Goal: Task Accomplishment & Management: Manage account settings

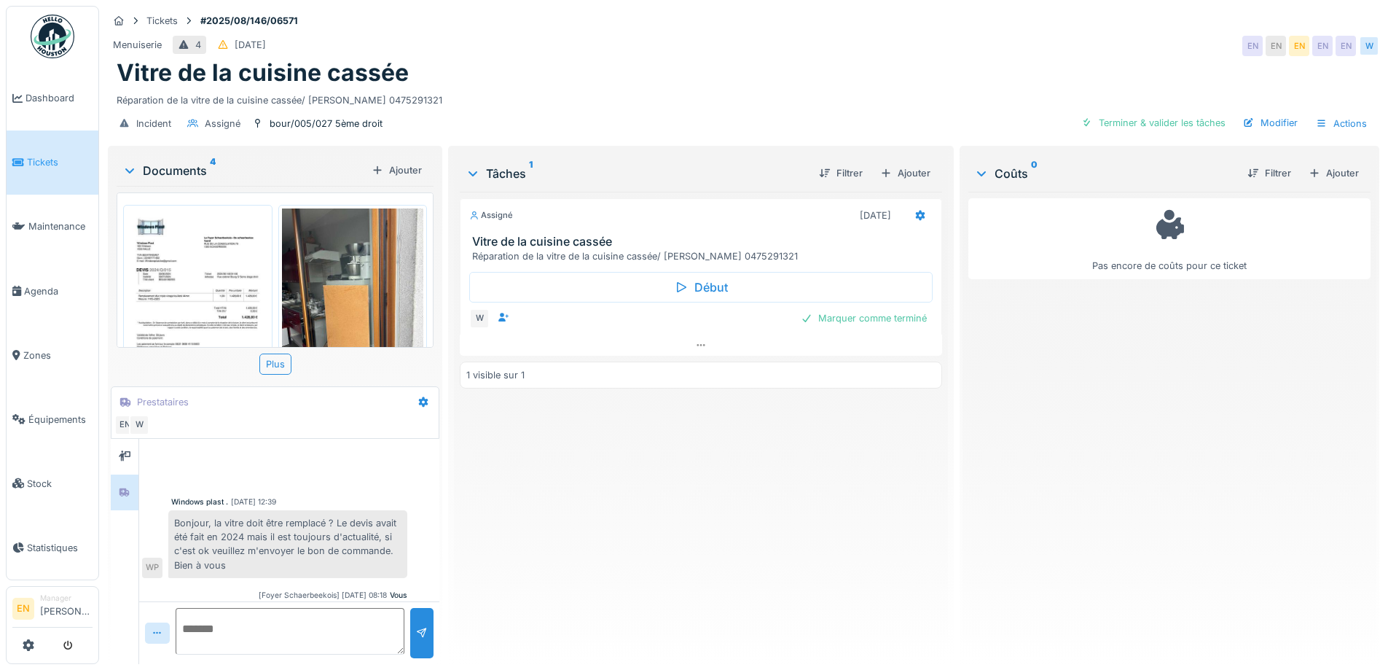
click at [788, 87] on div "Réparation de la vitre de la cuisine cassée/ [PERSON_NAME] 0475291321" at bounding box center [744, 97] width 1254 height 20
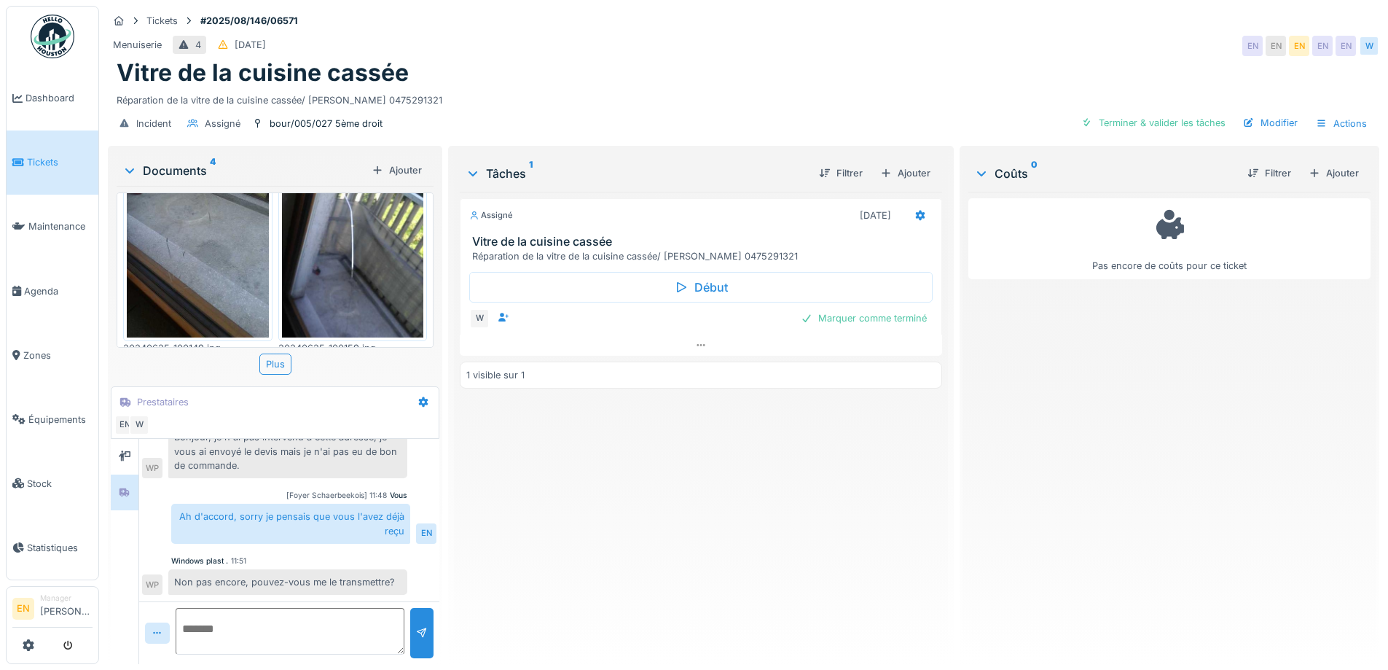
scroll to position [300, 0]
click at [324, 618] on textarea at bounding box center [290, 631] width 229 height 47
type textarea "***"
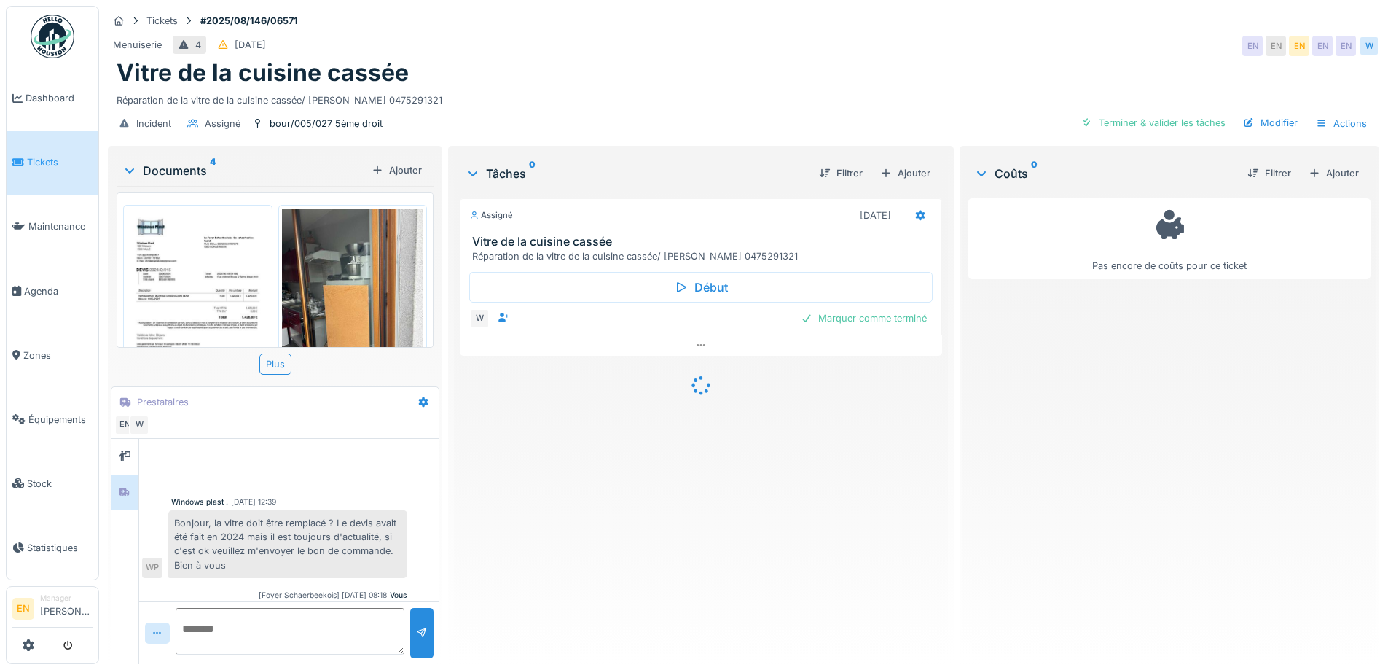
scroll to position [296, 0]
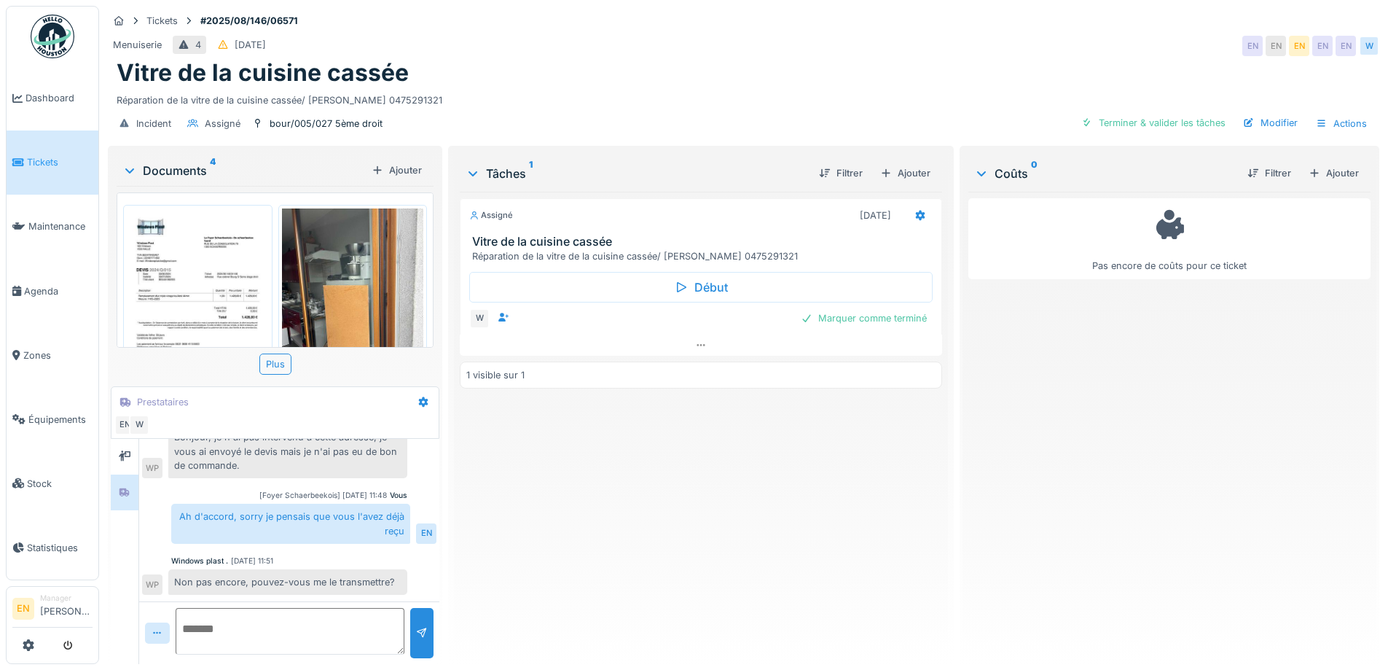
click at [278, 633] on textarea at bounding box center [290, 631] width 229 height 47
type textarea "**********"
click at [694, 531] on div "Assigné 21/08/2025 Vitre de la cuisine cassée Réparation de la vitre de la cuis…" at bounding box center [701, 422] width 482 height 461
click at [593, 477] on div "Assigné 21/08/2025 Vitre de la cuisine cassée Réparation de la vitre de la cuis…" at bounding box center [701, 422] width 482 height 461
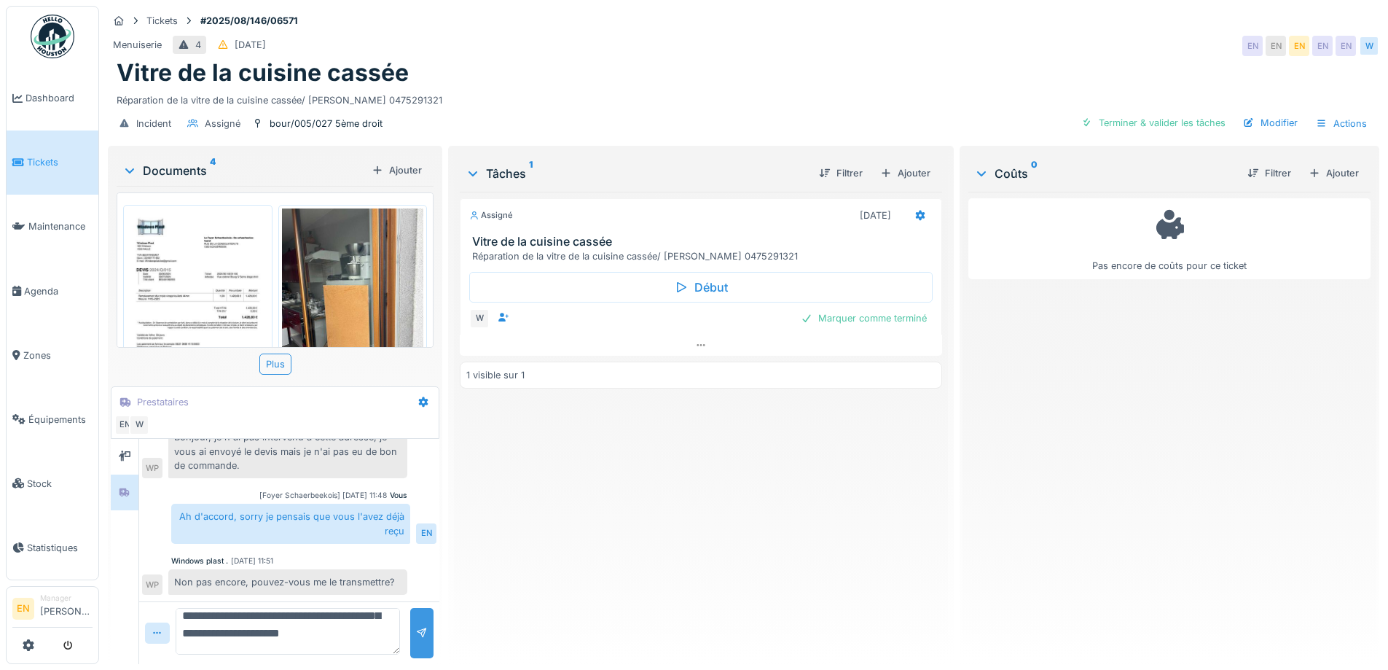
click at [416, 634] on div at bounding box center [422, 633] width 12 height 14
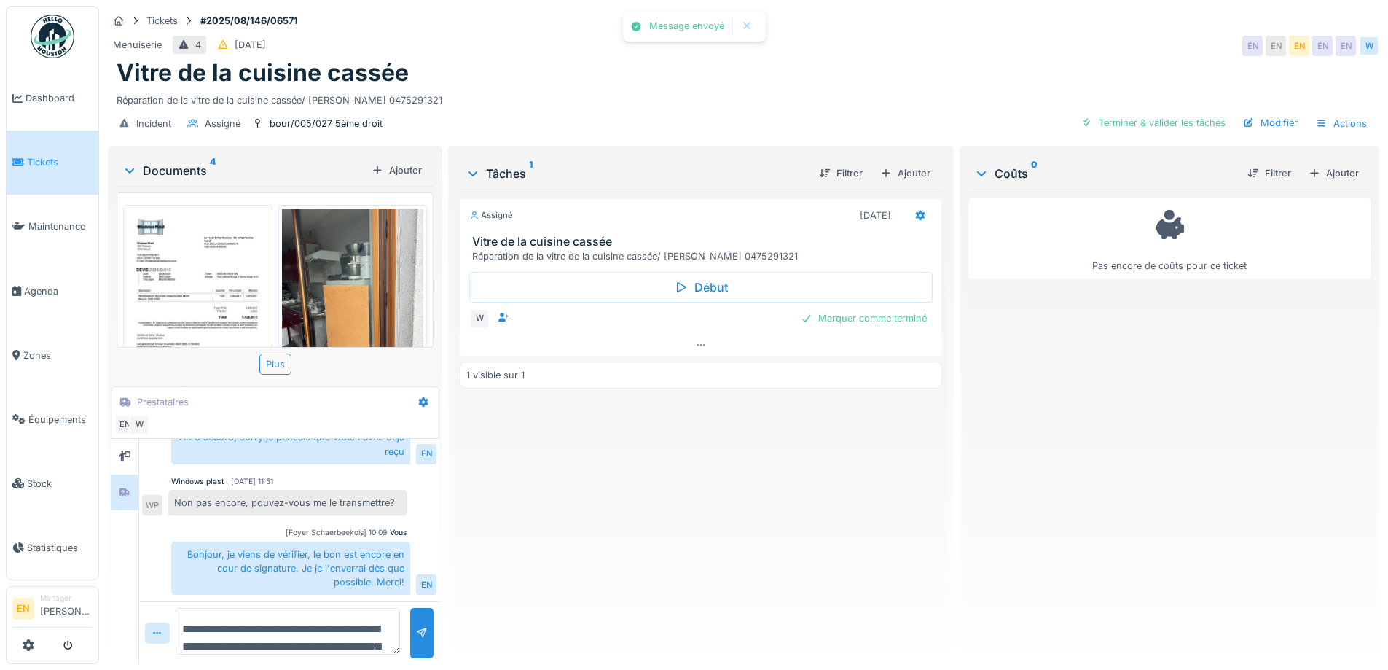
click at [678, 548] on div "Assigné 21/08/2025 Vitre de la cuisine cassée Réparation de la vitre de la cuis…" at bounding box center [701, 422] width 482 height 461
drag, startPoint x: 1095, startPoint y: 45, endPoint x: 944, endPoint y: 16, distance: 153.6
click at [1093, 45] on div "Menuiserie 4 26/08/2025 EN EN EN EN EN W" at bounding box center [744, 46] width 1272 height 26
click at [898, 63] on div "Vitre de la cuisine cassée" at bounding box center [744, 73] width 1254 height 28
click at [879, 53] on div "Menuiserie 4 26/08/2025 EN EN EN EN EN W" at bounding box center [744, 46] width 1272 height 26
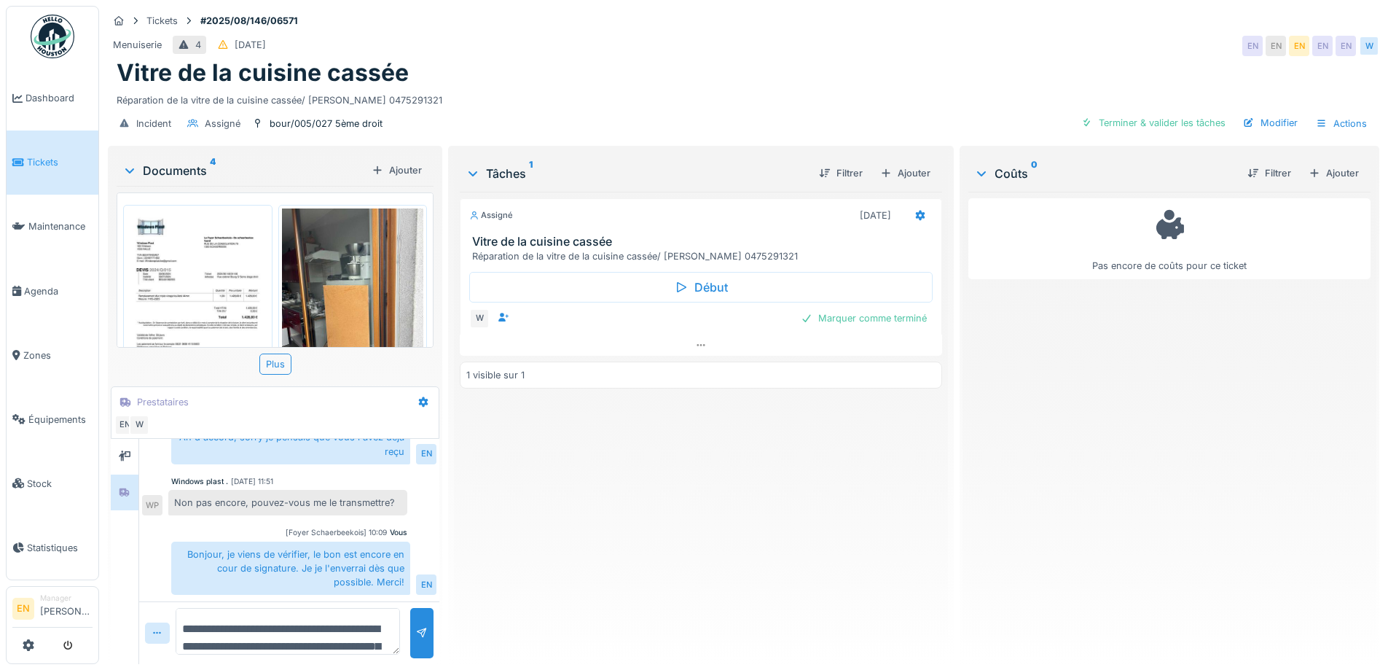
click at [710, 447] on div "Assigné 21/08/2025 Vitre de la cuisine cassée Réparation de la vitre de la cuis…" at bounding box center [701, 422] width 482 height 461
click at [555, 517] on div "Assigné 21/08/2025 Vitre de la cuisine cassée Réparation de la vitre de la cuis…" at bounding box center [701, 422] width 482 height 461
click at [886, 60] on div "Vitre de la cuisine cassée" at bounding box center [744, 73] width 1254 height 28
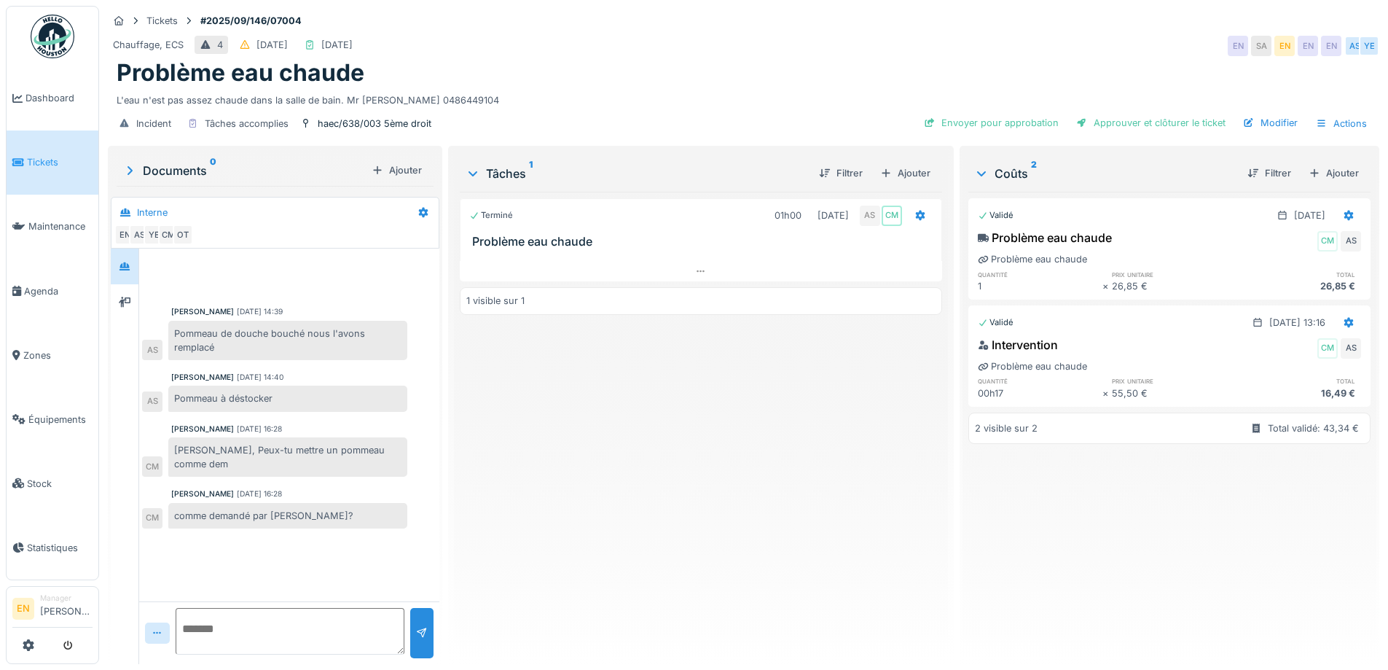
click at [855, 28] on div "Tickets #2025/09/146/07004" at bounding box center [744, 21] width 1272 height 18
click at [654, 404] on div "Terminé 01h00 10/09/2025 AS CM Problème eau chaude 1 visible sur 1" at bounding box center [701, 422] width 482 height 461
click at [660, 447] on div "Terminé 01h00 10/09/2025 AS CM Problème eau chaude 1 visible sur 1" at bounding box center [701, 422] width 482 height 461
click at [907, 56] on div "Chauffage, ECS 4 09/09/2025 10/09/2025 EN SA EN EN EN AS YE" at bounding box center [744, 46] width 1272 height 26
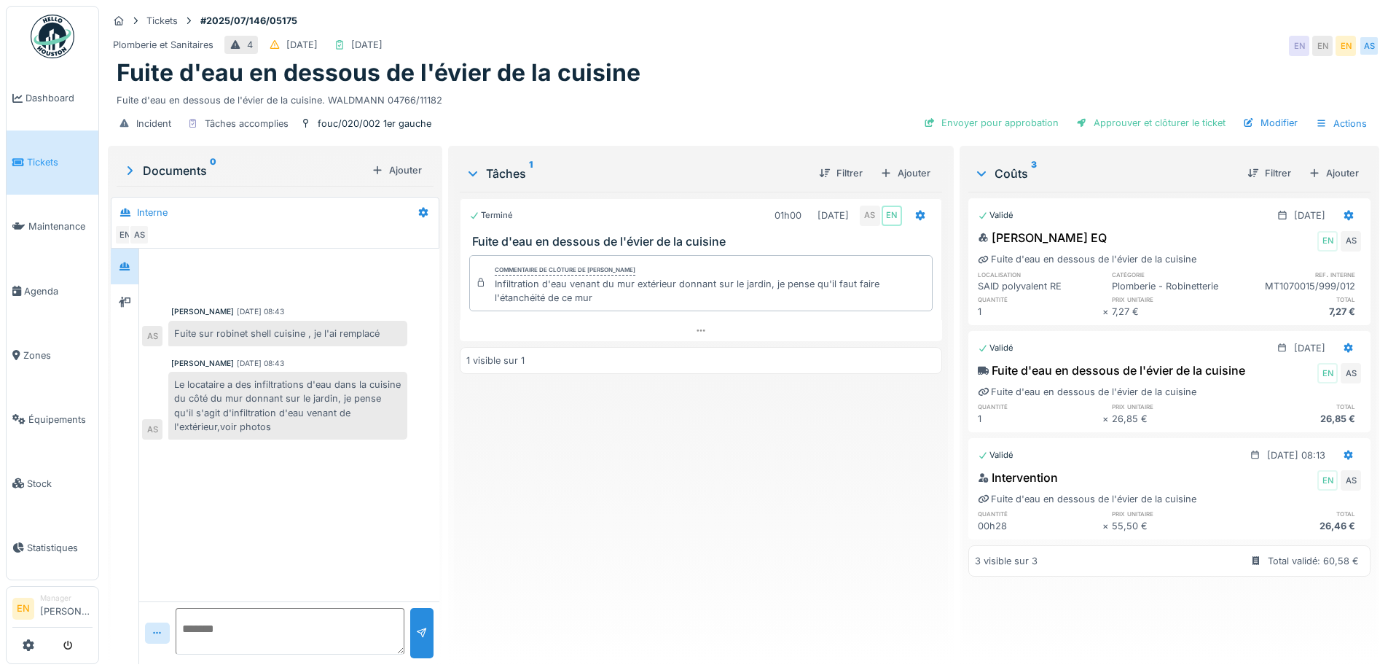
scroll to position [11, 0]
click at [788, 59] on div "Fuite d'eau en dessous de l'évier de la cuisine" at bounding box center [744, 73] width 1254 height 28
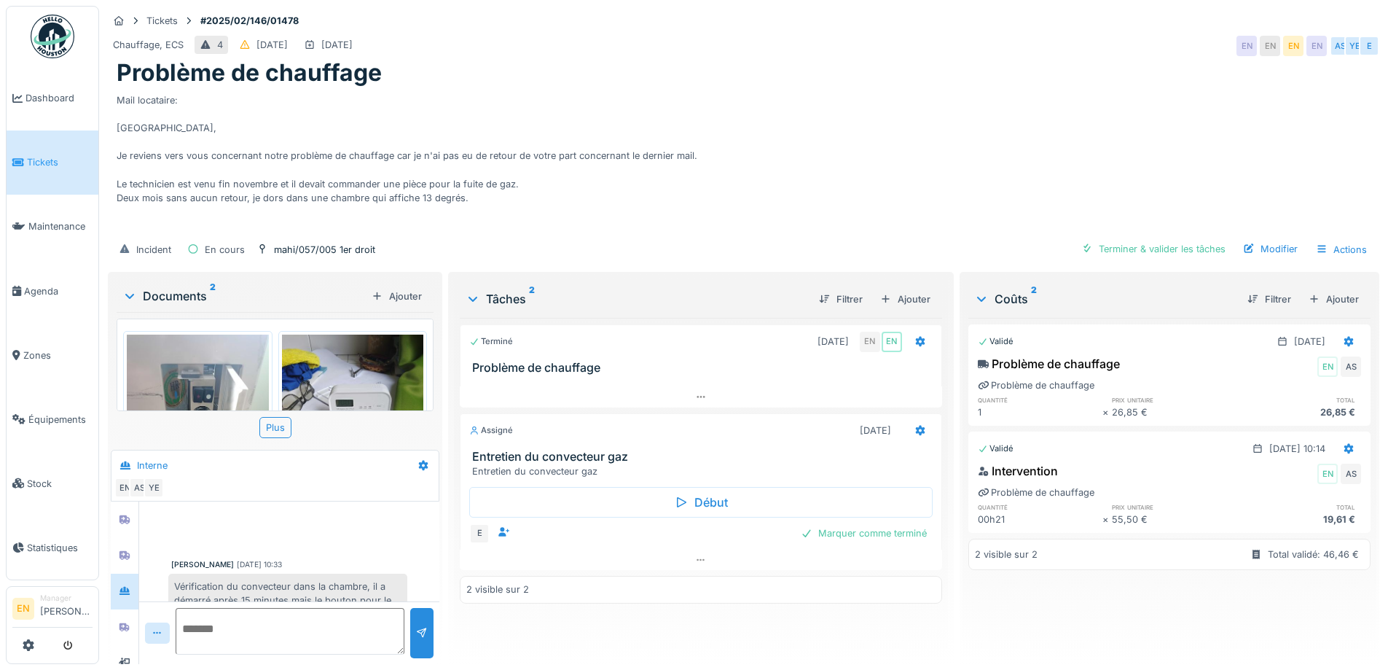
scroll to position [11, 0]
click at [1033, 87] on div "Mail locataire: Bonjour, Je reviens vers vous concernant notre problème de chau…" at bounding box center [744, 160] width 1254 height 146
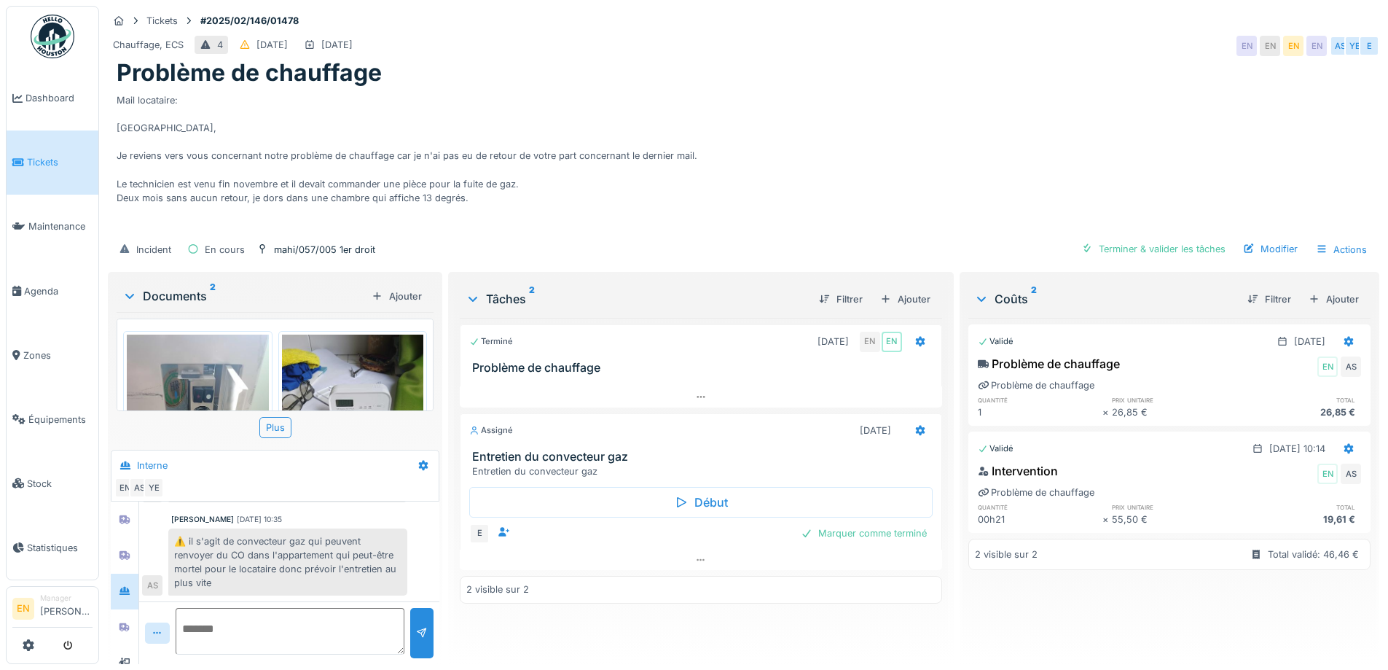
click at [813, 98] on div "Mail locataire: Bonjour, Je reviens vers vous concernant notre problème de chau…" at bounding box center [744, 160] width 1254 height 146
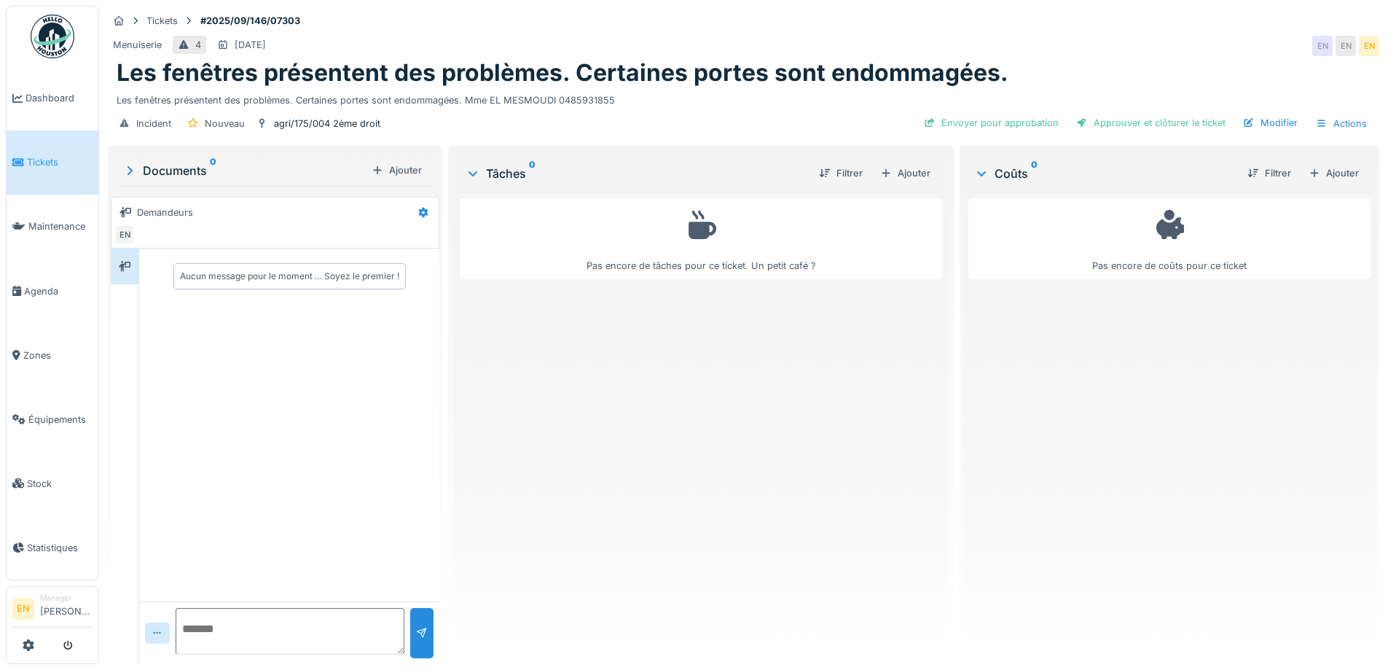
click at [939, 39] on div "Menuiserie 4 22/09/2025 EN EN EN" at bounding box center [744, 46] width 1272 height 26
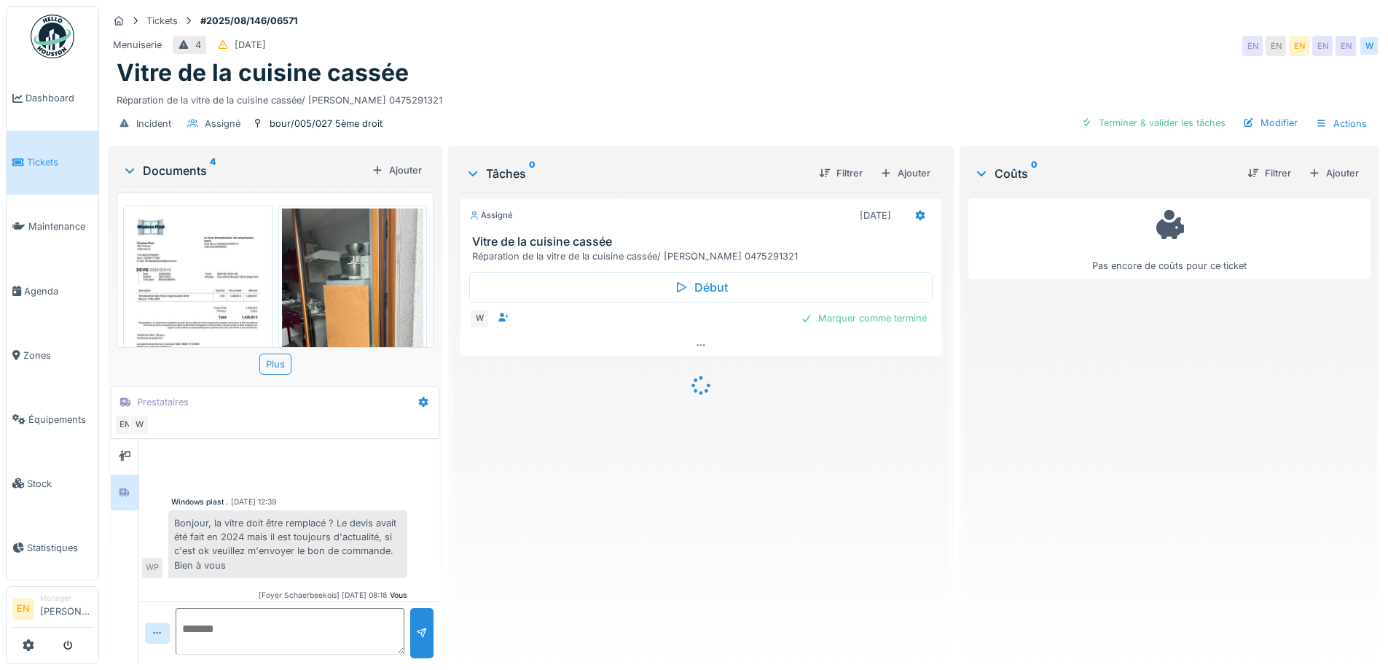
scroll to position [375, 0]
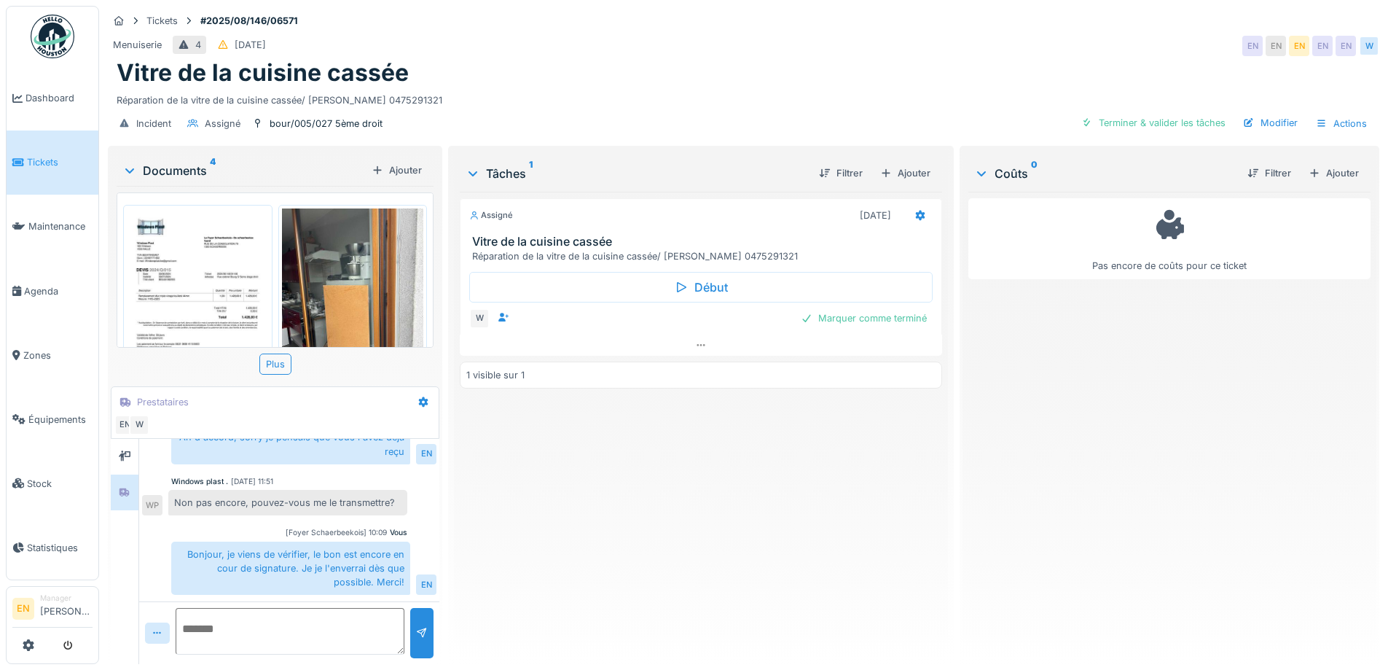
click at [583, 522] on div "Assigné 21/08/2025 Vitre de la cuisine cassée Réparation de la vitre de la cuis…" at bounding box center [701, 422] width 482 height 461
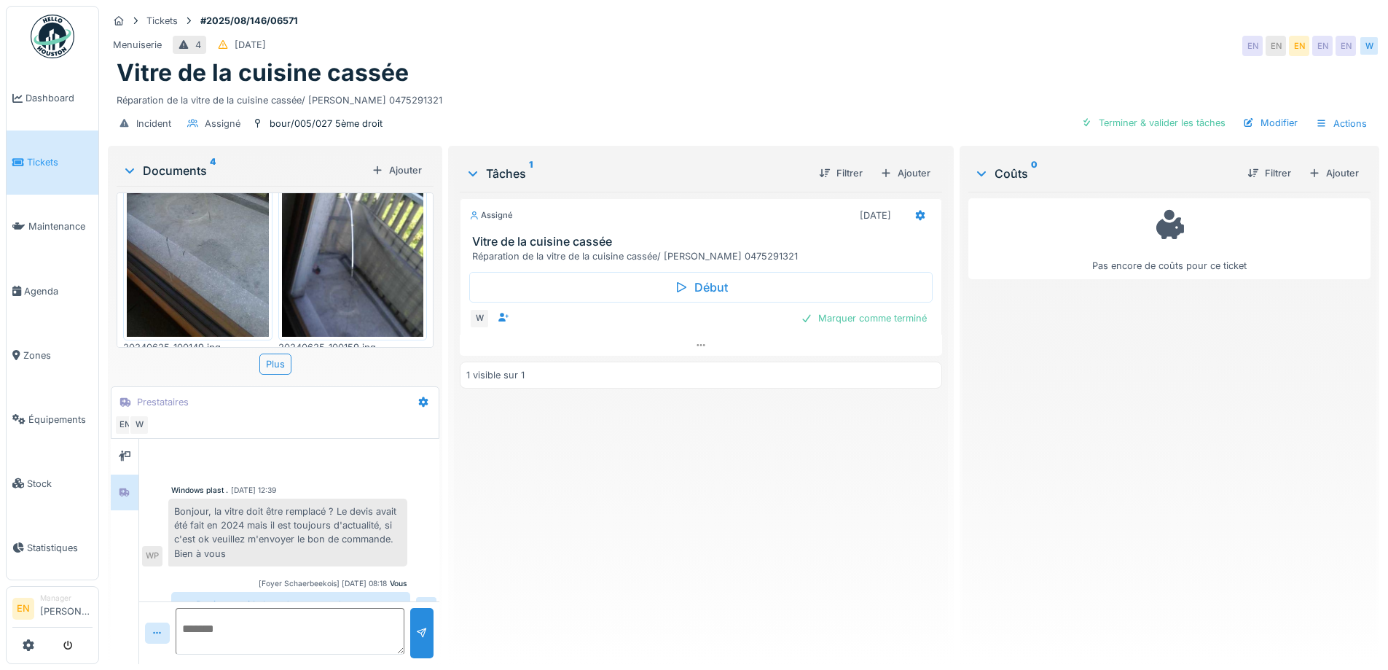
scroll to position [11, 0]
click at [842, 59] on div "Vitre de la cuisine cassée" at bounding box center [744, 73] width 1254 height 28
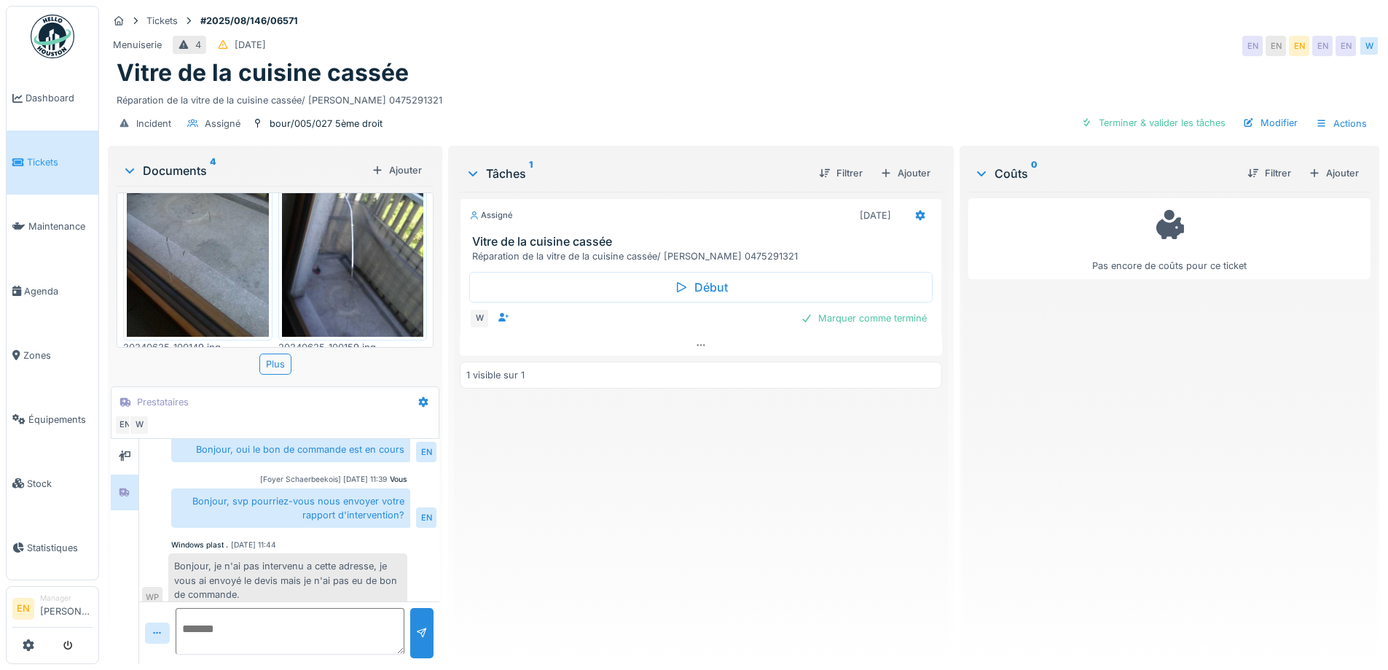
scroll to position [230, 0]
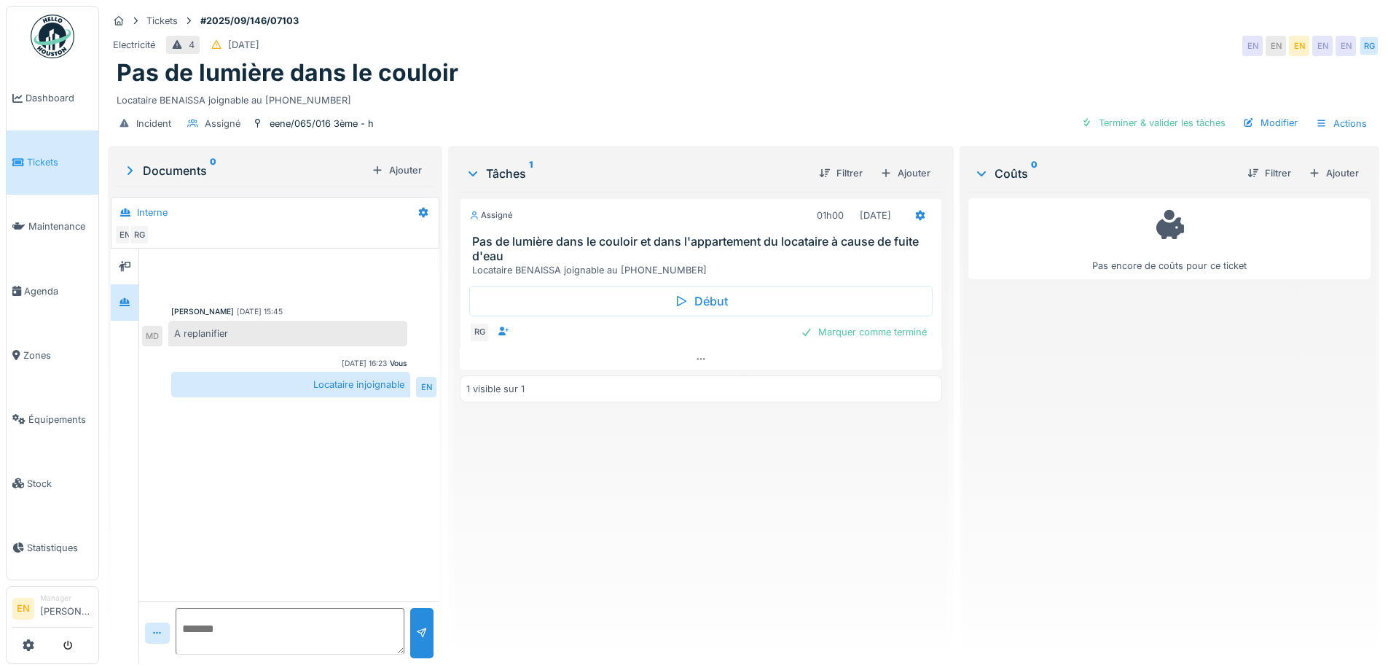
click at [717, 63] on div "Pas de lumière dans le couloir" at bounding box center [744, 73] width 1254 height 28
click at [643, 497] on div "Assigné 01h00 [DATE] Pas de lumière dans le couloir et dans l'appartement du lo…" at bounding box center [701, 422] width 482 height 461
click at [695, 362] on icon at bounding box center [701, 358] width 12 height 9
click at [622, 524] on div "Assigné 01h00 [DATE] Pas de lumière dans le couloir et dans l'appartement du lo…" at bounding box center [701, 422] width 482 height 461
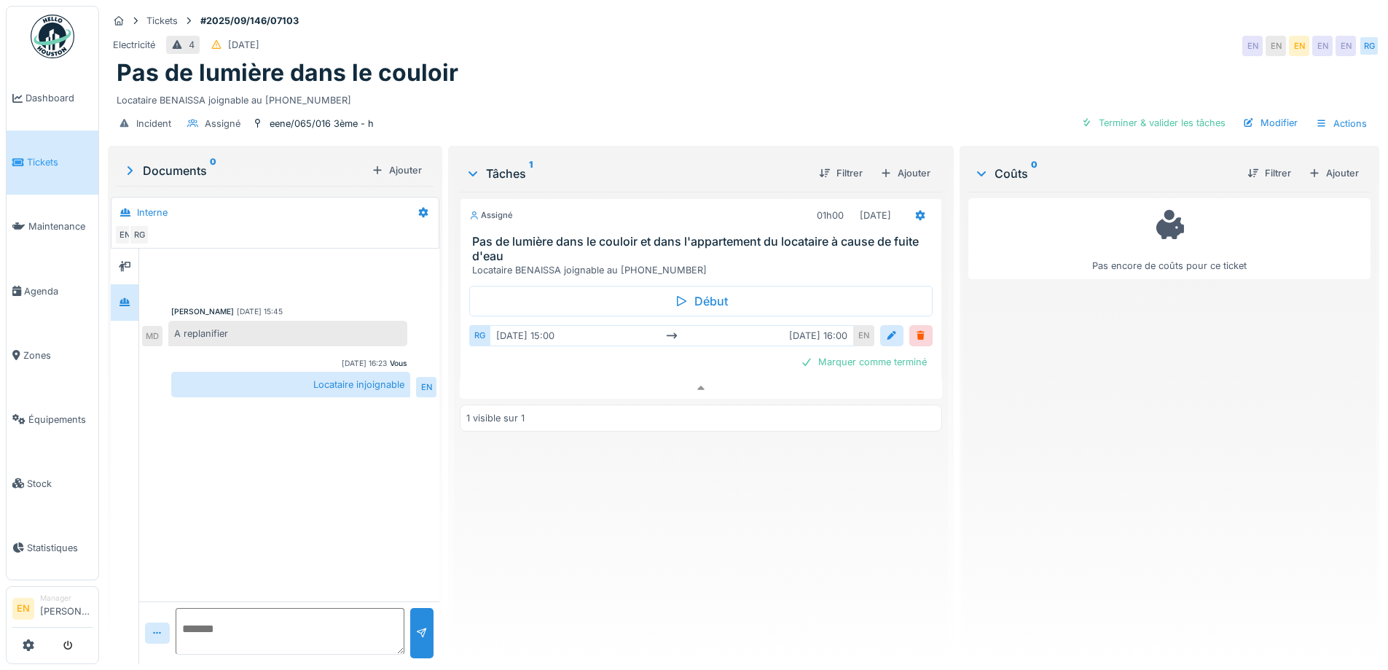
click at [622, 524] on div "Assigné 01h00 [DATE] Pas de lumière dans le couloir et dans l'appartement du lo…" at bounding box center [701, 422] width 482 height 461
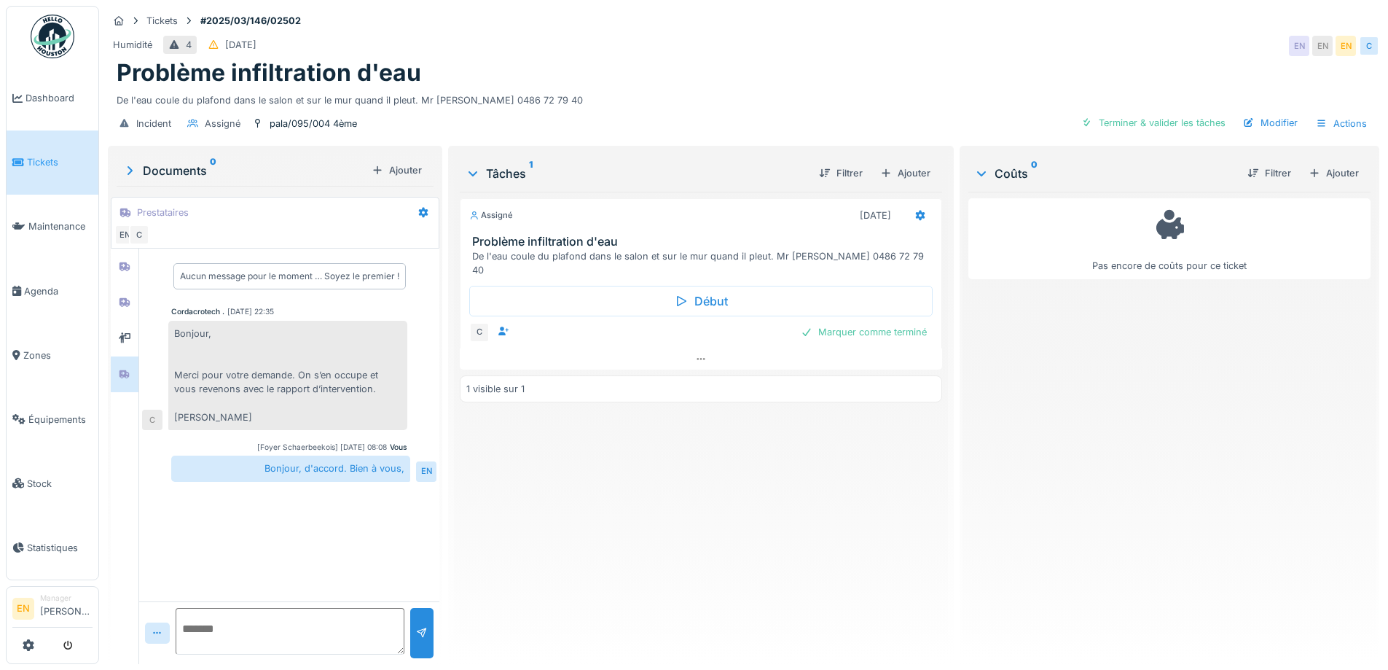
scroll to position [11, 0]
click at [664, 547] on div "Assigné 08/09/2025 Problème infiltration d'eau De l'eau coule du plafond dans l…" at bounding box center [701, 422] width 482 height 461
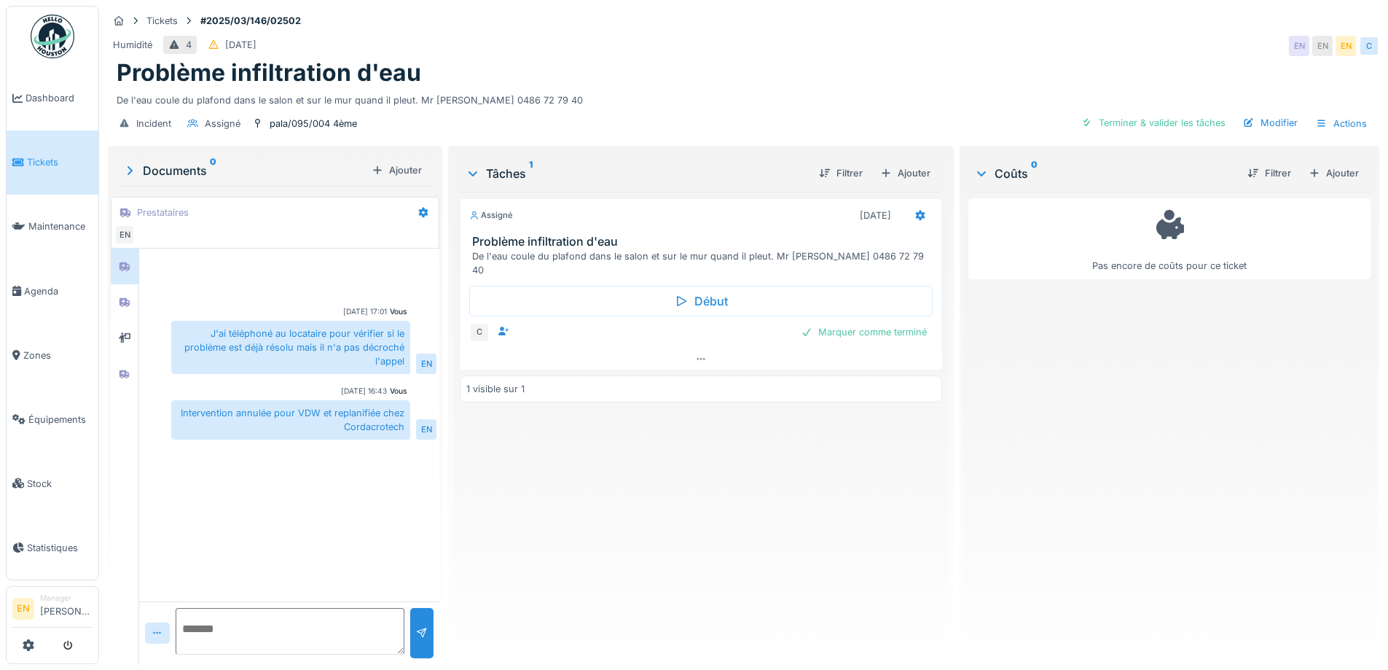
click at [804, 500] on div "Assigné 08/09/2025 Problème infiltration d'eau De l'eau coule du plafond dans l…" at bounding box center [701, 422] width 482 height 461
click at [129, 372] on icon at bounding box center [125, 373] width 10 height 9
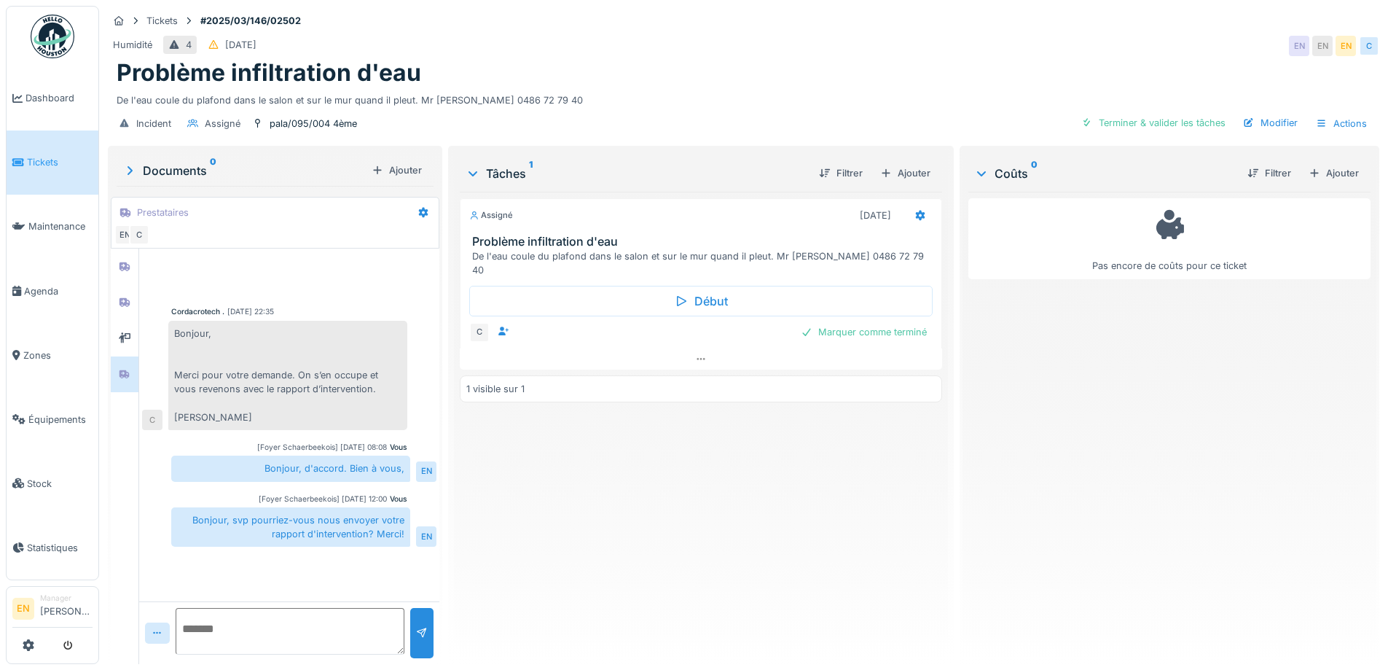
click at [262, 635] on textarea at bounding box center [290, 631] width 229 height 47
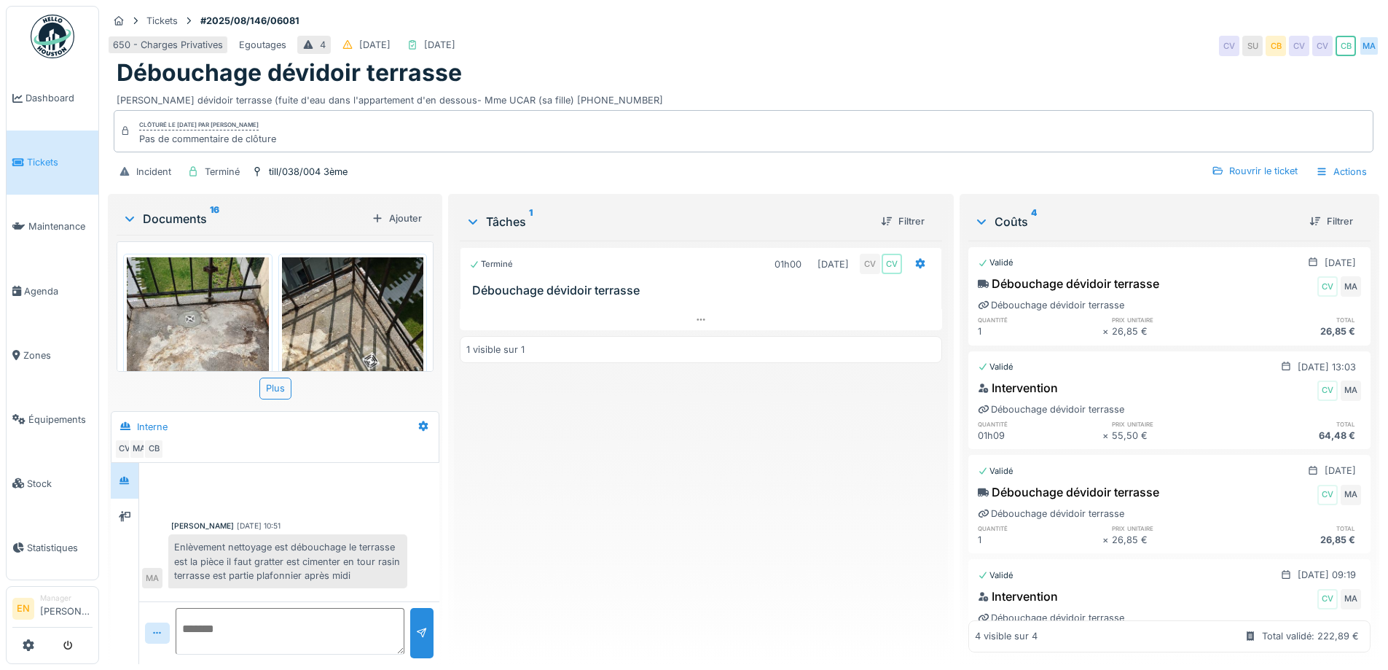
scroll to position [174, 0]
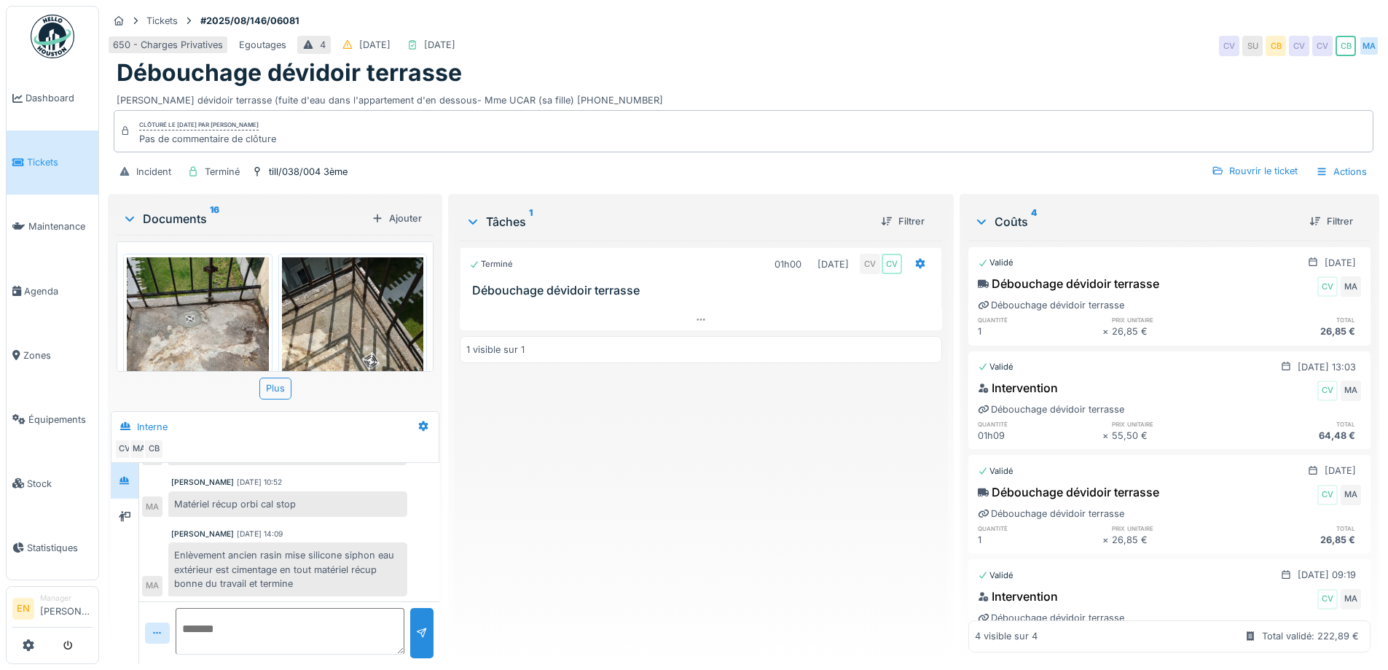
click at [641, 467] on div "Terminé 01h00 [DATE] CV CV Débouchage dévidoir terrasse 1 visible sur 1" at bounding box center [701, 446] width 482 height 412
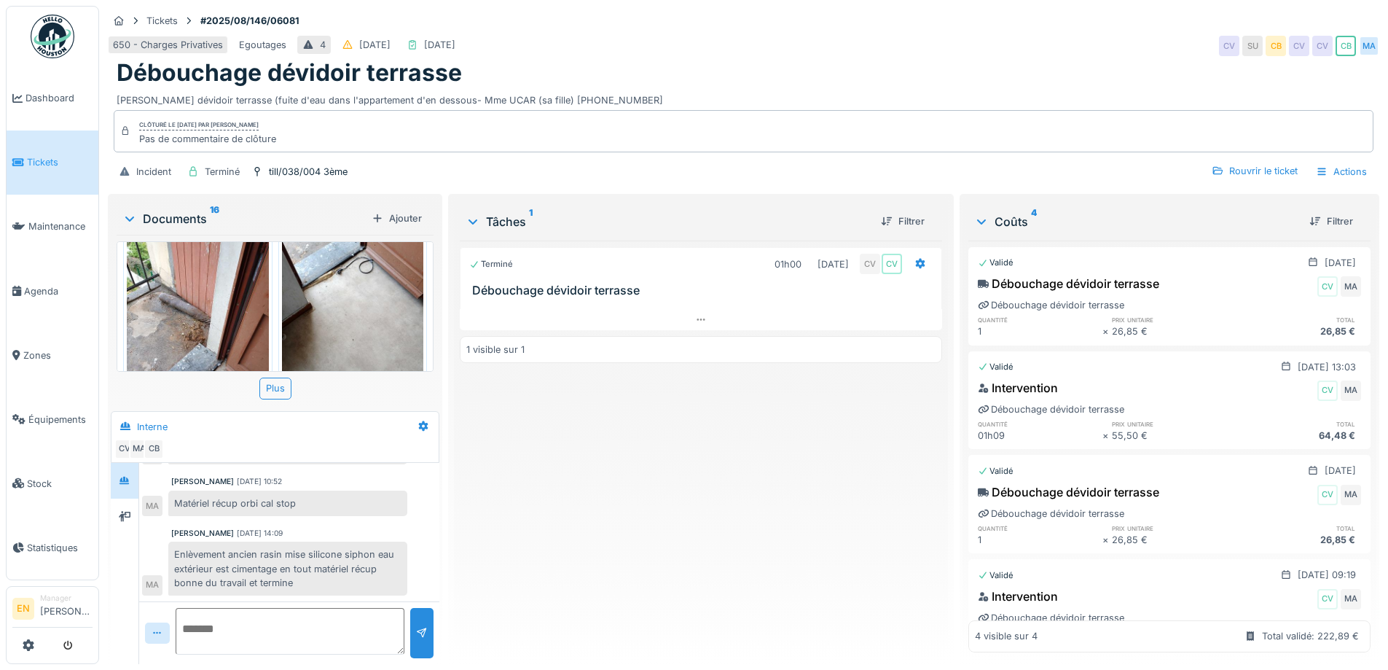
scroll to position [1625, 0]
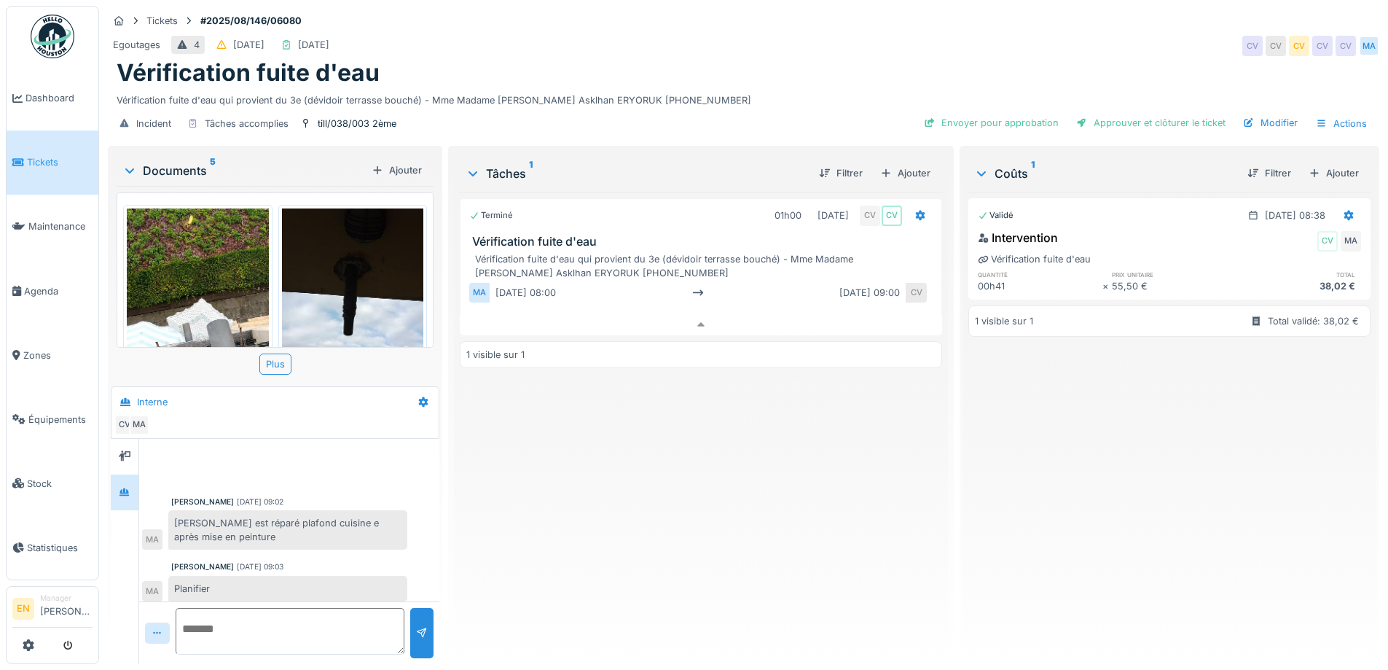
scroll to position [137, 0]
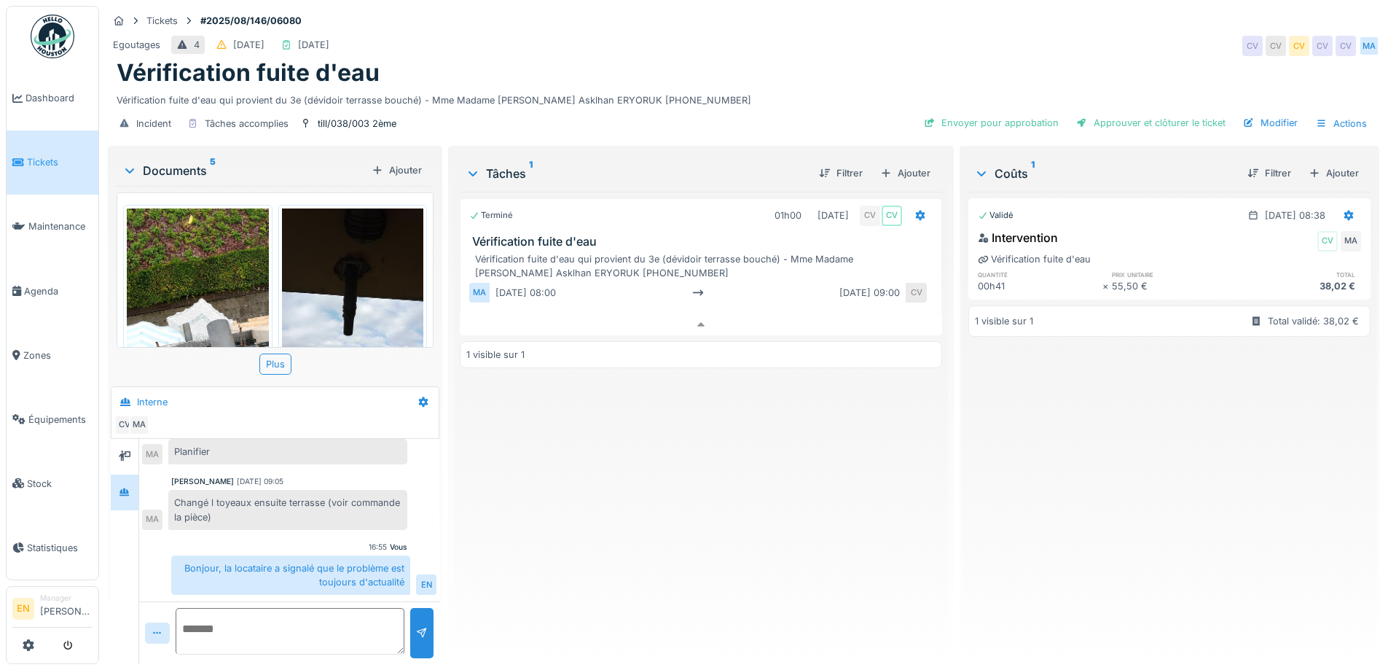
drag, startPoint x: 638, startPoint y: 620, endPoint x: 639, endPoint y: 613, distance: 7.3
click at [641, 616] on div "Terminé 01h00 [DATE] CV CV Vérification fuite d'eau Vérification fuite d'eau qu…" at bounding box center [701, 422] width 482 height 461
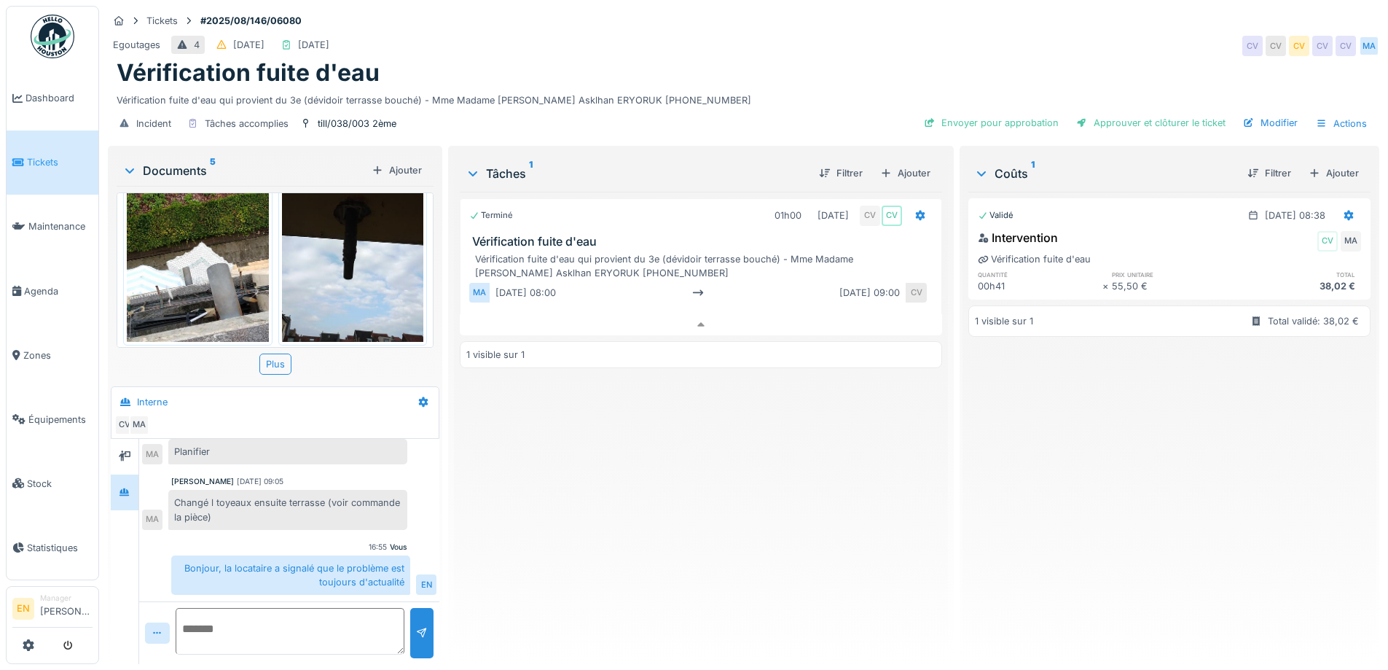
scroll to position [0, 0]
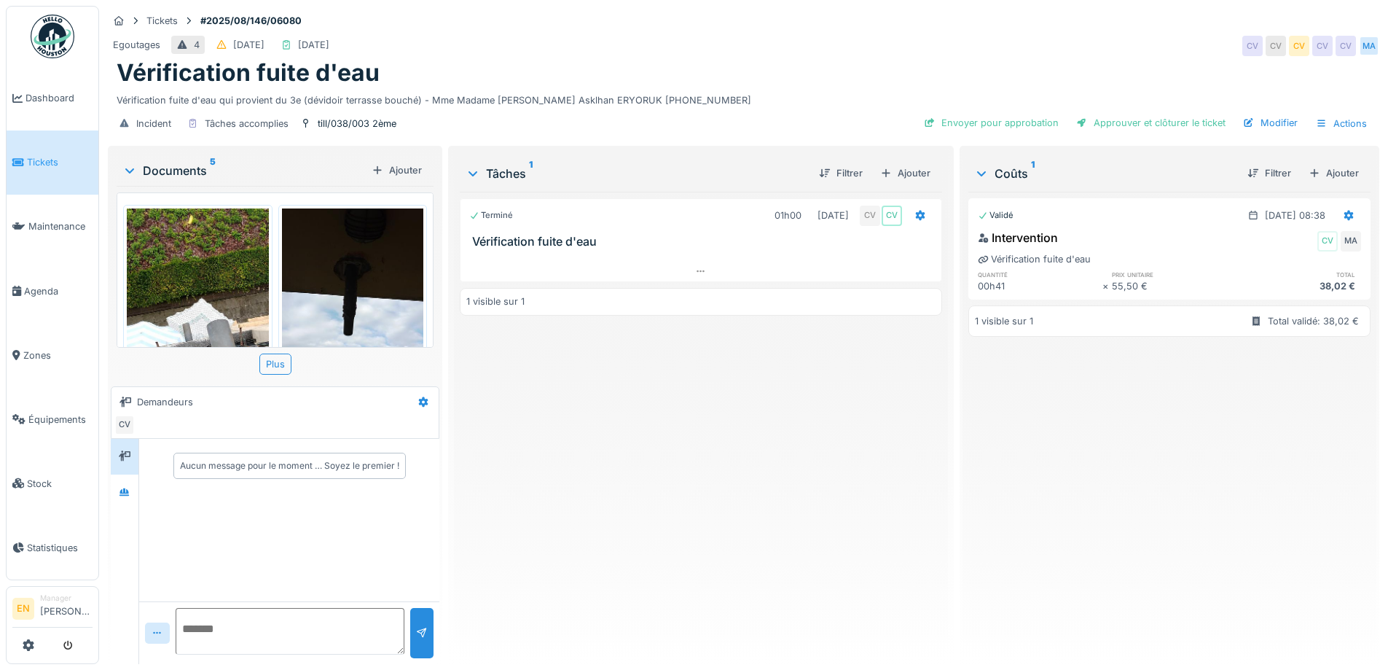
click at [670, 520] on div "Terminé 01h00 [DATE] CV CV Vérification fuite d'eau 1 visible sur 1" at bounding box center [701, 422] width 482 height 461
click at [121, 490] on icon at bounding box center [125, 492] width 12 height 9
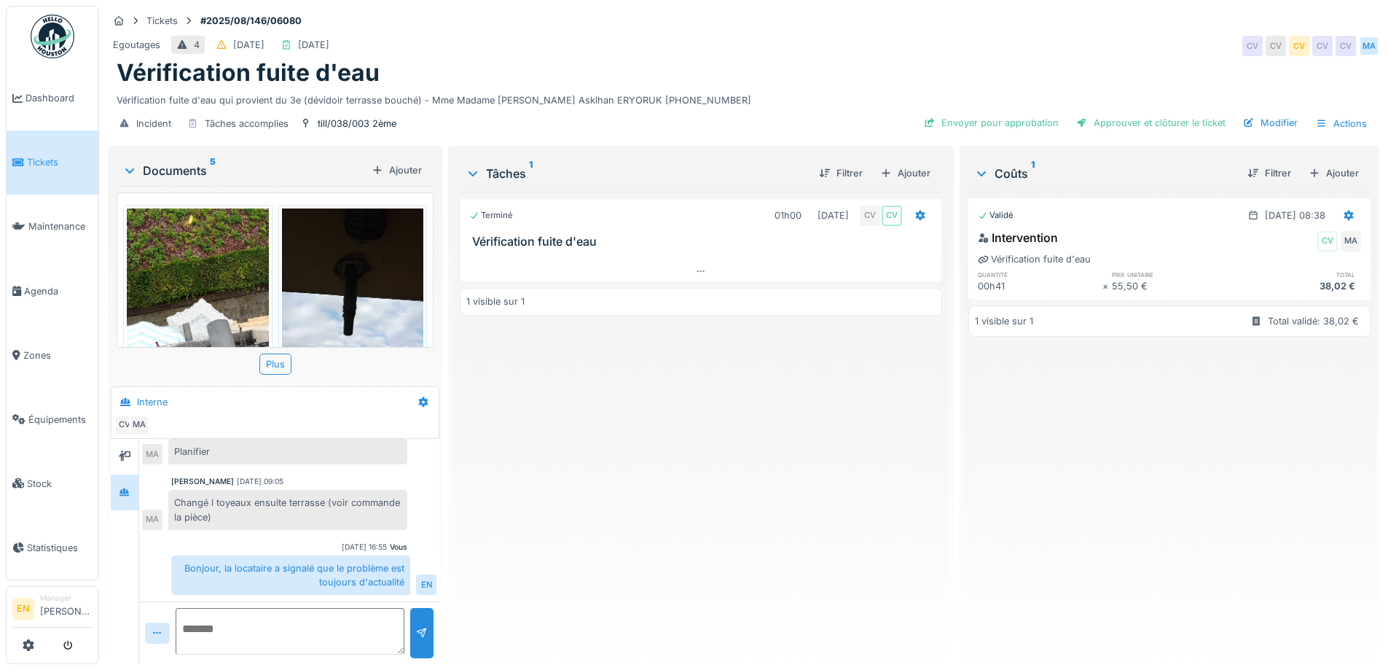
click at [584, 506] on div "Terminé 01h00 [DATE] CV CV Vérification fuite d'eau 1 visible sur 1" at bounding box center [701, 422] width 482 height 461
click at [531, 481] on div "Terminé 01h00 [DATE] CV CV Vérification fuite d'eau 1 visible sur 1" at bounding box center [701, 422] width 482 height 461
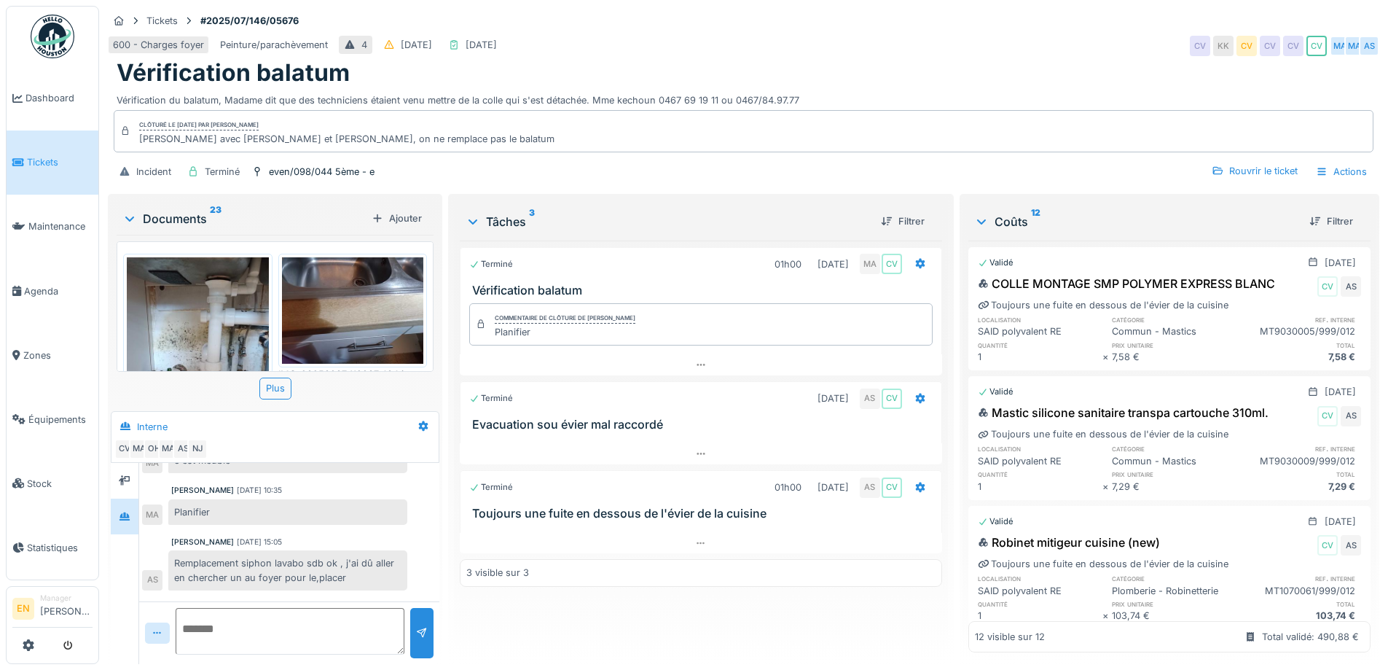
scroll to position [521, 0]
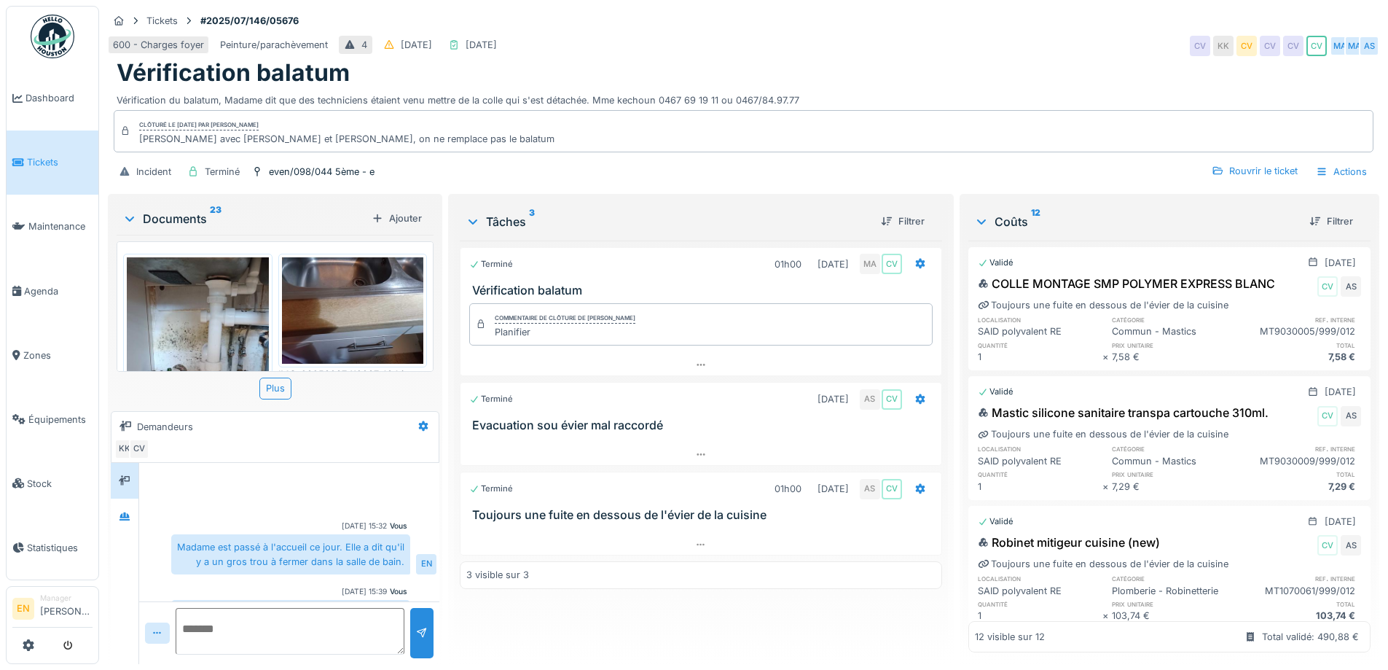
scroll to position [44, 0]
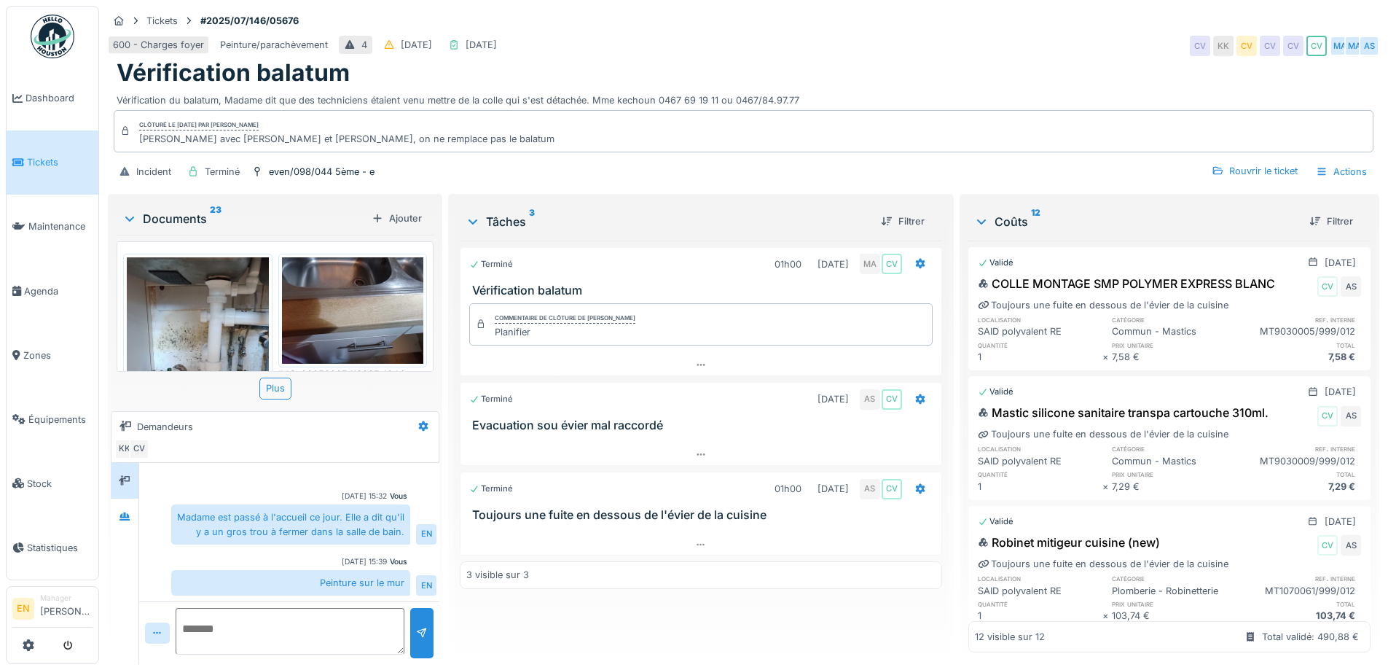
click at [1068, 68] on div "Vérification balatum" at bounding box center [744, 73] width 1254 height 28
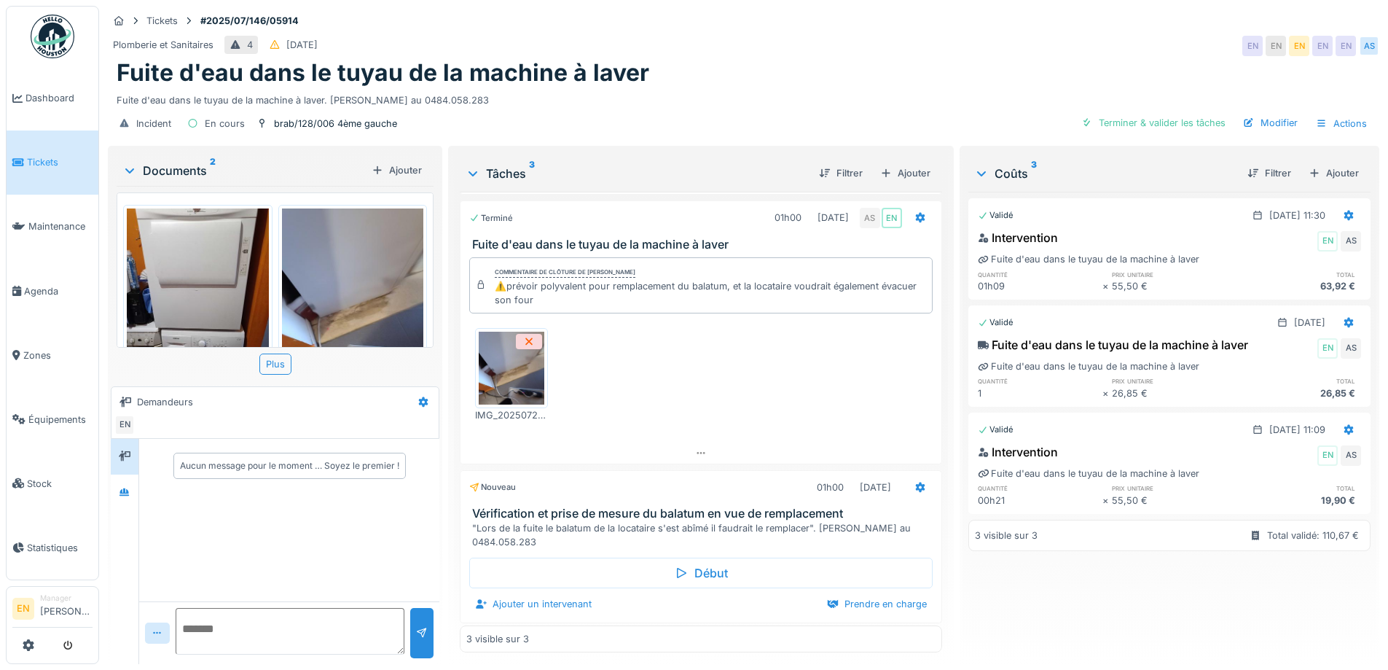
scroll to position [91, 0]
click at [1104, 26] on div "Tickets #2025/07/146/05914" at bounding box center [744, 21] width 1272 height 18
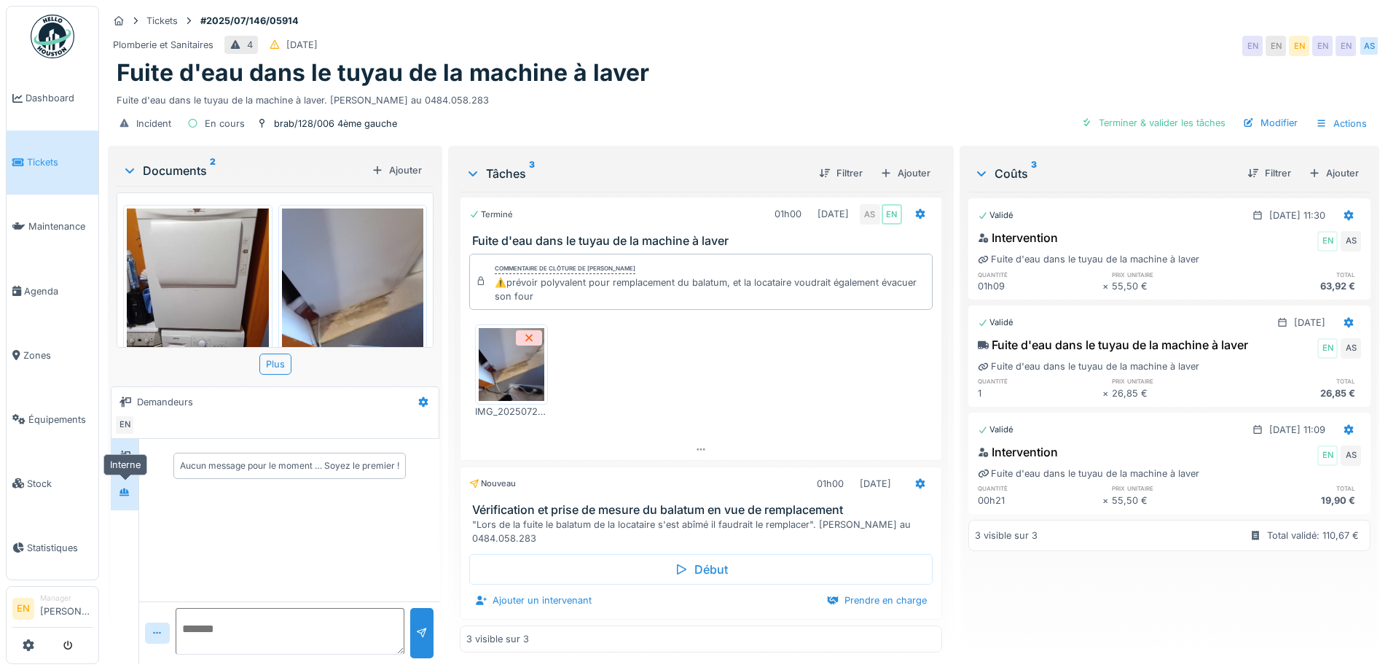
click at [122, 494] on icon at bounding box center [125, 492] width 12 height 9
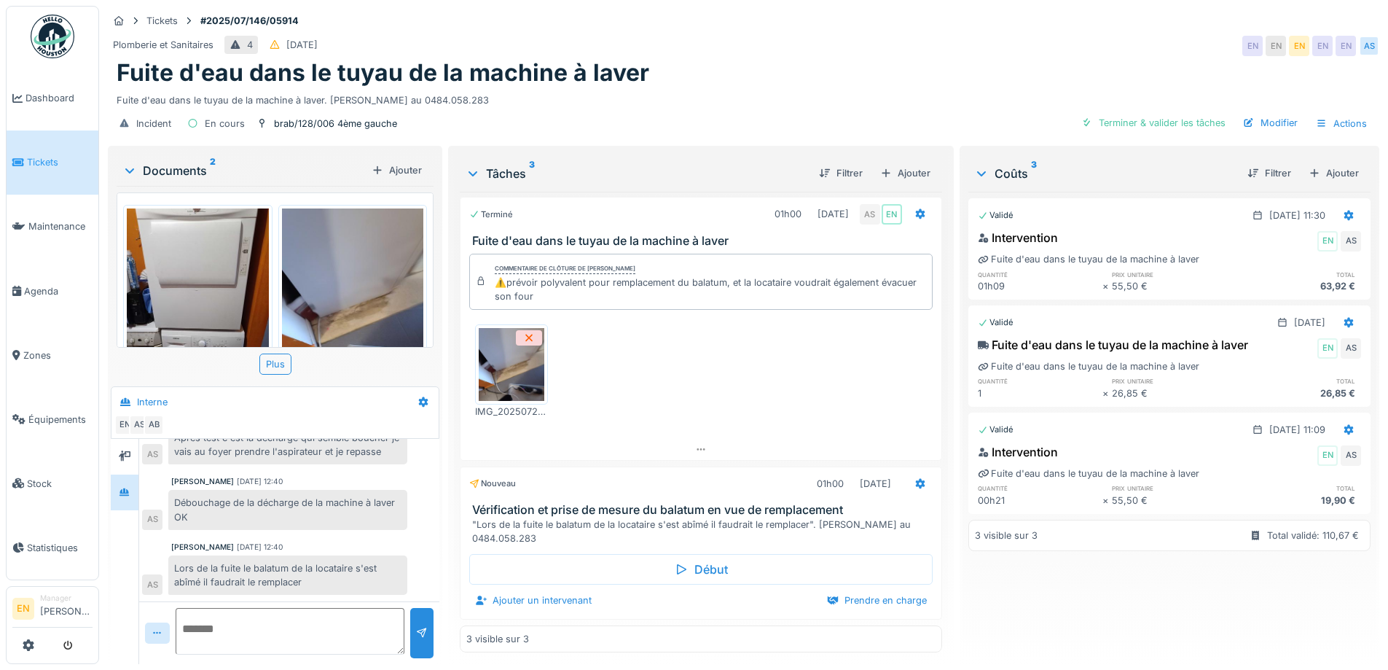
scroll to position [11, 0]
click at [915, 479] on icon at bounding box center [921, 483] width 12 height 9
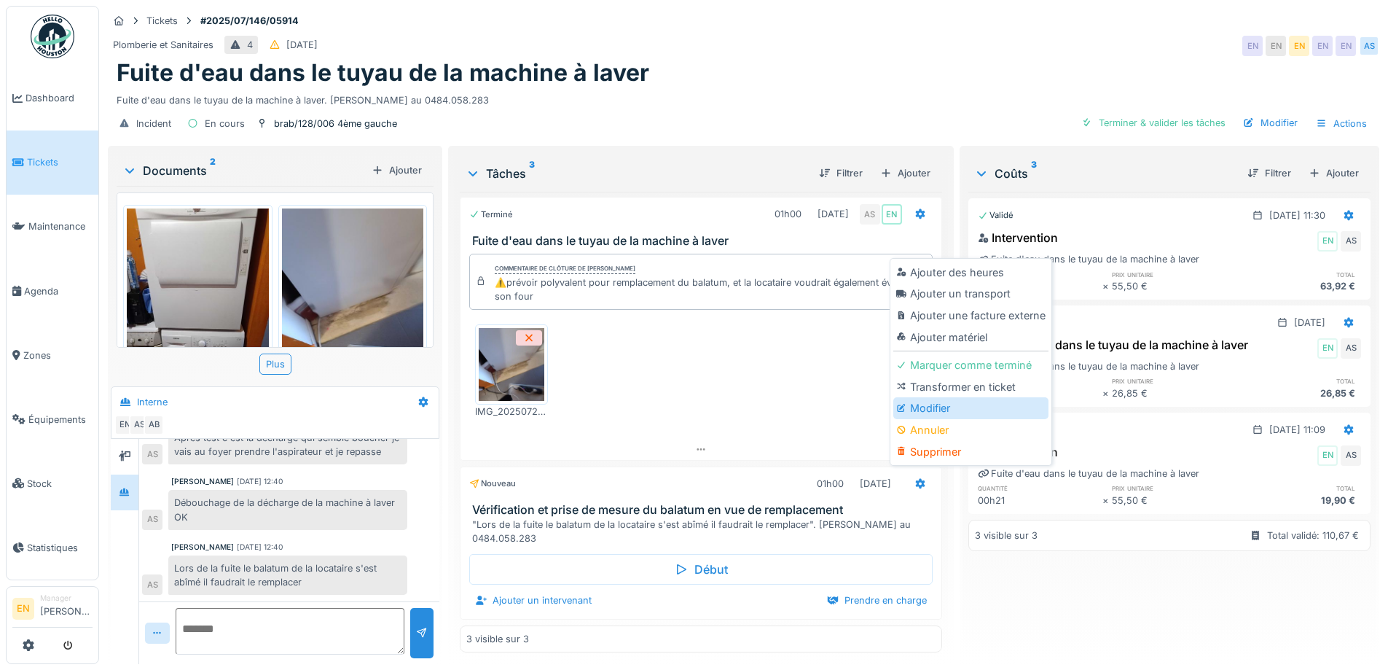
click at [930, 399] on div "Modifier" at bounding box center [970, 408] width 155 height 22
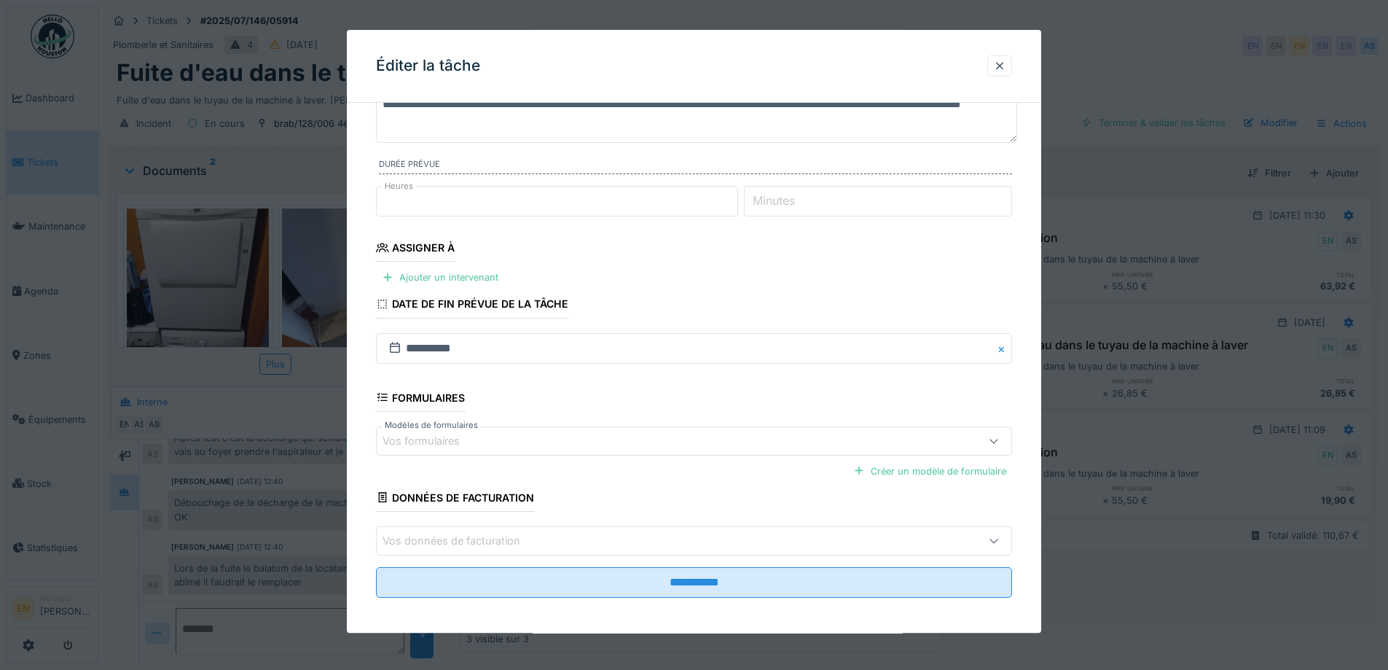
scroll to position [119, 0]
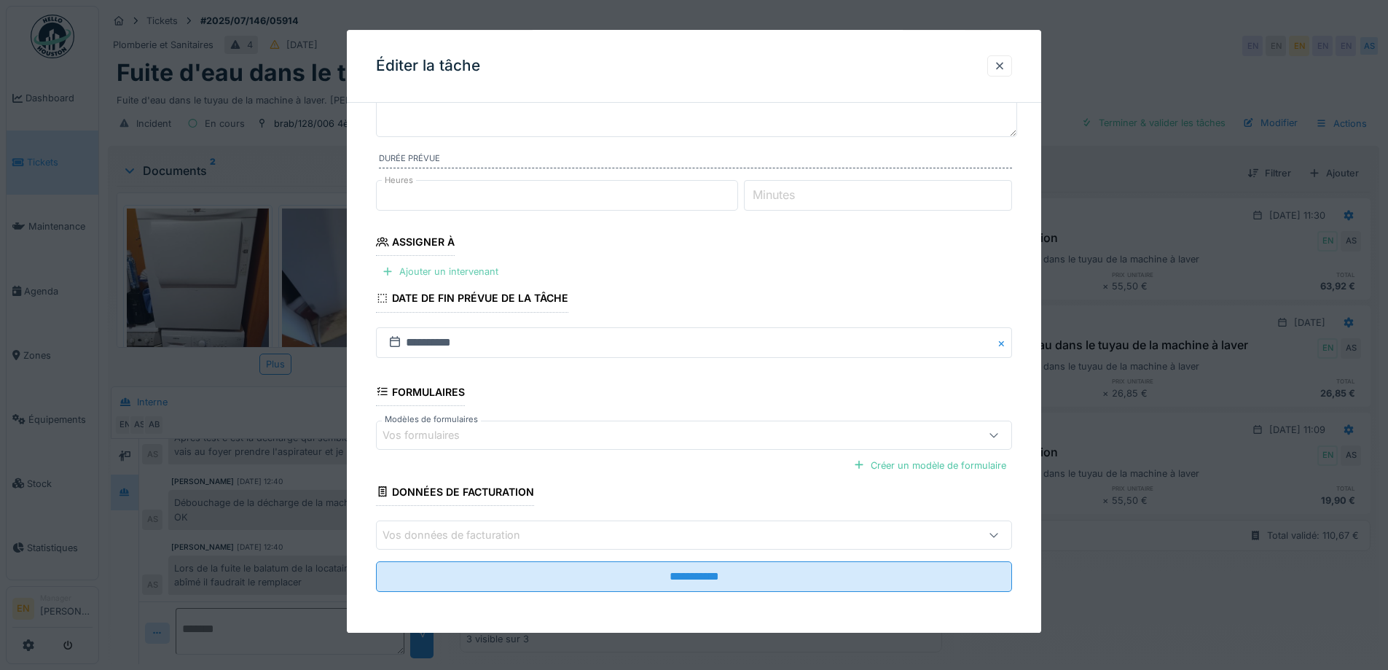
click at [452, 270] on div "Ajouter un intervenant" at bounding box center [440, 272] width 128 height 20
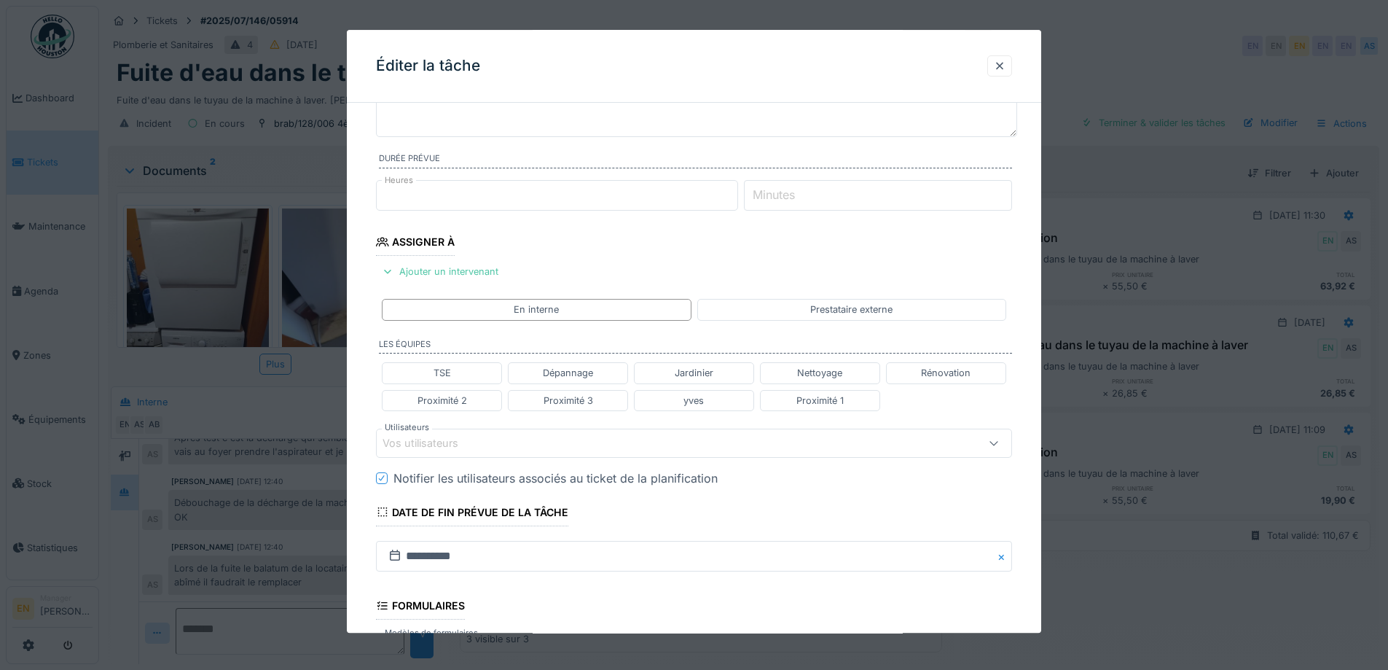
click at [537, 439] on div "Vos utilisateurs" at bounding box center [657, 443] width 549 height 16
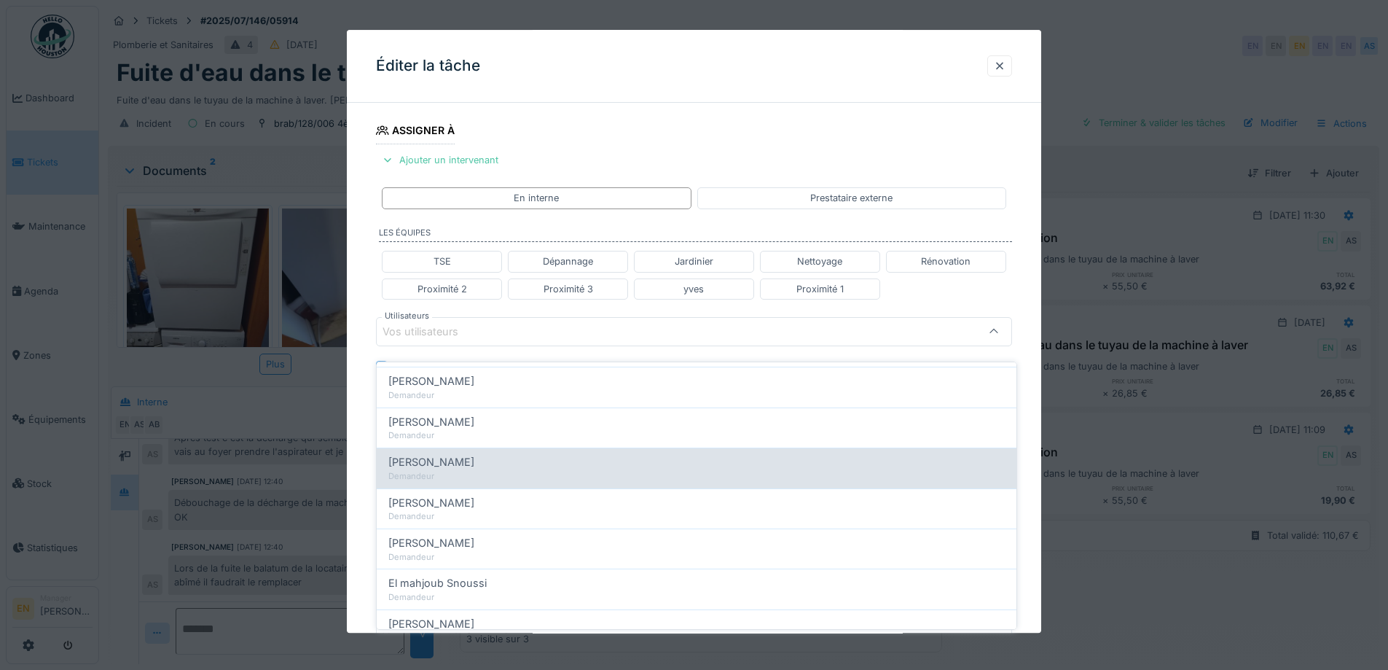
scroll to position [291, 0]
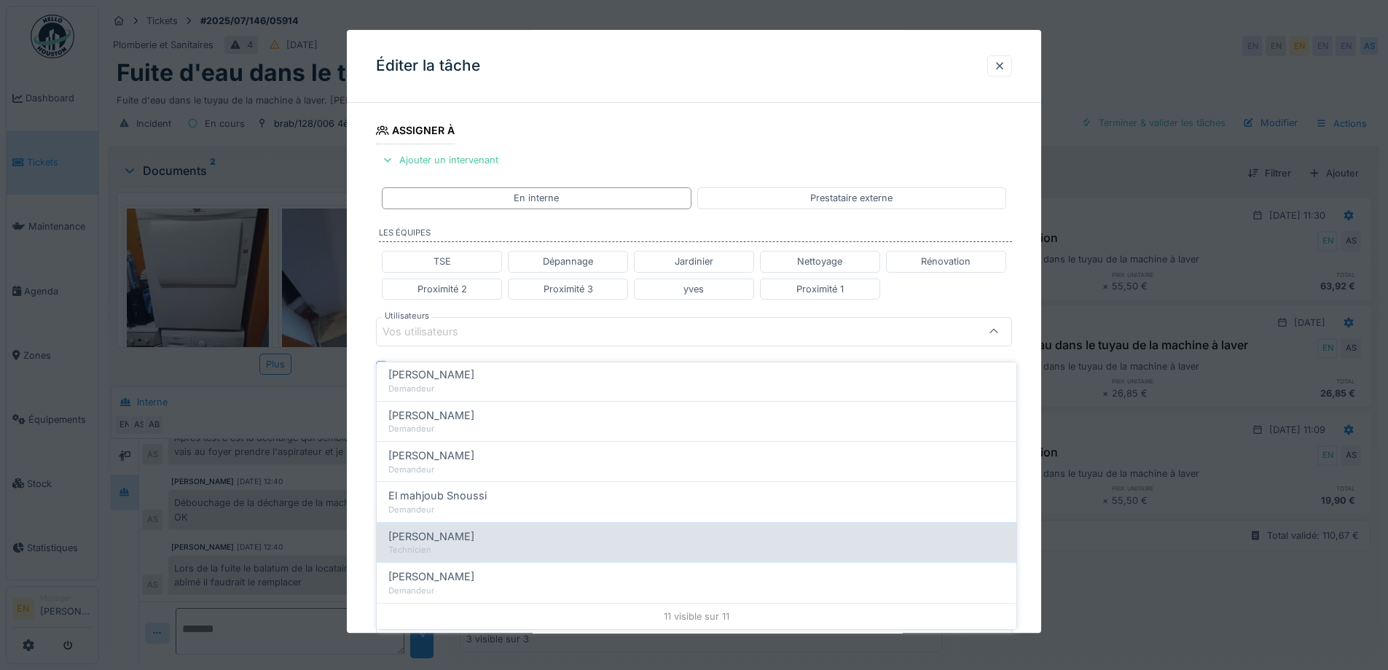
type input "****"
click at [466, 530] on span "[PERSON_NAME]" at bounding box center [431, 536] width 86 height 16
type input "****"
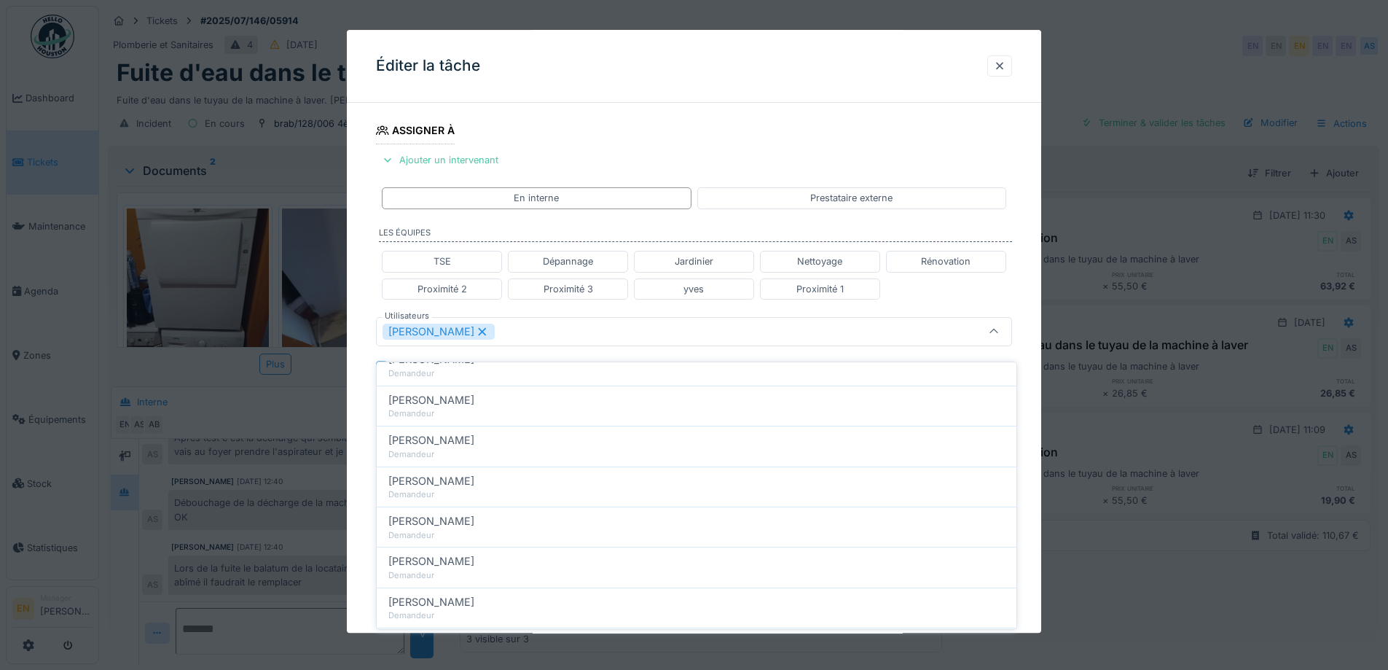
scroll to position [233, 0]
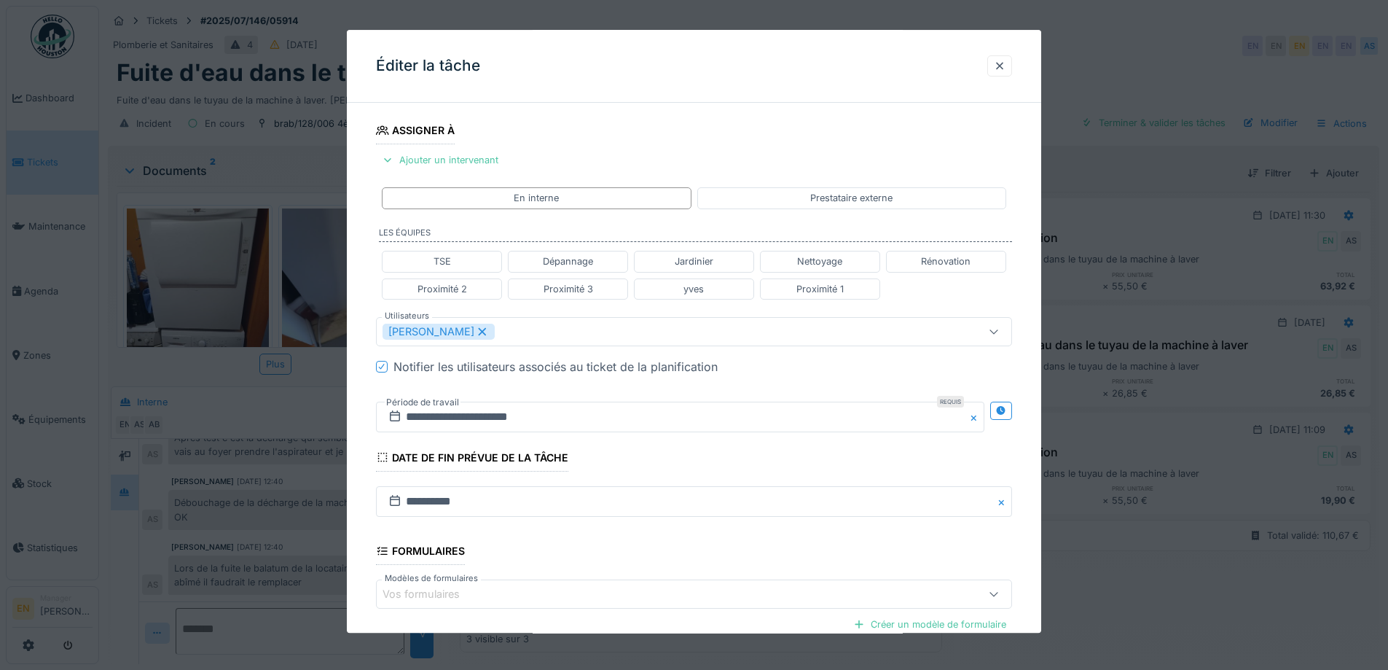
click at [1030, 482] on div "**********" at bounding box center [694, 337] width 694 height 907
click at [1007, 416] on div at bounding box center [1001, 411] width 12 height 14
click at [499, 412] on input "**********" at bounding box center [523, 417] width 294 height 31
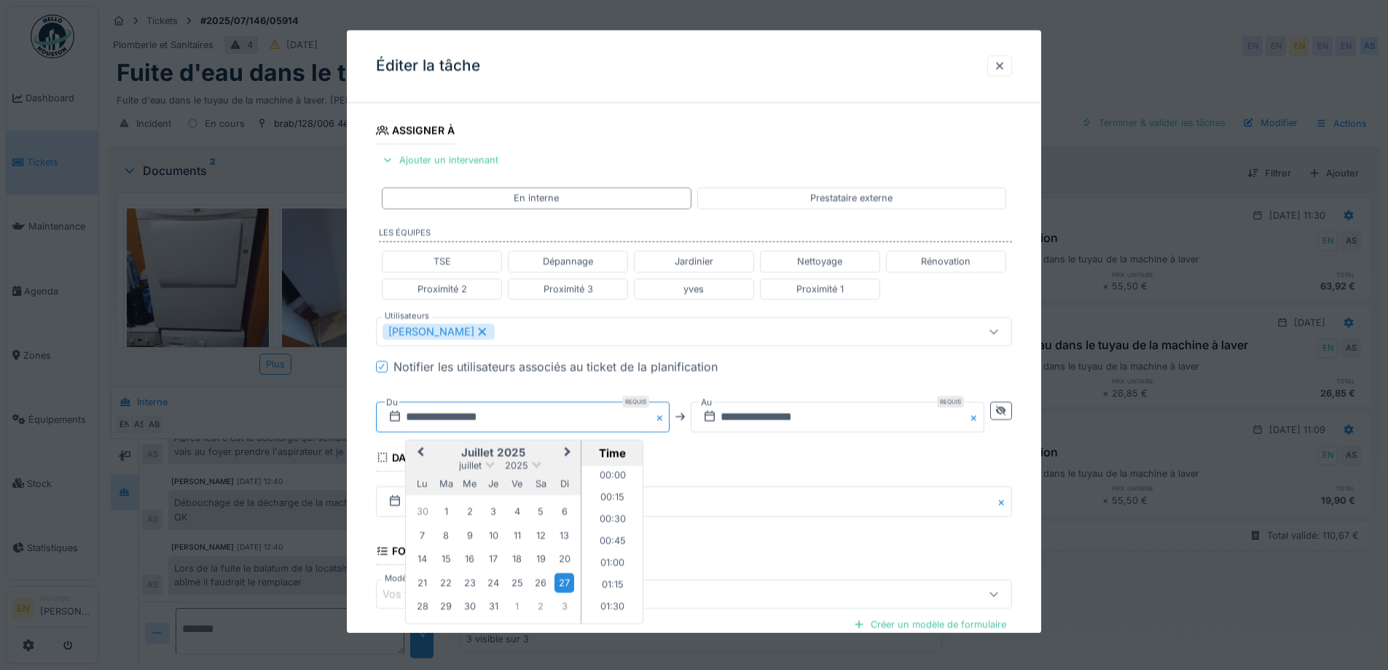
scroll to position [544, 0]
click at [568, 451] on span "Next Month" at bounding box center [568, 452] width 0 height 17
click at [938, 458] on fieldset "**********" at bounding box center [694, 323] width 636 height 878
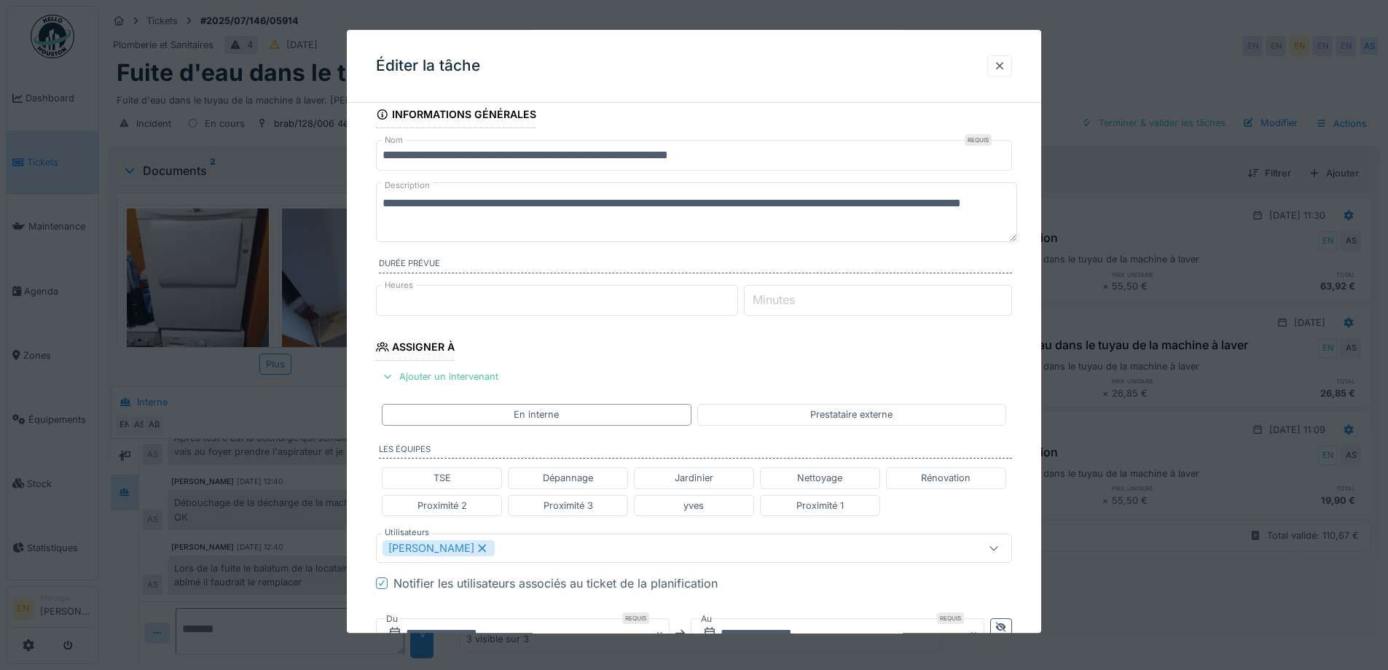
scroll to position [0, 0]
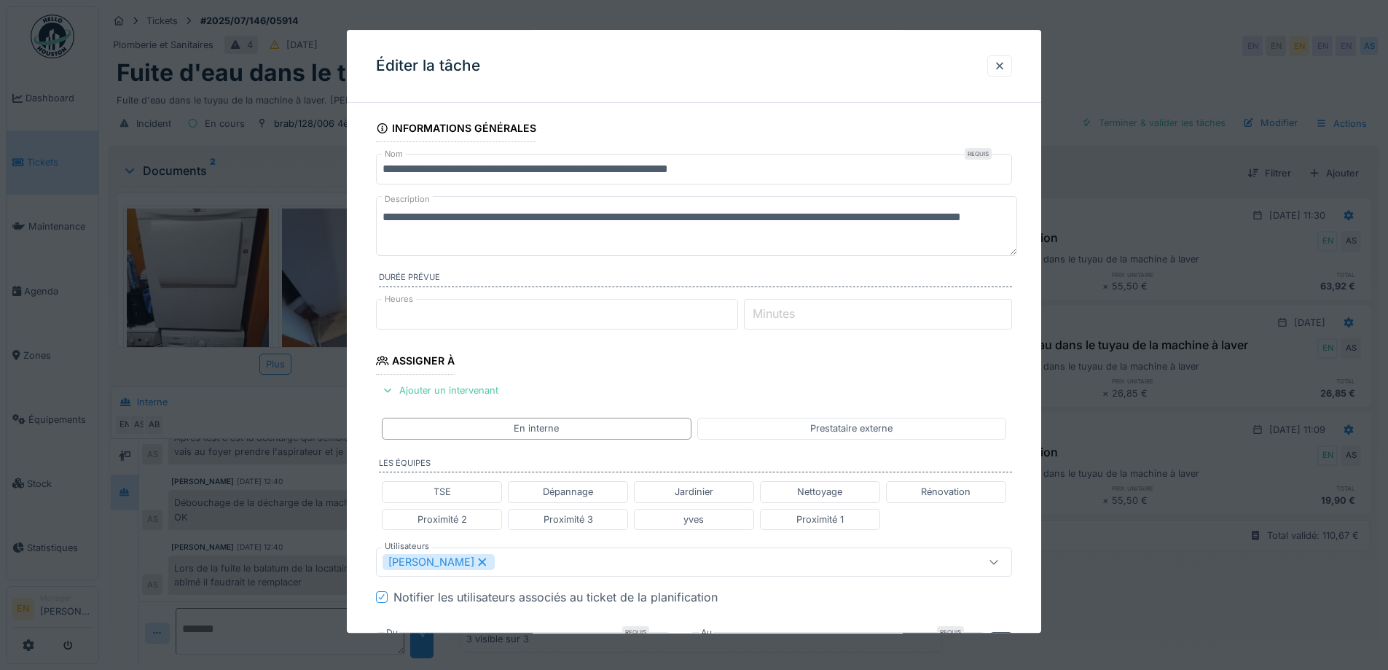
click at [718, 235] on textarea "**********" at bounding box center [696, 226] width 641 height 60
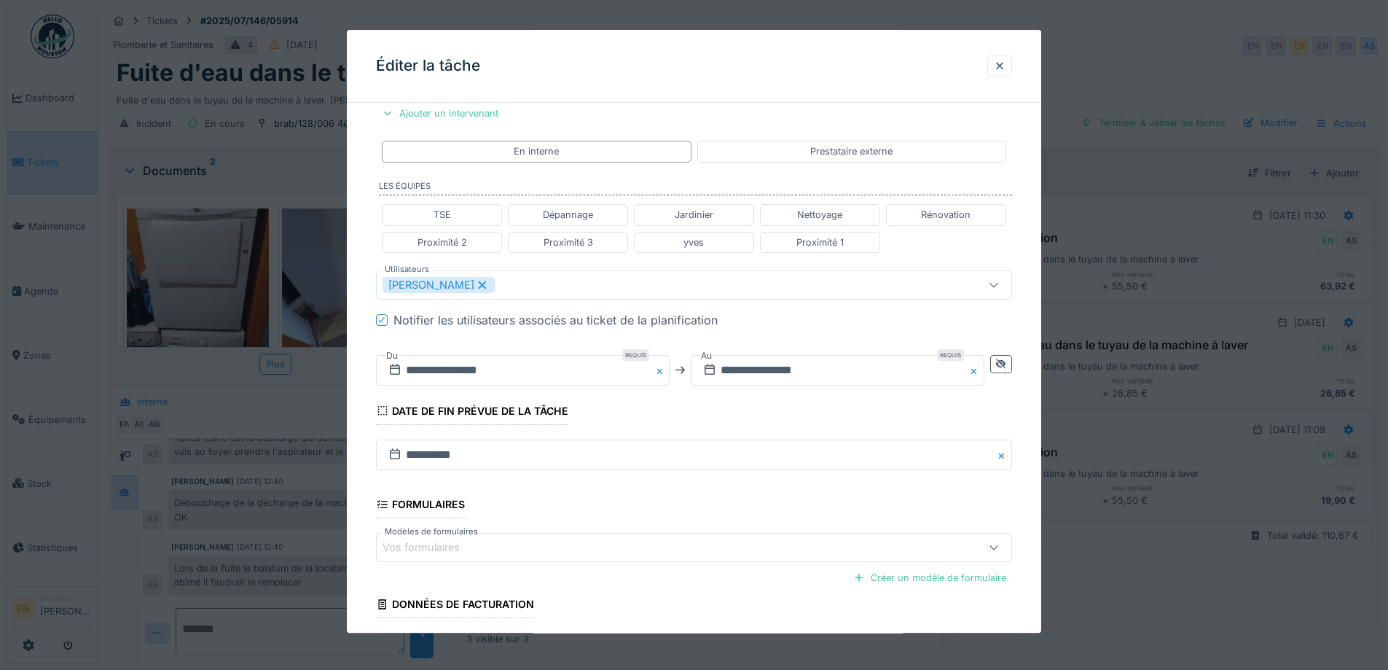
scroll to position [291, 0]
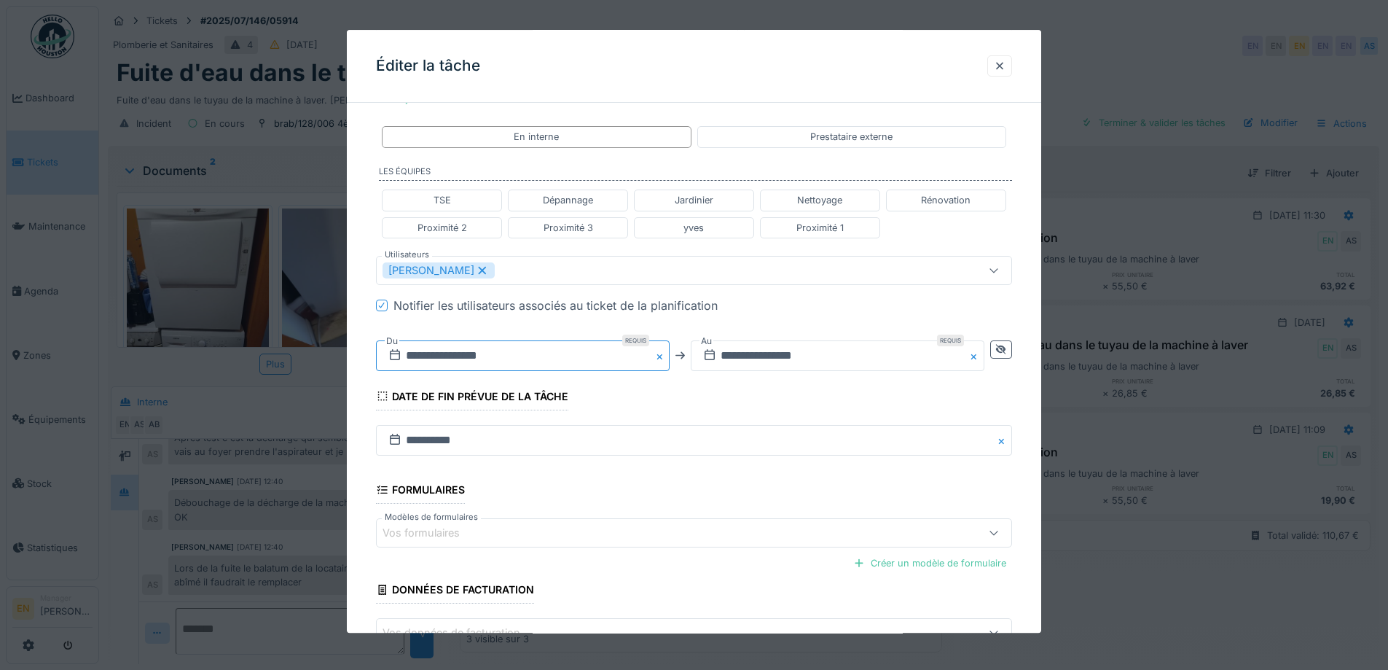
click at [489, 358] on input "**********" at bounding box center [523, 355] width 294 height 31
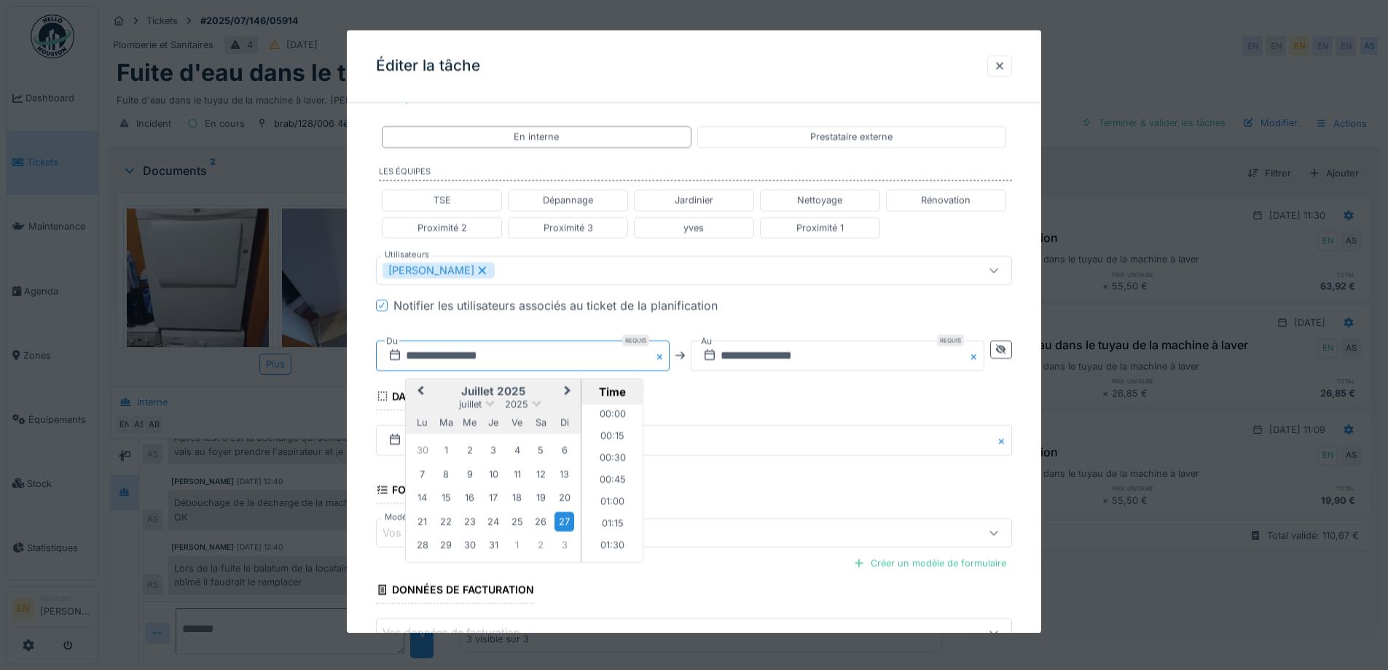
scroll to position [544, 0]
click at [568, 388] on span "Next Month" at bounding box center [568, 391] width 0 height 17
click at [451, 523] on div "23" at bounding box center [446, 523] width 20 height 20
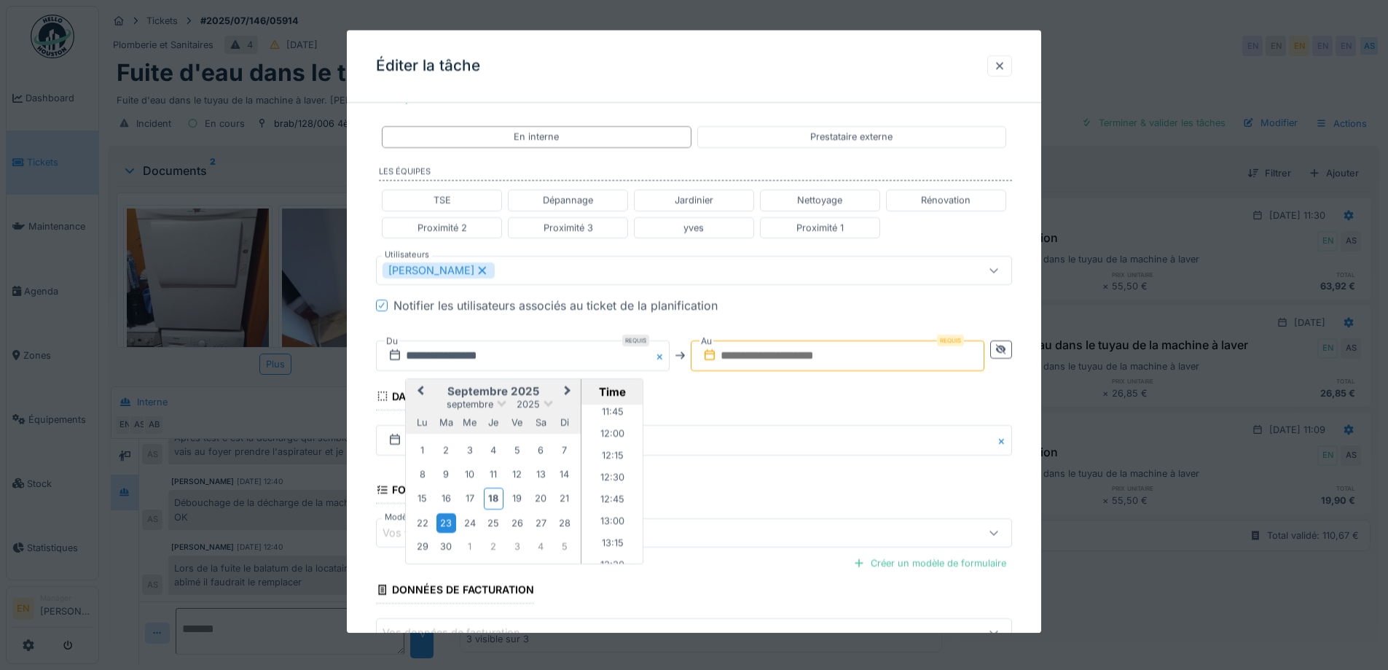
scroll to position [1054, 0]
click at [616, 493] on li "13:00" at bounding box center [613, 498] width 62 height 22
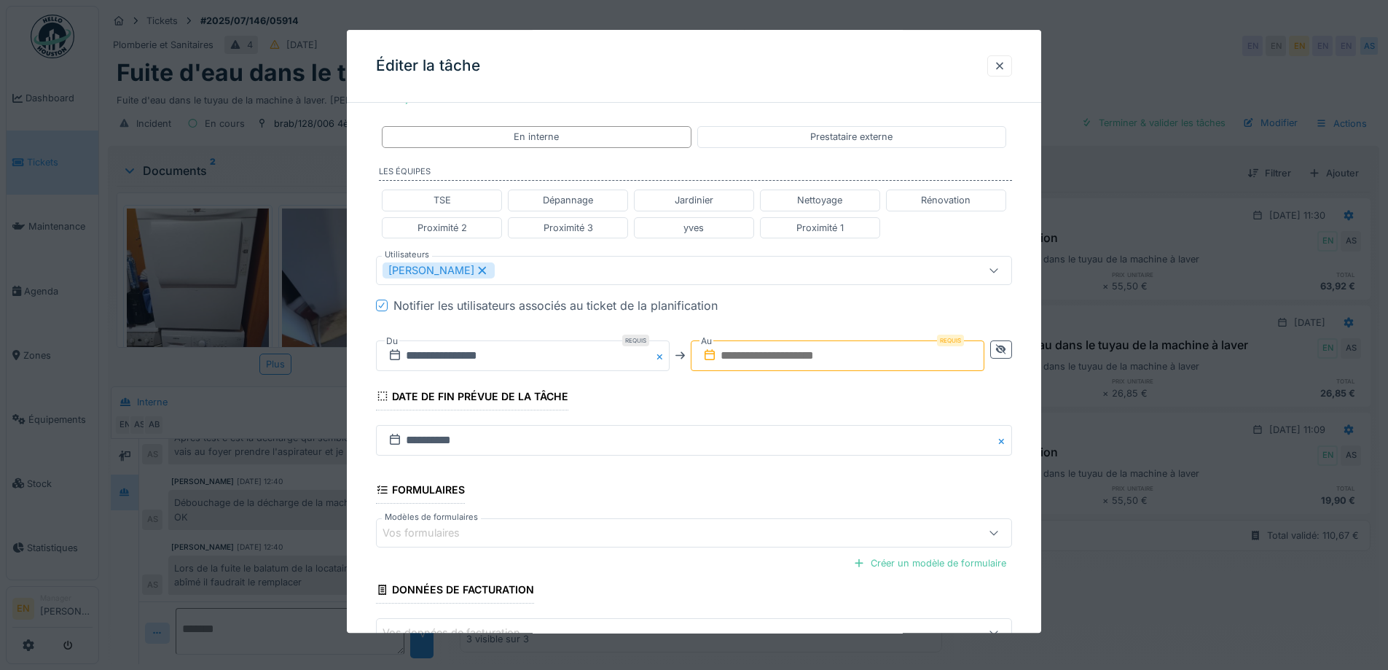
click at [816, 353] on input "text" at bounding box center [838, 355] width 294 height 31
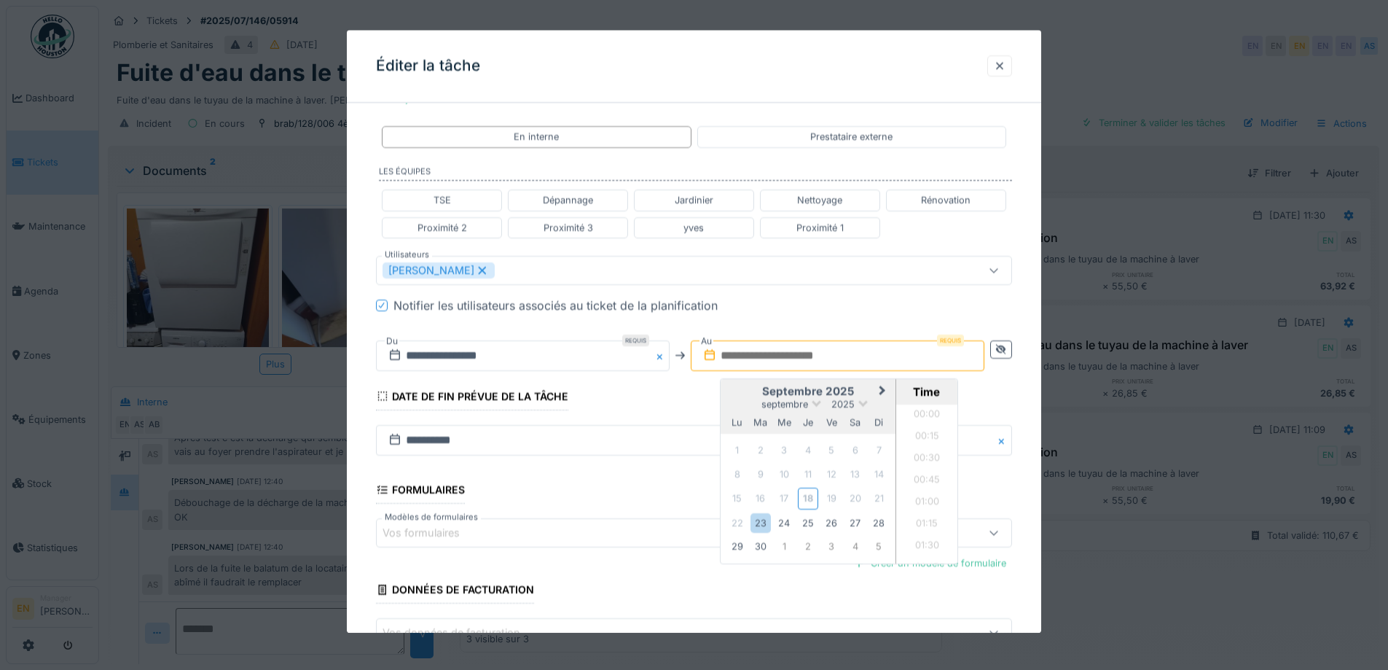
scroll to position [872, 0]
click at [755, 527] on div "23" at bounding box center [761, 523] width 20 height 20
click at [931, 543] on li "14:00" at bounding box center [927, 550] width 62 height 22
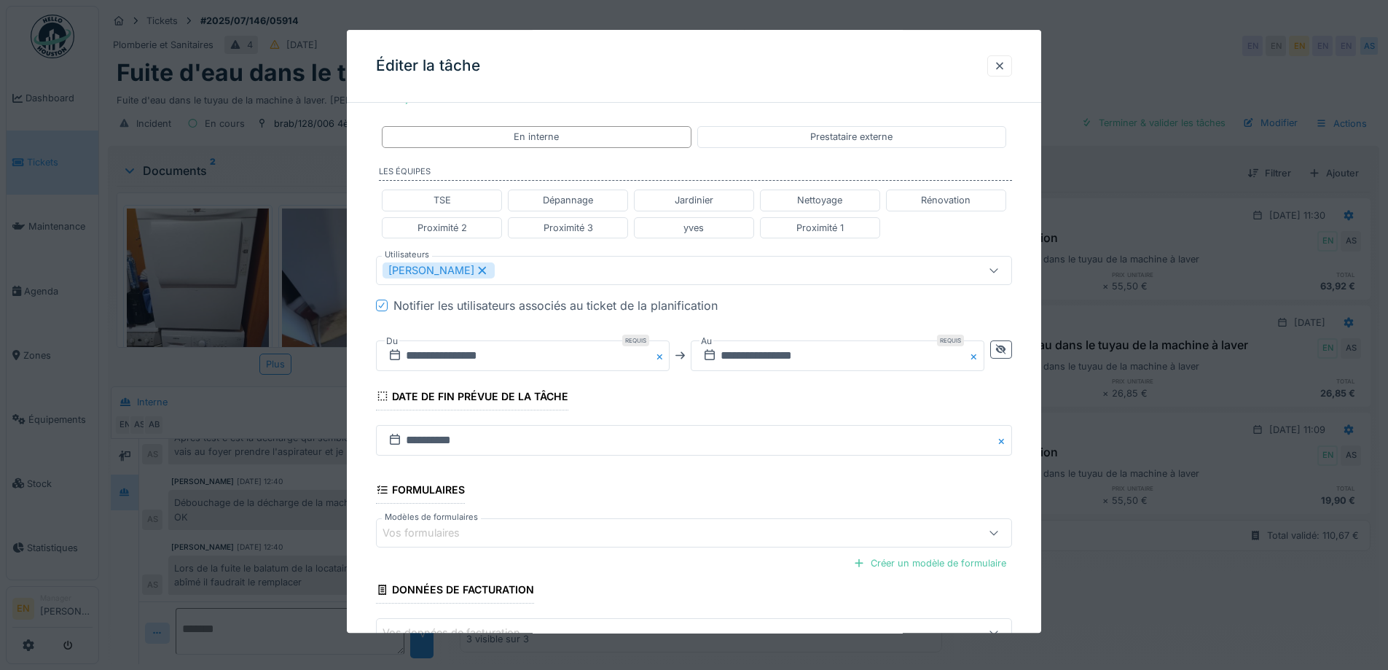
click at [713, 401] on fieldset "**********" at bounding box center [694, 262] width 636 height 878
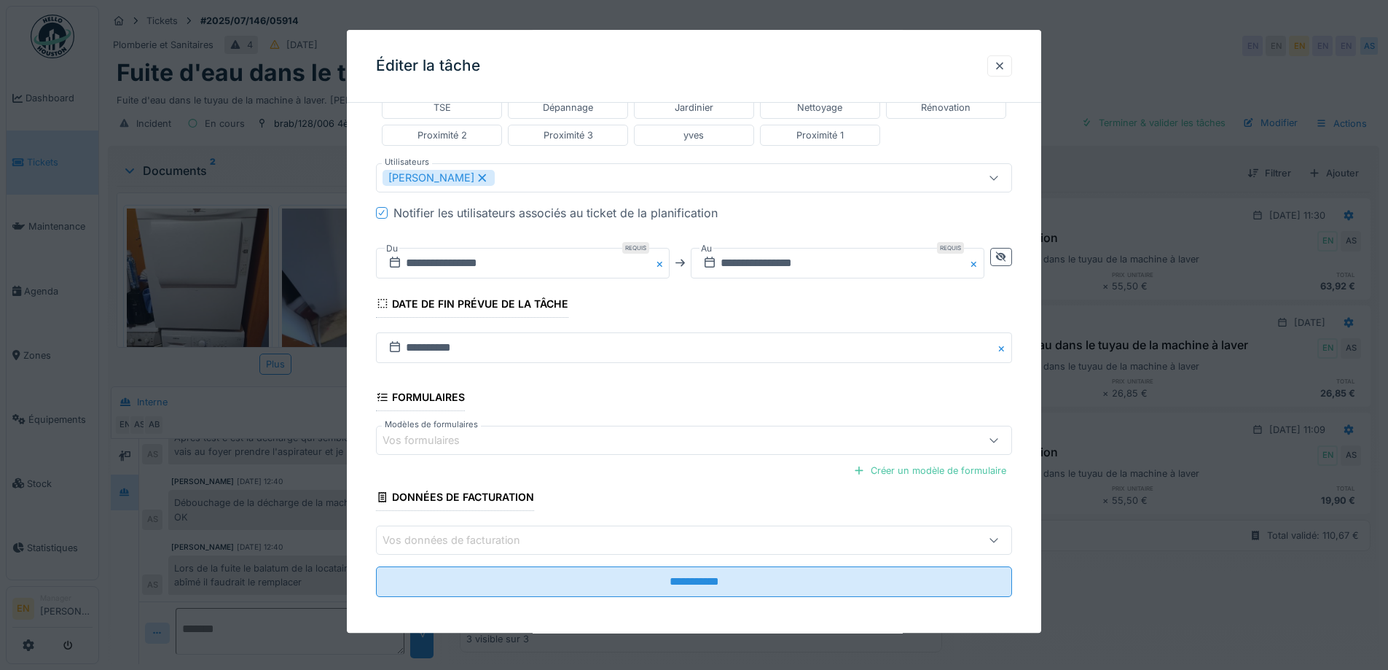
scroll to position [389, 0]
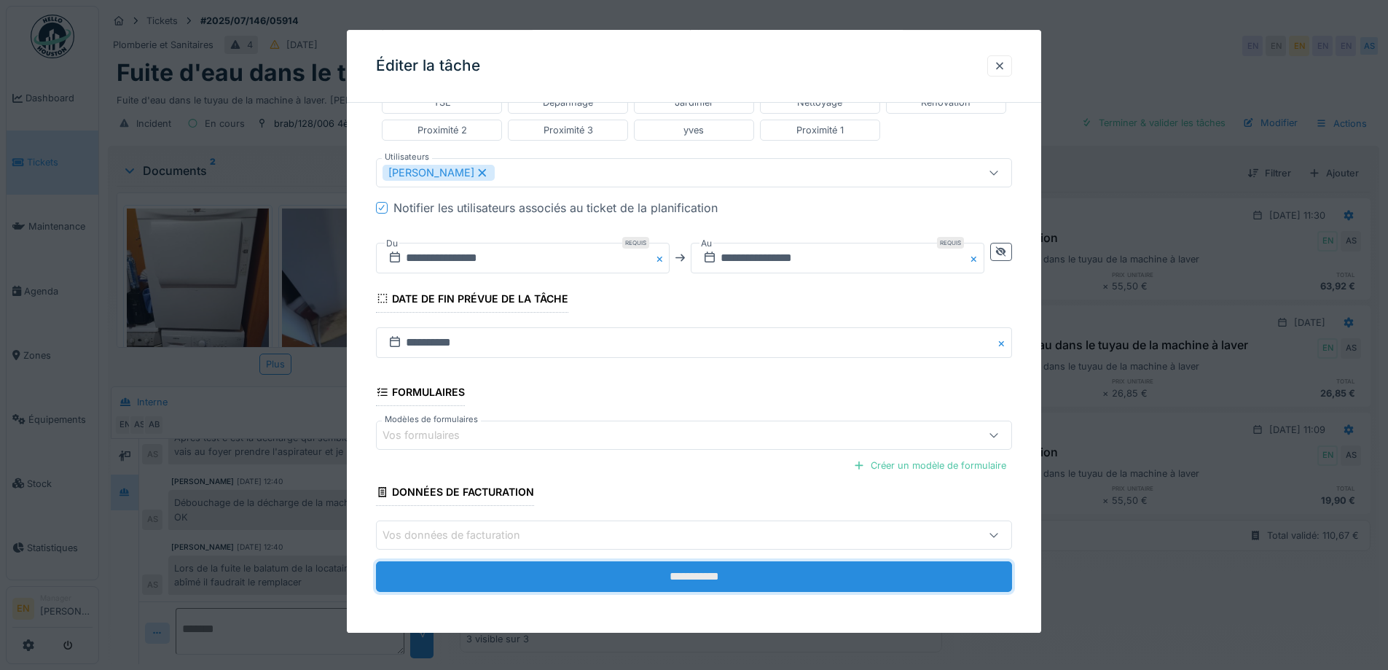
click at [718, 581] on input "**********" at bounding box center [694, 577] width 636 height 31
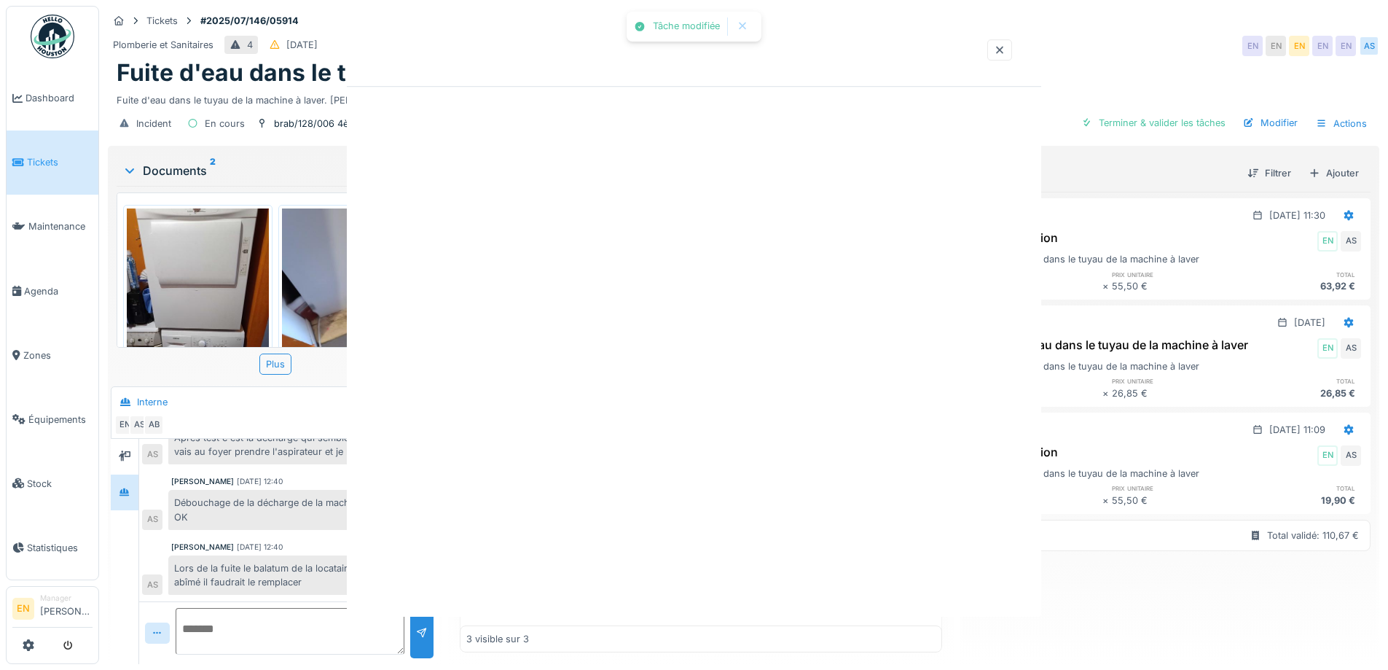
scroll to position [0, 0]
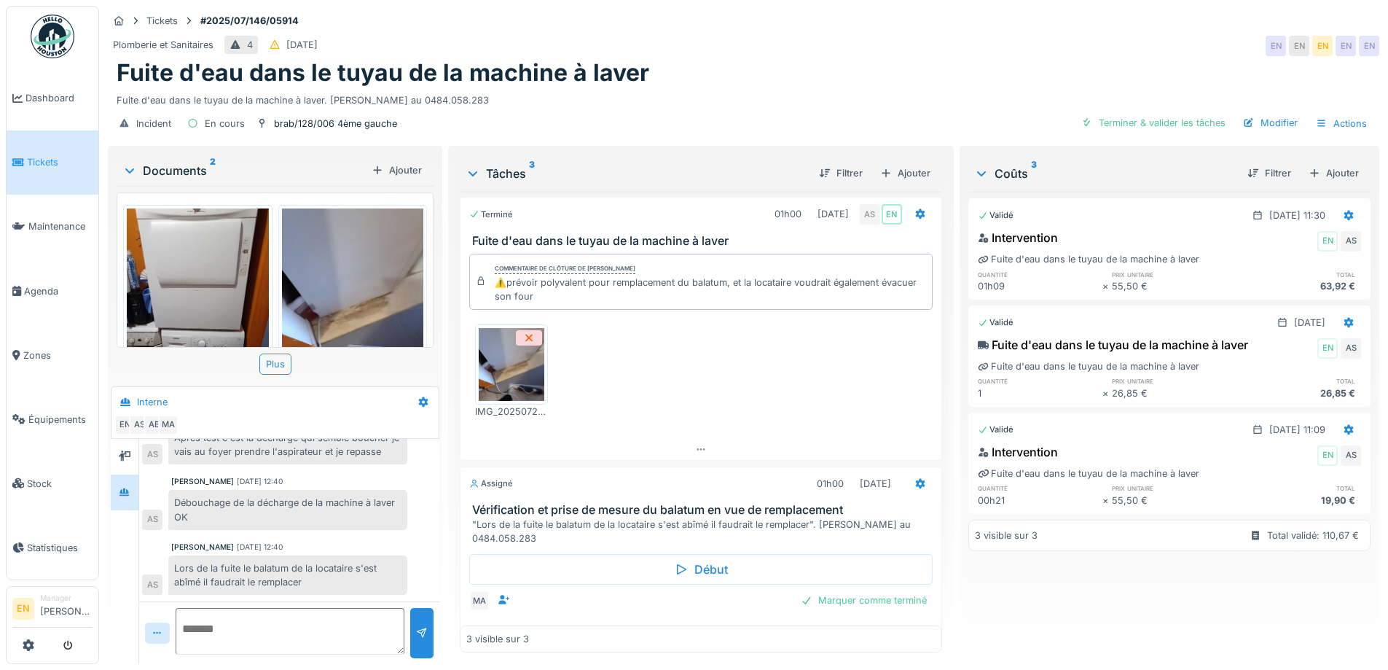
click at [1011, 589] on div "Validé 24/07/2025 @ 11:30 Intervention EN AS Fuite d'eau dans le tuyau de la ma…" at bounding box center [1169, 422] width 402 height 461
click at [1012, 36] on div "Plomberie et Sanitaires 4 27/07/2025 EN EN EN EN EN" at bounding box center [744, 46] width 1272 height 26
click at [1034, 61] on div "Fuite d'eau dans le tuyau de la machine à laver" at bounding box center [744, 73] width 1254 height 28
click at [829, 87] on div "Fuite d'eau dans le tuyau de la machine à laver. MBUYU TSHIBANGU KADIMA joignab…" at bounding box center [744, 97] width 1254 height 20
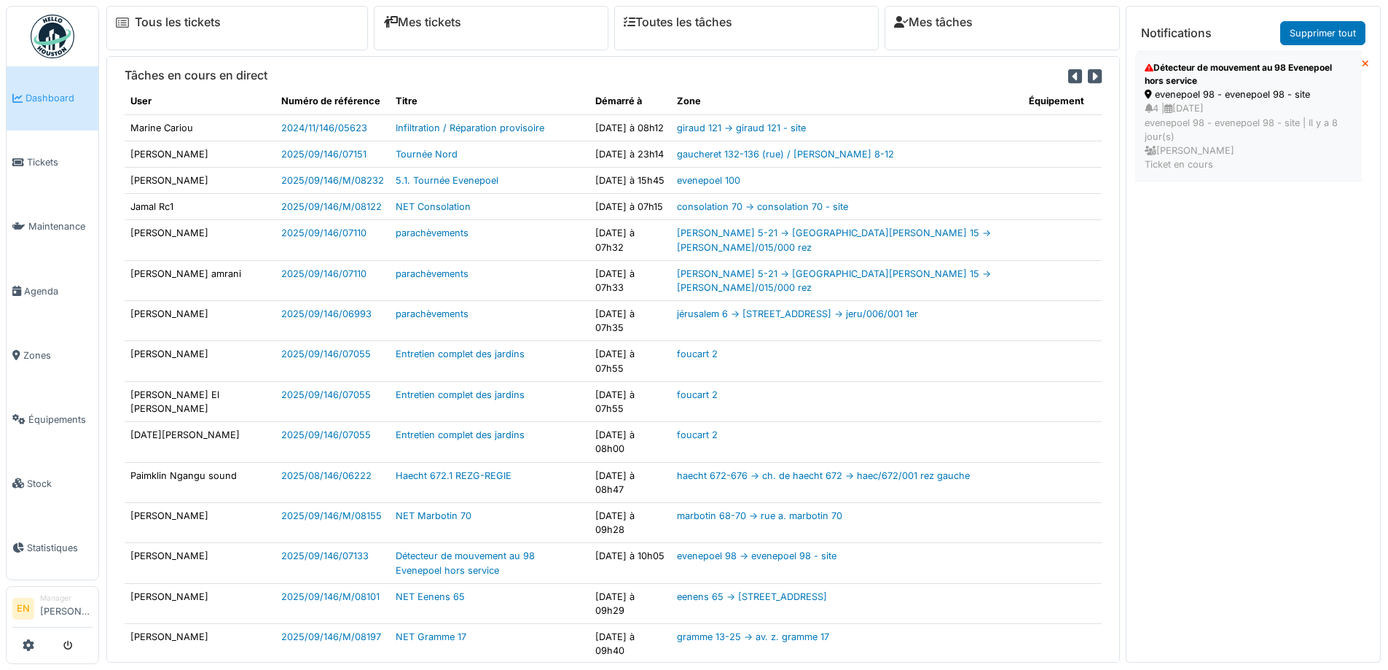
click at [1251, 101] on div "4 | [DATE] evenepoel 98 - evenepoel 98 - site | Il y a 8 jour(s) [PERSON_NAME] …" at bounding box center [1249, 136] width 208 height 70
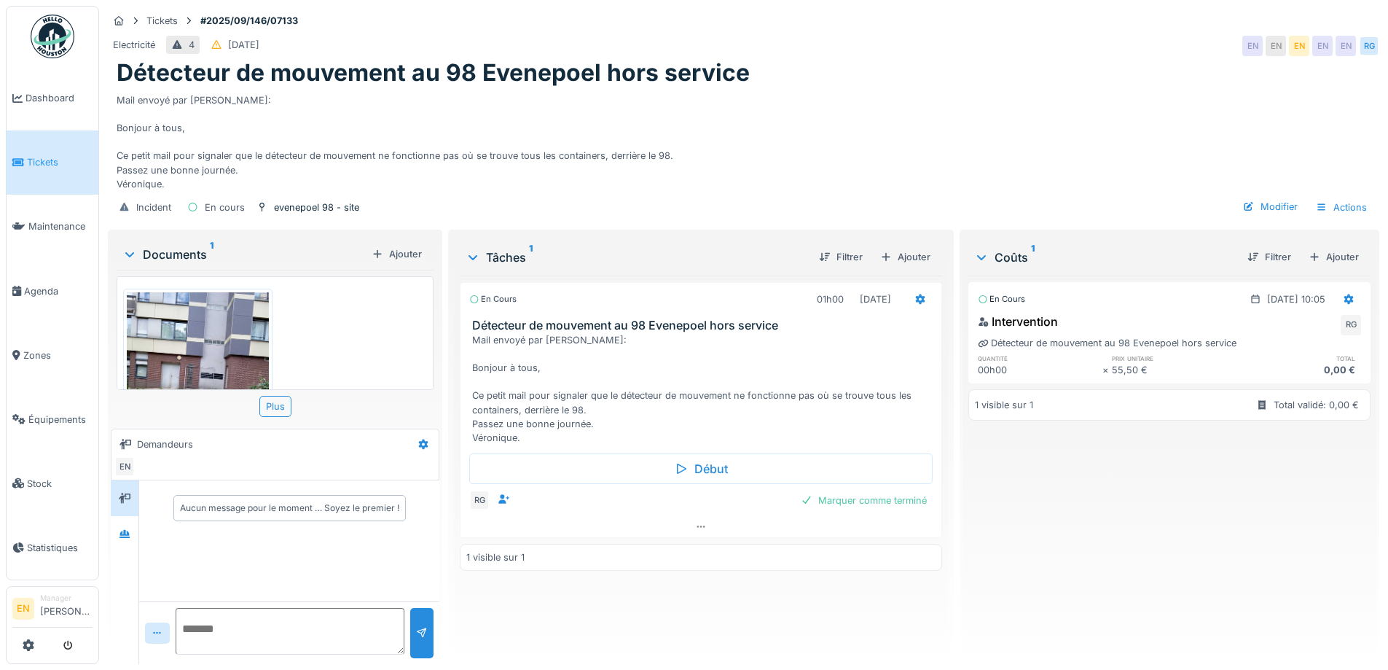
click at [780, 107] on div "Mail envoyé par [PERSON_NAME]: Bonjour à tous, Ce petit mail pour signaler que …" at bounding box center [744, 138] width 1254 height 103
click at [798, 209] on div "Incident En cours evenepoel 98 - site Modifier Actions" at bounding box center [744, 207] width 1272 height 33
click at [206, 340] on img at bounding box center [198, 386] width 142 height 189
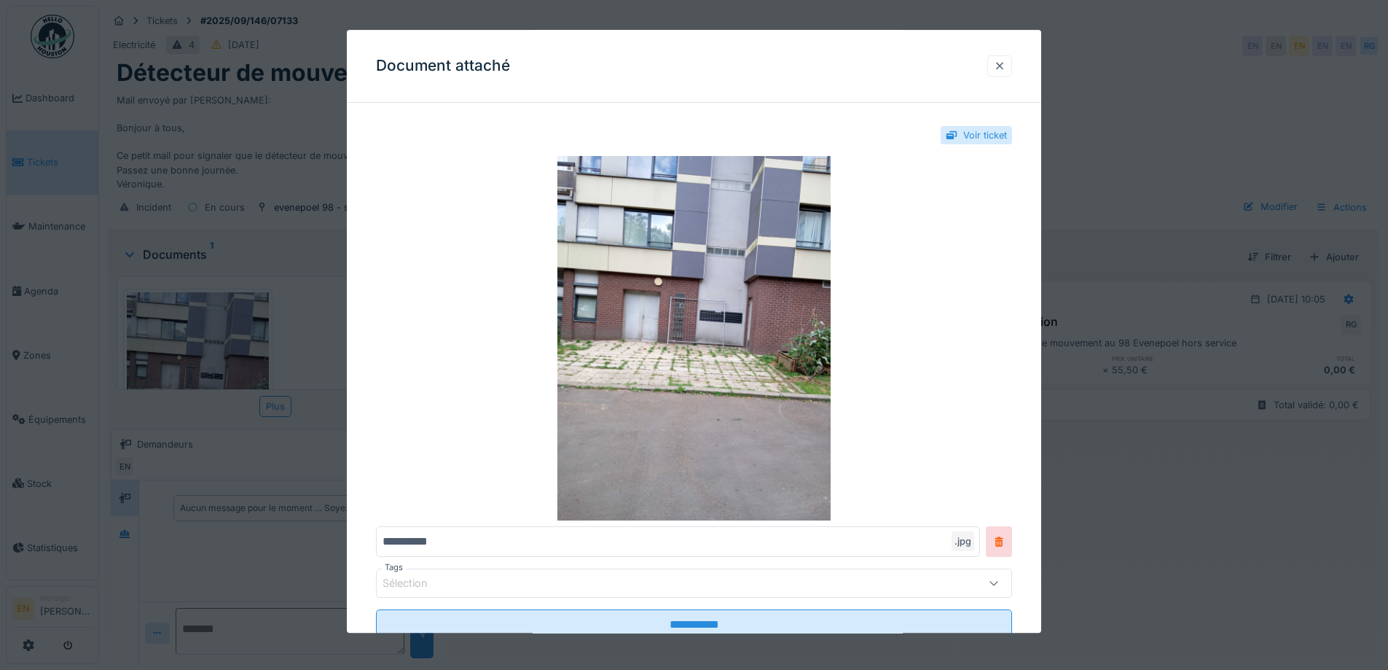
click at [1006, 69] on div at bounding box center [1000, 66] width 12 height 14
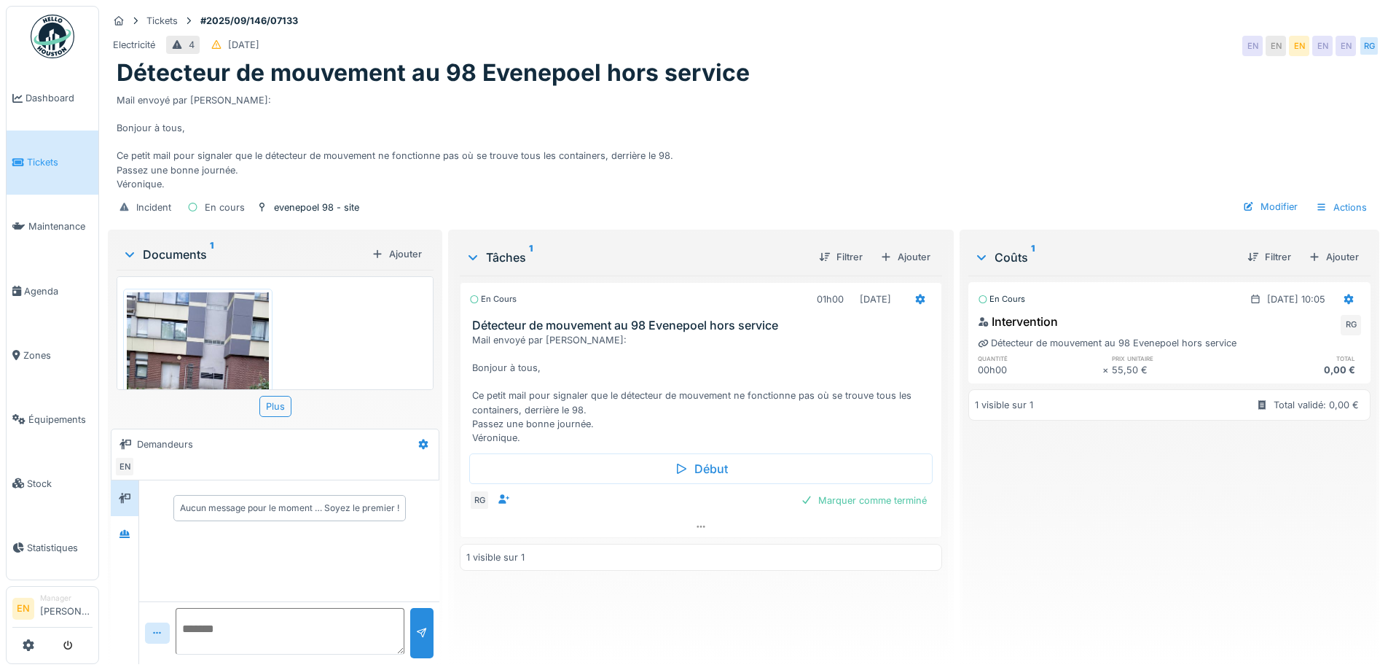
click at [872, 146] on div "Mail envoyé par [PERSON_NAME]: Bonjour à tous, Ce petit mail pour signaler que …" at bounding box center [744, 138] width 1254 height 103
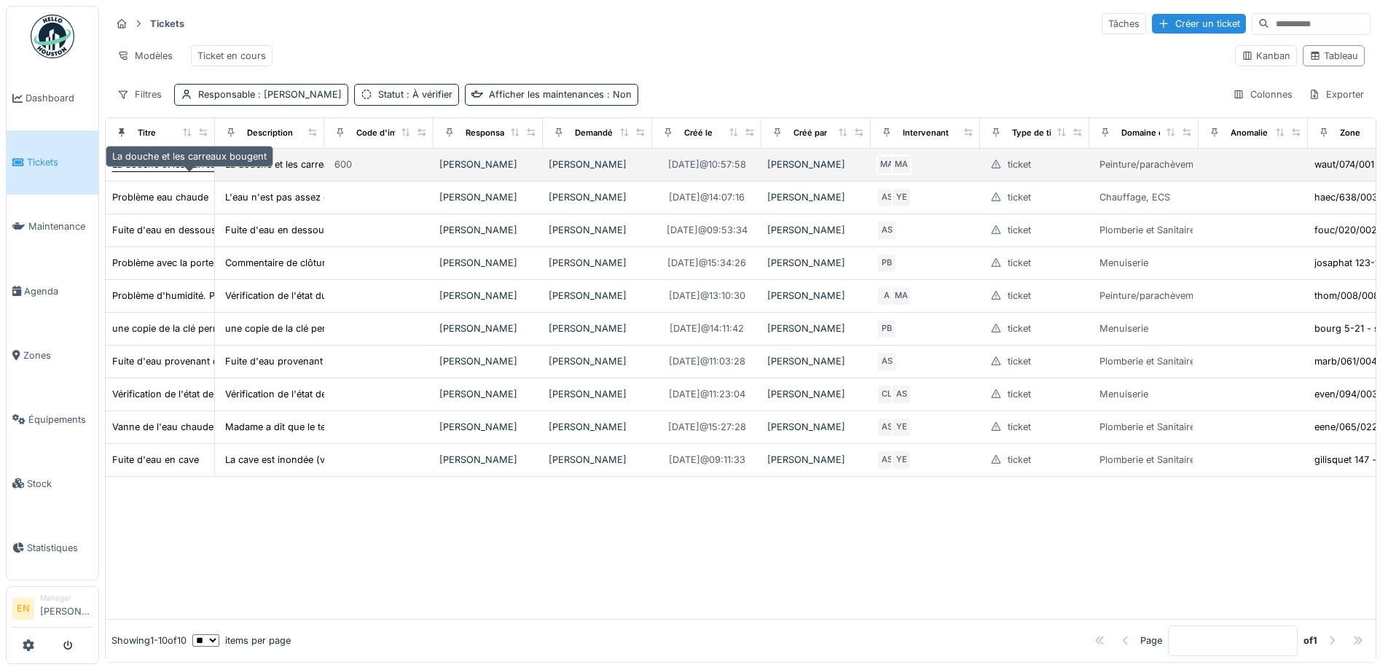
click at [159, 171] on div "La douche et les carreaux bougent" at bounding box center [189, 164] width 154 height 14
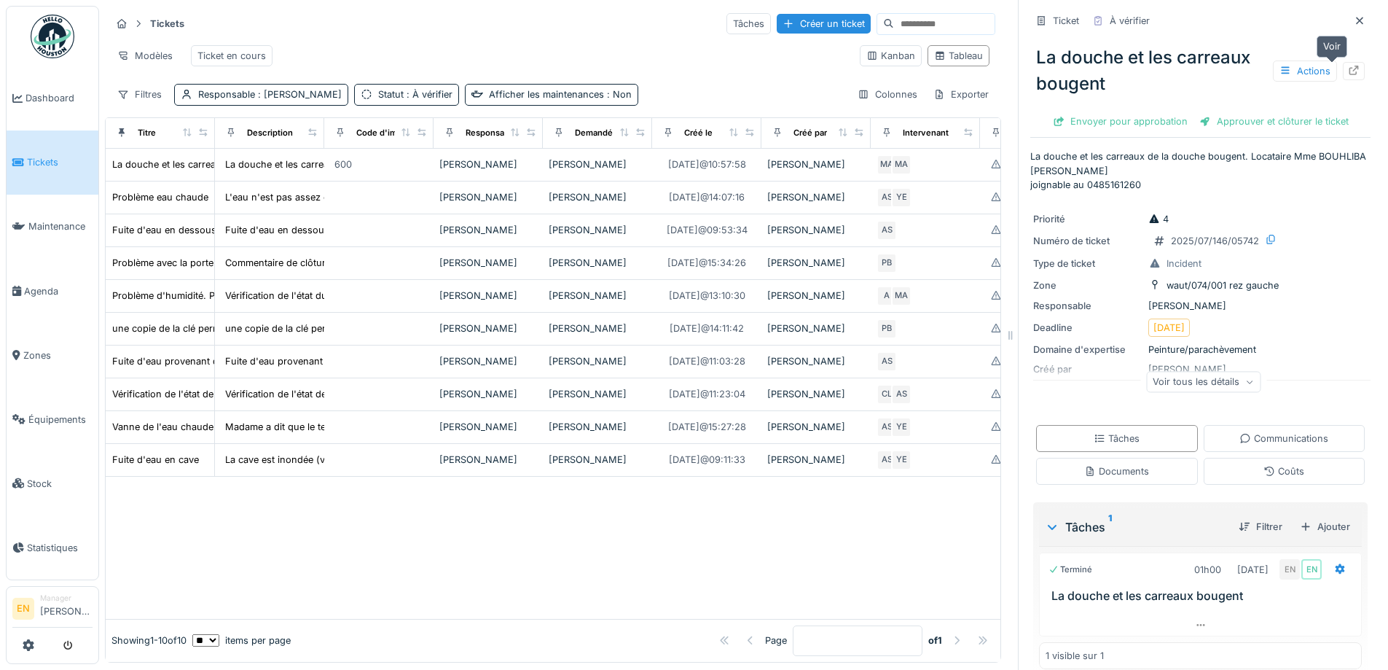
click at [1350, 73] on icon at bounding box center [1354, 70] width 9 height 9
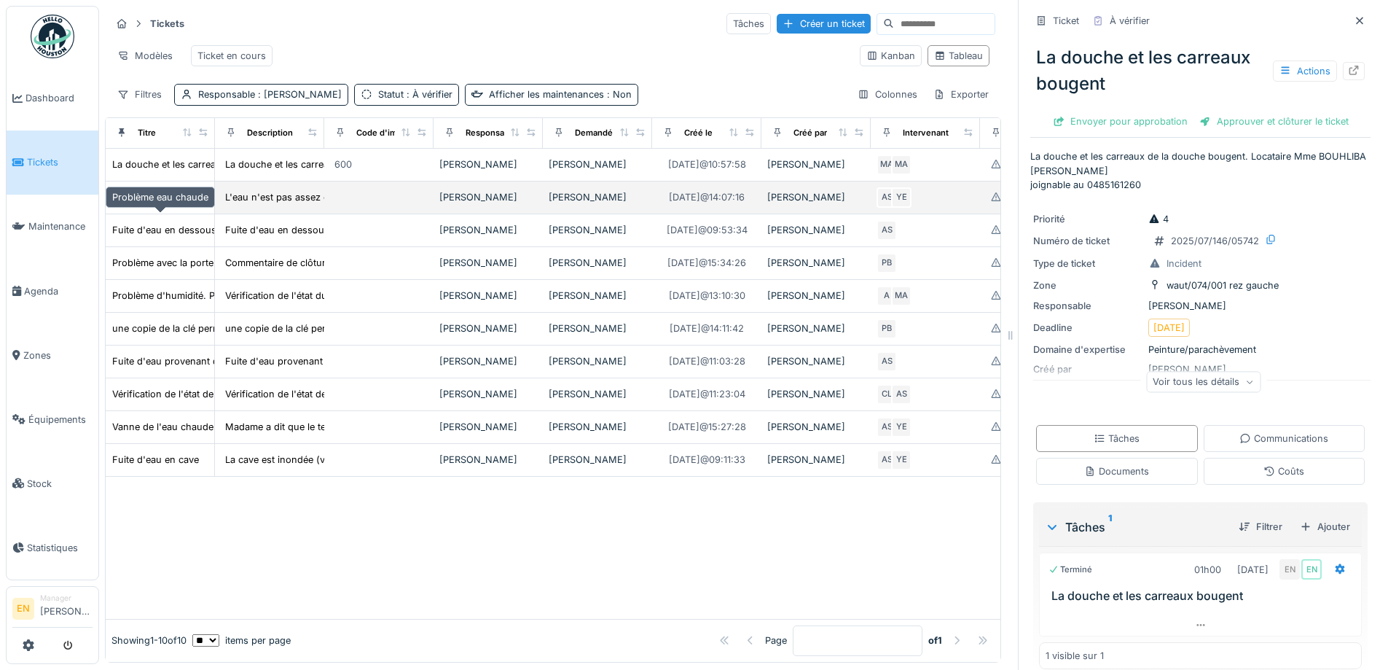
click at [191, 204] on div "Problème eau chaude" at bounding box center [160, 197] width 96 height 14
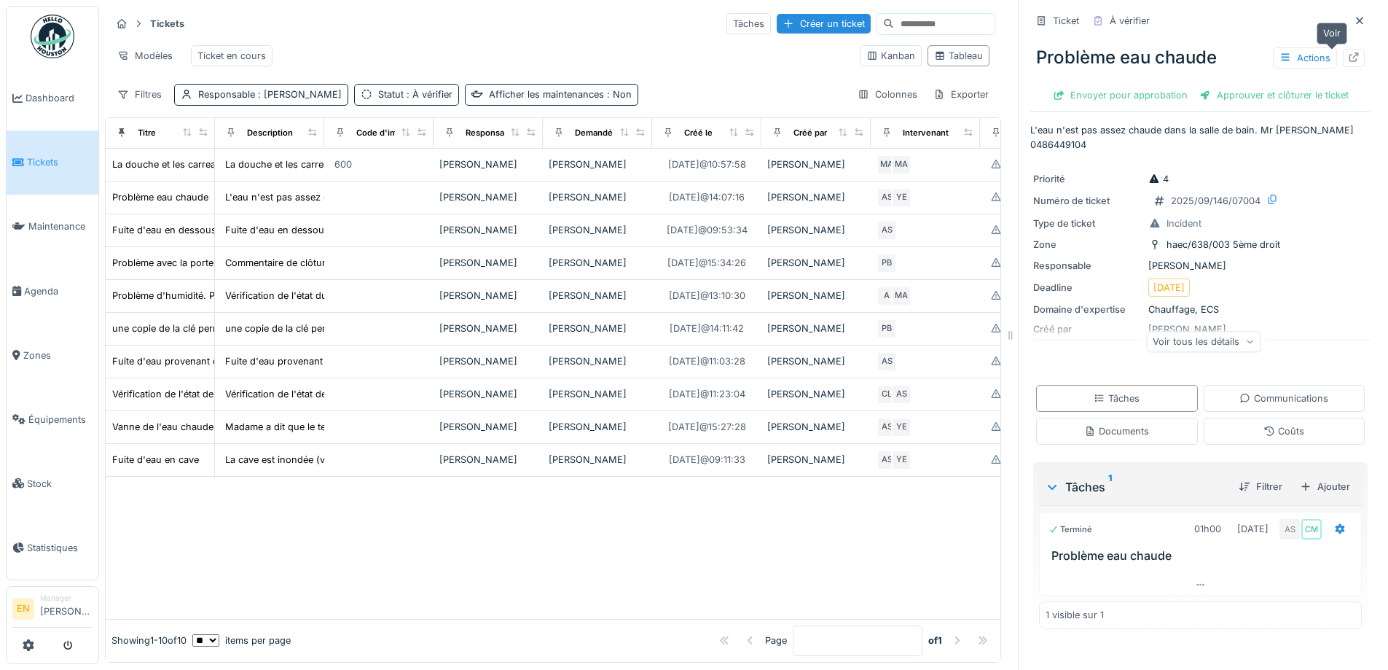
click at [1348, 57] on icon at bounding box center [1354, 56] width 12 height 9
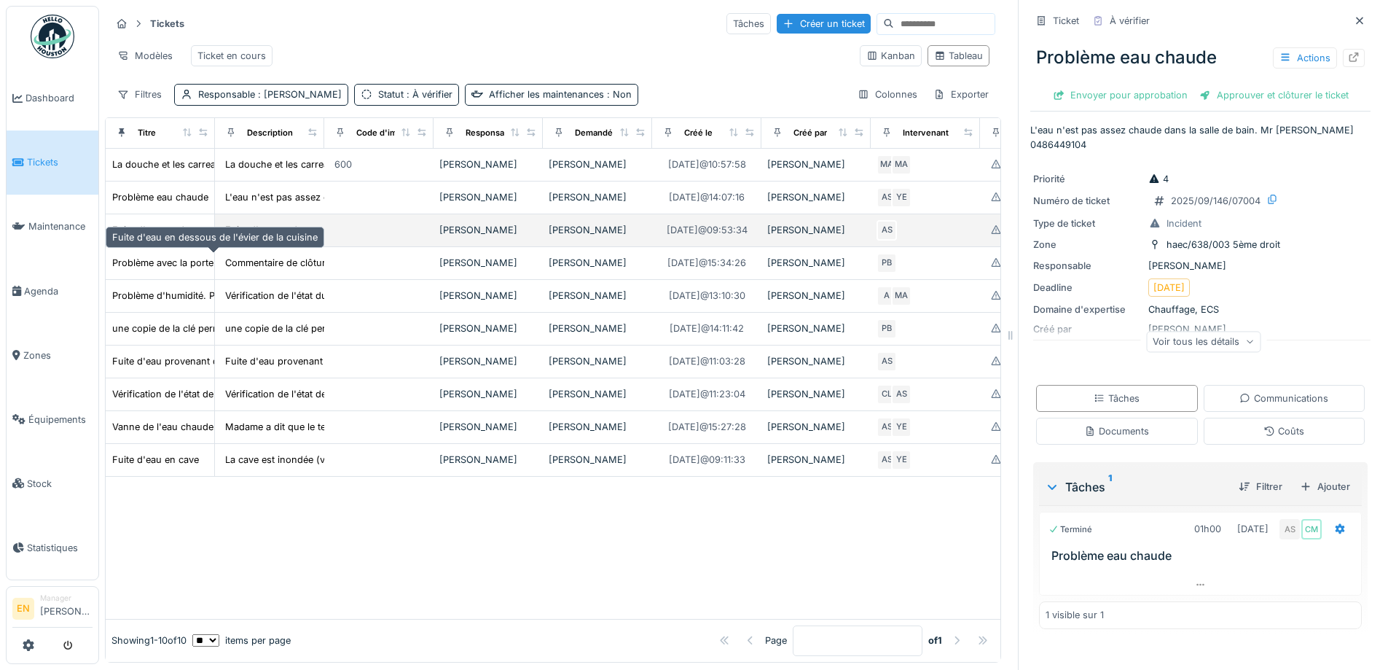
click at [180, 237] on div "Fuite d'eau en dessous de l'évier de la cuisine" at bounding box center [214, 230] width 205 height 14
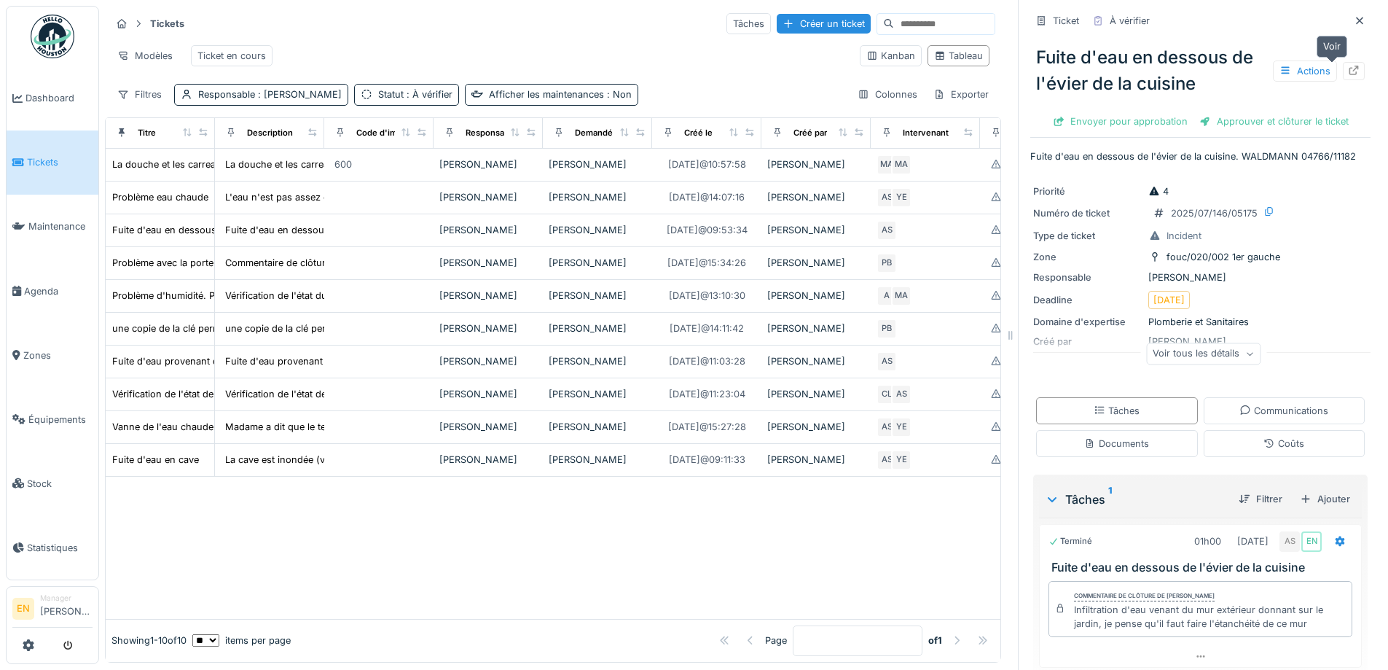
click at [1348, 71] on icon at bounding box center [1354, 70] width 12 height 9
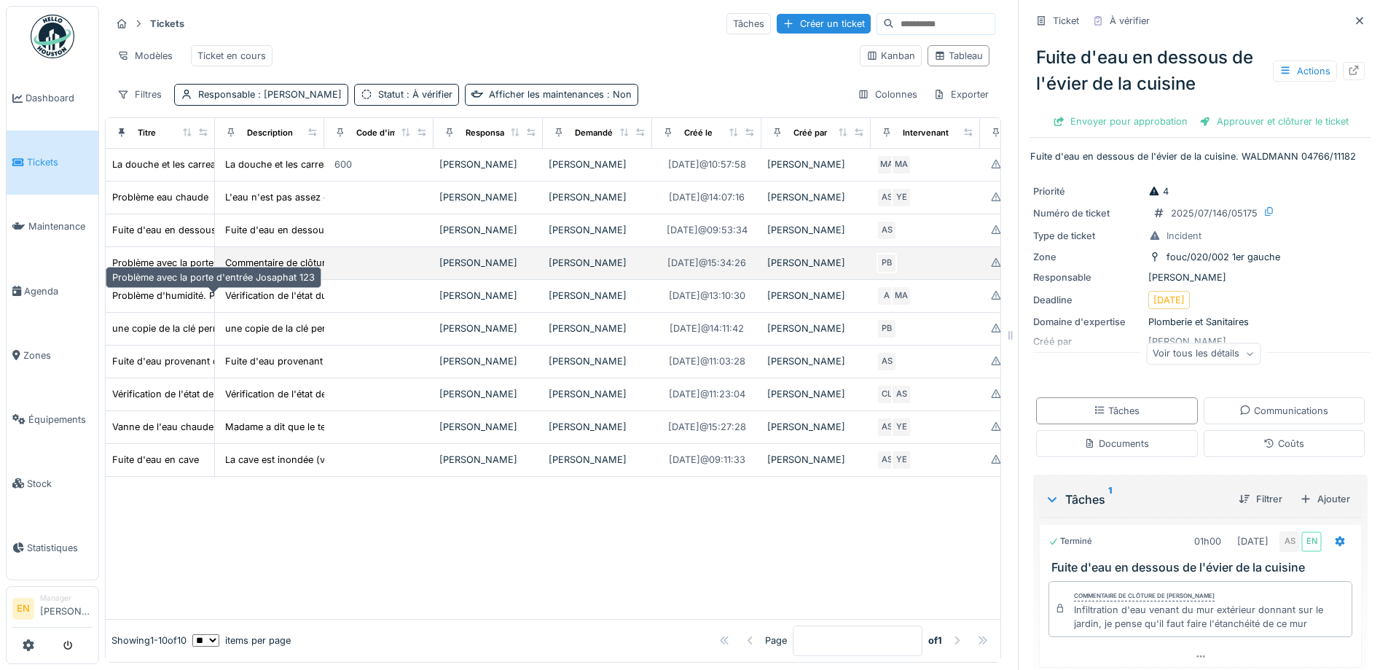
click at [187, 270] on div "Problème avec la porte d'entrée Josaphat 123" at bounding box center [213, 263] width 203 height 14
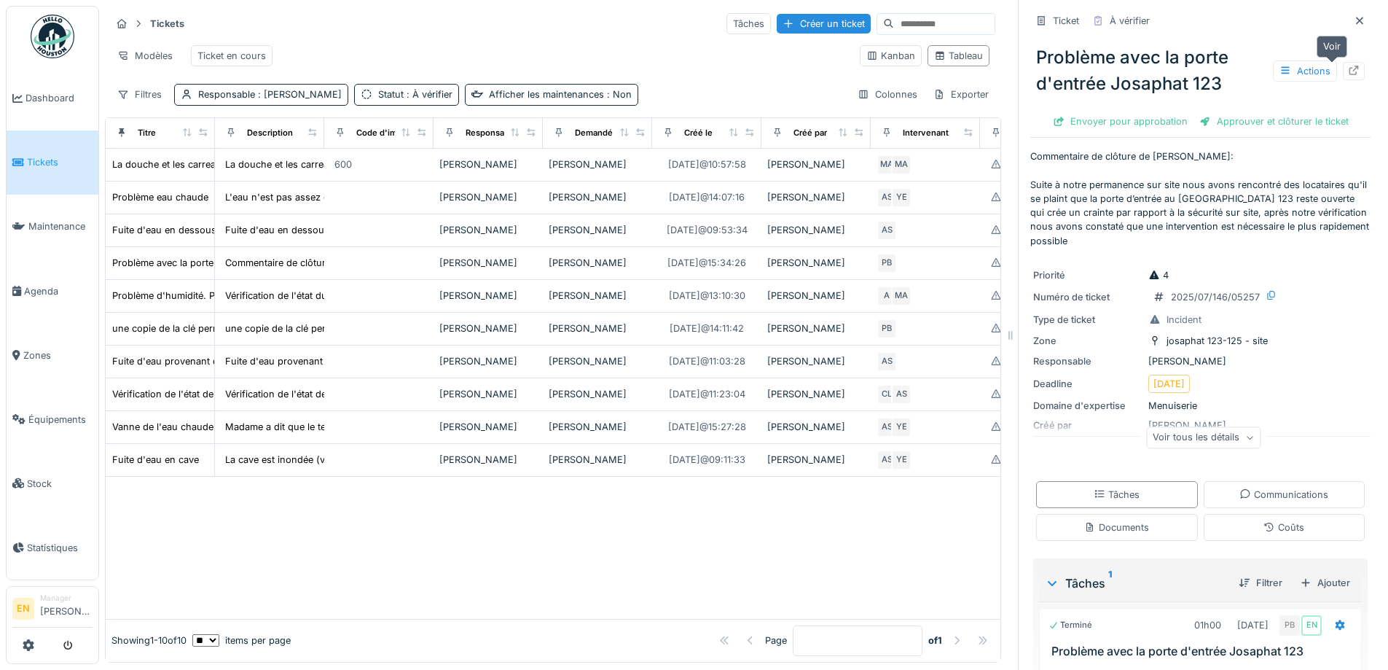
click at [1350, 73] on icon at bounding box center [1354, 70] width 9 height 9
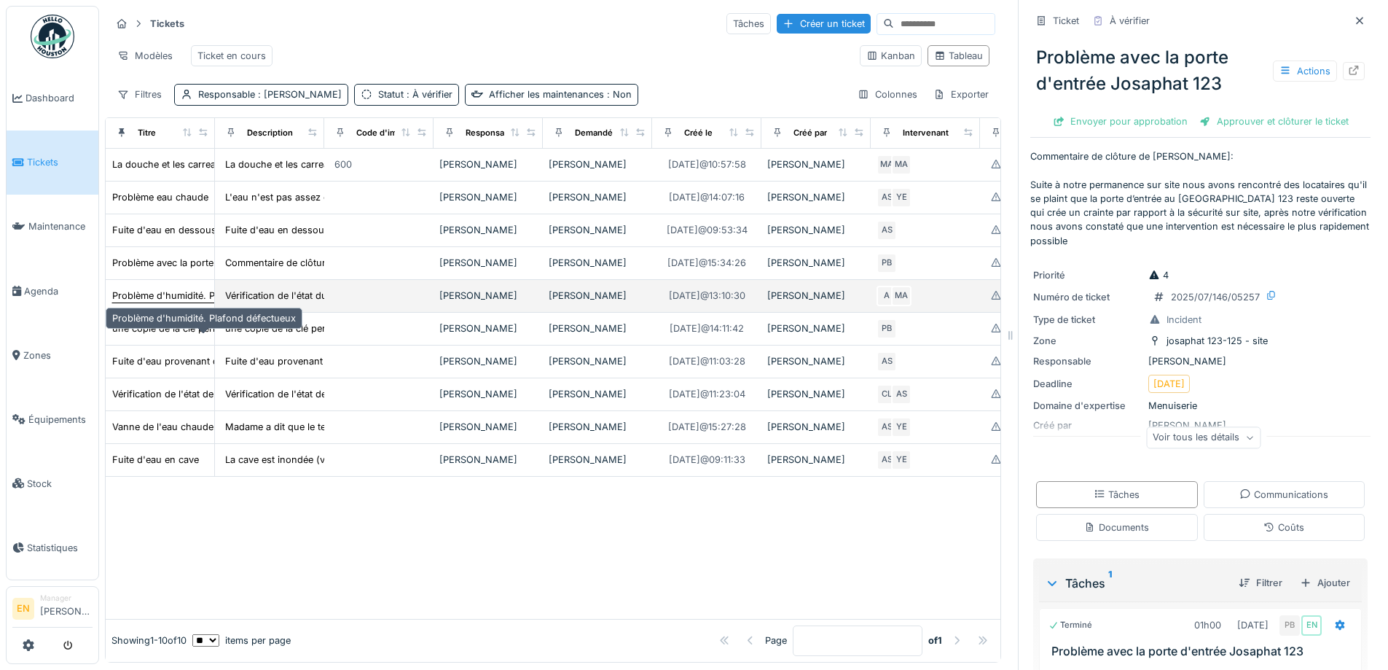
click at [179, 302] on div "Problème d'humidité. Plafond défectueux" at bounding box center [204, 296] width 184 height 14
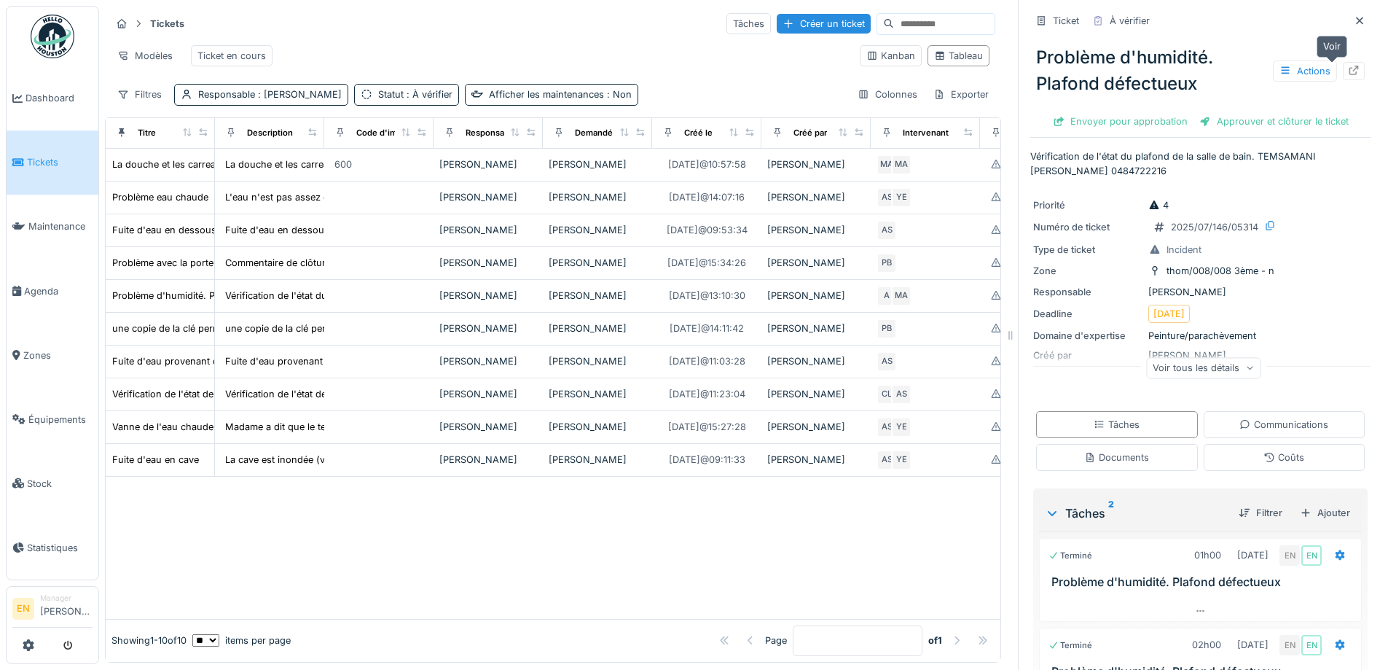
click at [1350, 74] on icon at bounding box center [1354, 70] width 9 height 9
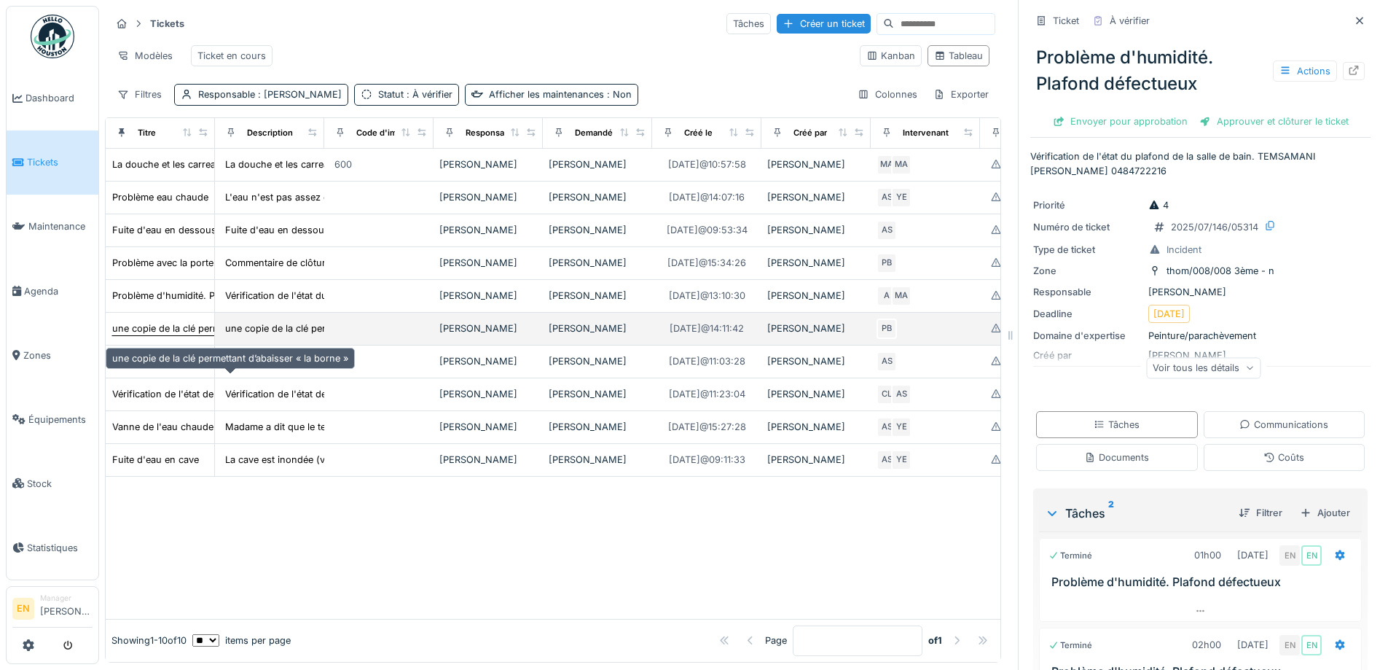
click at [195, 335] on div "une copie de la clé permettant d’abaisser « la borne »" at bounding box center [230, 328] width 236 height 14
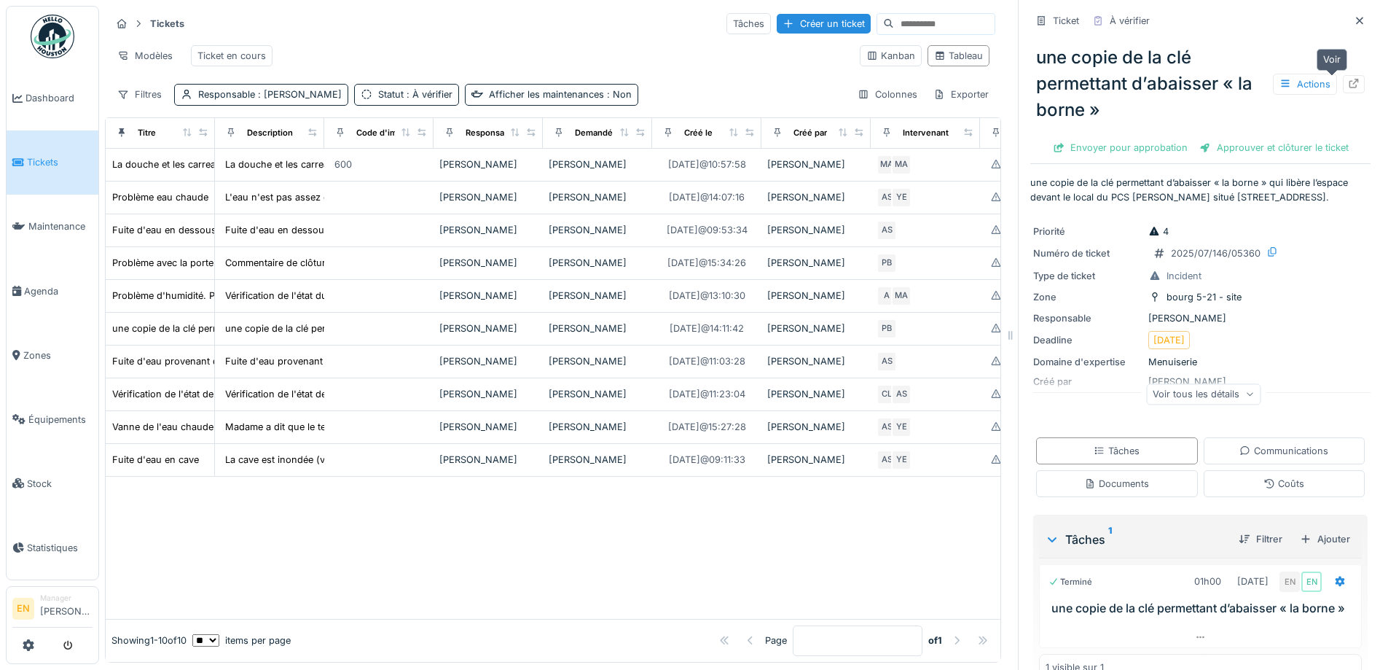
click at [1348, 87] on icon at bounding box center [1354, 83] width 12 height 9
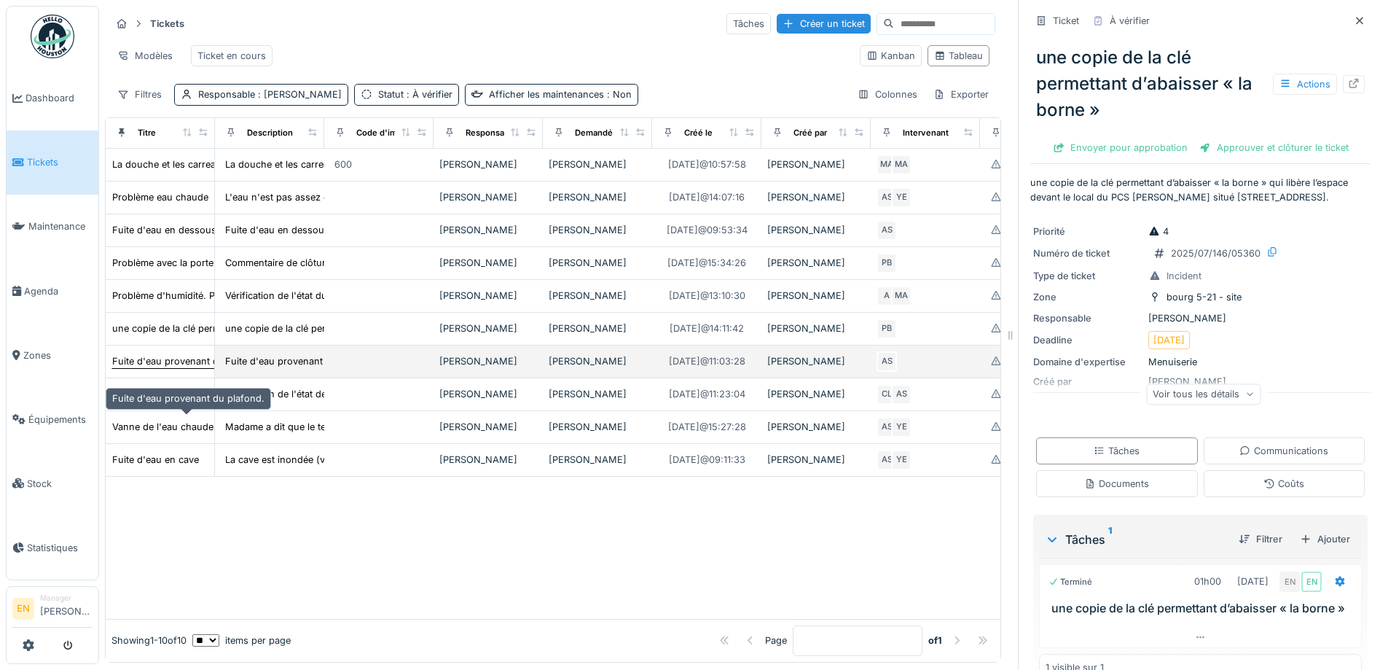
click at [165, 368] on div "Fuite d'eau provenant du plafond." at bounding box center [188, 361] width 152 height 14
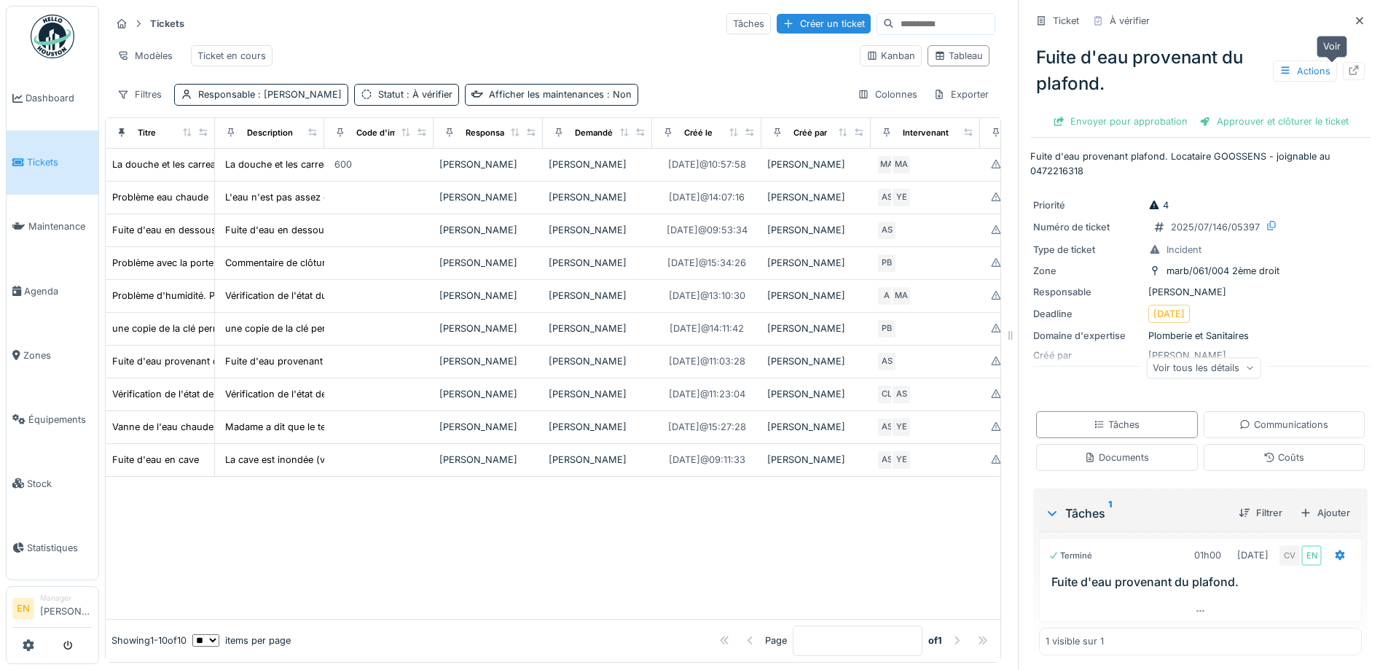
click at [1348, 71] on icon at bounding box center [1354, 70] width 12 height 9
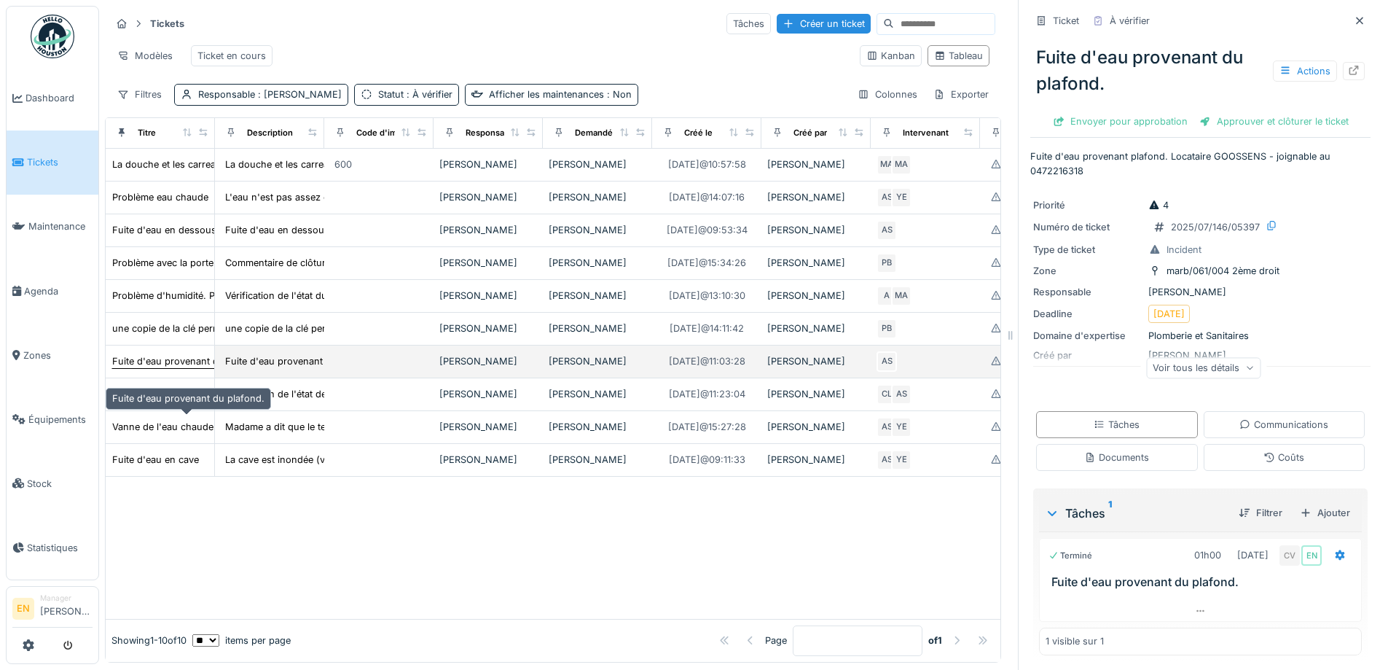
click at [174, 368] on div "Fuite d'eau provenant du plafond." at bounding box center [188, 361] width 152 height 14
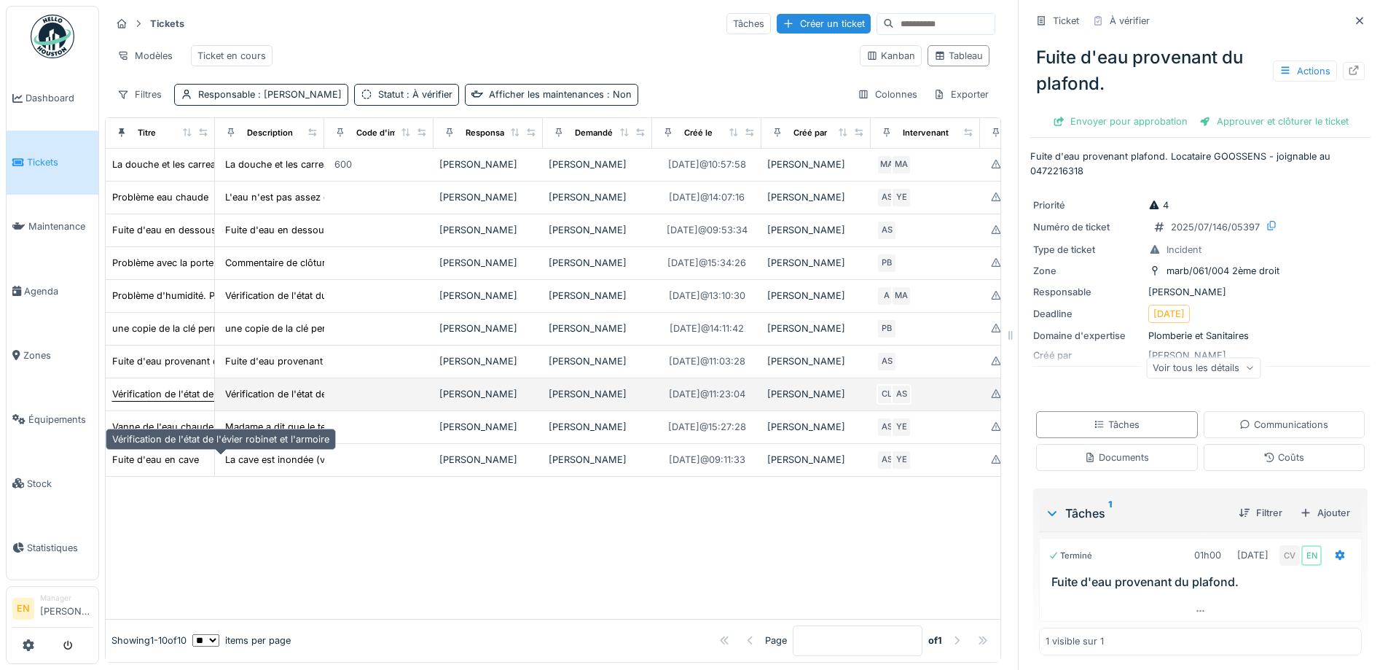
click at [169, 401] on div "Vérification de l'état de l'évier robinet et l'armoire" at bounding box center [220, 394] width 217 height 14
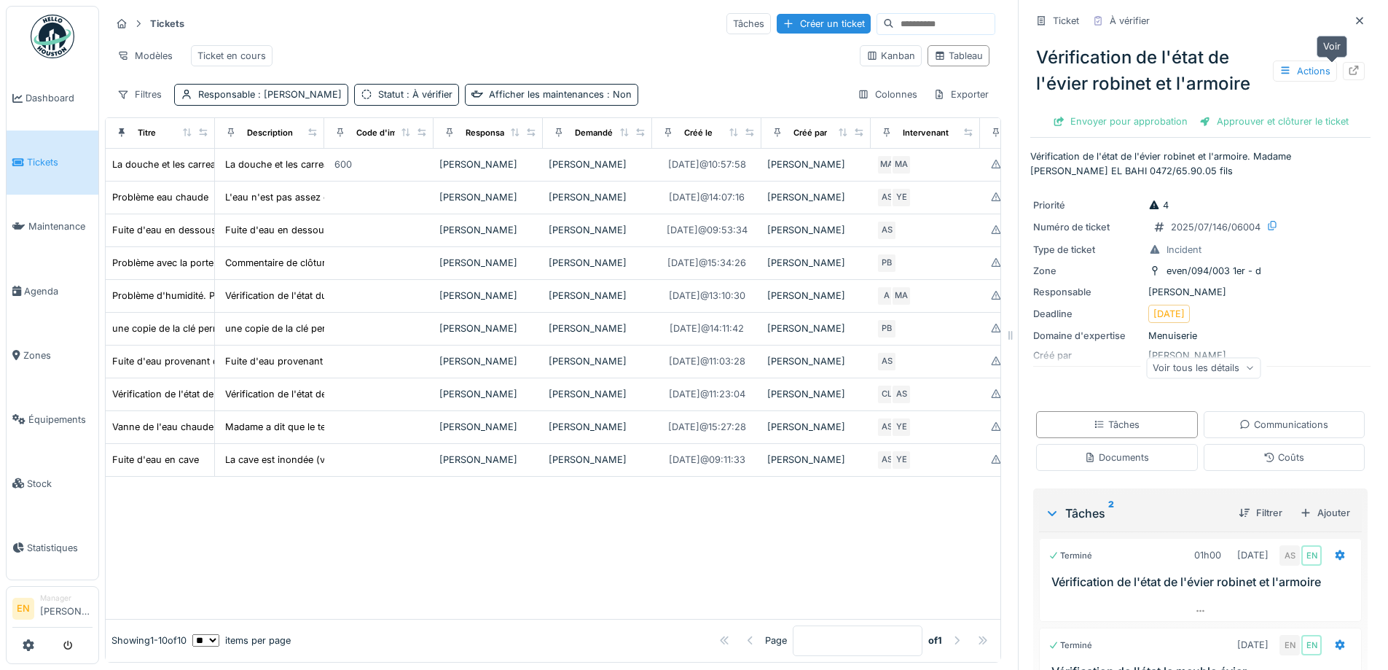
click at [1348, 69] on icon at bounding box center [1354, 70] width 12 height 9
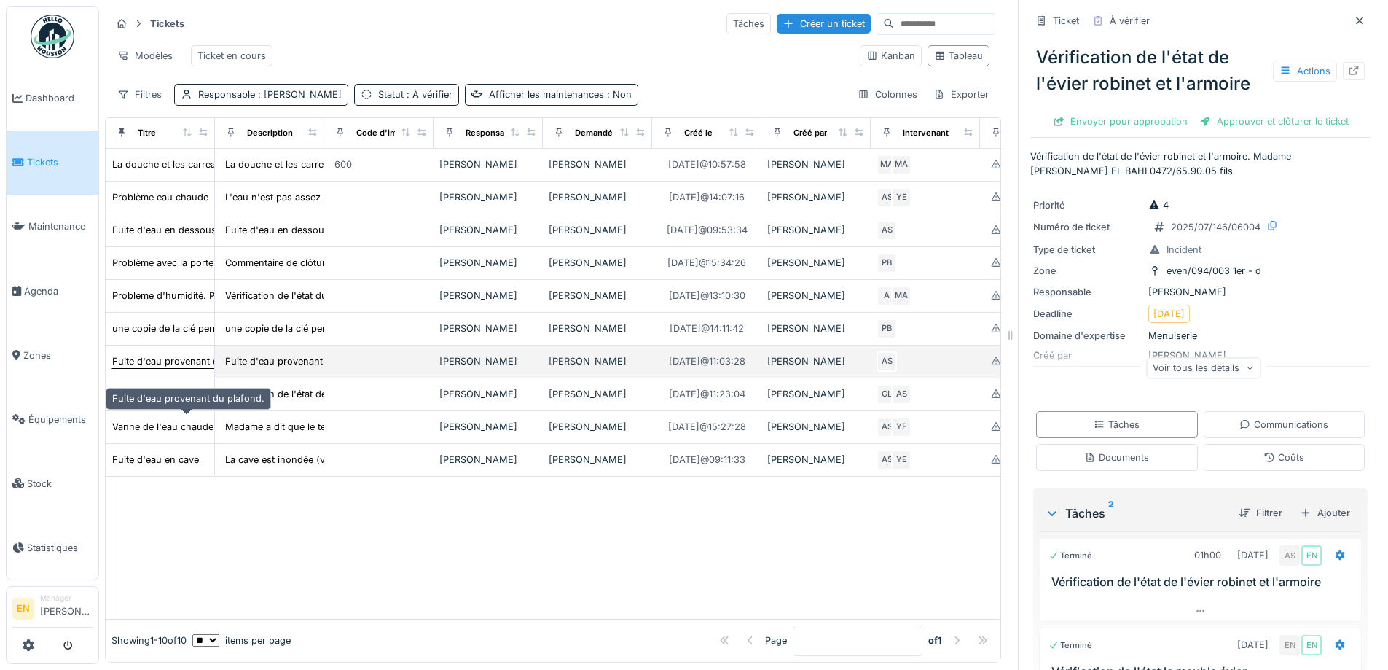
click at [184, 368] on div "Fuite d'eau provenant du plafond." at bounding box center [188, 361] width 152 height 14
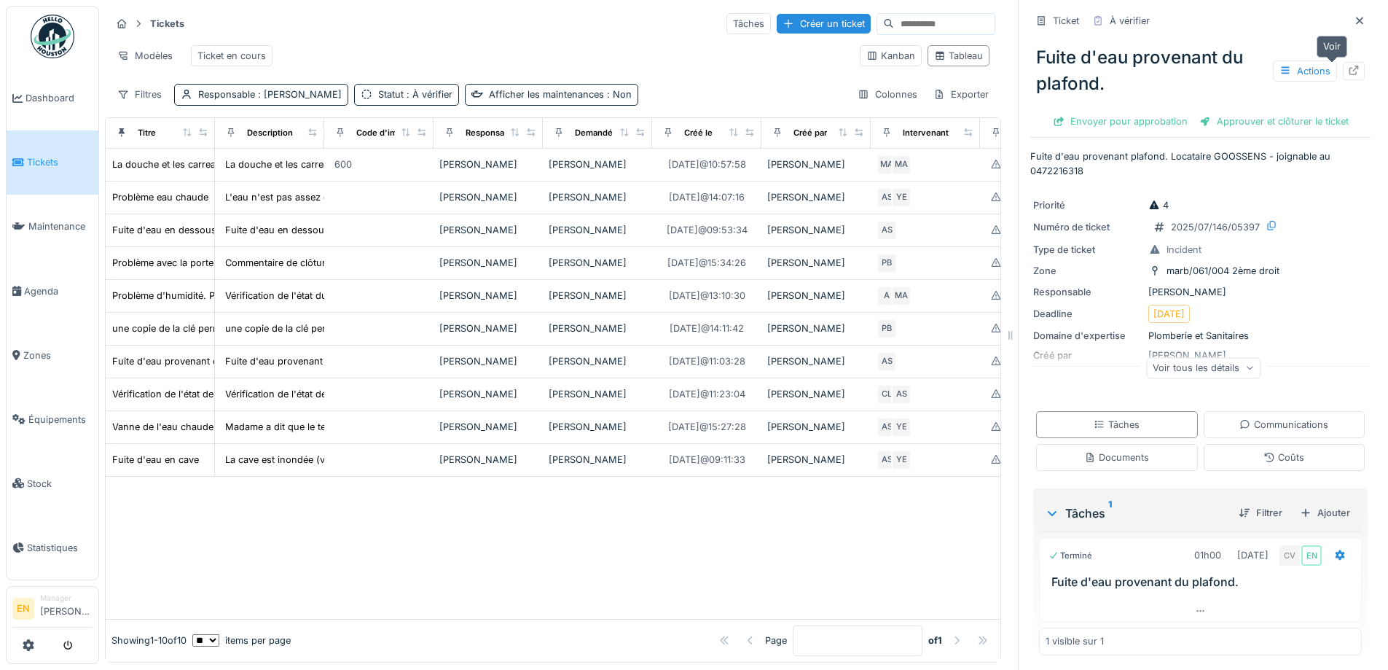
click at [1348, 77] on div at bounding box center [1354, 71] width 12 height 14
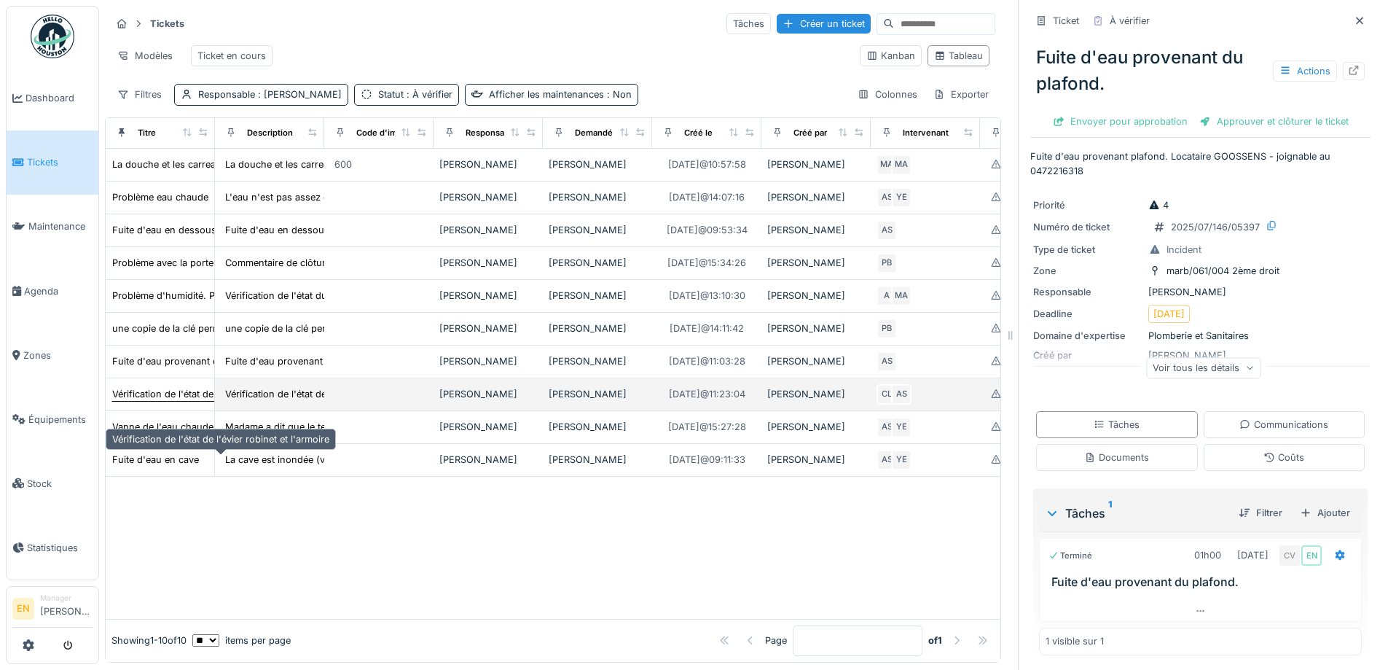
click at [165, 401] on div "Vérification de l'état de l'évier robinet et l'armoire" at bounding box center [220, 394] width 217 height 14
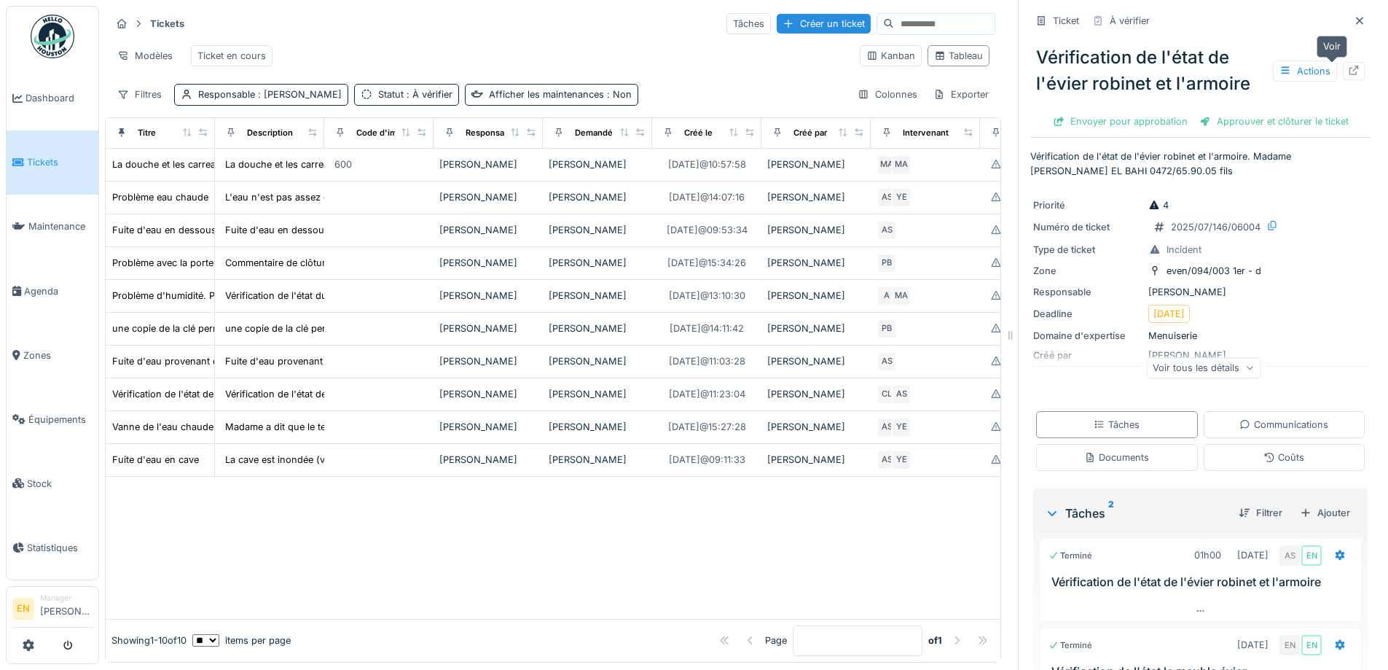
click at [1348, 68] on icon at bounding box center [1354, 70] width 12 height 9
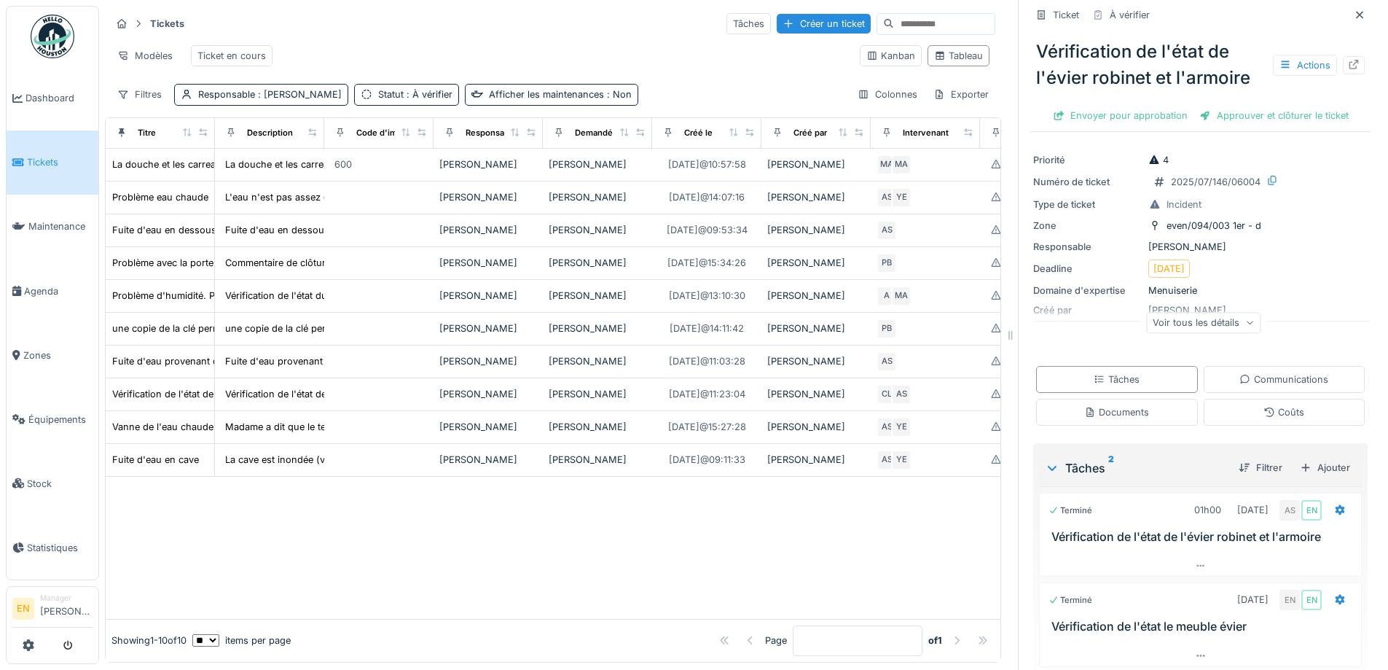
scroll to position [94, 0]
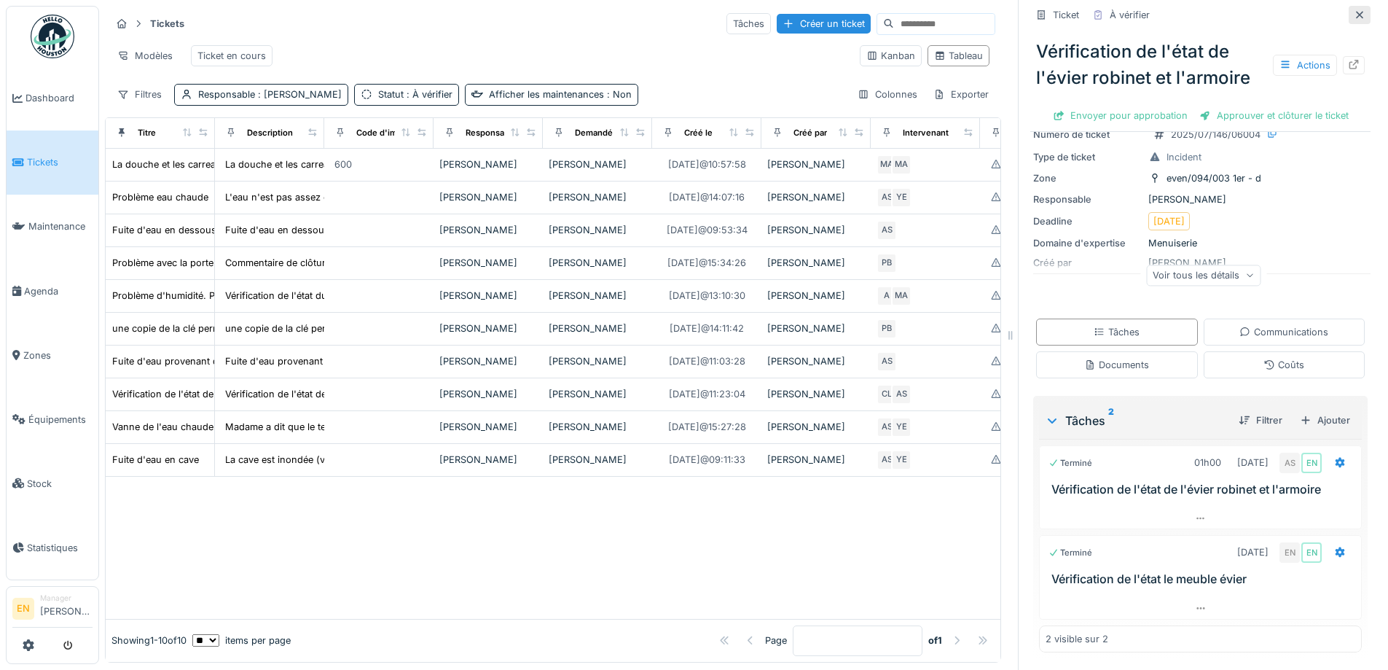
click at [1354, 16] on icon at bounding box center [1360, 14] width 12 height 9
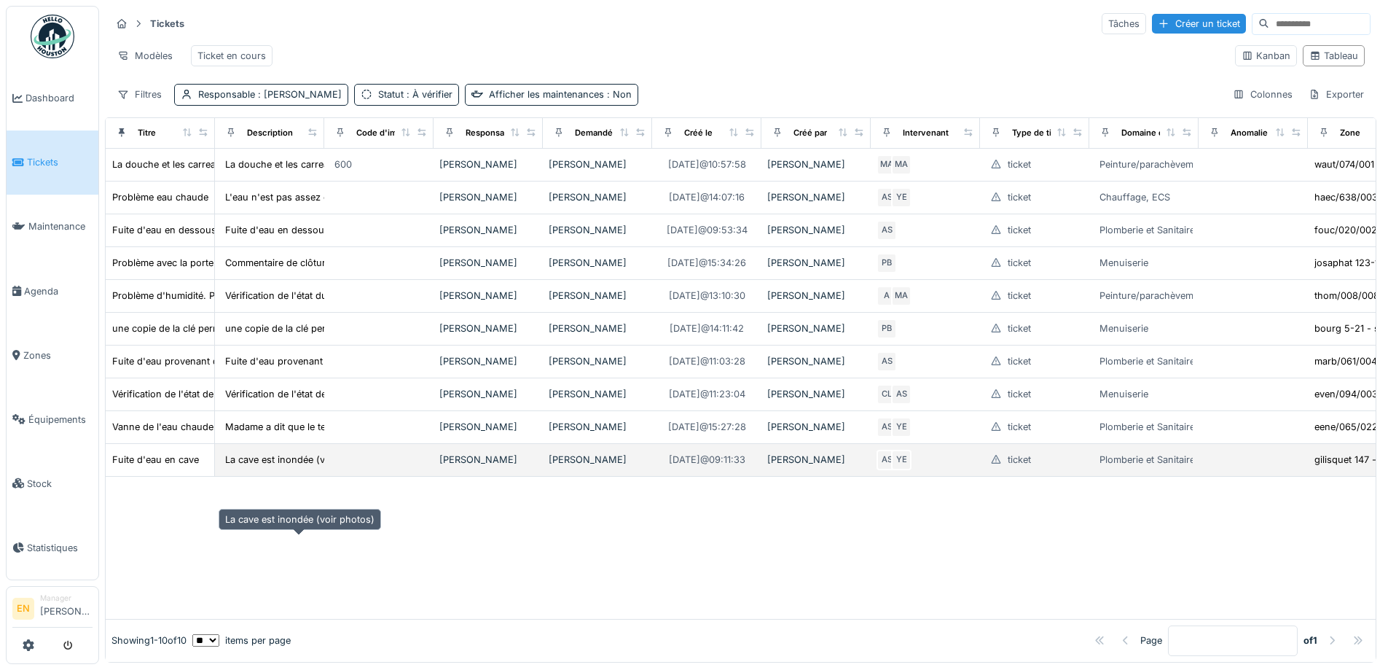
click at [244, 466] on div "La cave est inondée (voir photos)" at bounding box center [299, 460] width 149 height 14
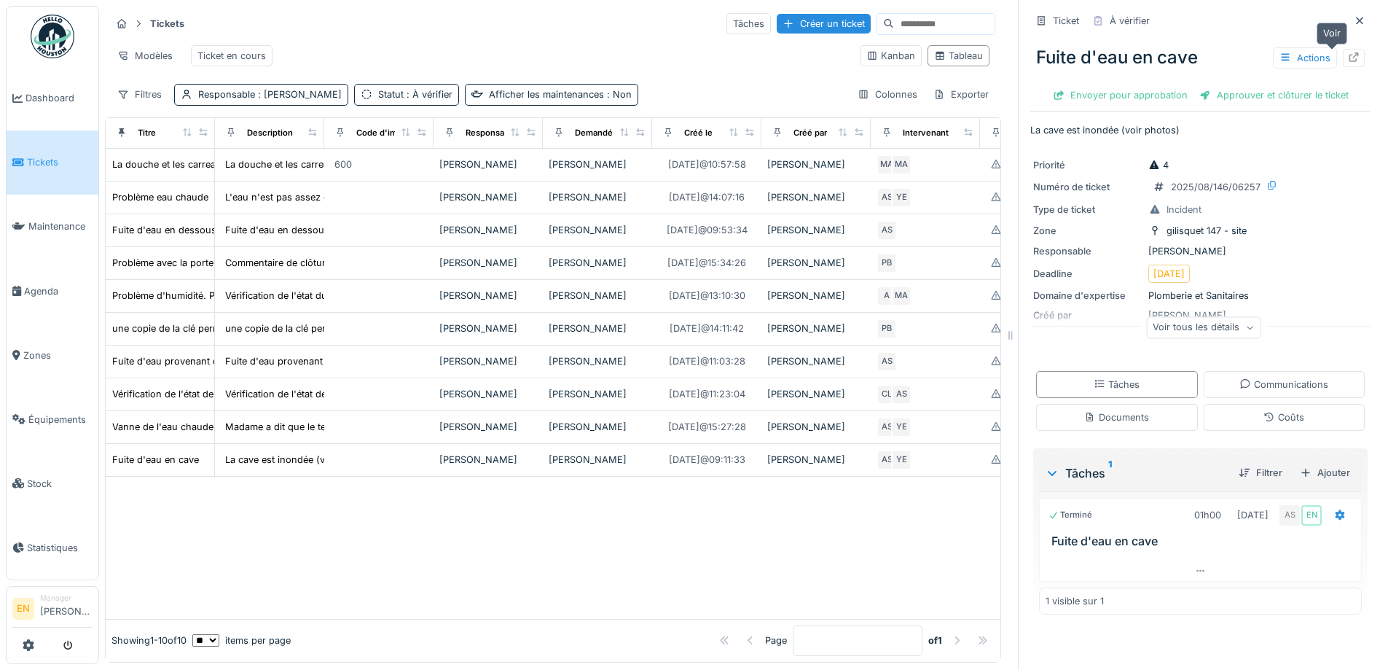
click at [1348, 60] on icon at bounding box center [1354, 56] width 12 height 9
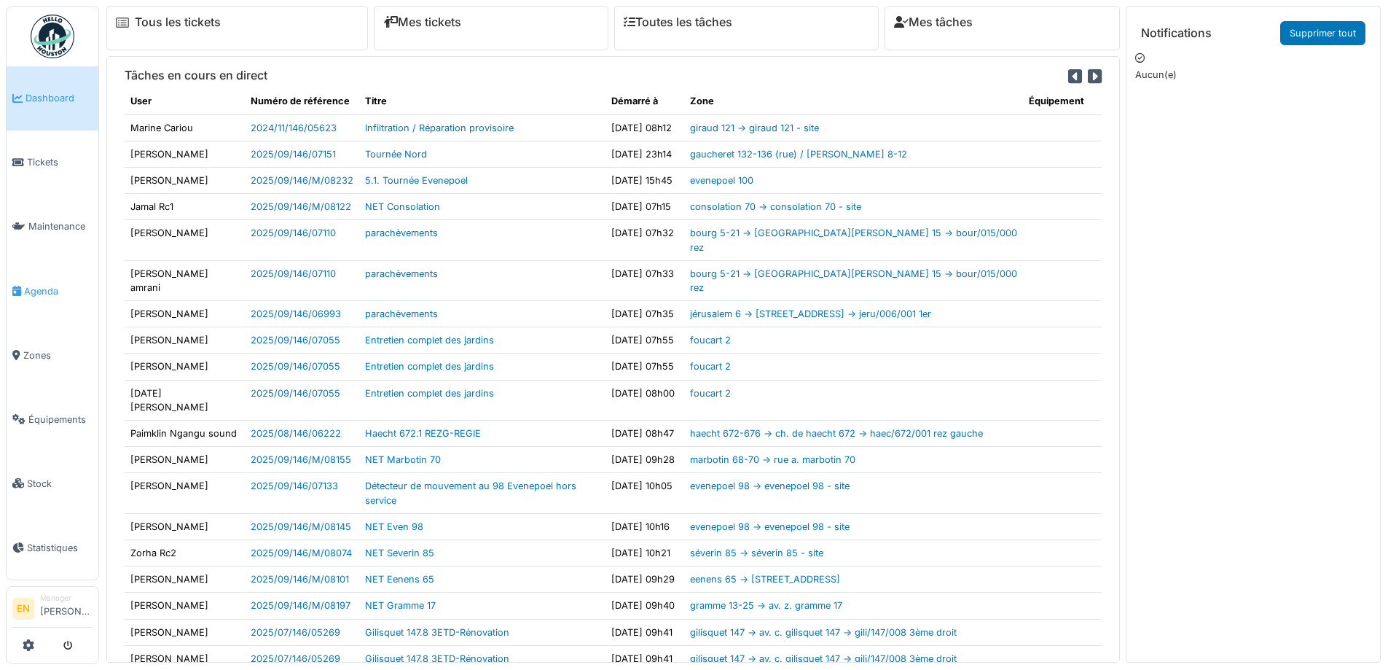
click at [34, 291] on span "Agenda" at bounding box center [58, 291] width 68 height 14
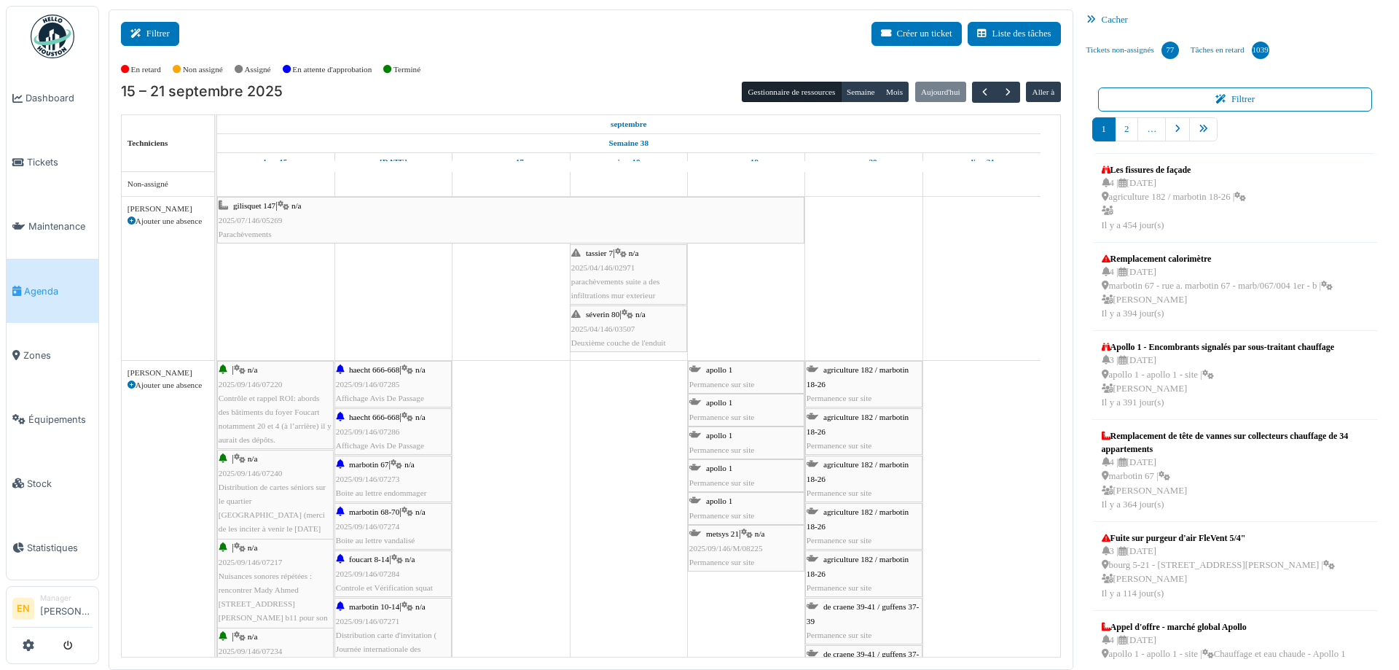
click at [141, 34] on icon at bounding box center [138, 33] width 16 height 9
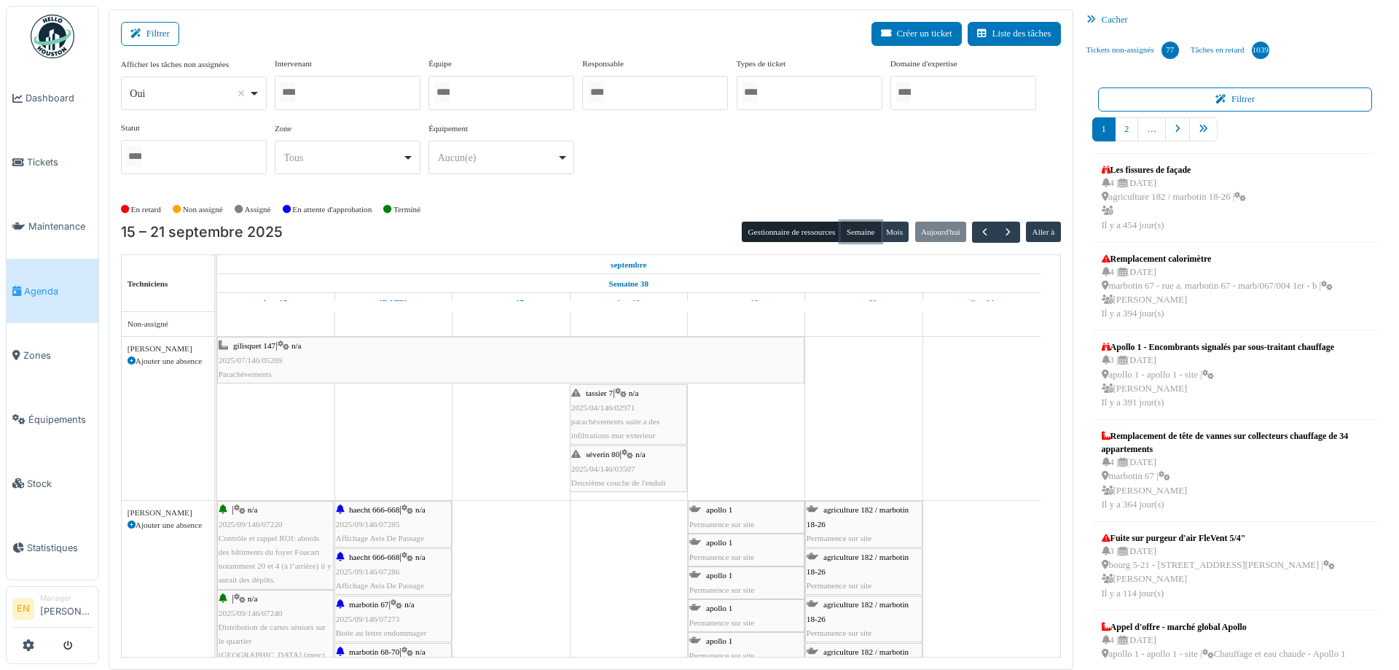
click at [858, 232] on button "Semaine" at bounding box center [861, 232] width 40 height 20
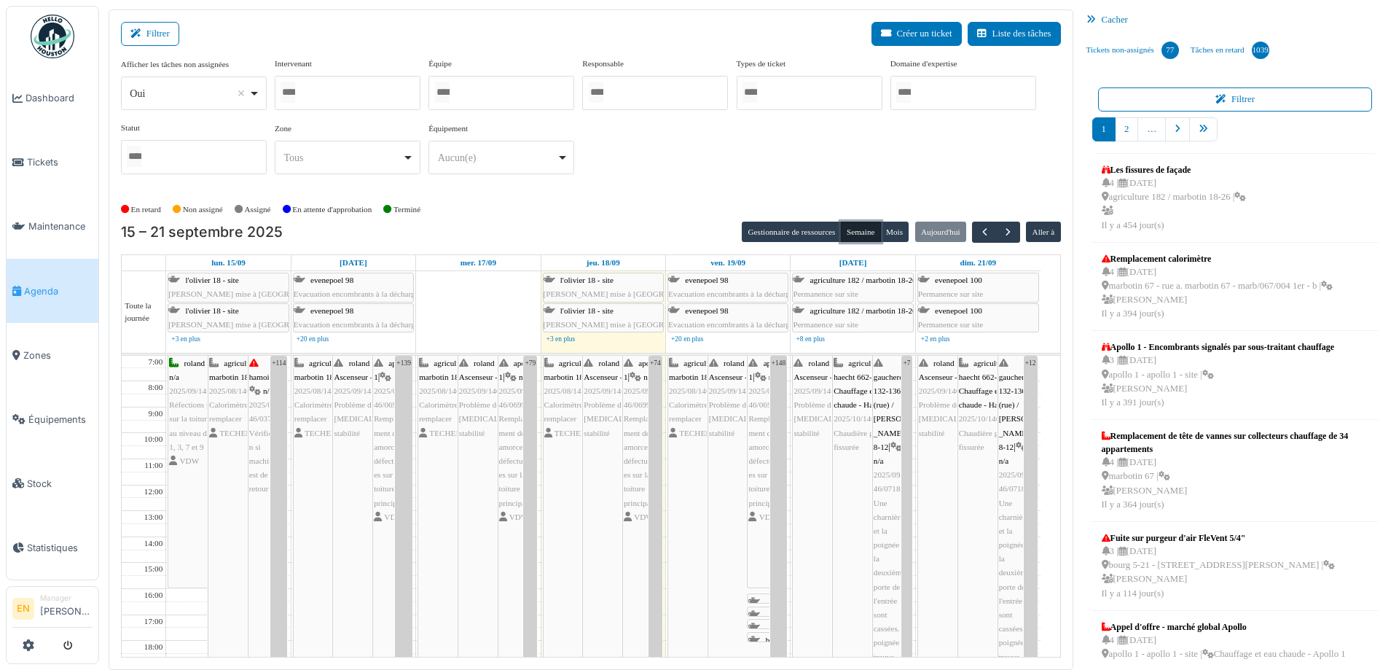
click at [369, 94] on div at bounding box center [348, 93] width 146 height 34
type input "****"
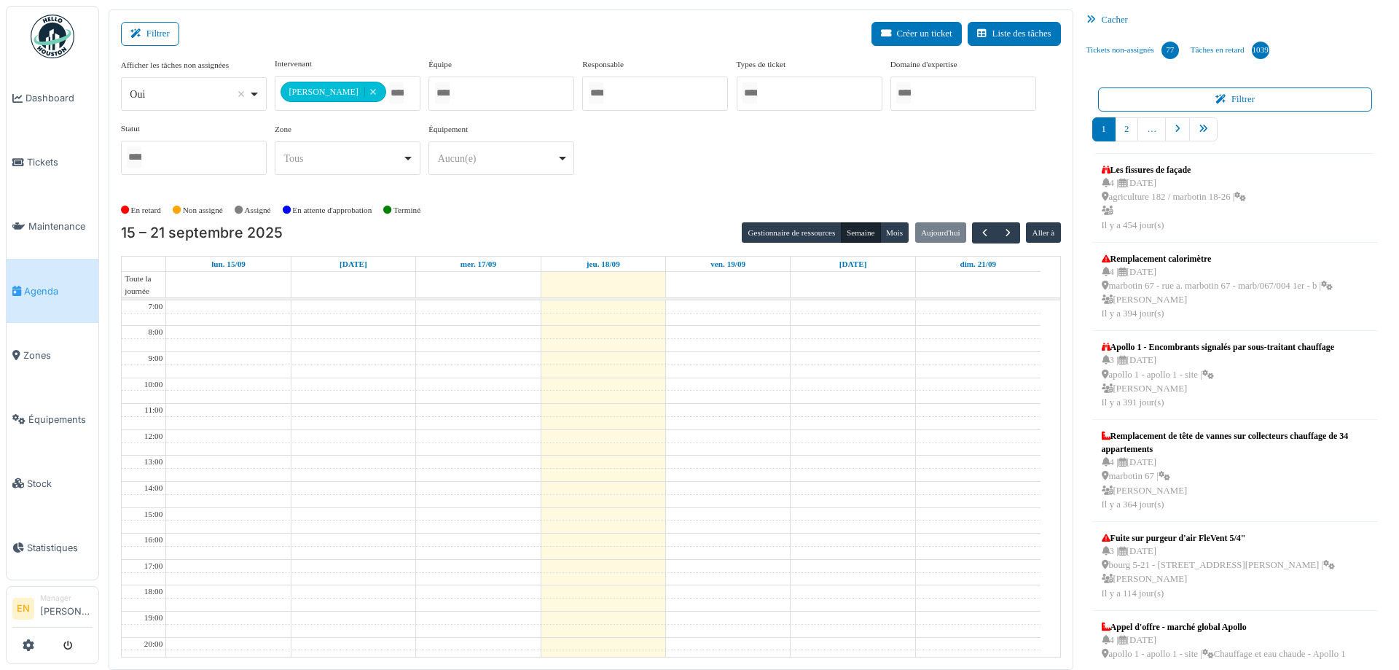
click at [622, 156] on div "**********" at bounding box center [591, 122] width 940 height 129
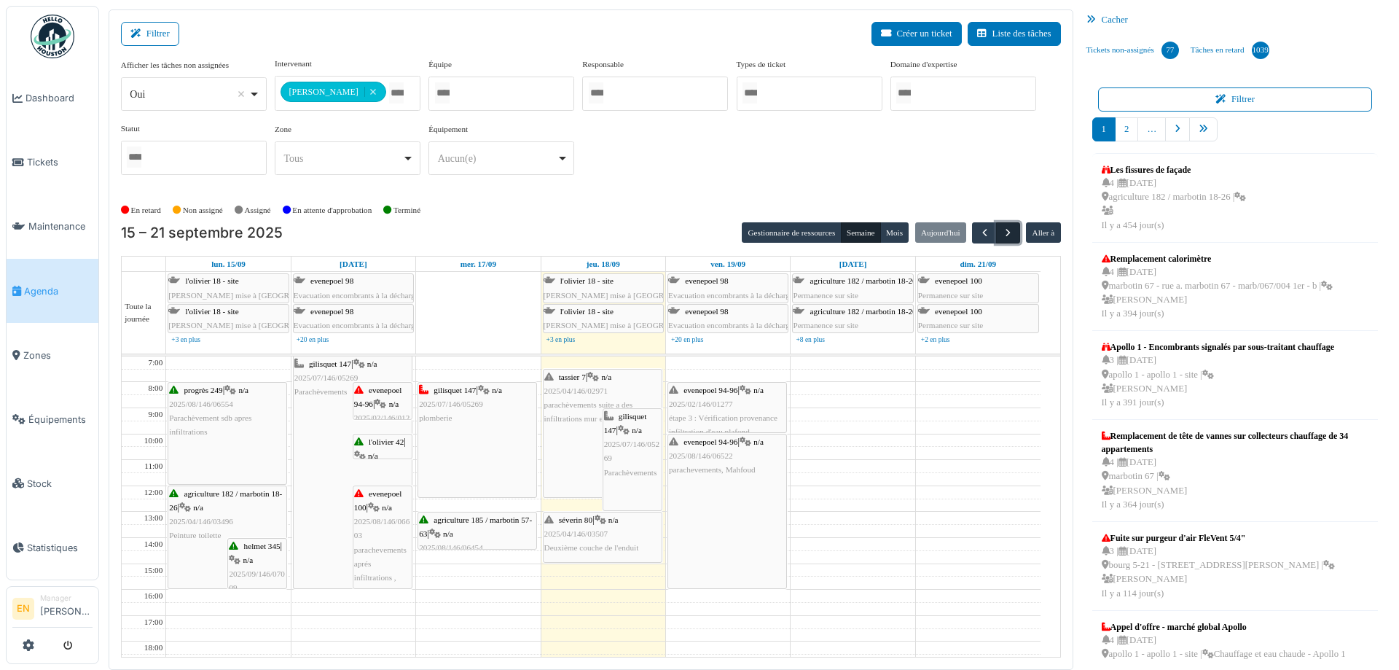
click at [1006, 232] on span "button" at bounding box center [1008, 233] width 12 height 12
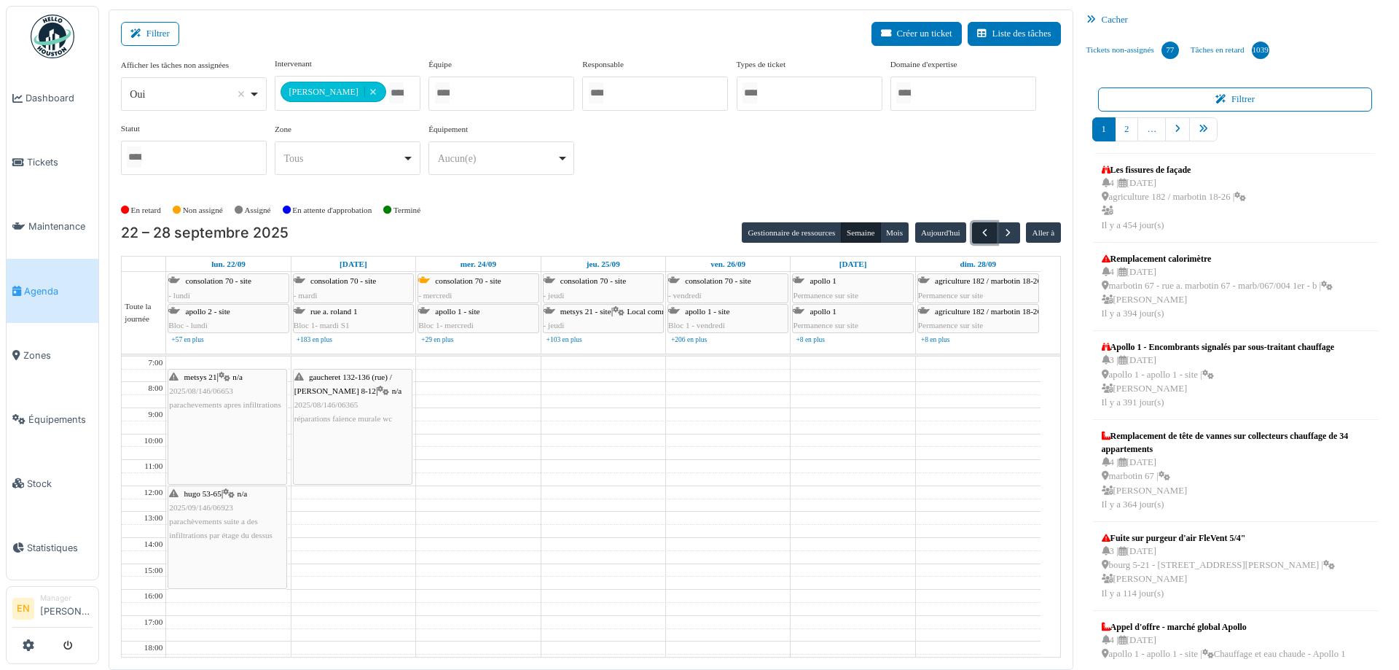
click at [979, 237] on span "button" at bounding box center [985, 233] width 12 height 12
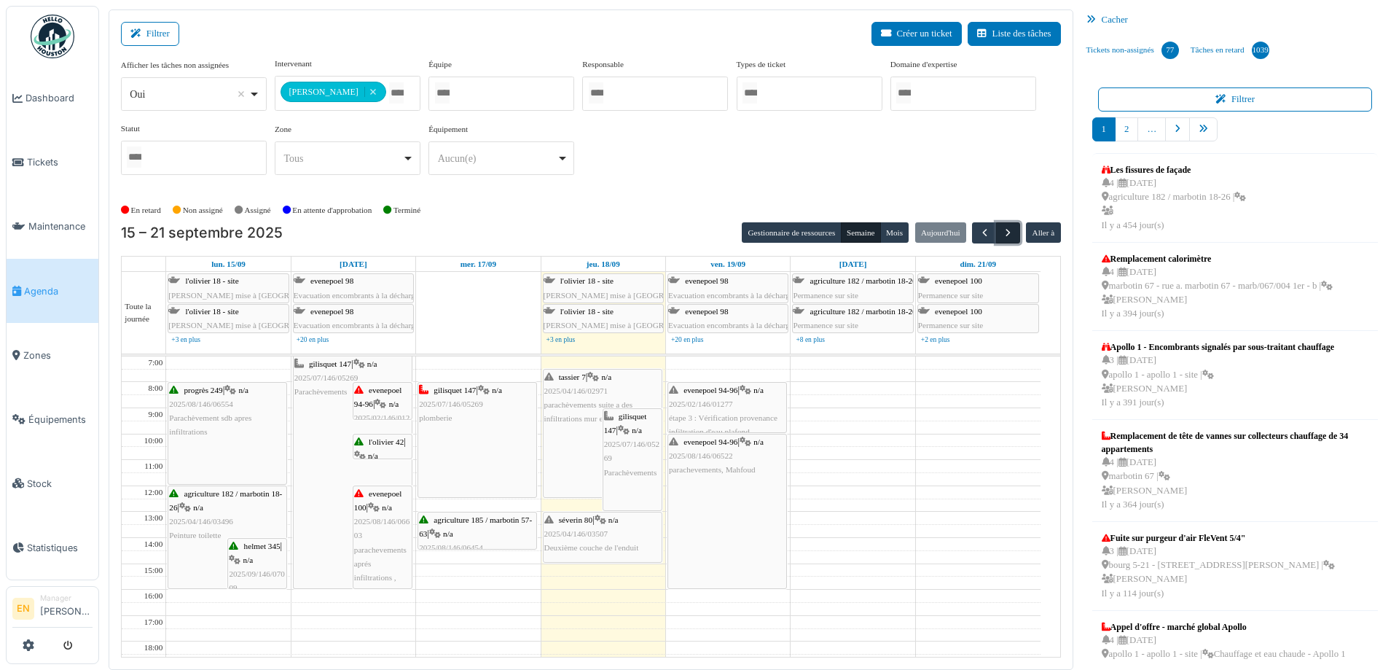
click at [1002, 235] on span "button" at bounding box center [1008, 233] width 12 height 12
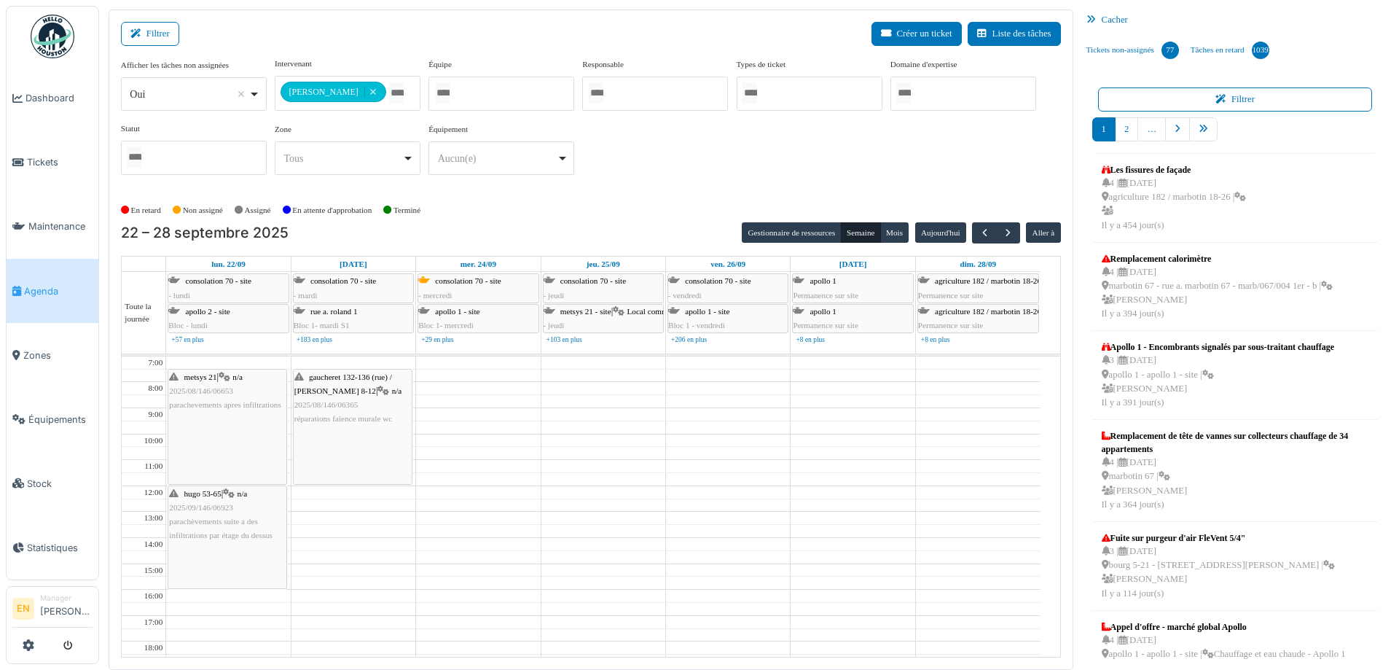
click at [509, 219] on div "En retard Non assigné Assigné En attente d'approbation Terminé" at bounding box center [591, 210] width 940 height 24
click at [652, 160] on div "**********" at bounding box center [591, 122] width 940 height 129
click at [680, 209] on div "En retard Non assigné Assigné En attente d'approbation Terminé" at bounding box center [591, 210] width 940 height 24
click at [1002, 238] on span "button" at bounding box center [1008, 233] width 12 height 12
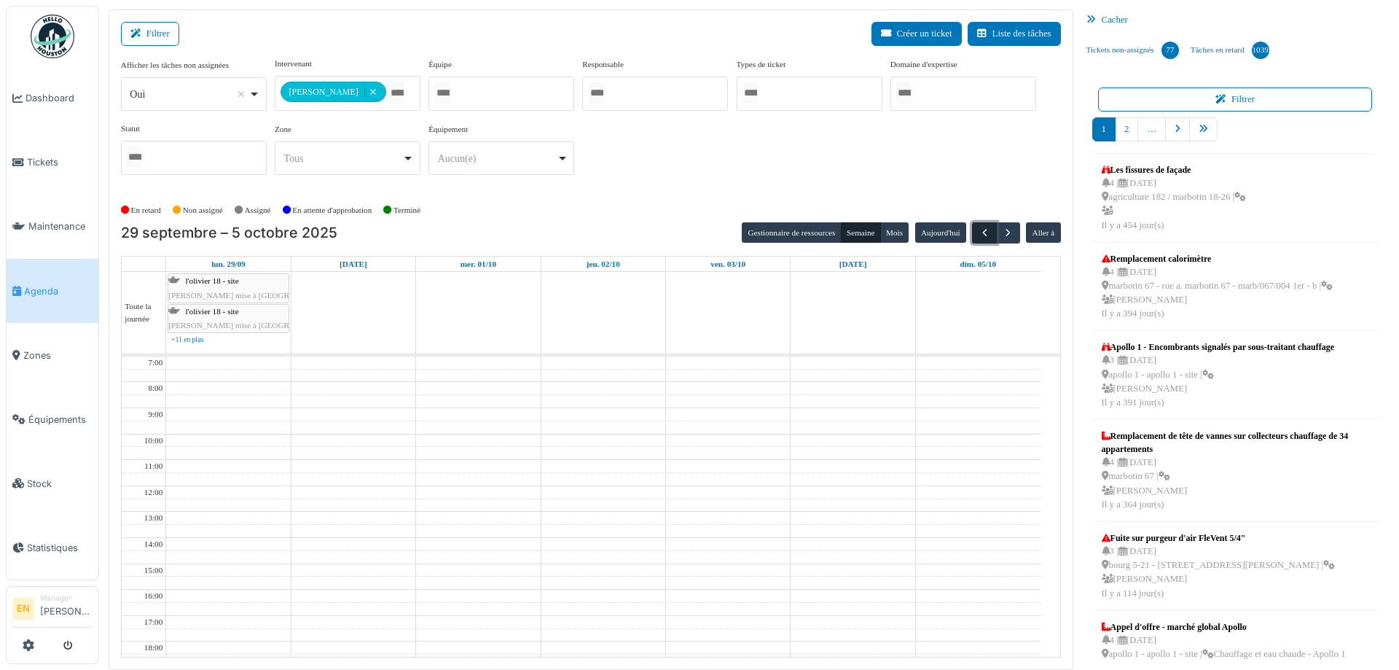
click at [972, 238] on button "button" at bounding box center [984, 232] width 24 height 21
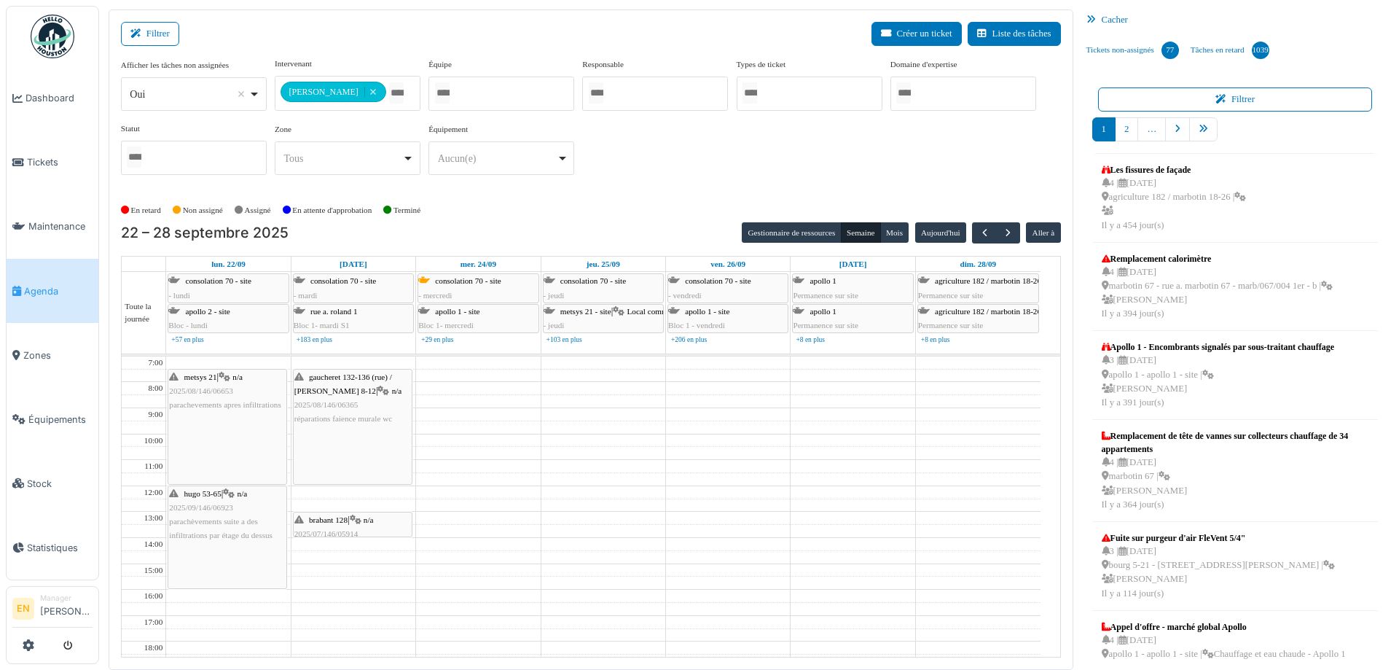
click at [627, 211] on div "En retard Non assigné Assigné En attente d'approbation Terminé" at bounding box center [591, 210] width 940 height 24
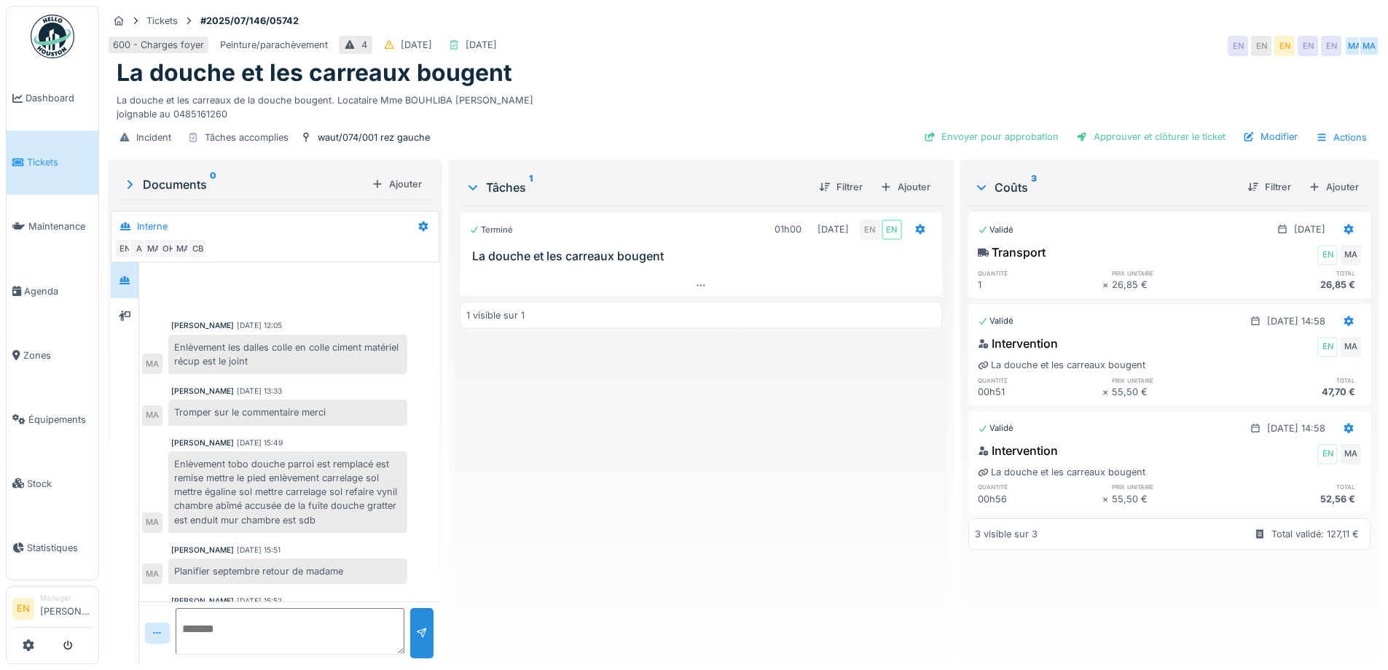
scroll to position [55, 0]
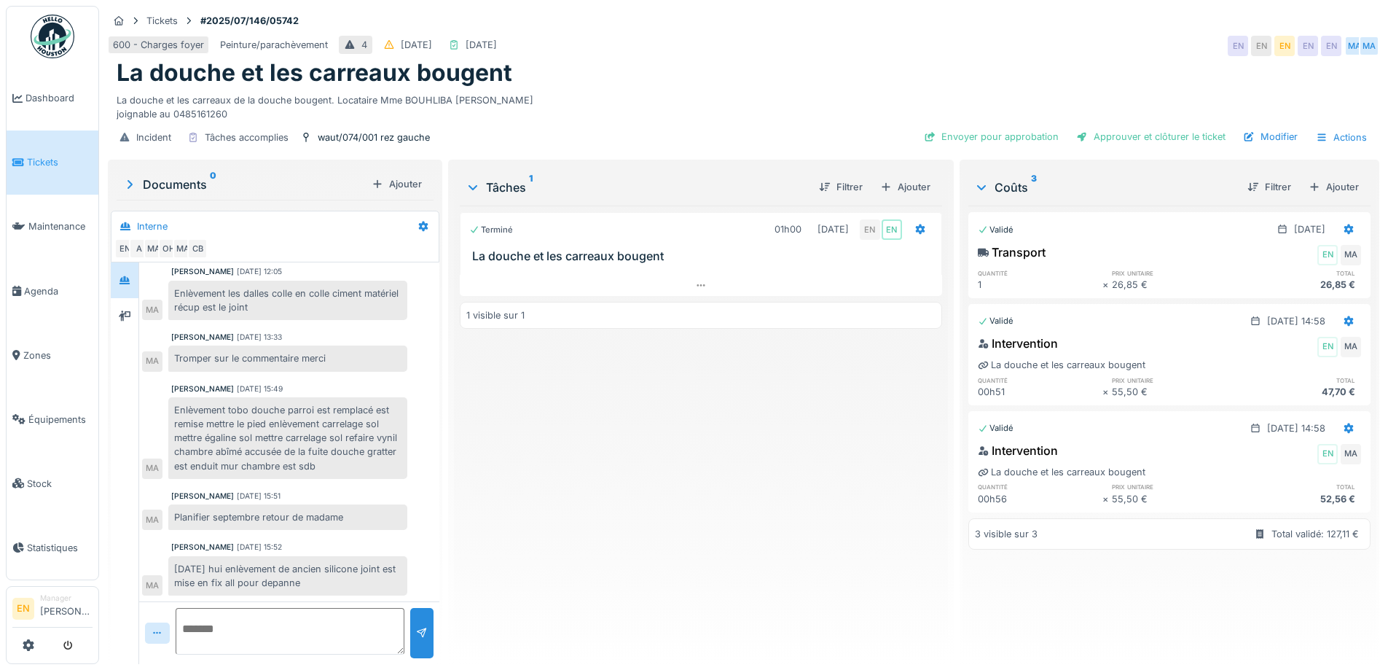
click at [627, 507] on div "Terminé 01h00 [DATE] EN EN [GEOGRAPHIC_DATA] et les carreaux bougent 1 visible …" at bounding box center [701, 428] width 482 height 447
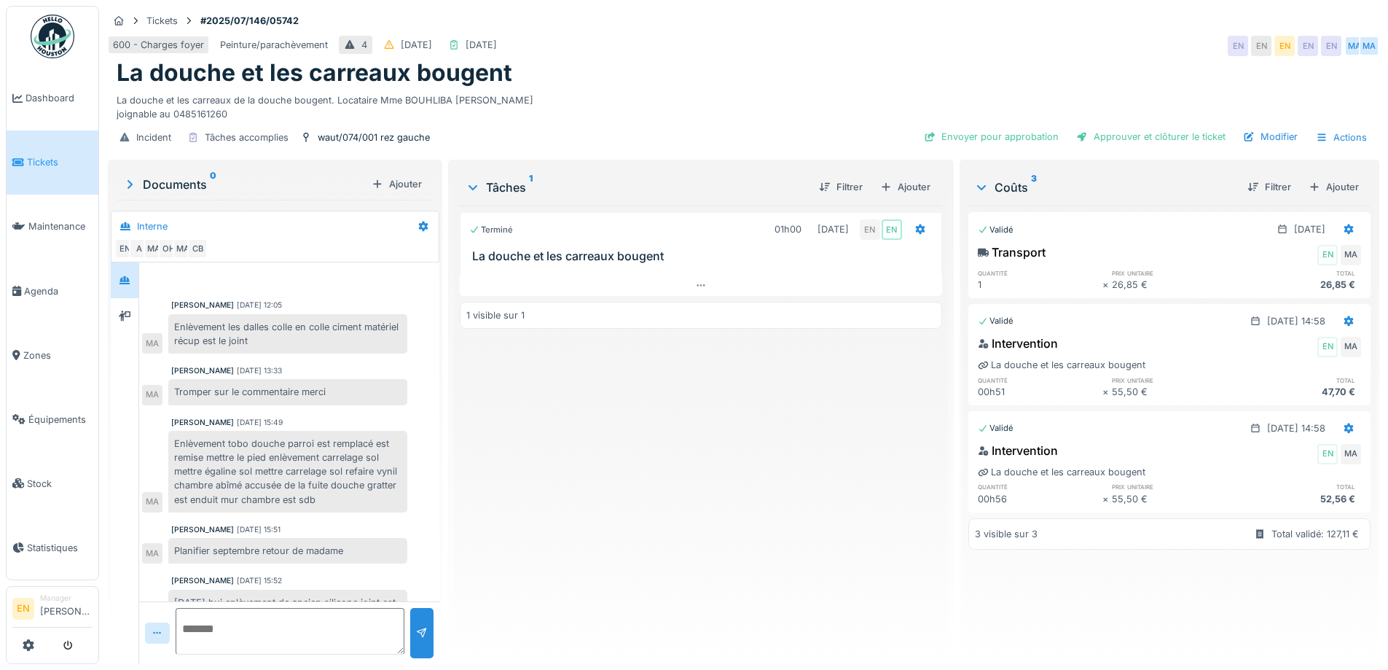
scroll to position [0, 0]
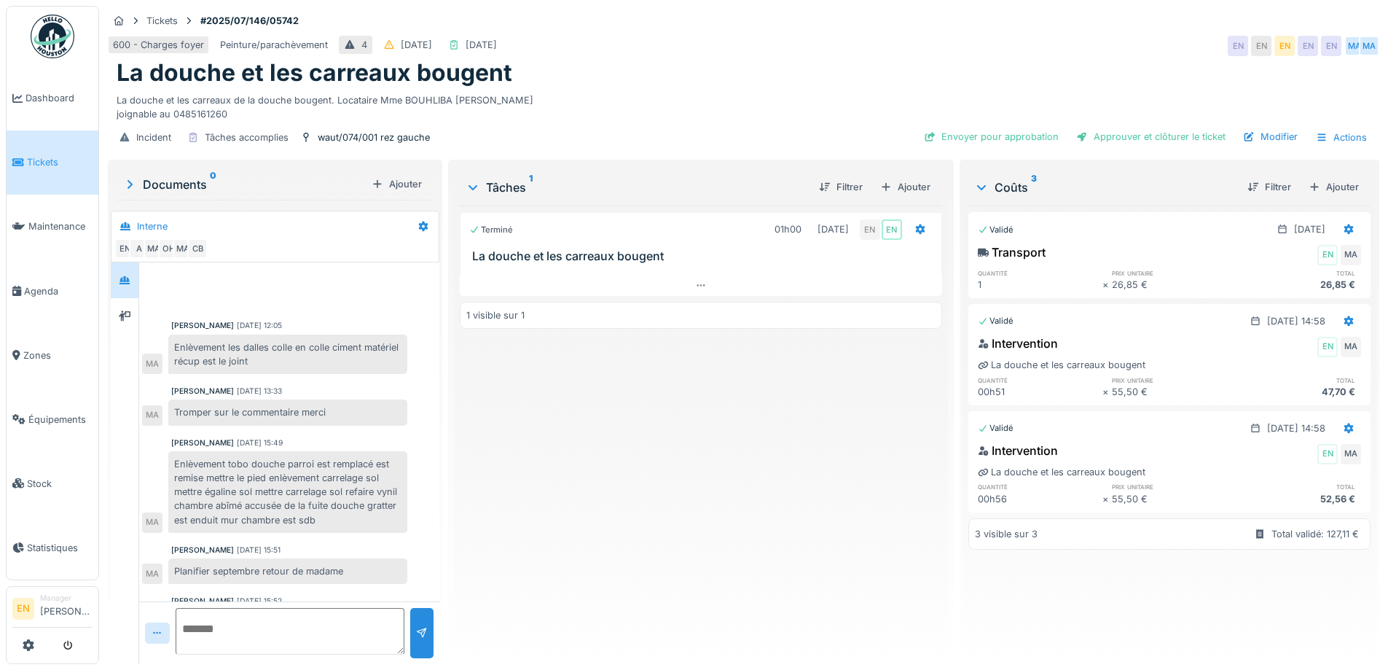
click at [650, 398] on div "Terminé 01h00 [DATE] EN EN [GEOGRAPHIC_DATA] et les carreaux bougent 1 visible …" at bounding box center [701, 428] width 482 height 447
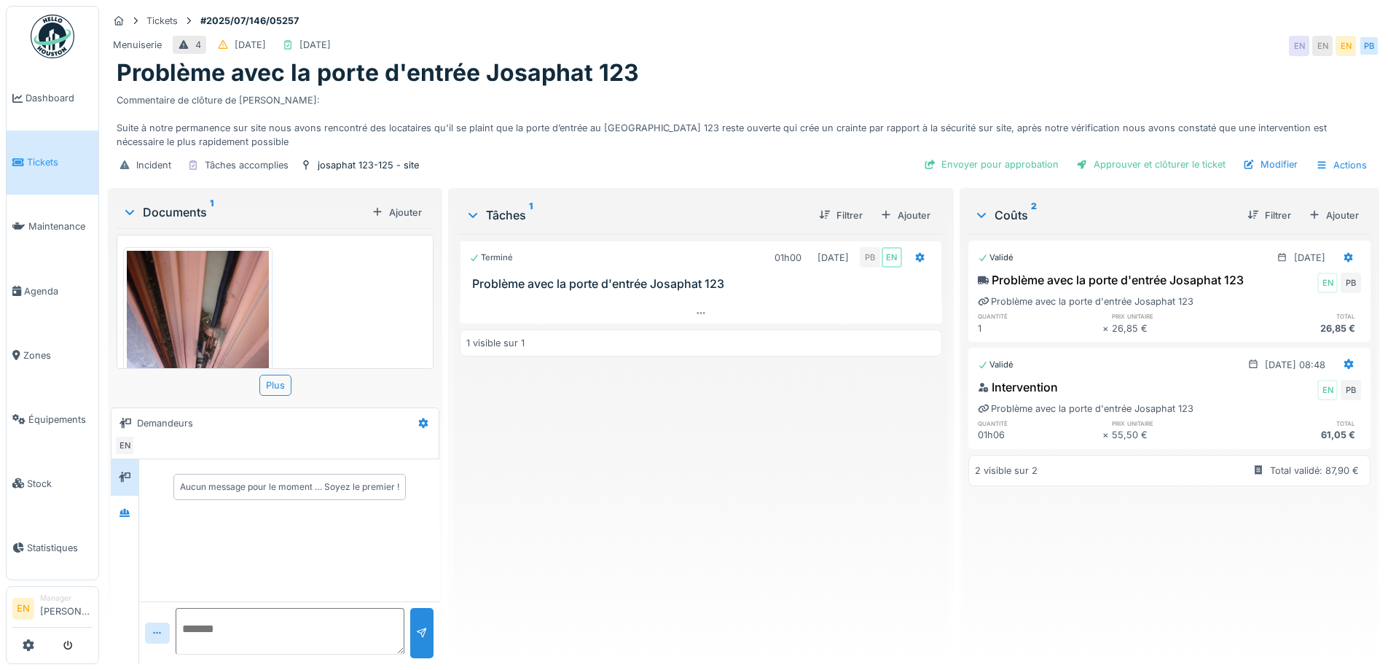
click at [681, 530] on div "Terminé 01h00 02/07/2025 PB EN Problème avec la porte d'entrée Josaphat 123 1 v…" at bounding box center [701, 443] width 482 height 418
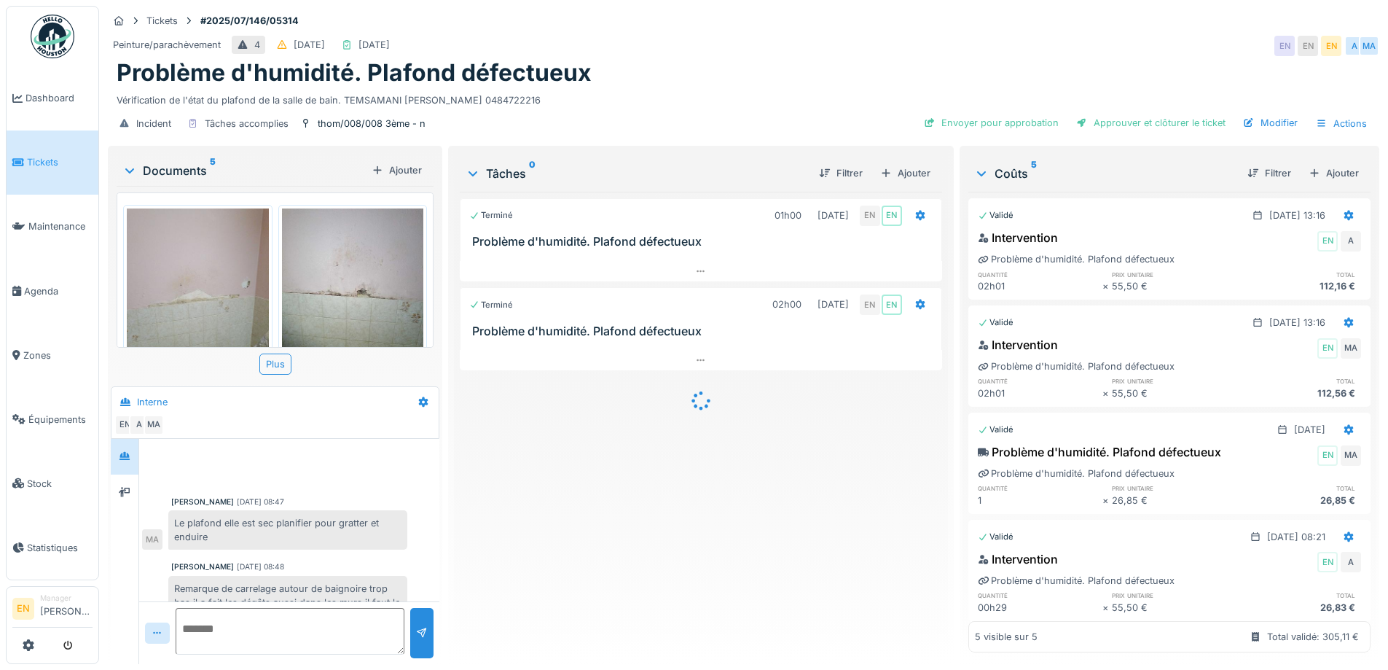
scroll to position [85, 0]
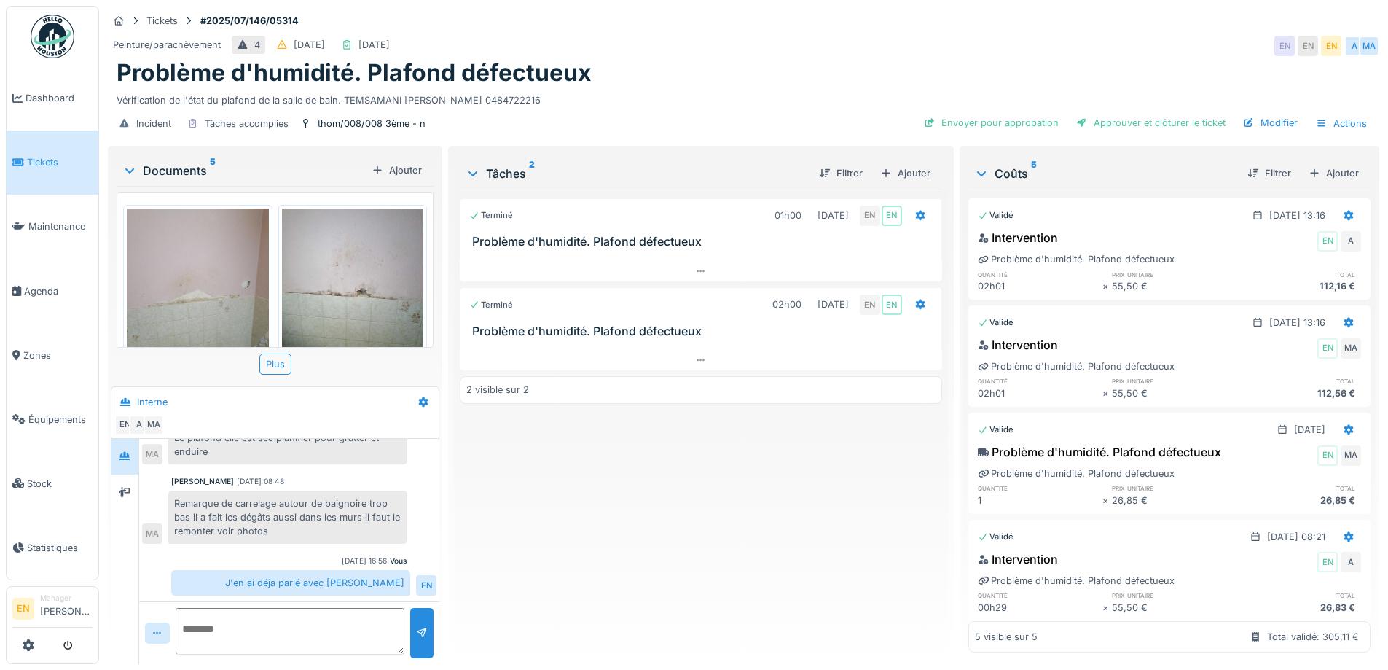
click at [749, 503] on div "Terminé 01h00 [DATE] EN EN Problème d'humidité. Plafond défectueux Terminé 02h0…" at bounding box center [701, 422] width 482 height 461
click at [804, 83] on div "Problème d'humidité. Plafond défectueux" at bounding box center [744, 73] width 1254 height 28
click at [954, 50] on div "Peinture/parachèvement 4 [DATE] [DATE] EN EN EN A MA" at bounding box center [744, 46] width 1272 height 26
click at [1024, 59] on div "Problème d'humidité. Plafond défectueux" at bounding box center [744, 73] width 1254 height 28
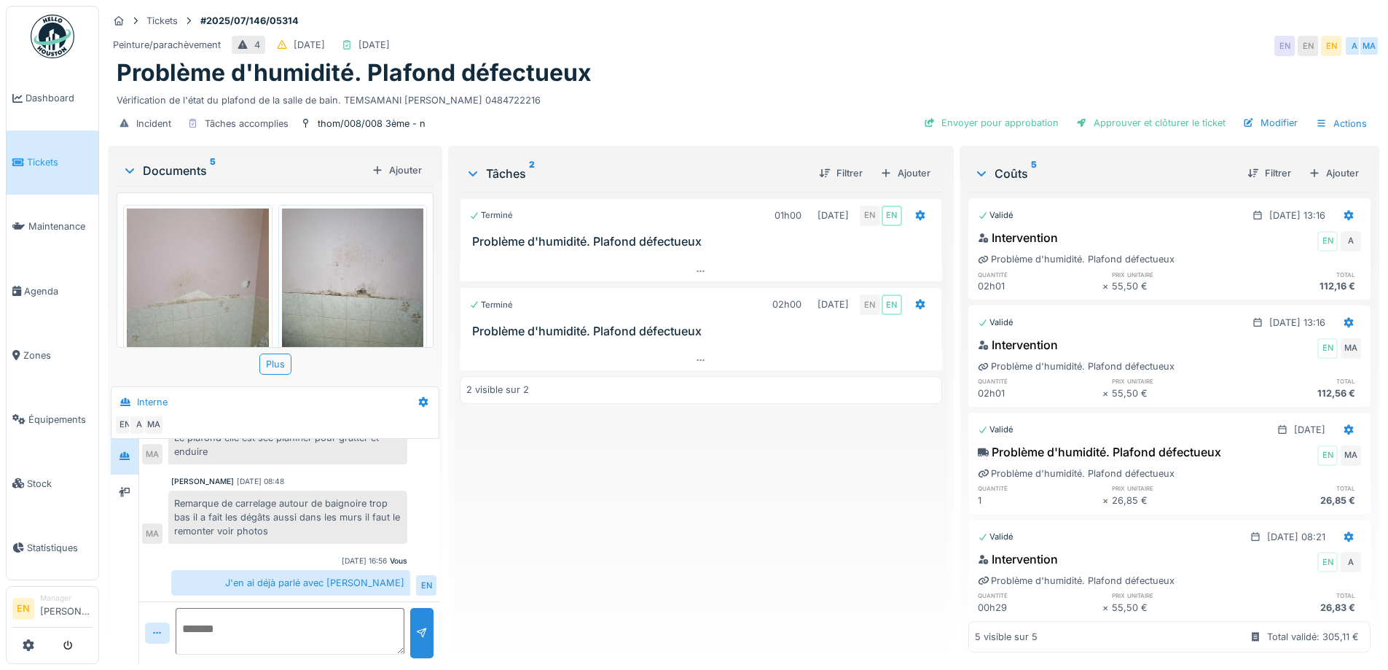
click at [667, 563] on div "Terminé 01h00 09/07/2025 EN EN Problème d'humidité. Plafond défectueux Terminé …" at bounding box center [701, 422] width 482 height 461
click at [727, 90] on div "Vérification de l'état du plafond de la salle de bain. TEMSAMANI KASMI Souad 04…" at bounding box center [744, 97] width 1254 height 20
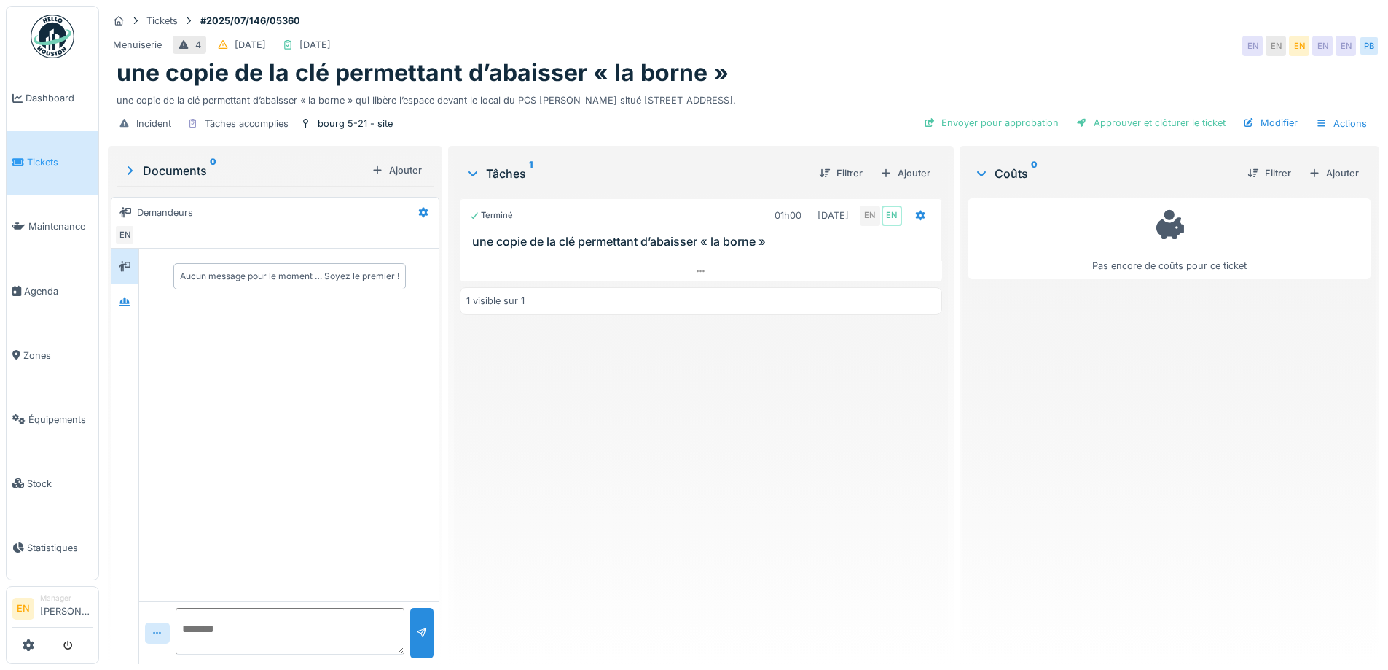
click at [762, 421] on div "Terminé 01h00 [DATE] EN EN une copie de la clé permettant d’abaisser « la borne…" at bounding box center [701, 422] width 482 height 461
click at [125, 303] on icon at bounding box center [125, 302] width 10 height 8
click at [698, 270] on icon at bounding box center [701, 271] width 12 height 9
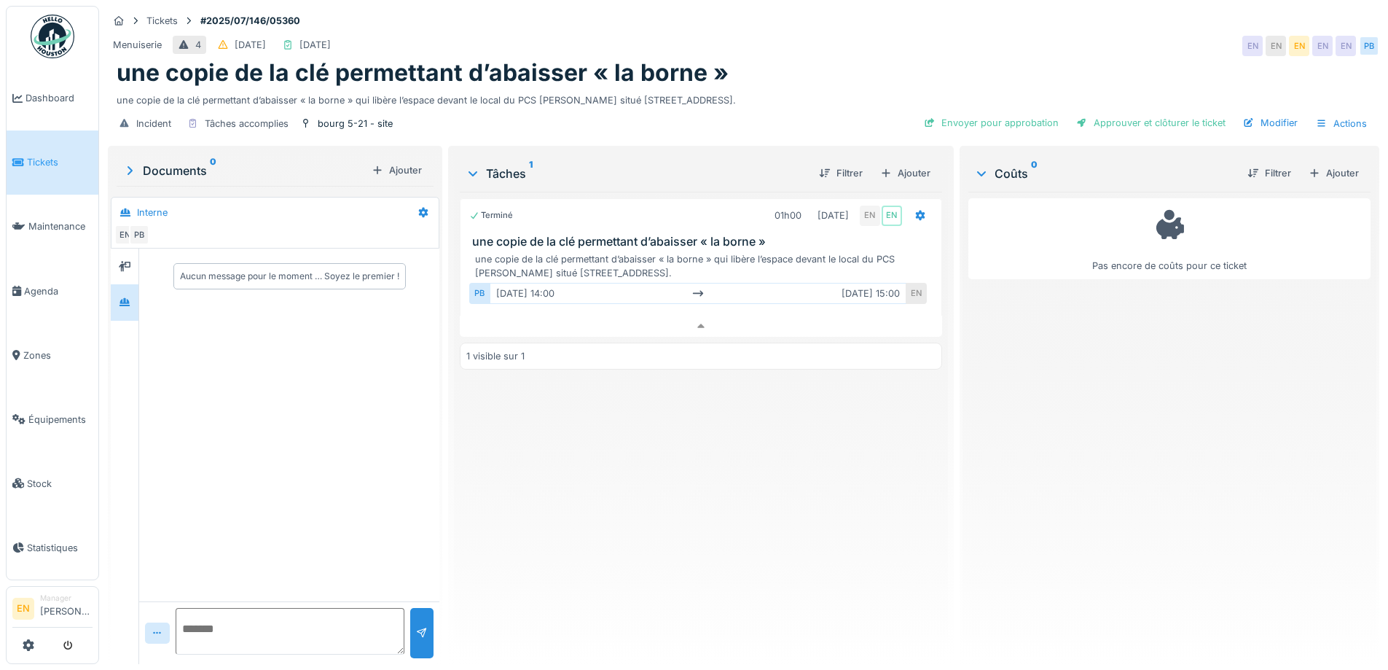
click at [679, 479] on div "Terminé 01h00 [DATE] EN EN une copie de la clé permettant d’abaisser « la borne…" at bounding box center [701, 422] width 482 height 461
click at [678, 470] on div "Terminé 01h00 [DATE] EN EN une copie de la clé permettant d’abaisser « la borne…" at bounding box center [701, 422] width 482 height 461
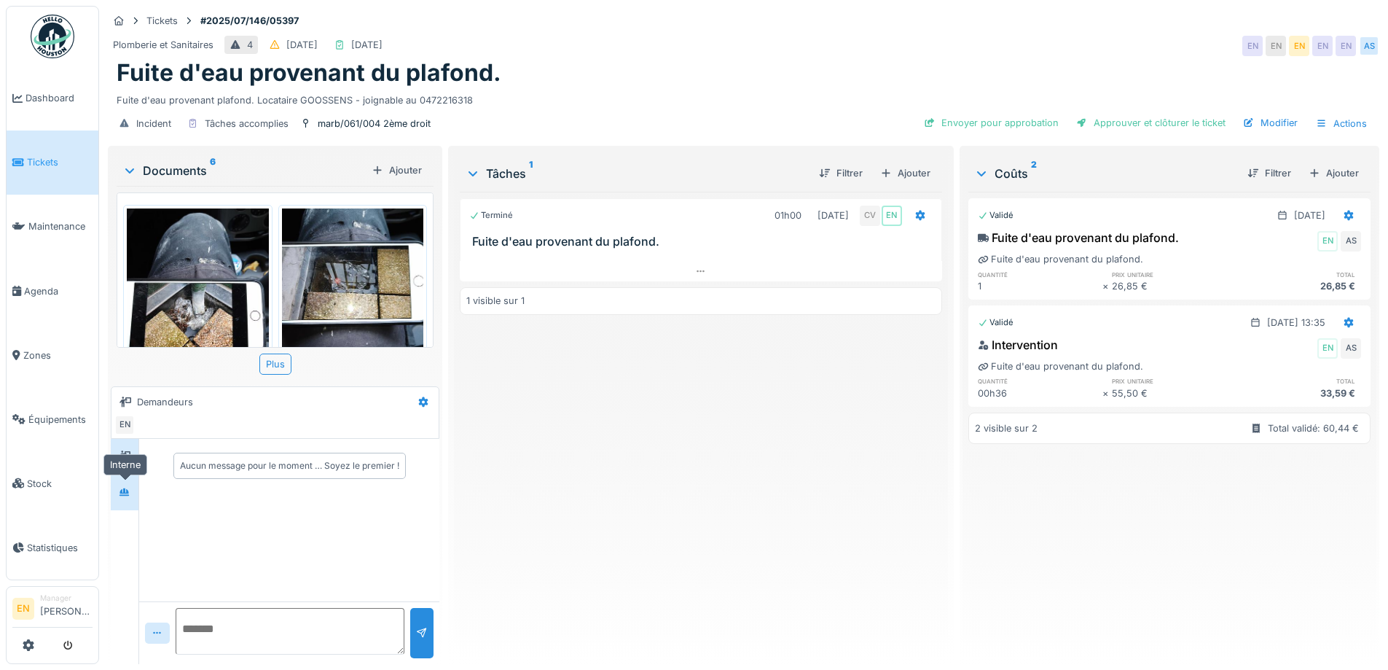
click at [127, 489] on icon at bounding box center [125, 492] width 12 height 9
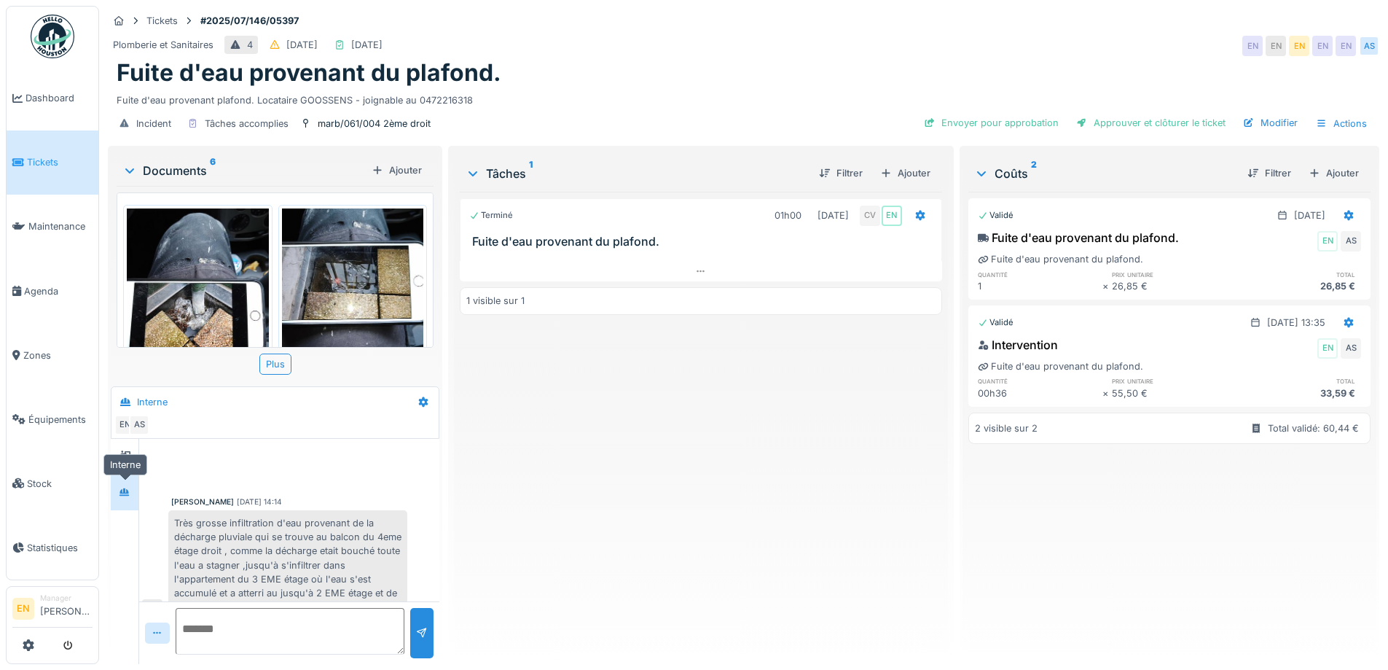
scroll to position [501, 0]
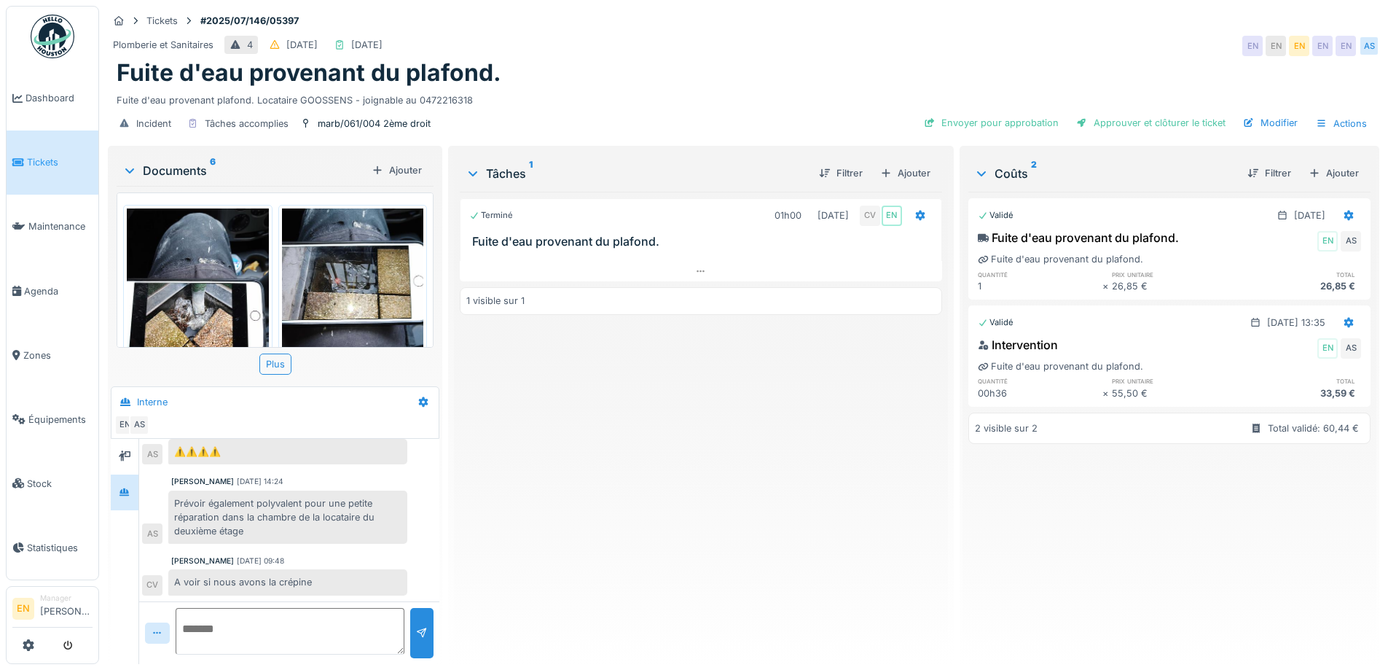
click at [686, 429] on div "Terminé 01h00 [DATE] CV EN Fuite d'eau provenant du plafond. 1 visible sur 1" at bounding box center [701, 422] width 482 height 461
click at [386, 121] on div "marb/061/004 2ème droit" at bounding box center [374, 124] width 113 height 14
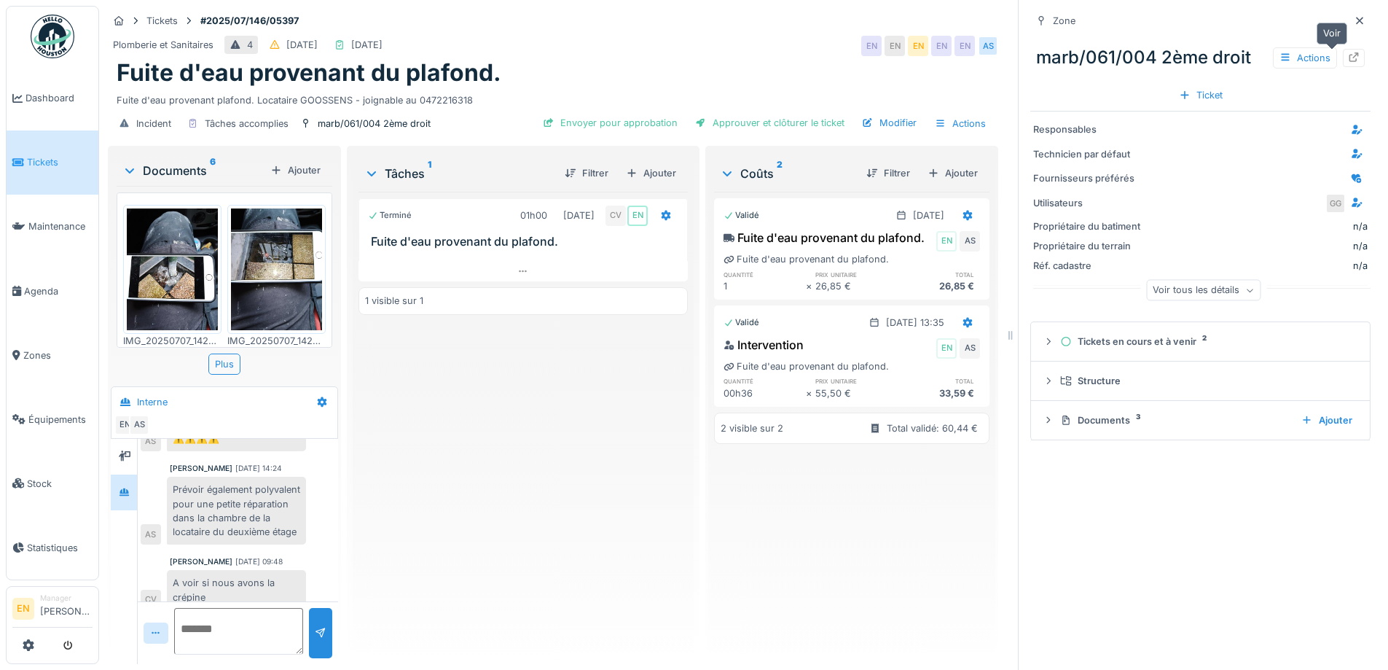
click at [1348, 59] on icon at bounding box center [1354, 56] width 12 height 9
click at [442, 471] on div "Terminé 01h00 [DATE] CV EN Fuite d'eau provenant du plafond. 1 visible sur 1" at bounding box center [523, 422] width 329 height 461
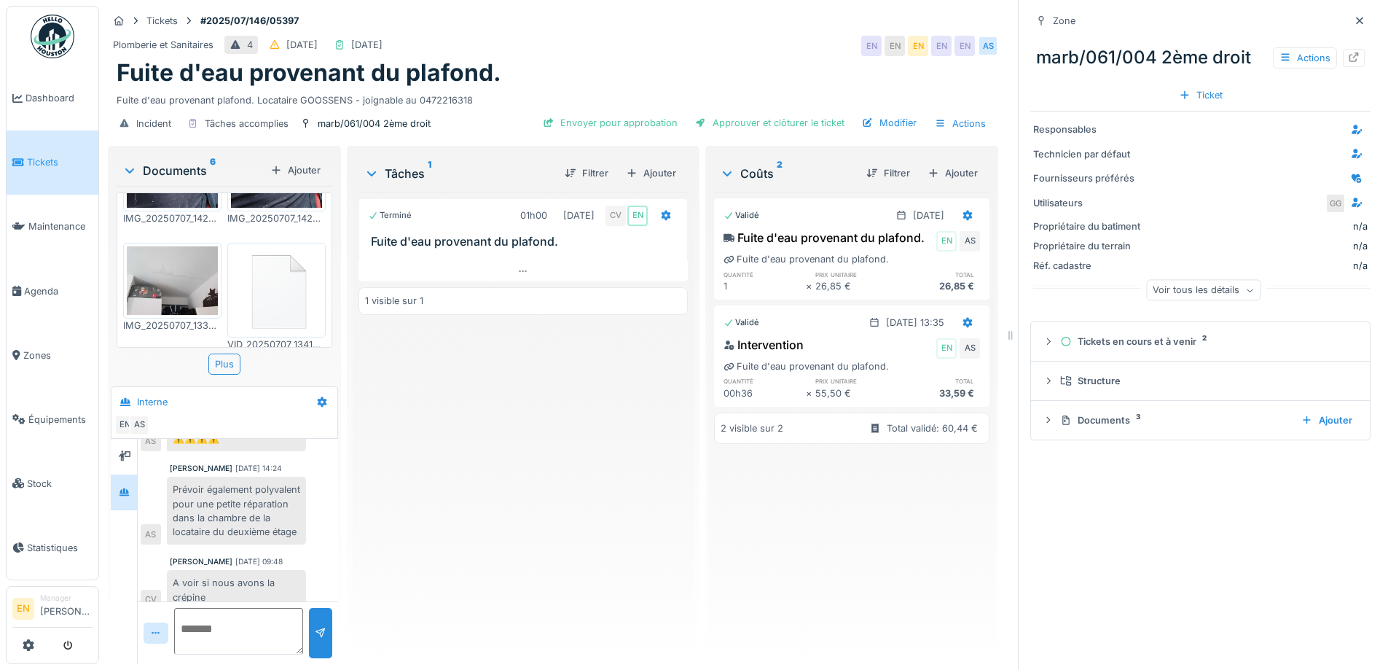
scroll to position [200, 0]
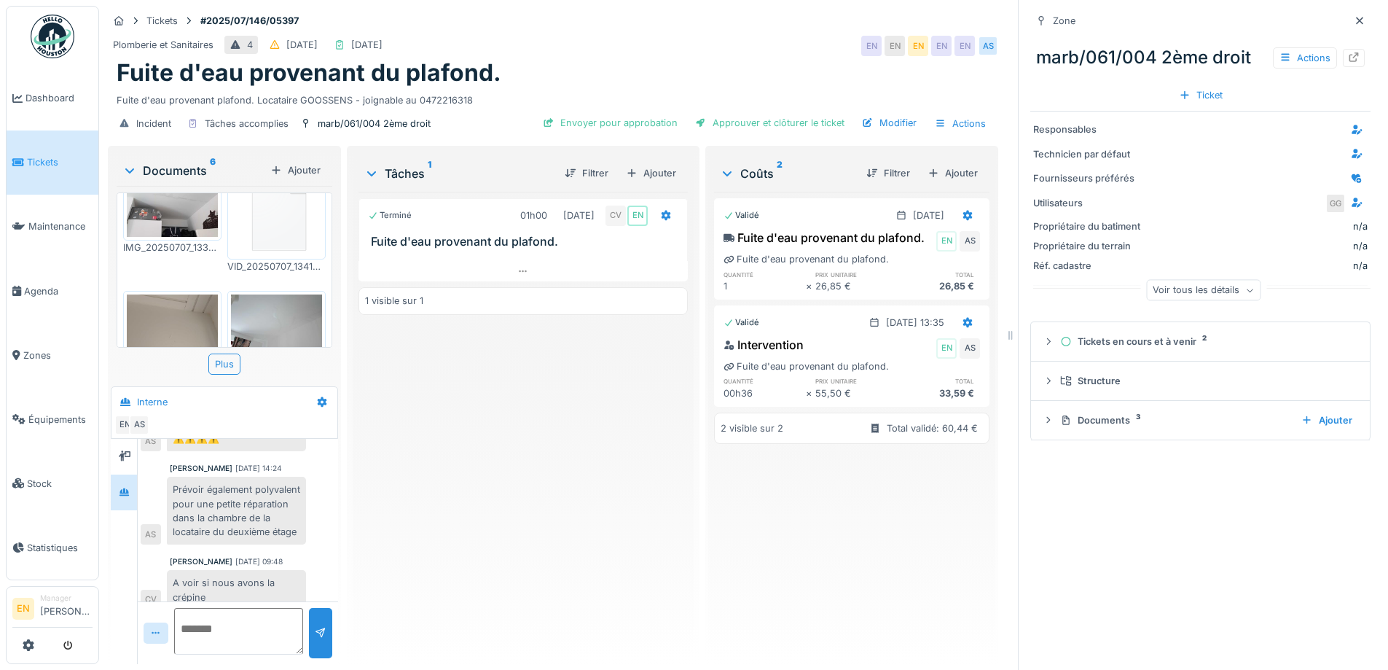
click at [273, 229] on img at bounding box center [276, 211] width 91 height 87
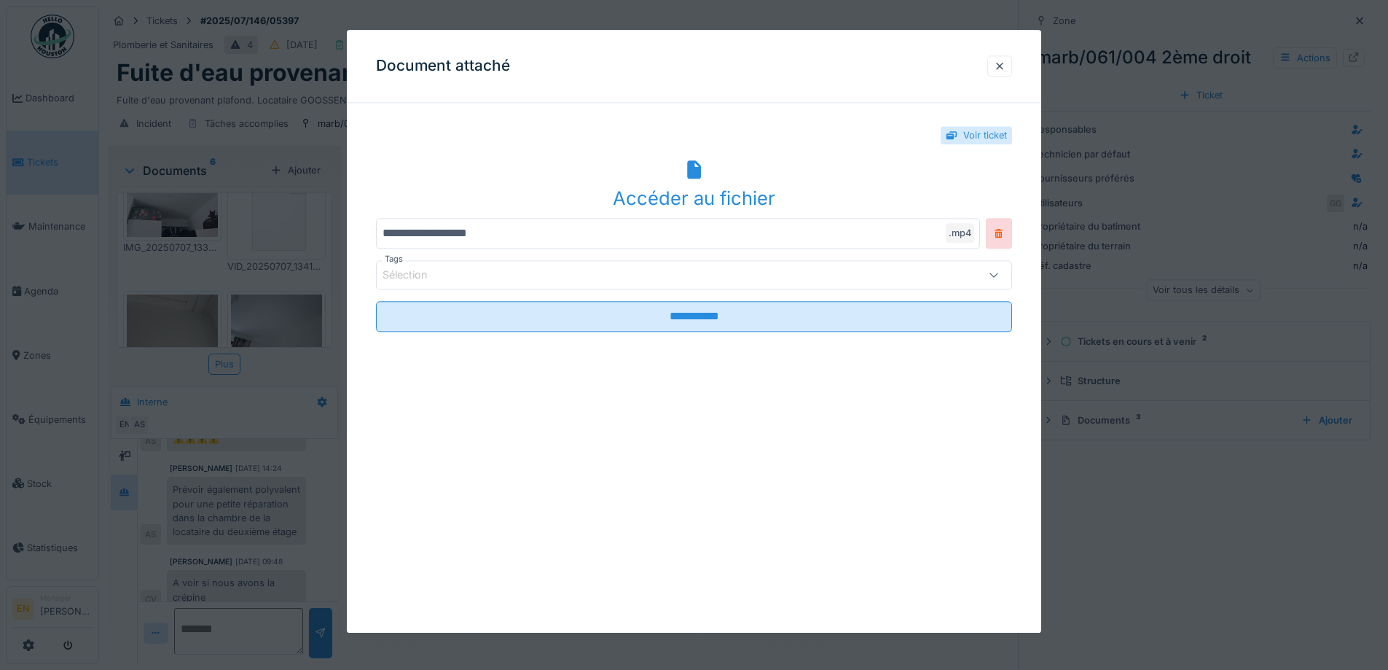
click at [737, 196] on div "Accéder au fichier" at bounding box center [694, 198] width 636 height 28
click at [1006, 68] on div at bounding box center [1000, 66] width 12 height 14
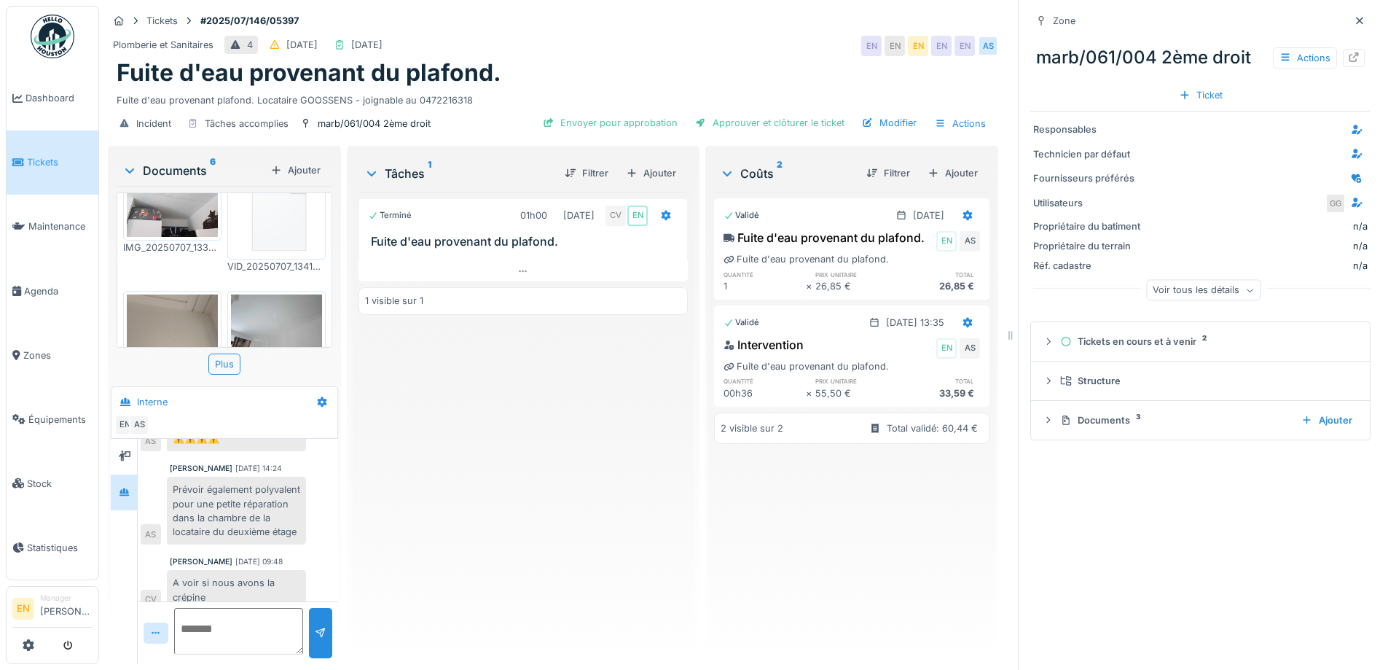
click at [587, 485] on div "Terminé 01h00 07/07/2025 CV EN Fuite d'eau provenant du plafond. 1 visible sur 1" at bounding box center [523, 422] width 329 height 461
click at [1354, 20] on icon at bounding box center [1360, 20] width 12 height 9
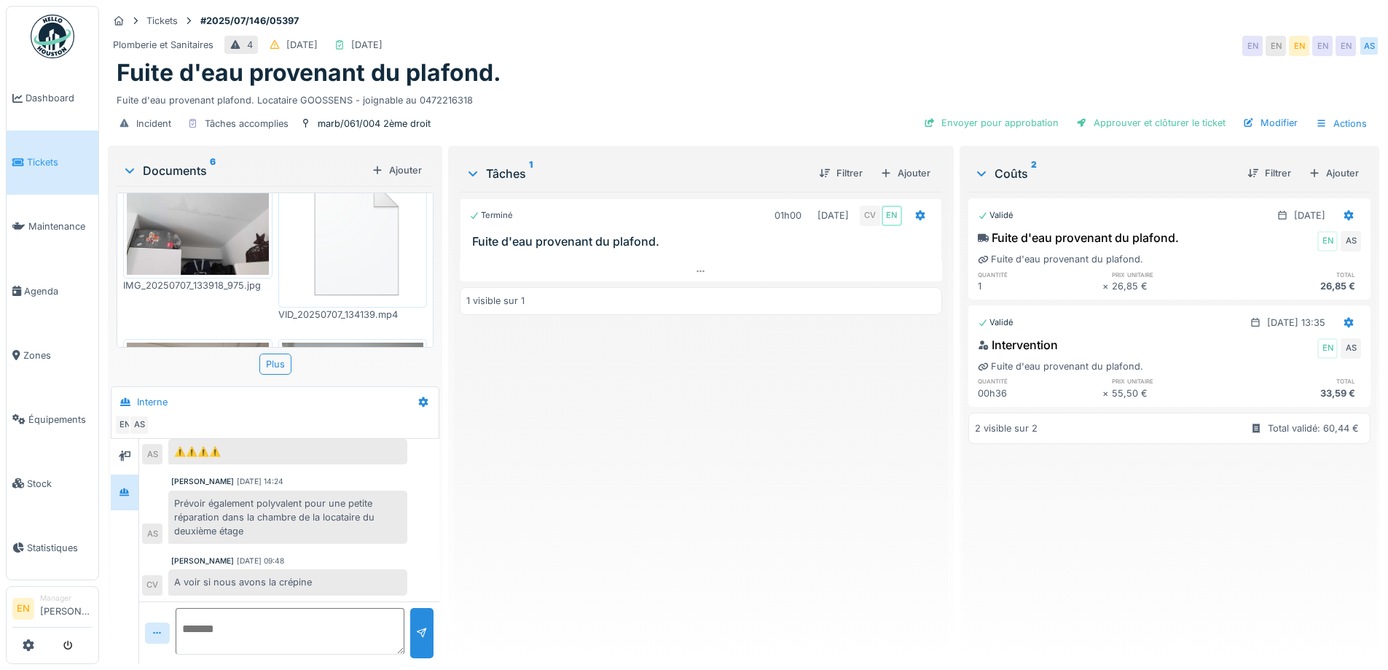
click at [603, 461] on div "Terminé 01h00 07/07/2025 CV EN Fuite d'eau provenant du plafond. 1 visible sur 1" at bounding box center [701, 422] width 482 height 461
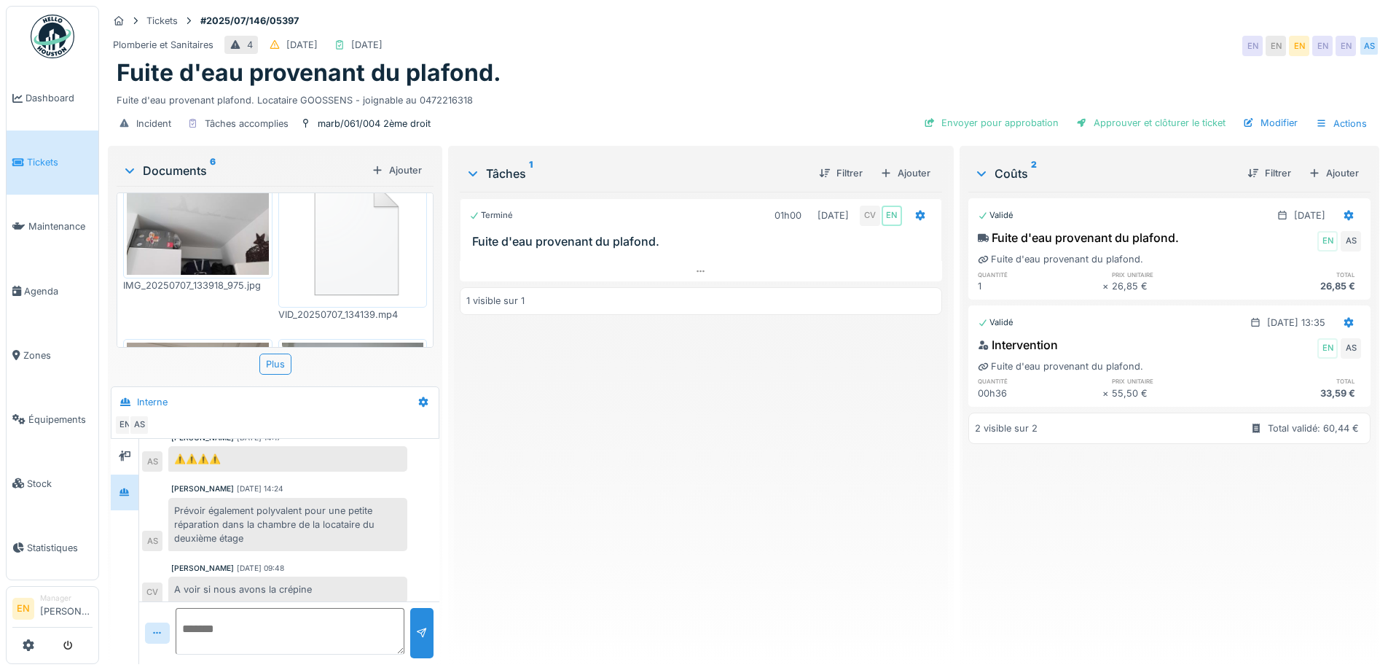
scroll to position [501, 0]
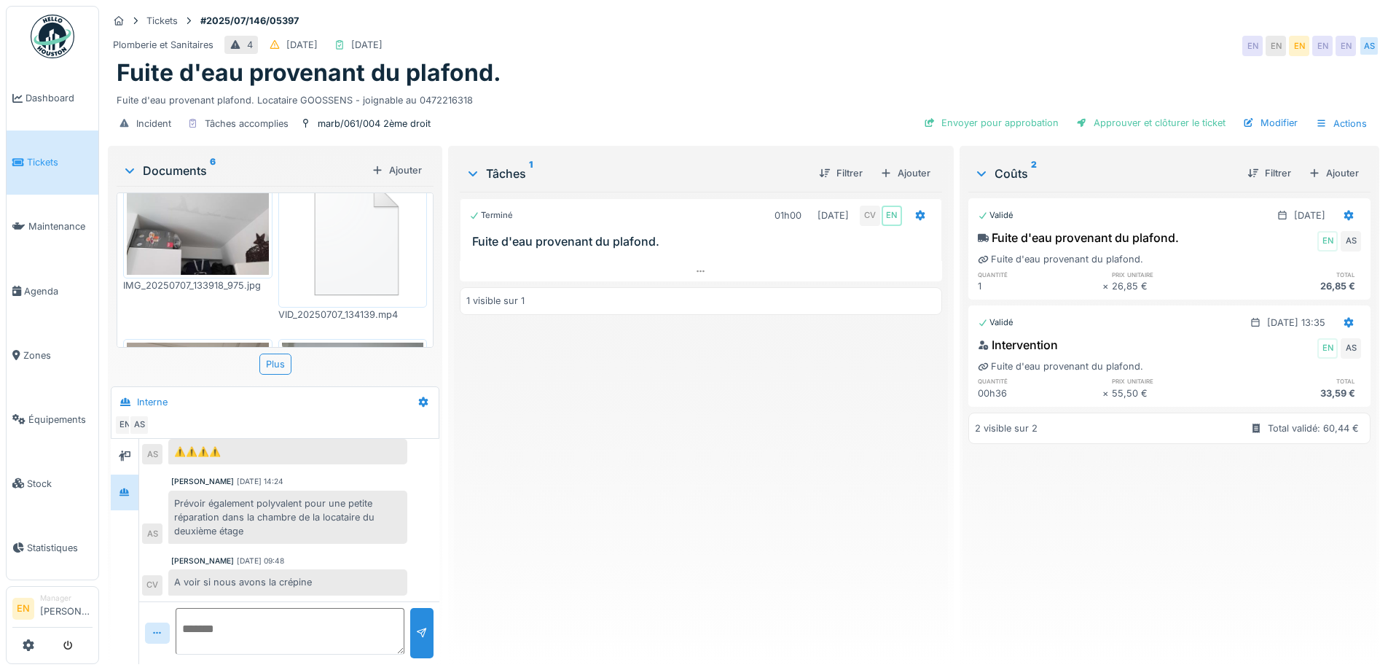
click at [308, 522] on div "Prévoir également polyvalent pour une petite réparation dans la chambre de la l…" at bounding box center [287, 517] width 239 height 54
click at [316, 646] on textarea at bounding box center [290, 631] width 229 height 47
type textarea "**********"
click at [416, 629] on div at bounding box center [422, 633] width 12 height 14
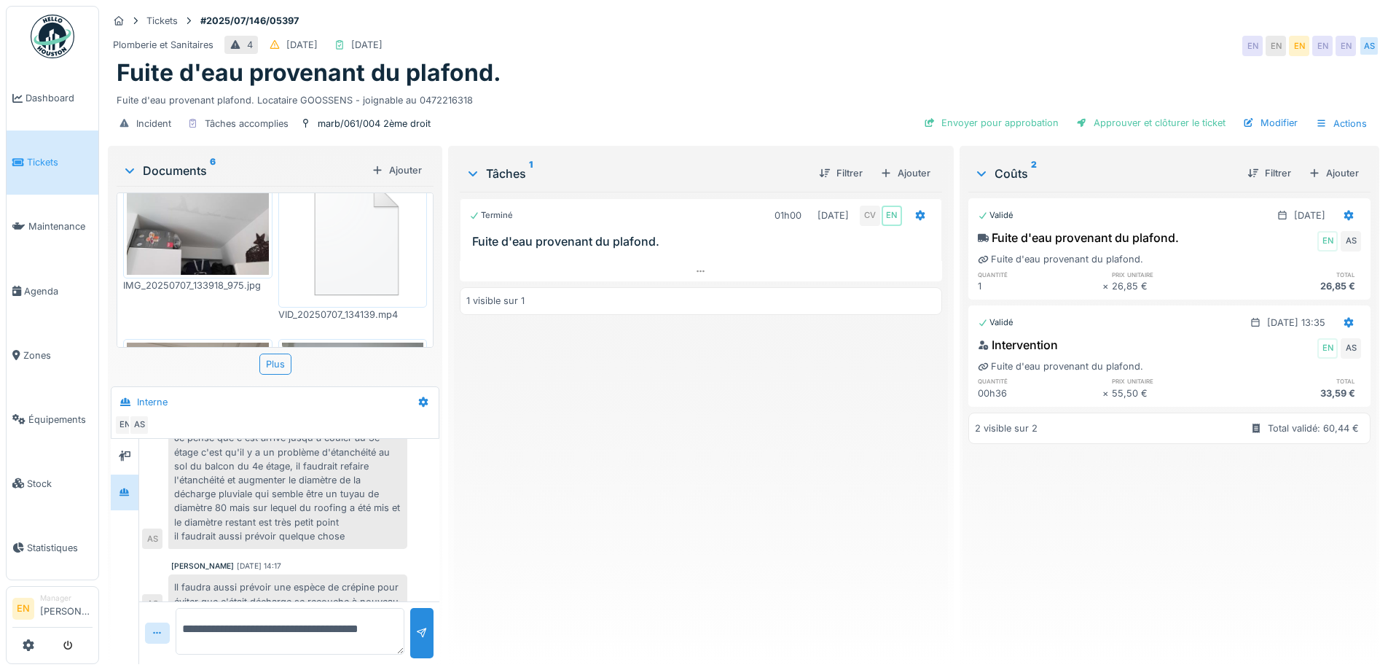
scroll to position [261, 0]
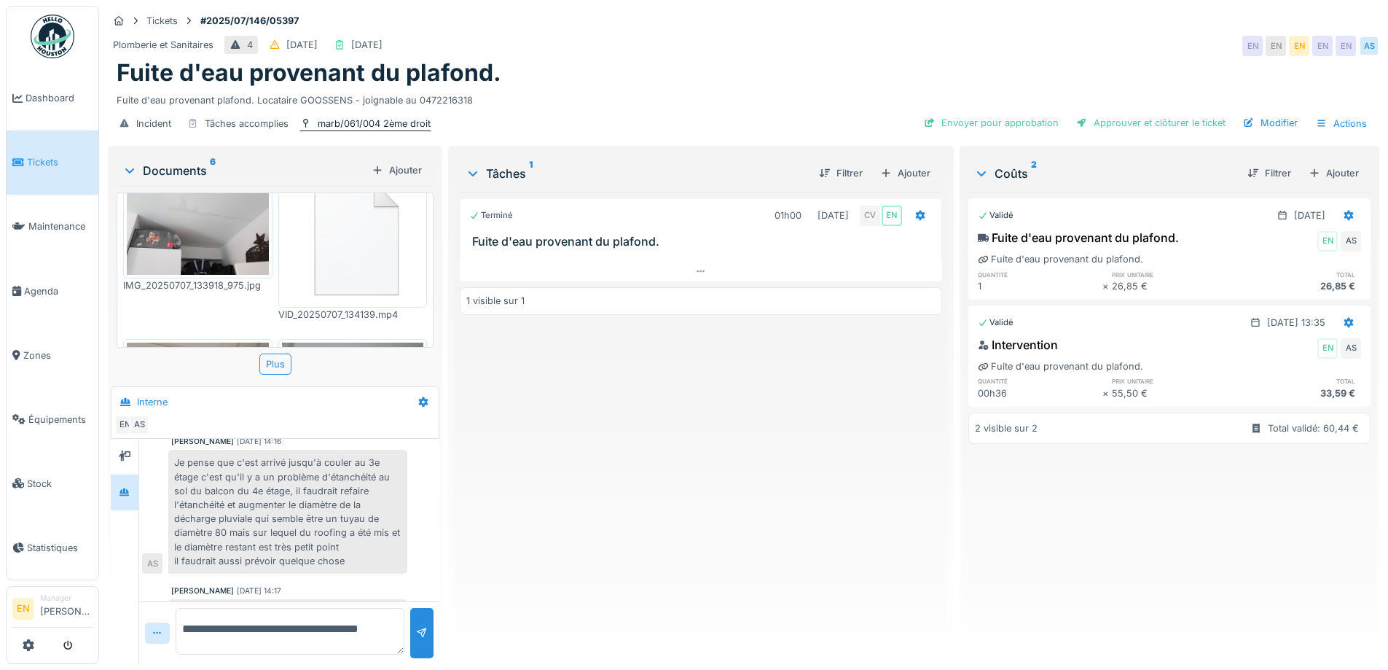
click at [366, 122] on div "marb/061/004 2ème droit" at bounding box center [374, 124] width 113 height 14
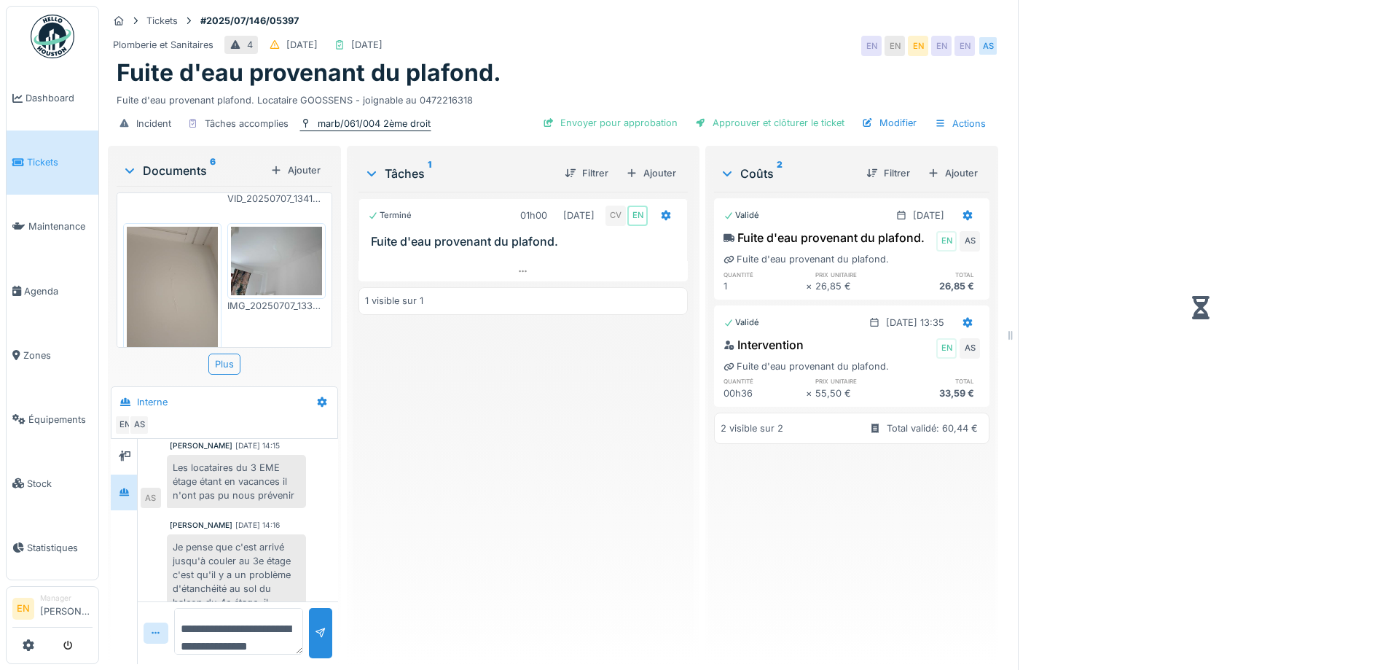
scroll to position [359, 0]
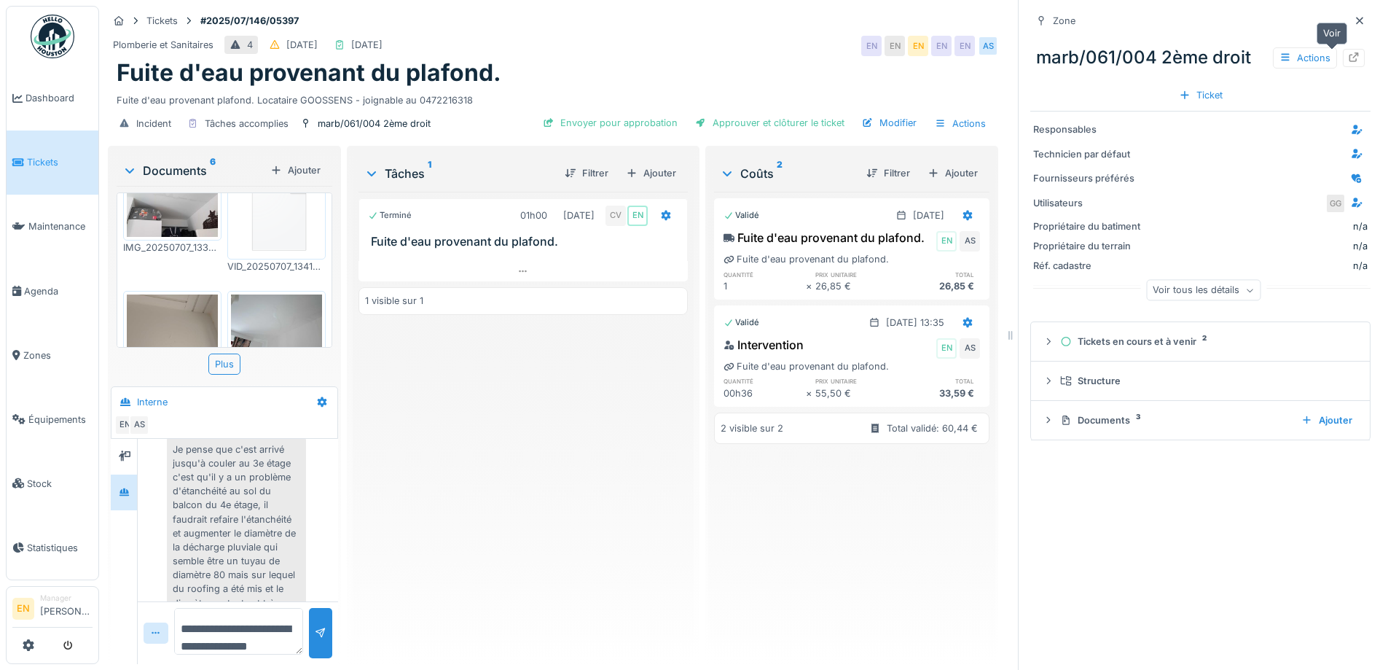
click at [1350, 58] on icon at bounding box center [1354, 56] width 9 height 9
click at [1354, 18] on icon at bounding box center [1360, 20] width 12 height 9
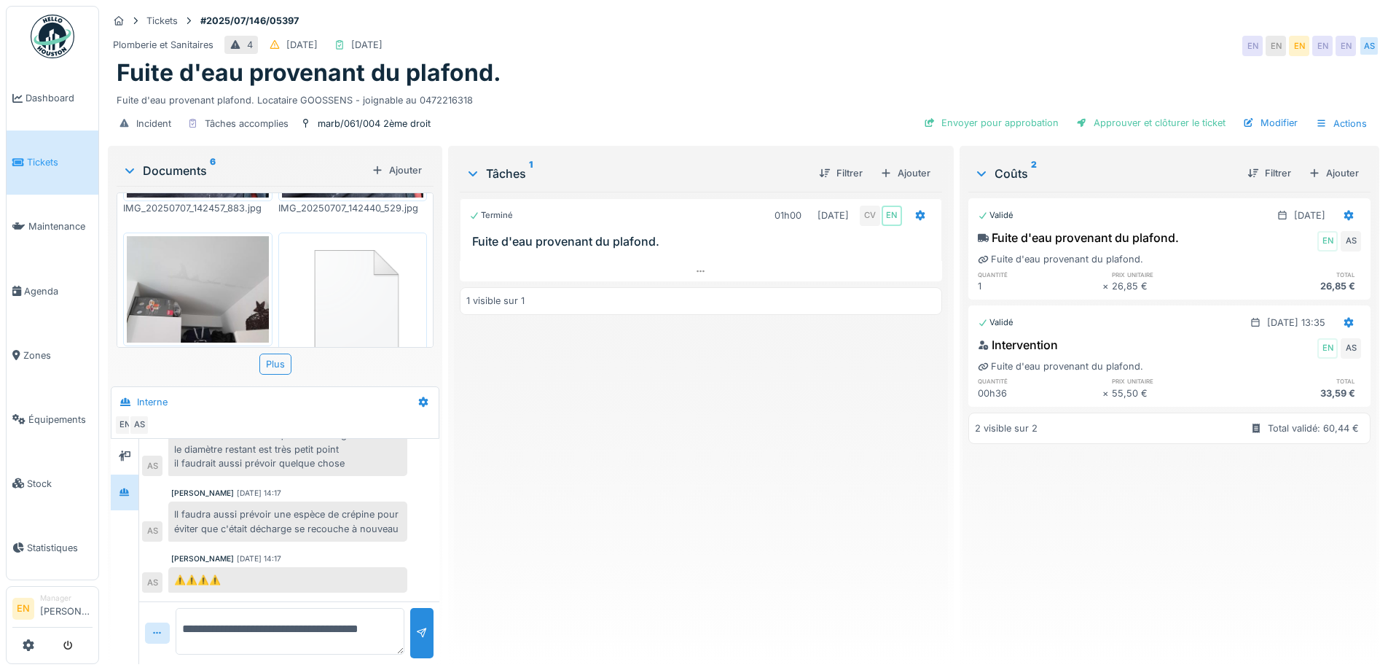
scroll to position [261, 0]
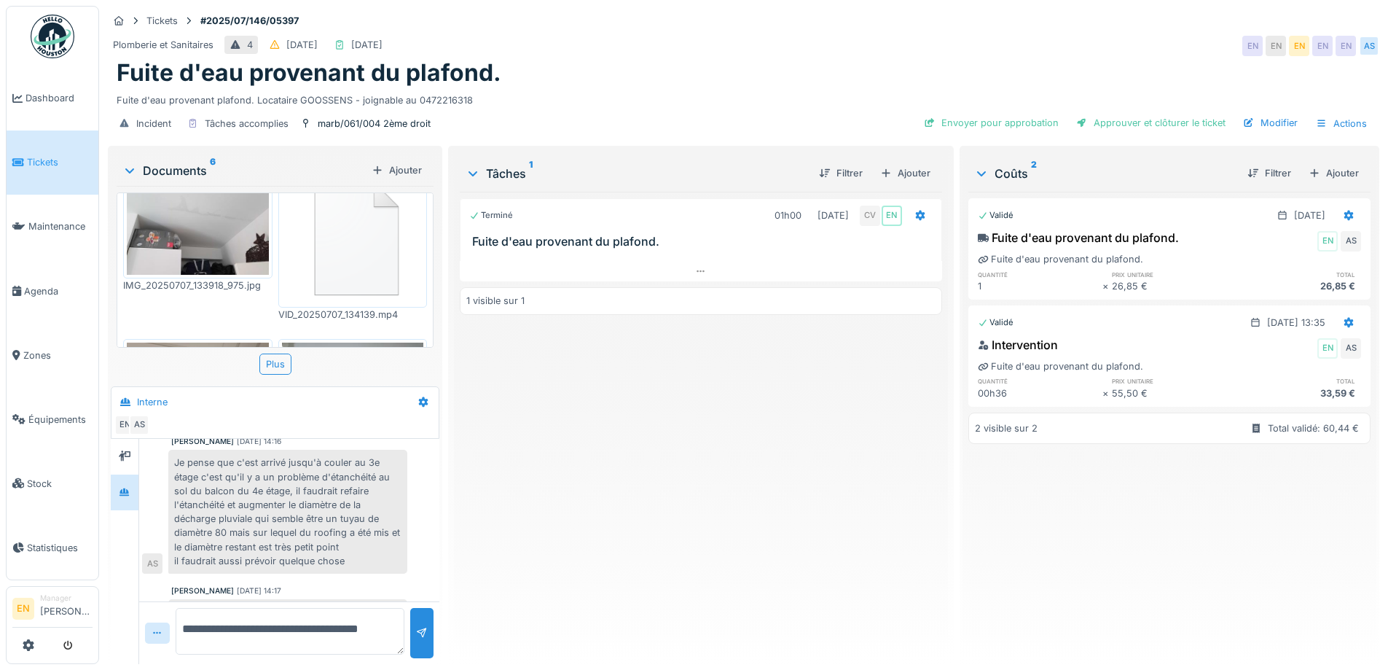
click at [587, 493] on div "Terminé 01h00 07/07/2025 CV EN Fuite d'eau provenant du plafond. 1 visible sur 1" at bounding box center [701, 422] width 482 height 461
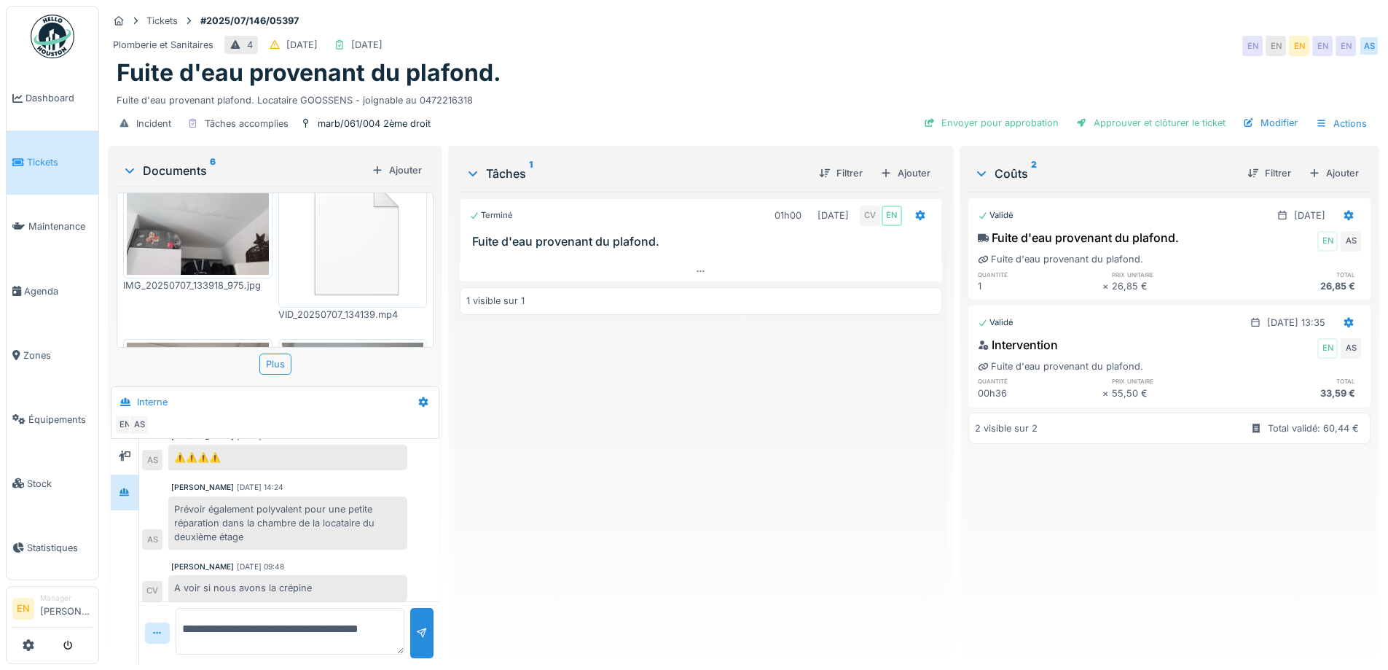
scroll to position [552, 0]
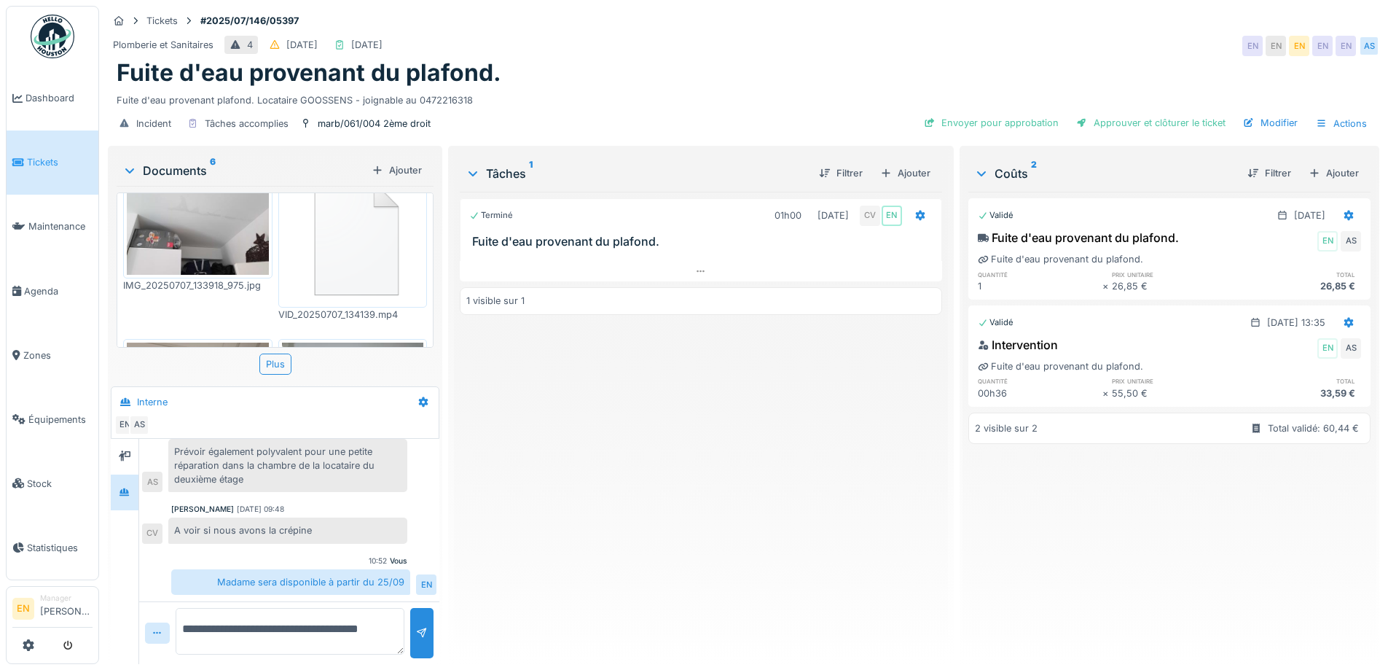
click at [681, 510] on div "Terminé 01h00 07/07/2025 CV EN Fuite d'eau provenant du plafond. 1 visible sur 1" at bounding box center [701, 422] width 482 height 461
drag, startPoint x: 561, startPoint y: 539, endPoint x: 570, endPoint y: 526, distance: 15.2
click at [565, 531] on div "Terminé 01h00 07/07/2025 CV EN Fuite d'eau provenant du plafond. 1 visible sur 1" at bounding box center [701, 422] width 482 height 461
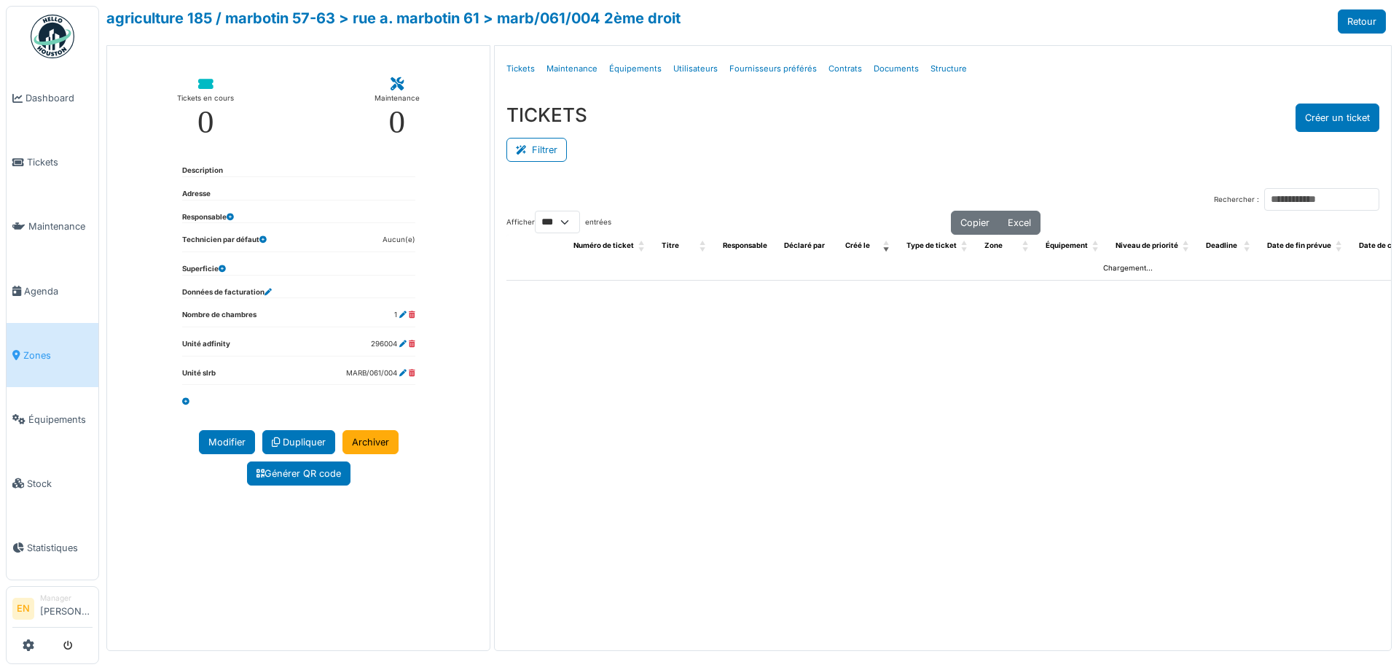
select select "***"
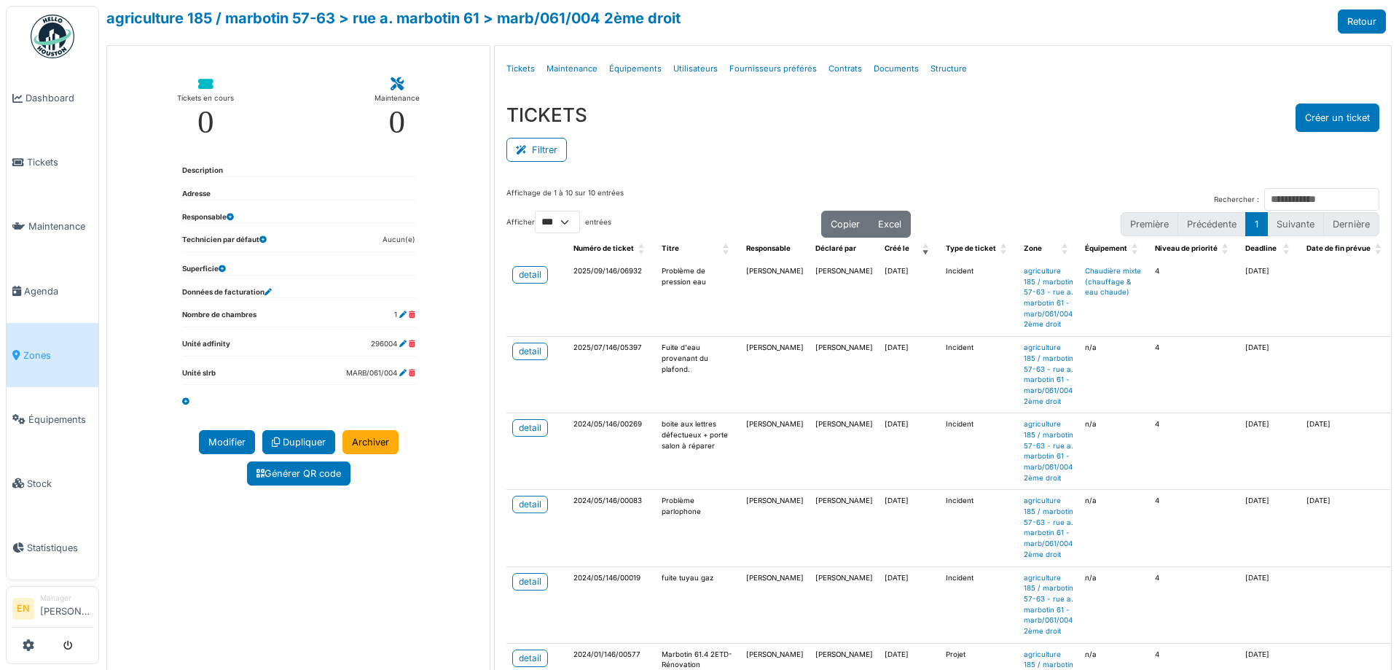
click at [940, 117] on div "TICKETS Créer un ticket" at bounding box center [942, 117] width 873 height 28
click at [1014, 79] on ul "Détails Tickets Maintenance Équipements Utilisateurs Fournisseurs préférés Cont…" at bounding box center [943, 69] width 885 height 34
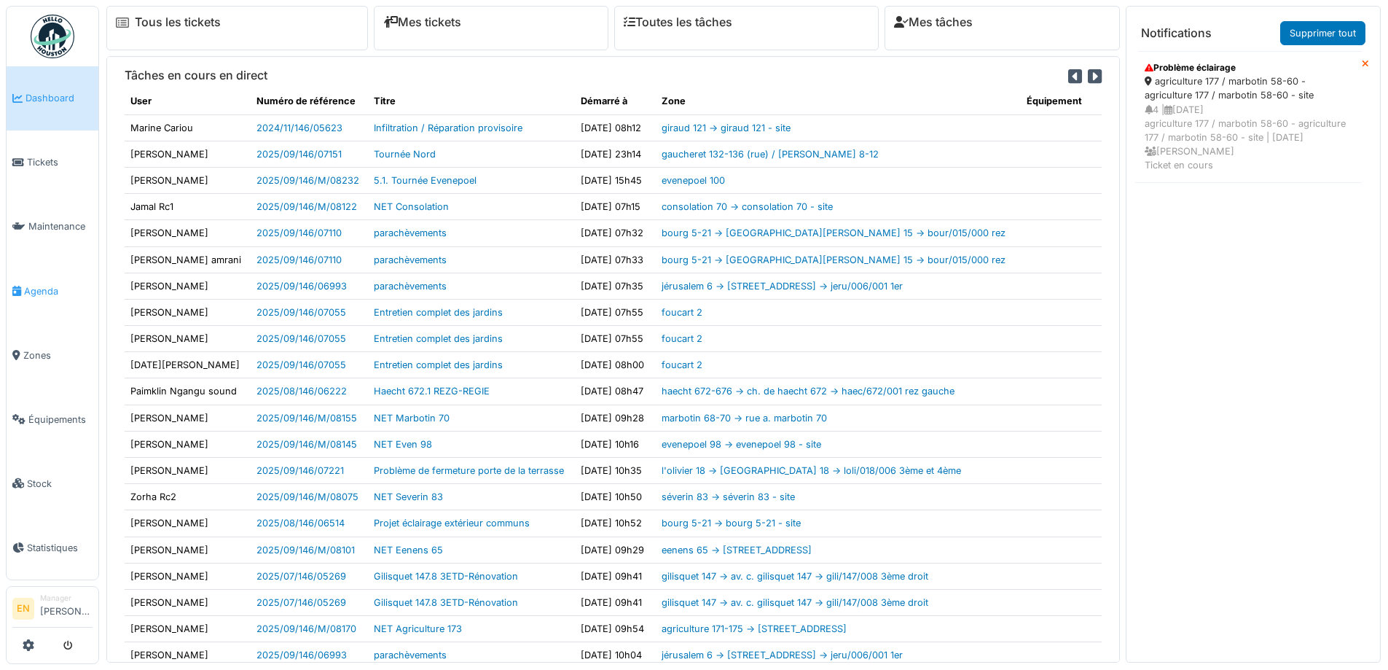
click at [44, 288] on span "Agenda" at bounding box center [58, 291] width 68 height 14
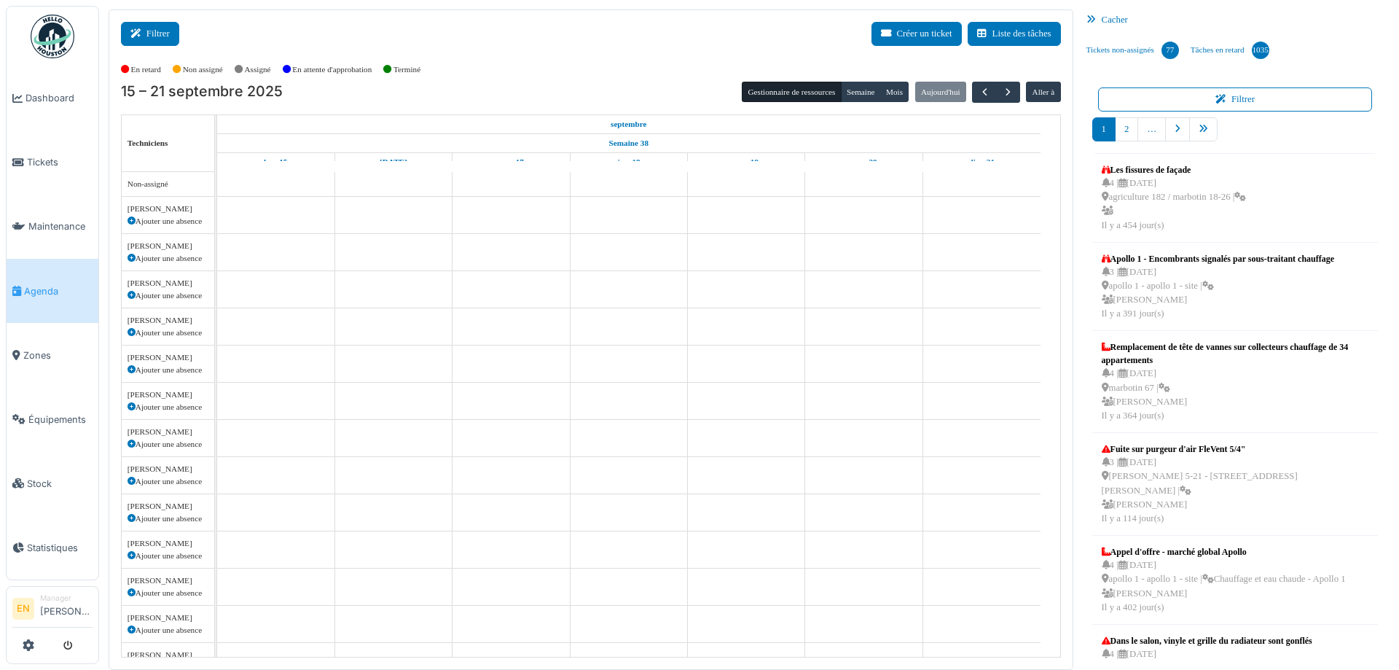
click at [157, 33] on button "Filtrer" at bounding box center [150, 34] width 58 height 24
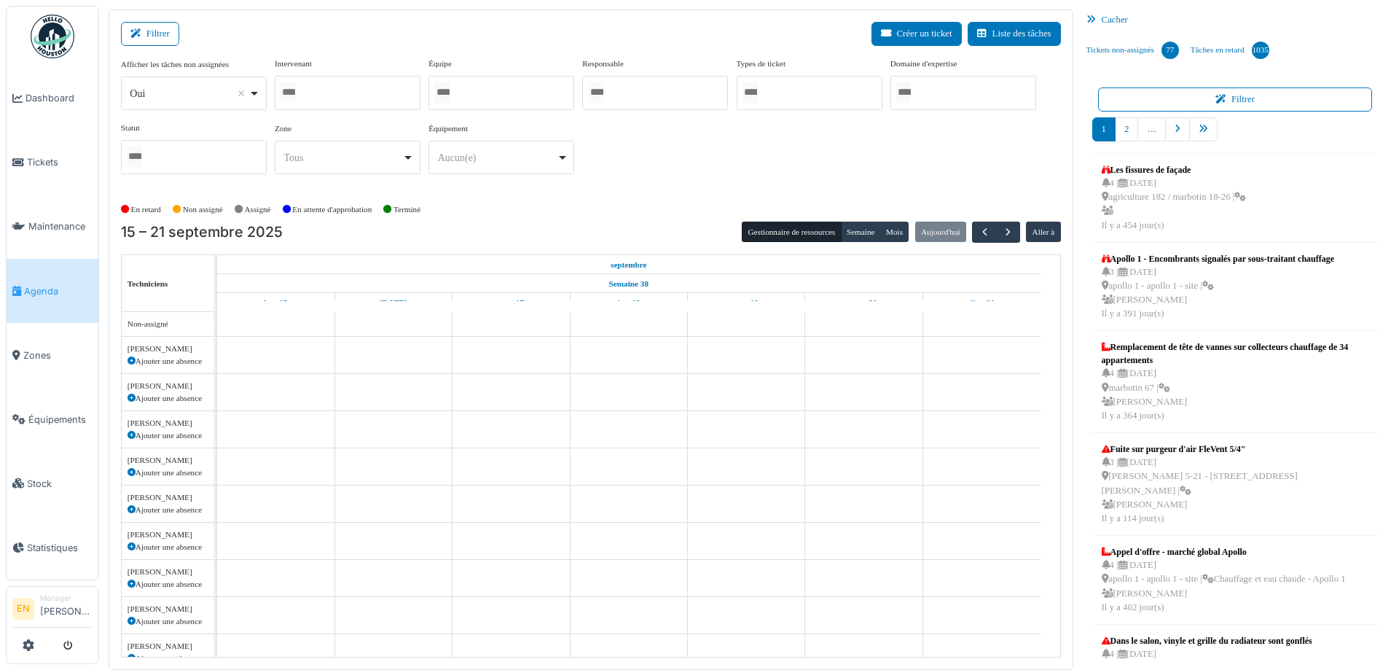
click at [254, 88] on div "Oui Remove item" at bounding box center [193, 93] width 133 height 21
select select "**"
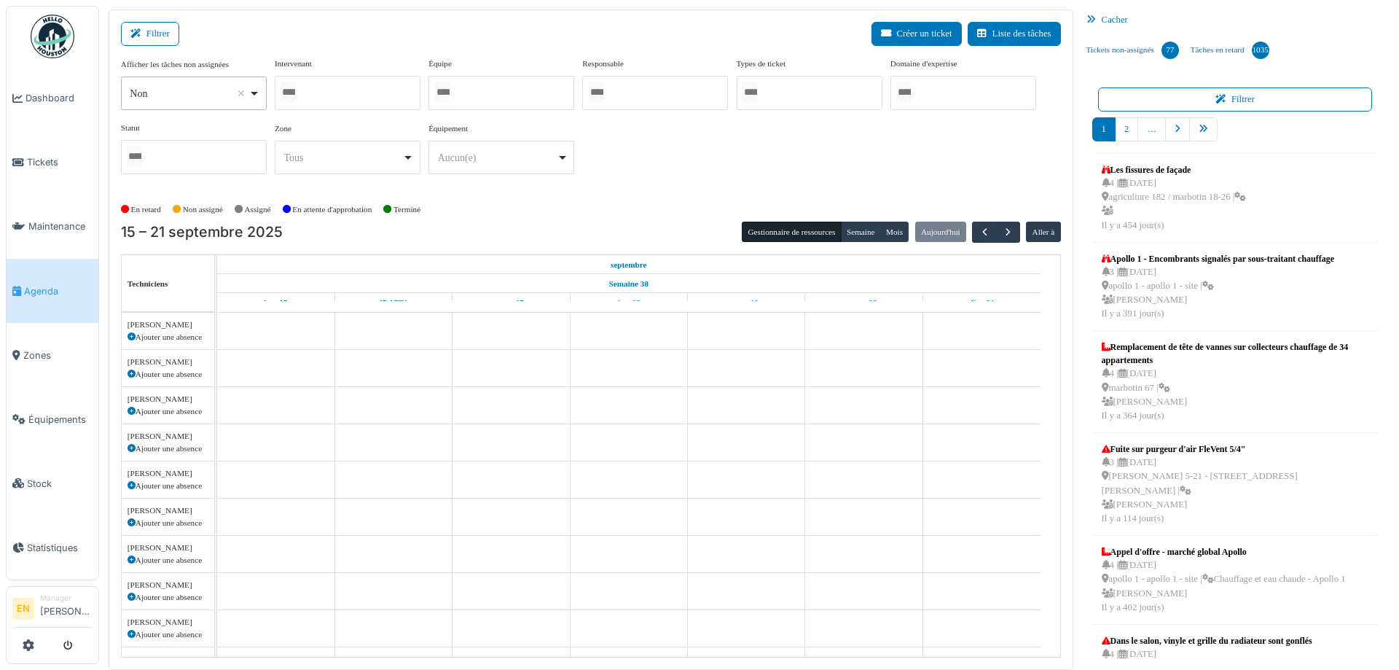
click at [326, 94] on div at bounding box center [348, 93] width 146 height 34
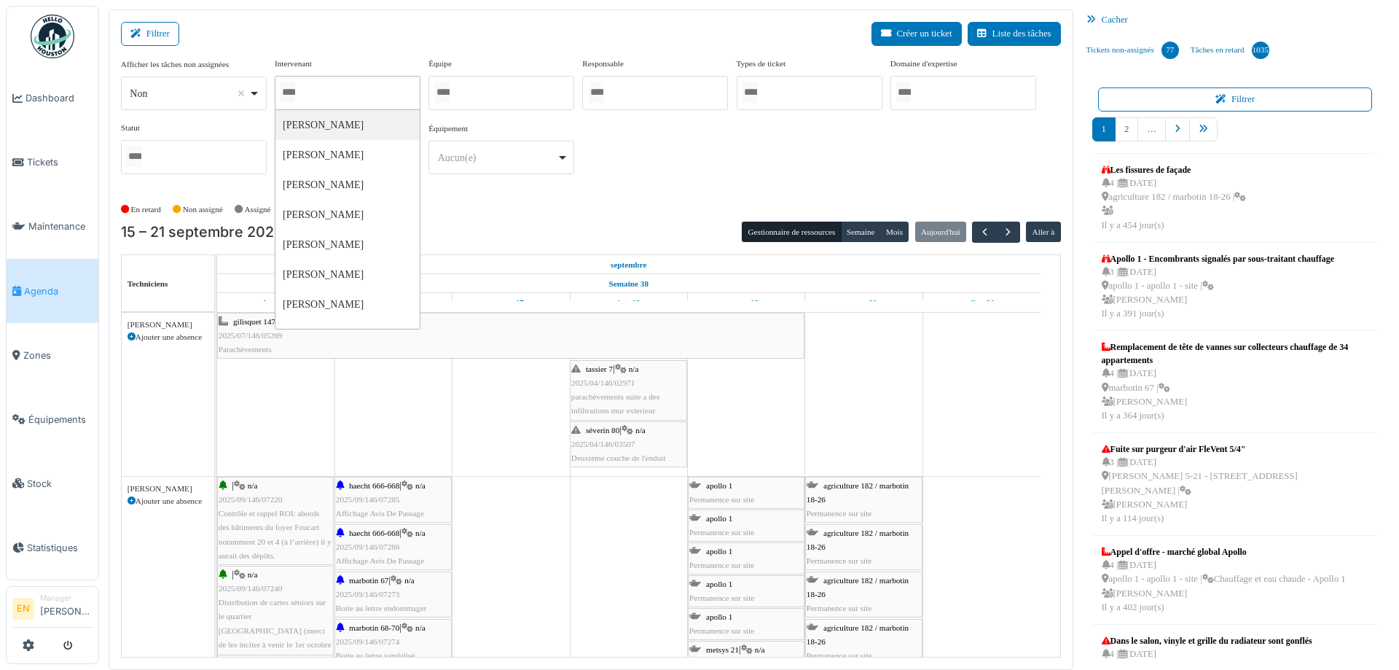
click at [359, 90] on div at bounding box center [348, 93] width 146 height 34
type input "****"
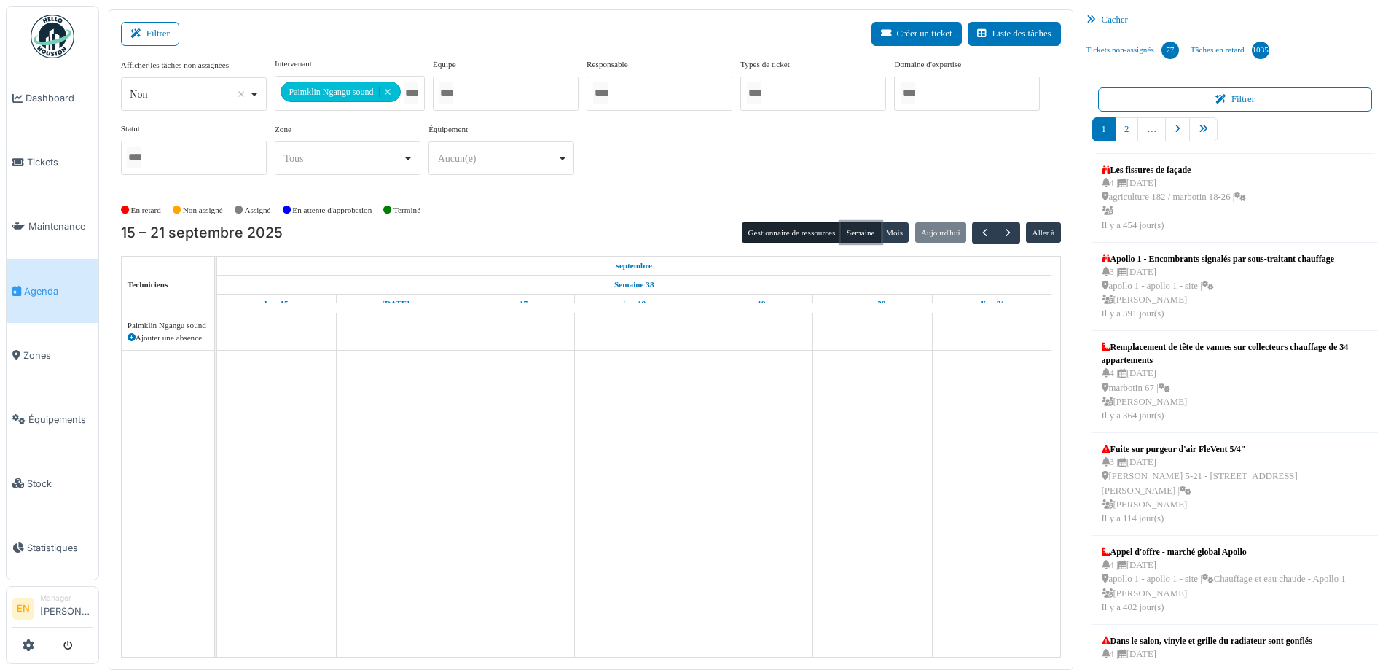
click at [857, 234] on button "Semaine" at bounding box center [861, 232] width 40 height 20
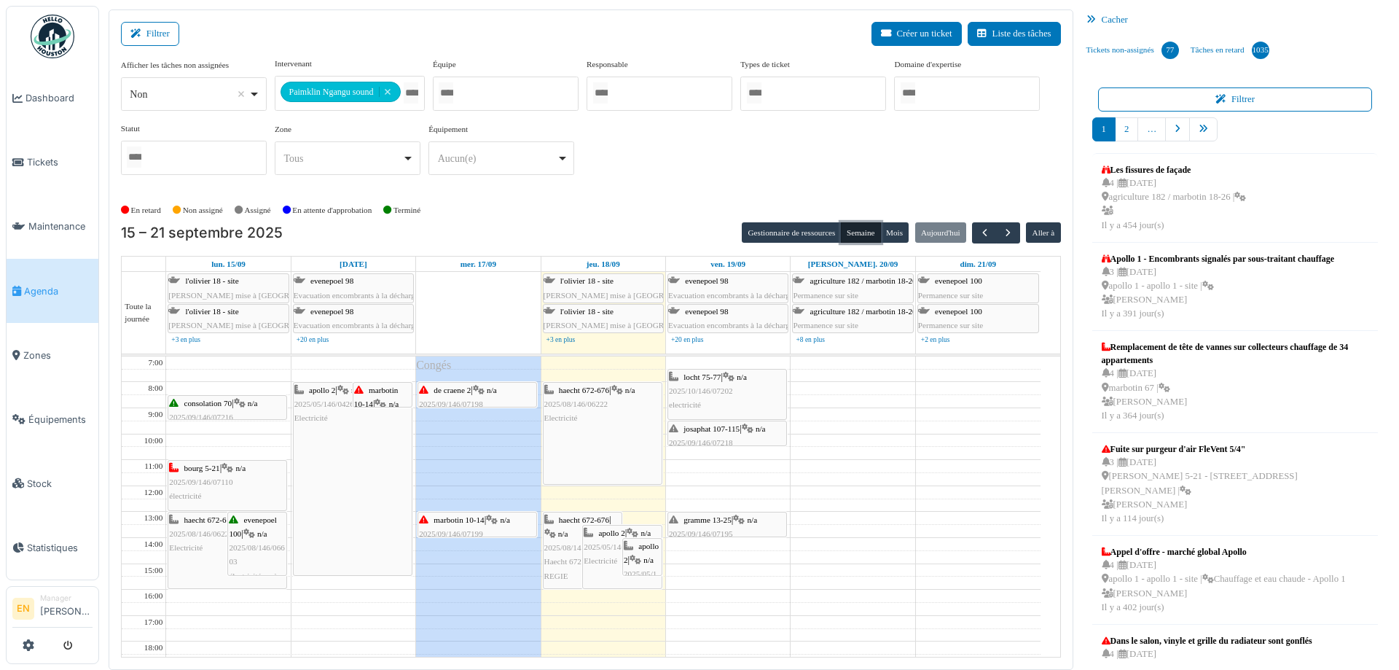
click at [488, 525] on div "marbotin 10-14 | n/a 2025/09/146/07199 Pas d'électricité et gaz dans l'appartem…" at bounding box center [477, 541] width 117 height 56
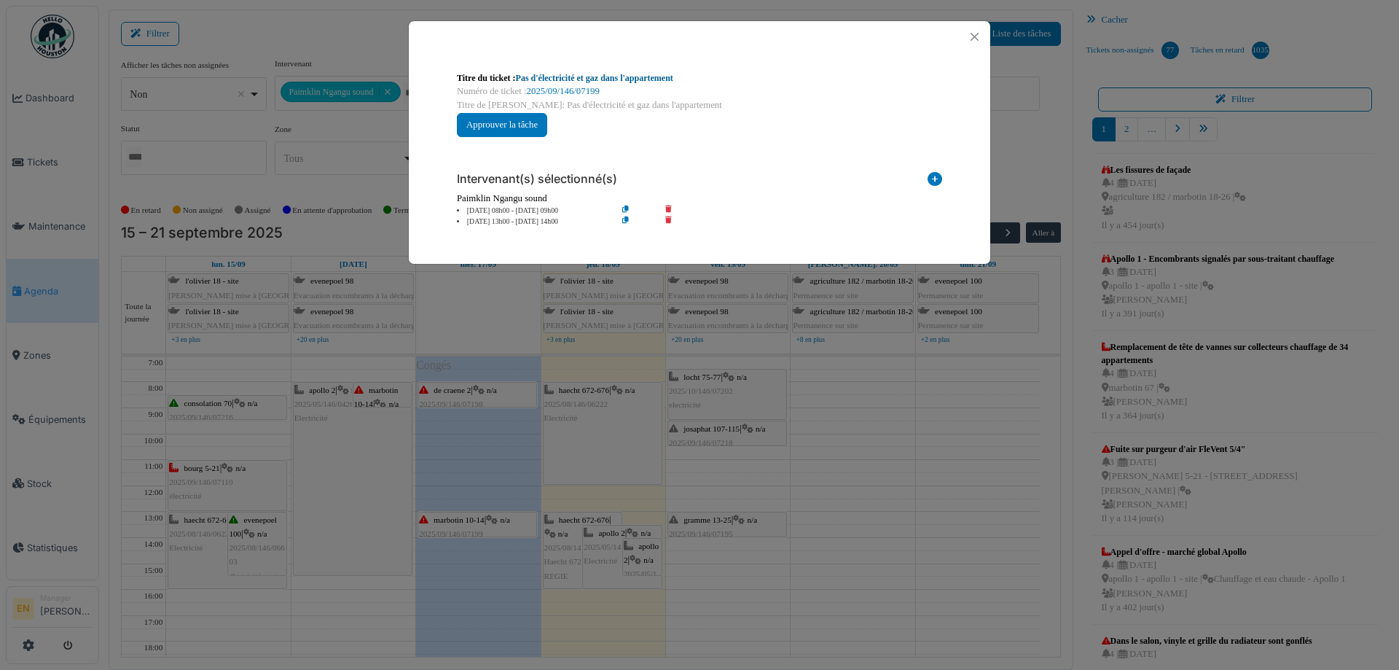
click at [634, 76] on link "Pas d'électricité et gaz dans l'appartement" at bounding box center [594, 78] width 157 height 10
click at [982, 40] on button "Close" at bounding box center [975, 37] width 20 height 20
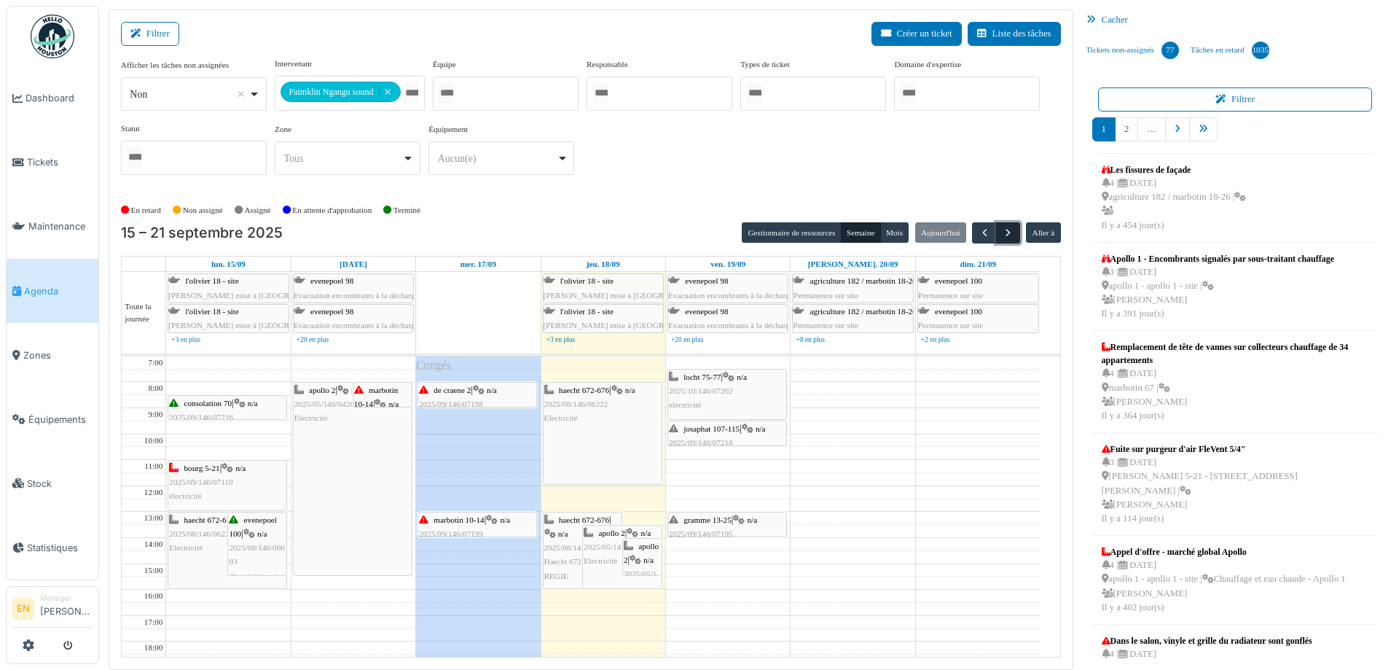
click at [1002, 230] on span "button" at bounding box center [1008, 233] width 12 height 12
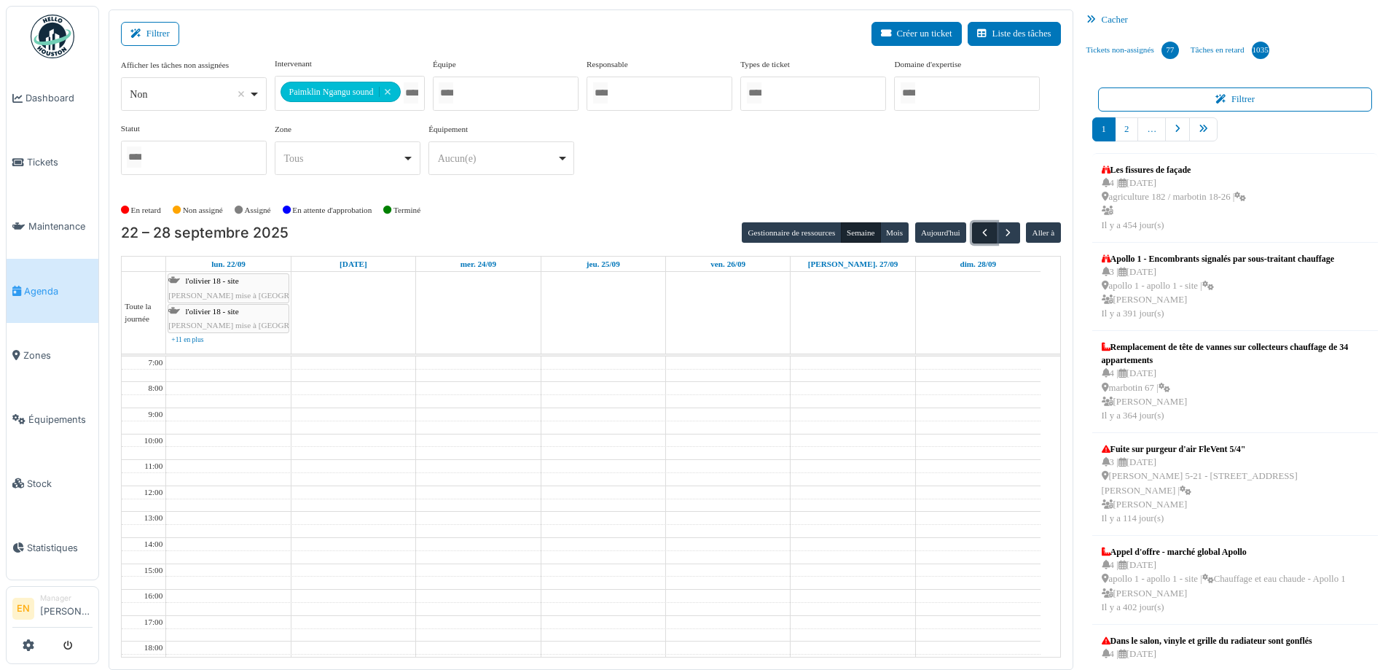
click at [979, 232] on span "button" at bounding box center [985, 233] width 12 height 12
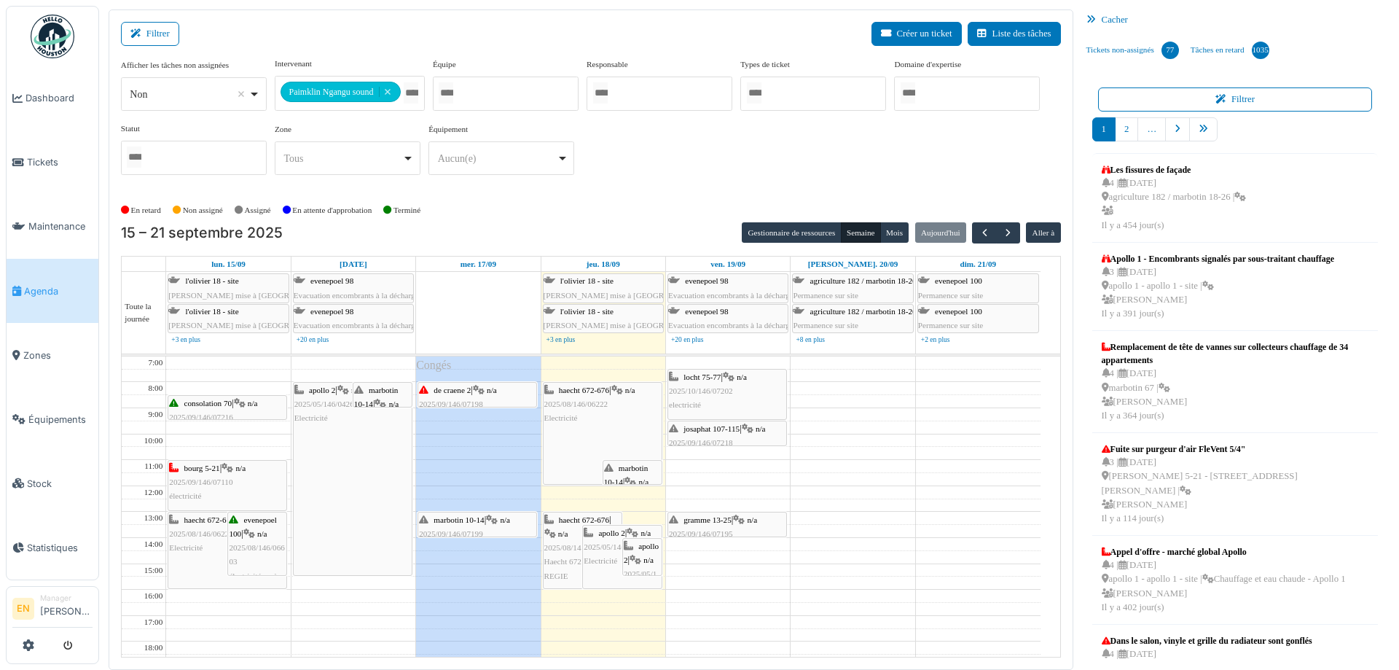
click at [692, 162] on div "**********" at bounding box center [591, 122] width 940 height 129
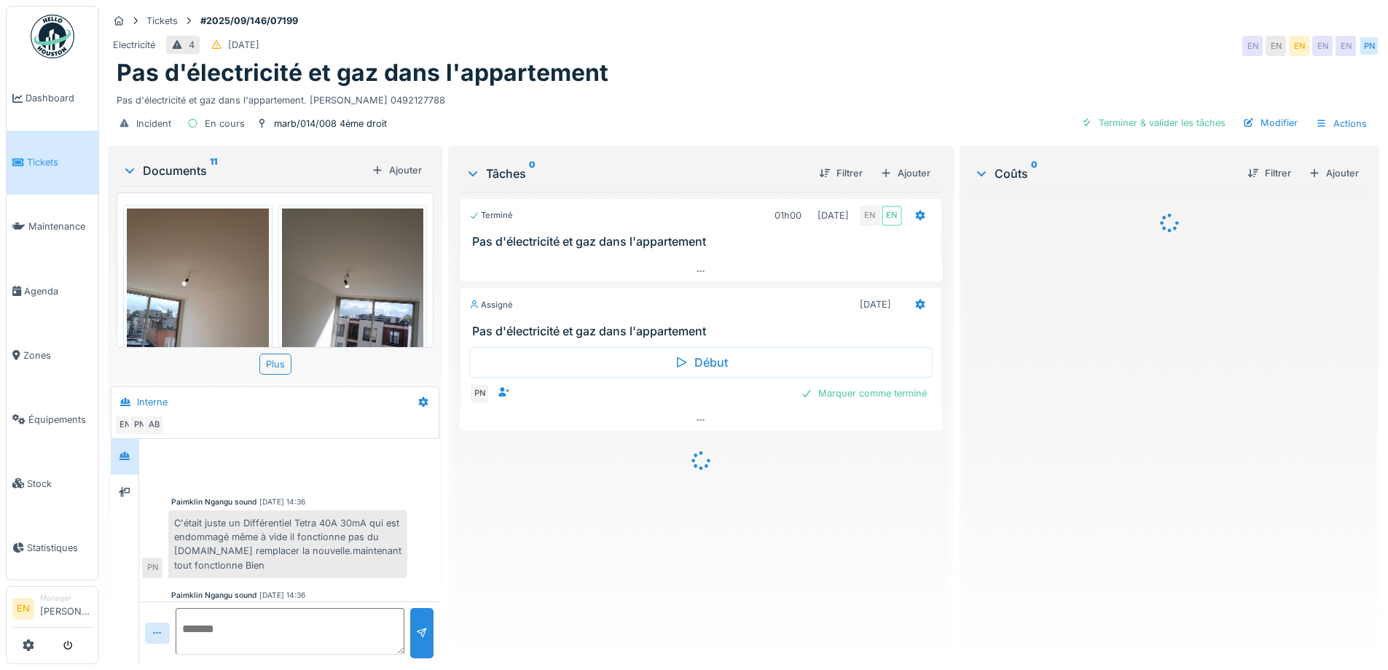
scroll to position [426, 0]
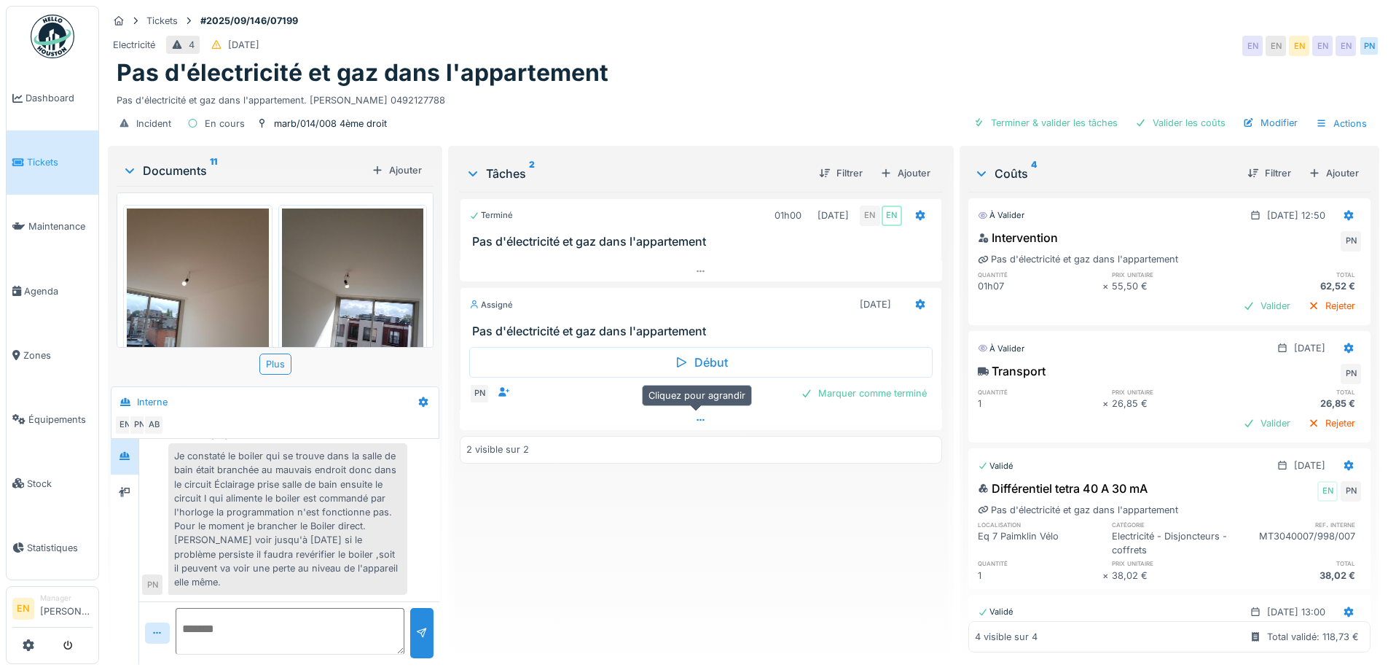
click at [697, 422] on icon at bounding box center [701, 419] width 12 height 9
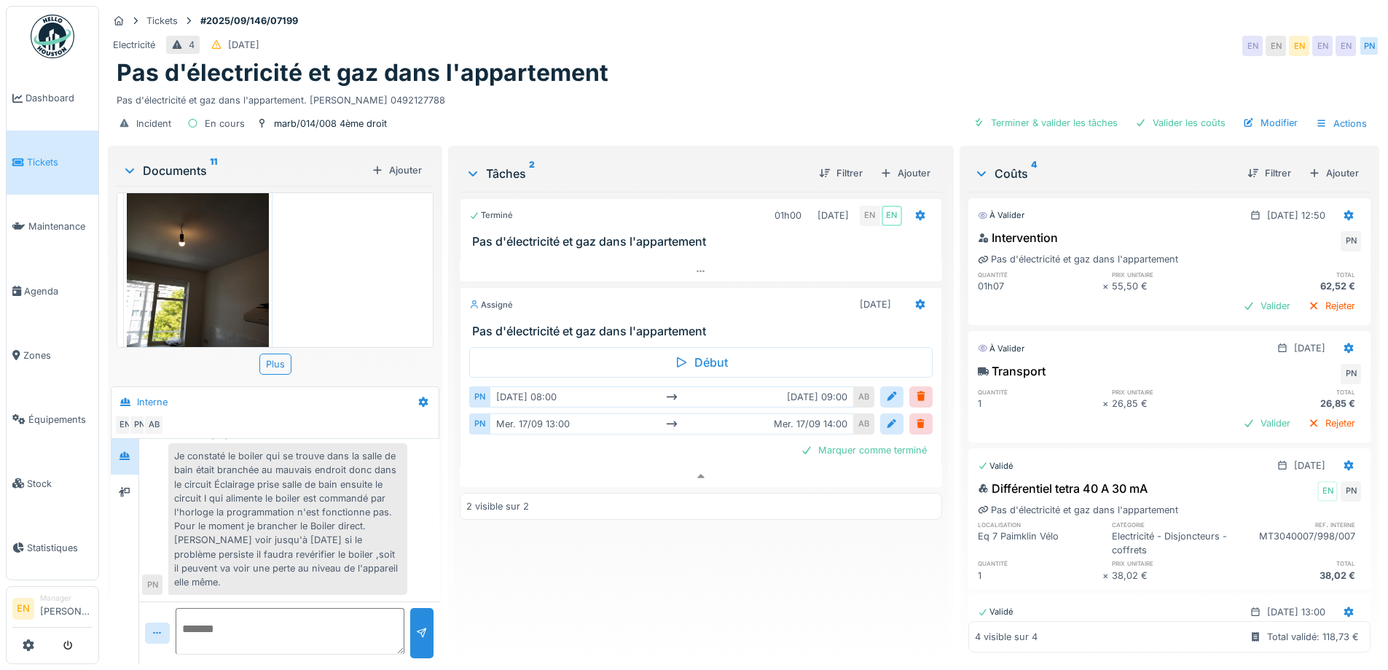
click at [659, 584] on div "Terminé 01h00 12/09/2025 EN EN Pas d'électricité et gaz dans l'appartement Assi…" at bounding box center [701, 422] width 482 height 461
drag, startPoint x: 590, startPoint y: 537, endPoint x: 584, endPoint y: 545, distance: 10.4
click at [590, 540] on div "Terminé 01h00 12/09/2025 EN EN Pas d'électricité et gaz dans l'appartement Assi…" at bounding box center [701, 422] width 482 height 461
click at [697, 107] on div "Incident En cours marb/014/008 4ème droit Terminer & valider les tâches Valider…" at bounding box center [744, 123] width 1272 height 33
click at [686, 59] on div "Pas d'électricité et gaz dans l'appartement" at bounding box center [744, 73] width 1254 height 28
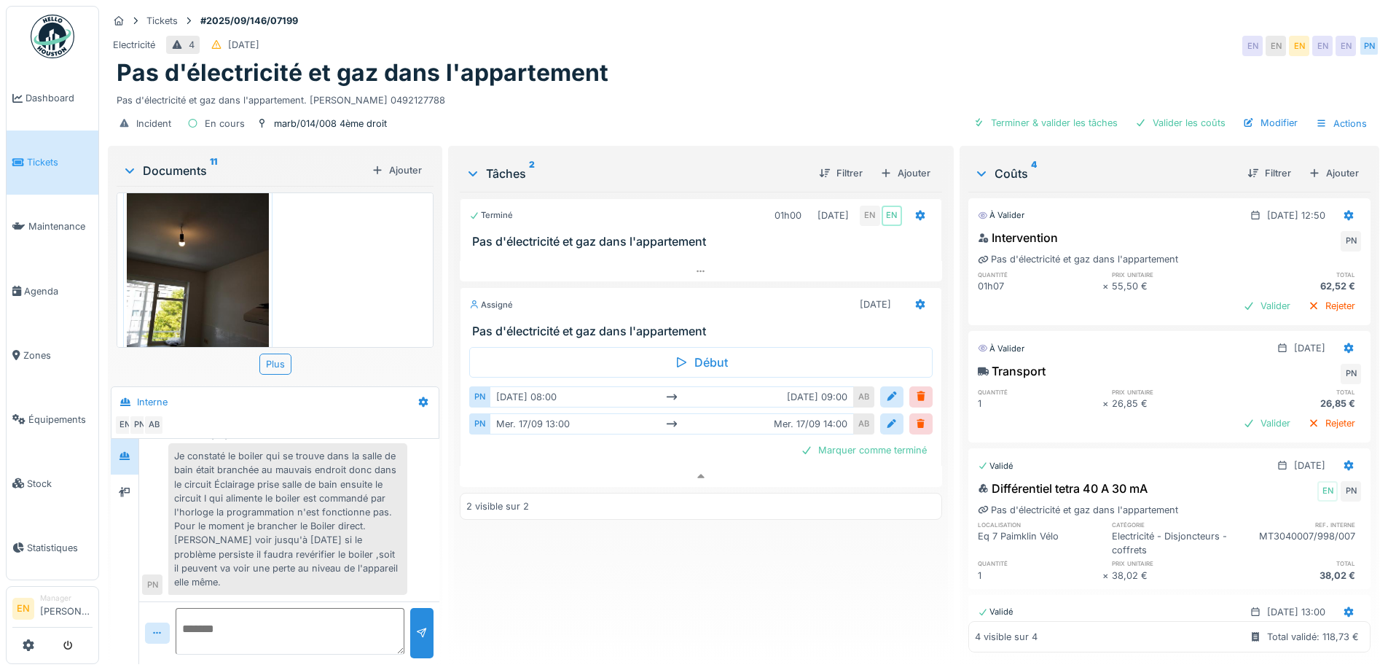
click at [712, 87] on div "Pas d'électricité et gaz dans l'appartement. Barry Ibrahim 0492127788" at bounding box center [744, 97] width 1254 height 20
click at [721, 87] on div "Pas d'électricité et gaz dans l'appartement. Barry Ibrahim 0492127788" at bounding box center [744, 97] width 1254 height 20
click at [712, 87] on div "Pas d'électricité et gaz dans l'appartement. Barry Ibrahim 0492127788" at bounding box center [744, 97] width 1254 height 20
click at [723, 87] on div "Pas d'électricité et gaz dans l'appartement. Barry Ibrahim 0492127788" at bounding box center [744, 97] width 1254 height 20
click at [612, 582] on div "Terminé 01h00 12/09/2025 EN EN Pas d'électricité et gaz dans l'appartement Assi…" at bounding box center [701, 422] width 482 height 461
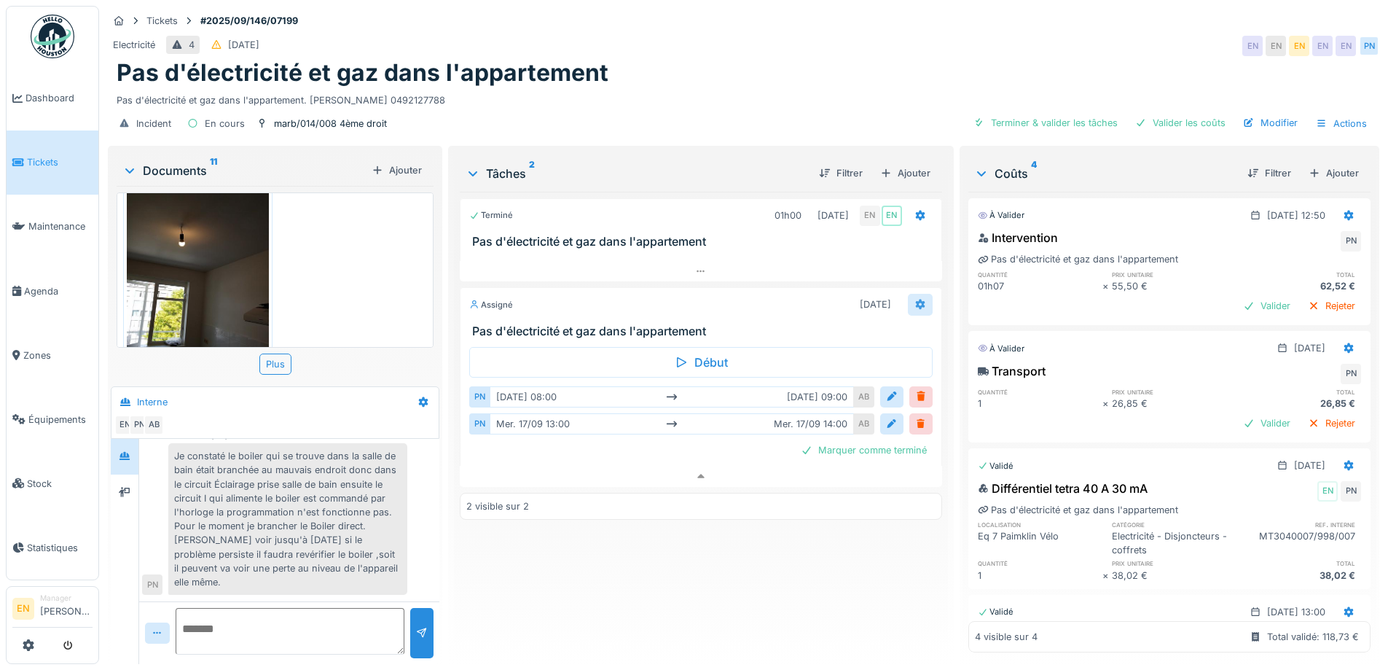
click at [915, 299] on icon at bounding box center [919, 304] width 9 height 10
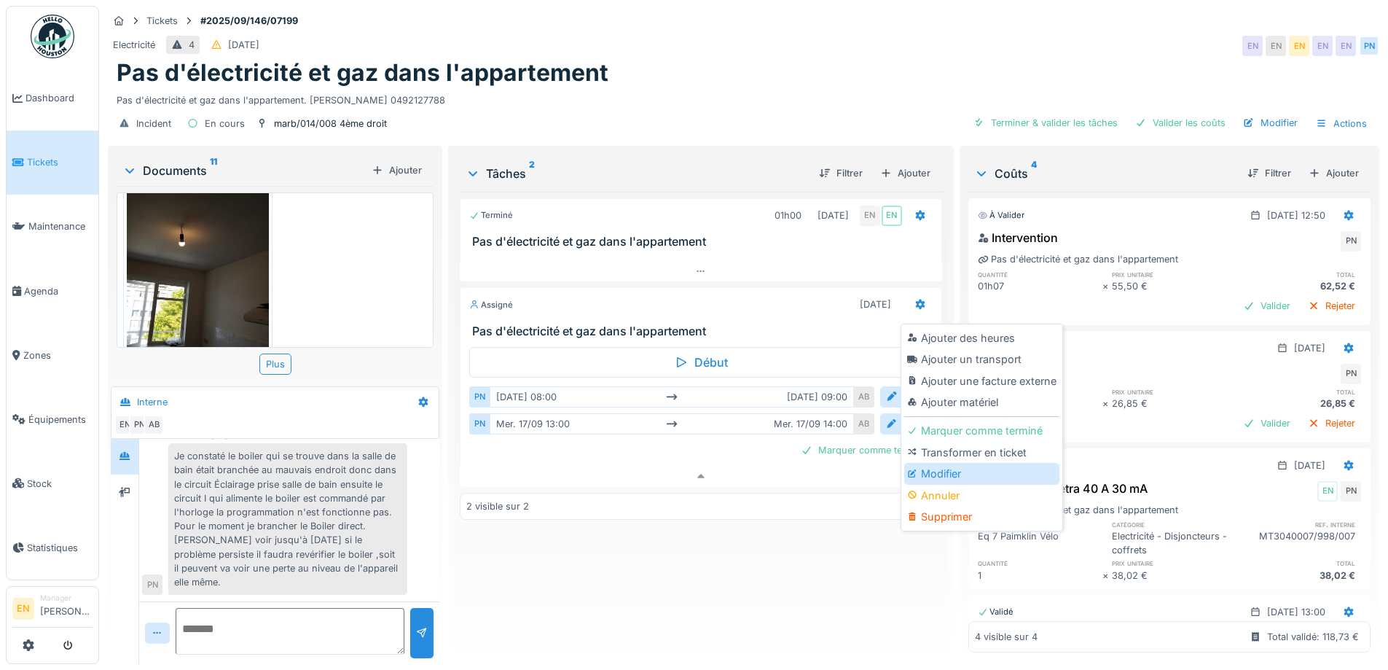
click at [945, 463] on div "Modifier" at bounding box center [981, 474] width 155 height 22
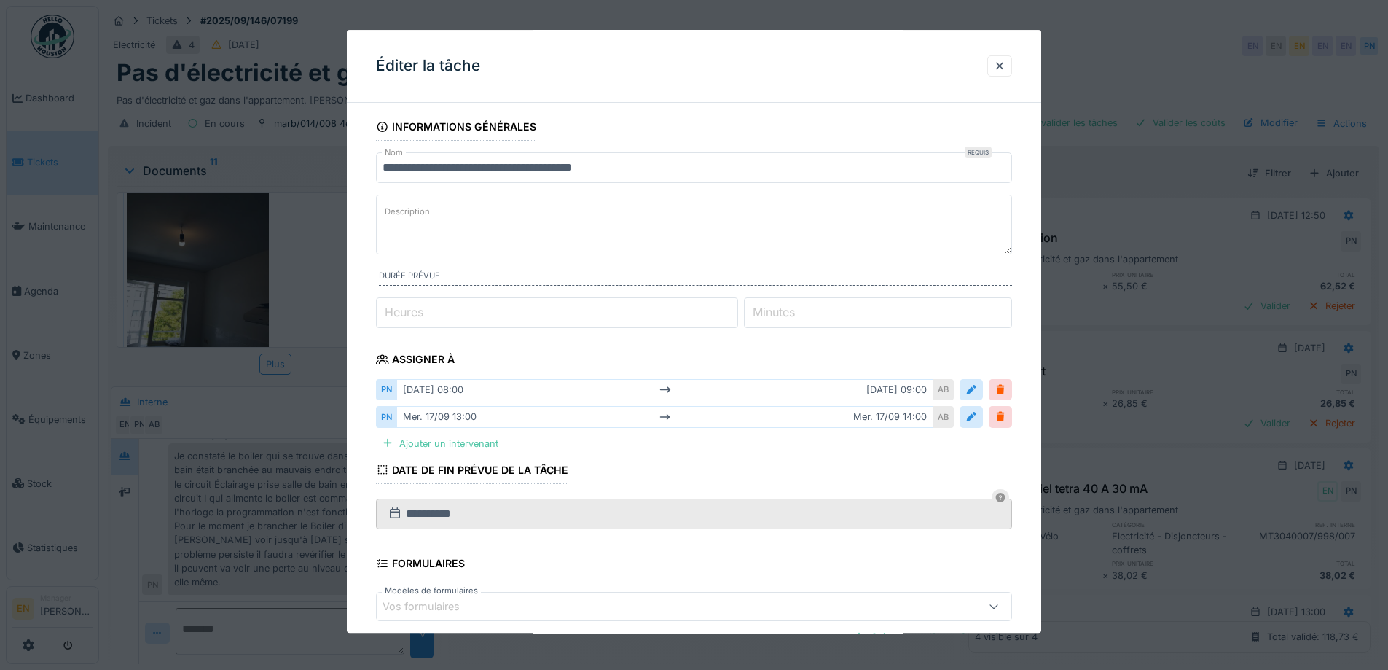
scroll to position [0, 0]
type input "*"
click at [735, 309] on input "*" at bounding box center [557, 314] width 362 height 31
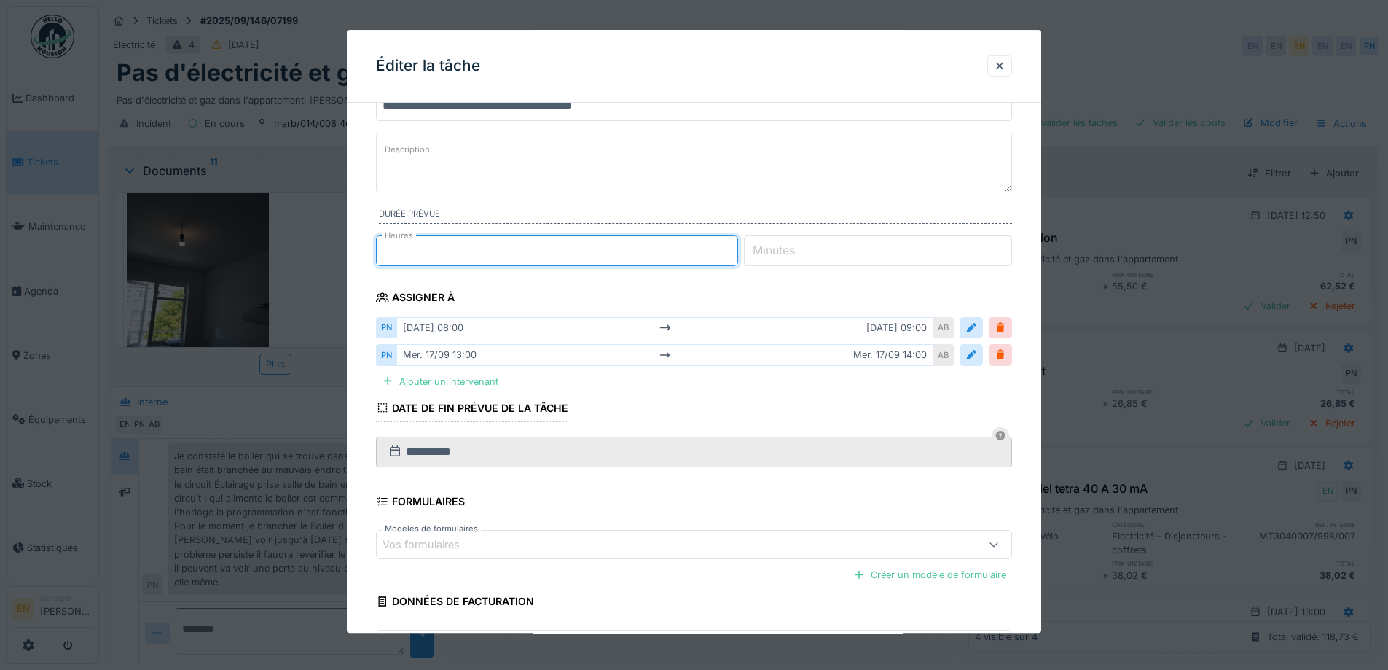
scroll to position [146, 0]
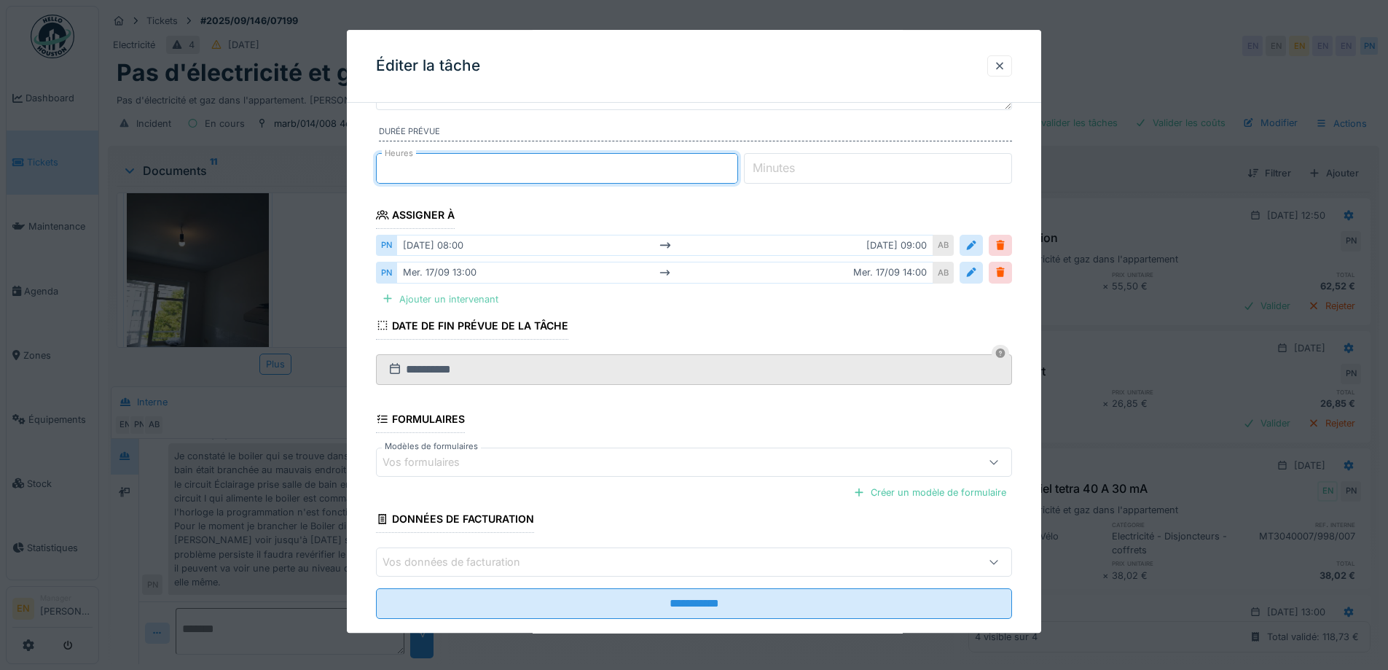
click at [474, 300] on div "Ajouter un intervenant" at bounding box center [440, 299] width 128 height 20
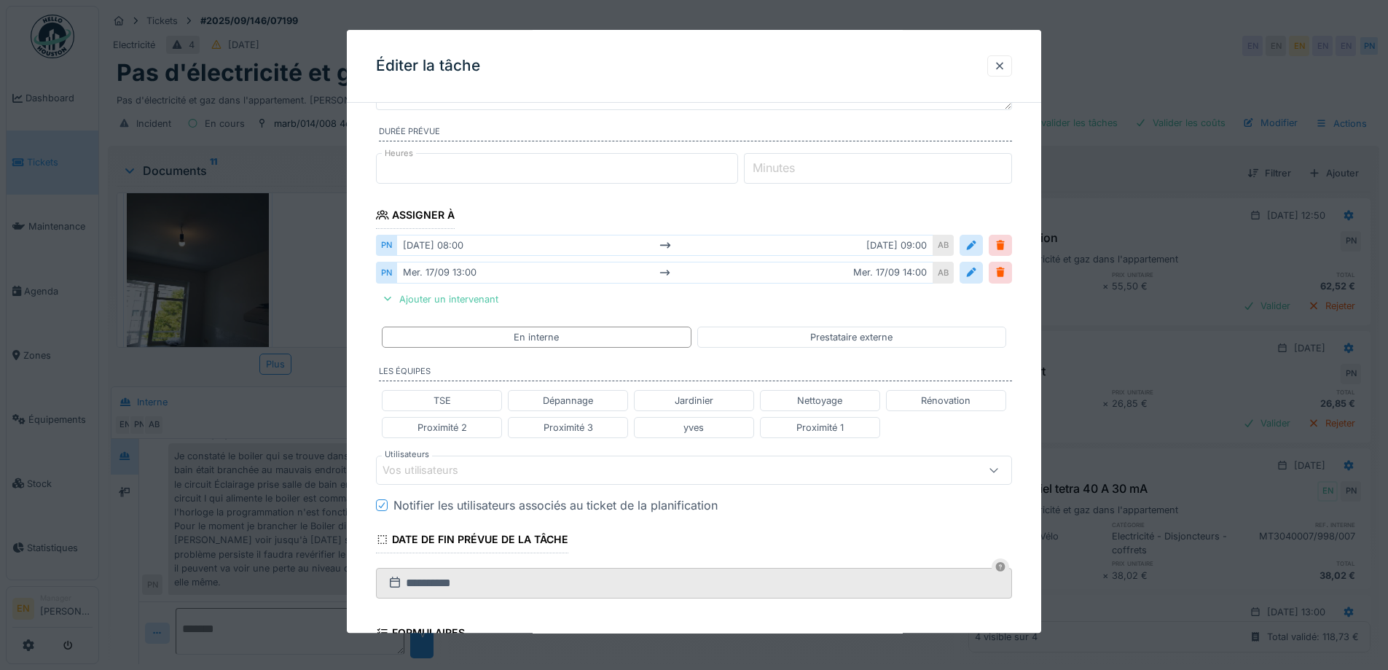
click at [483, 470] on div "Vos utilisateurs" at bounding box center [657, 470] width 549 height 16
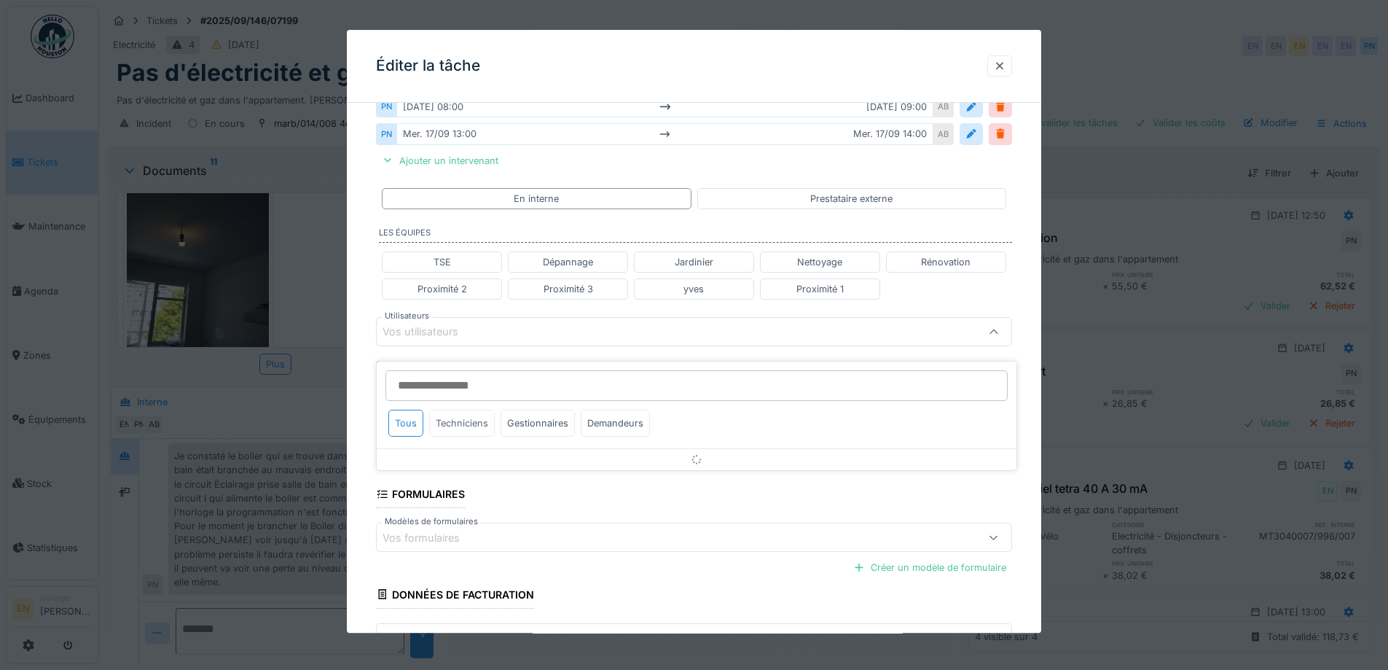
scroll to position [285, 0]
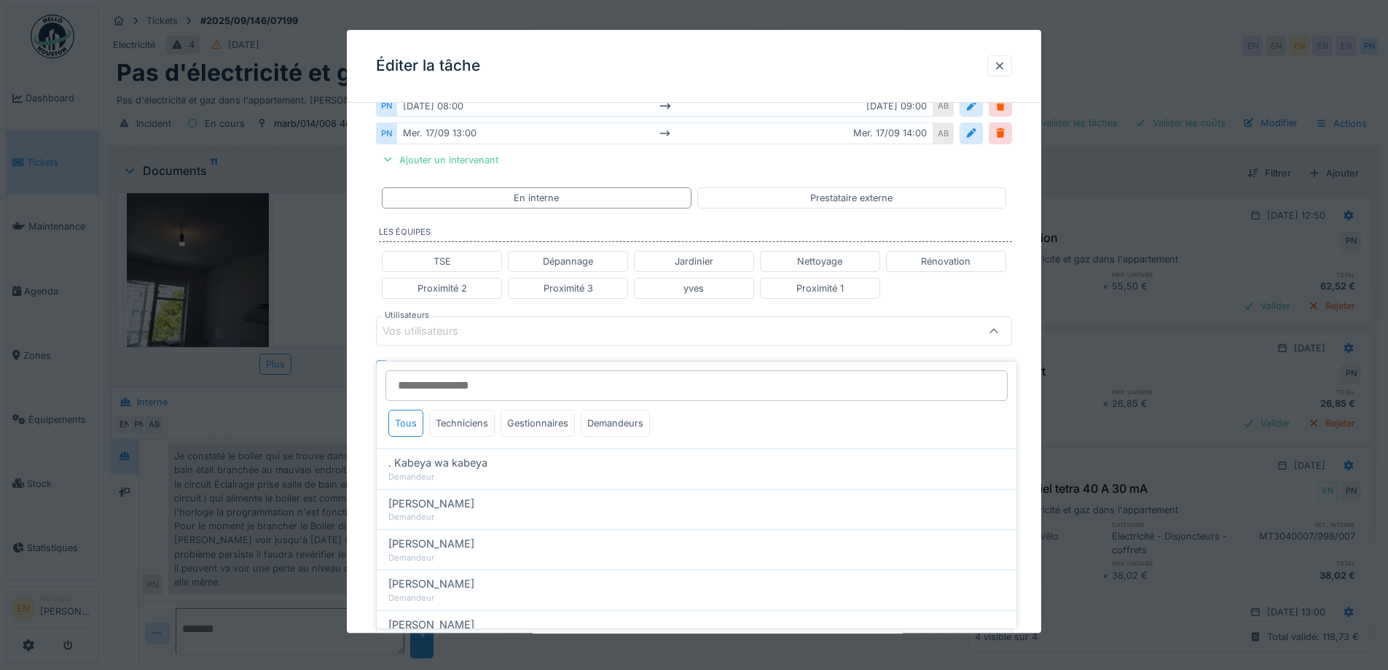
click at [482, 380] on input "Utilisateurs" at bounding box center [696, 385] width 622 height 31
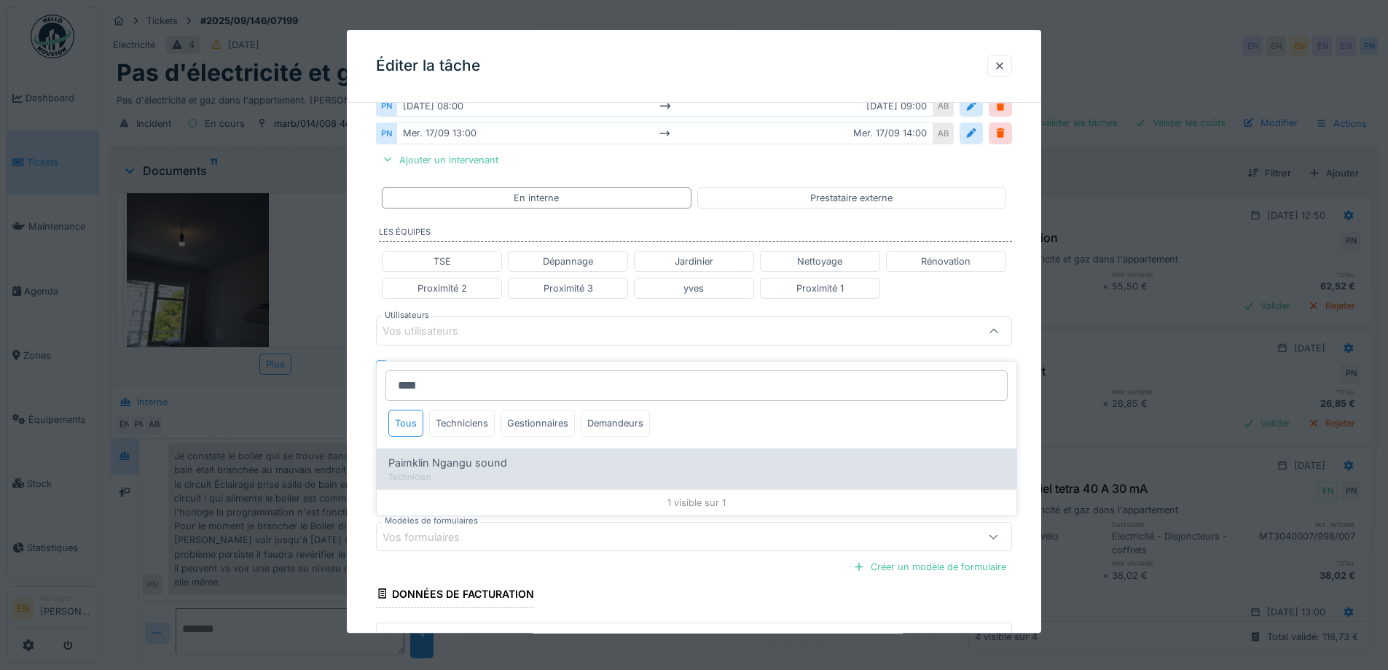
type input "****"
click at [487, 455] on span "Paimklin Ngangu sound" at bounding box center [447, 463] width 119 height 16
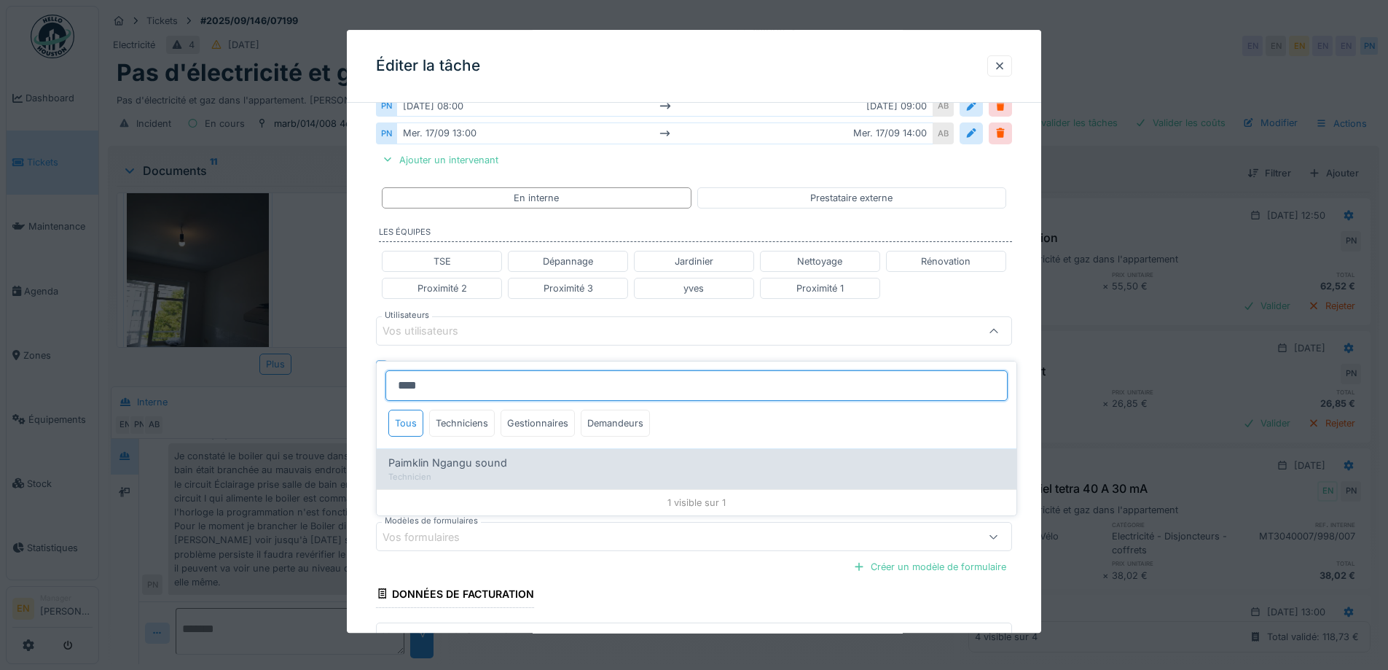
type input "****"
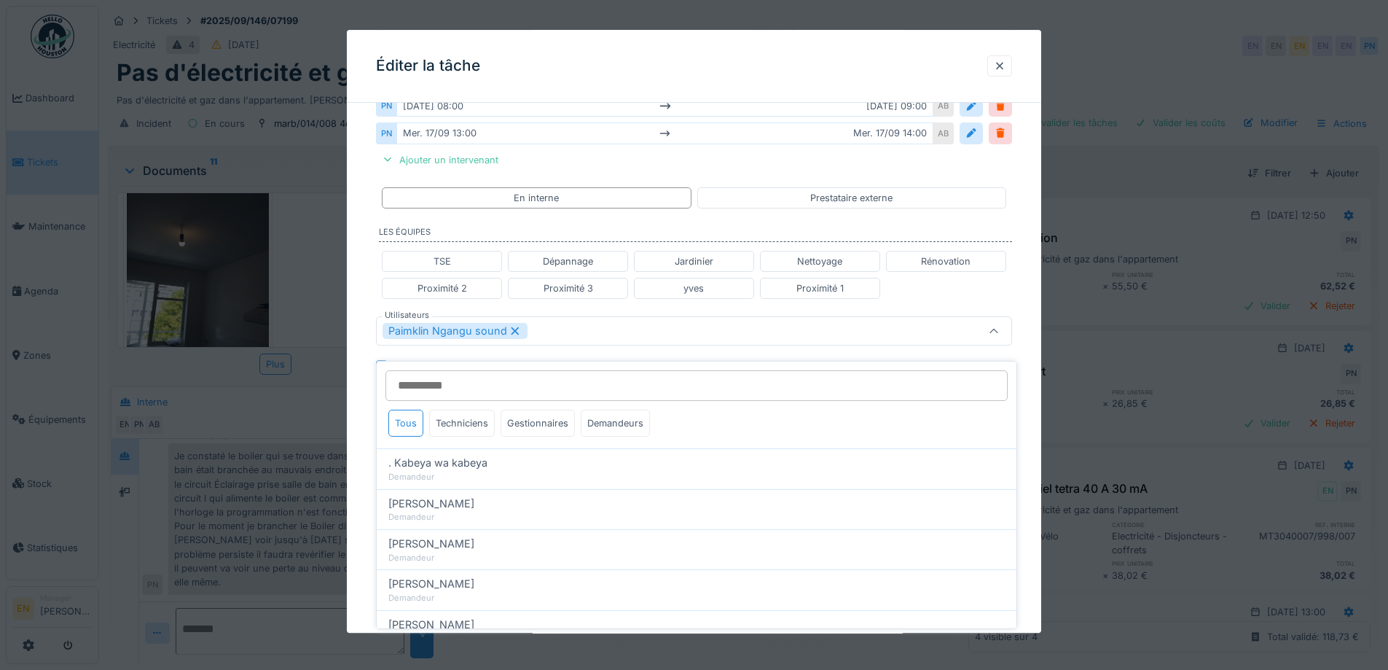
click at [1028, 463] on div "**********" at bounding box center [694, 310] width 694 height 962
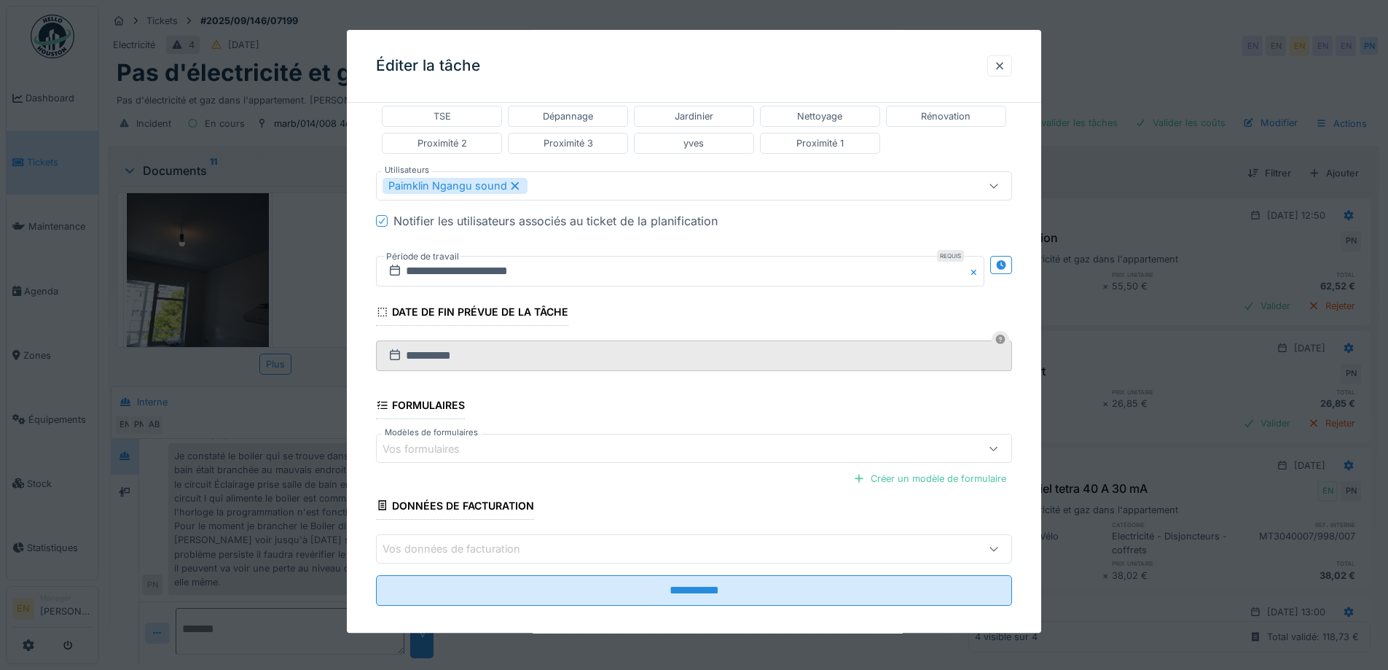
scroll to position [431, 0]
click at [1007, 266] on icon at bounding box center [1001, 263] width 12 height 9
click at [487, 266] on input "**********" at bounding box center [523, 270] width 294 height 31
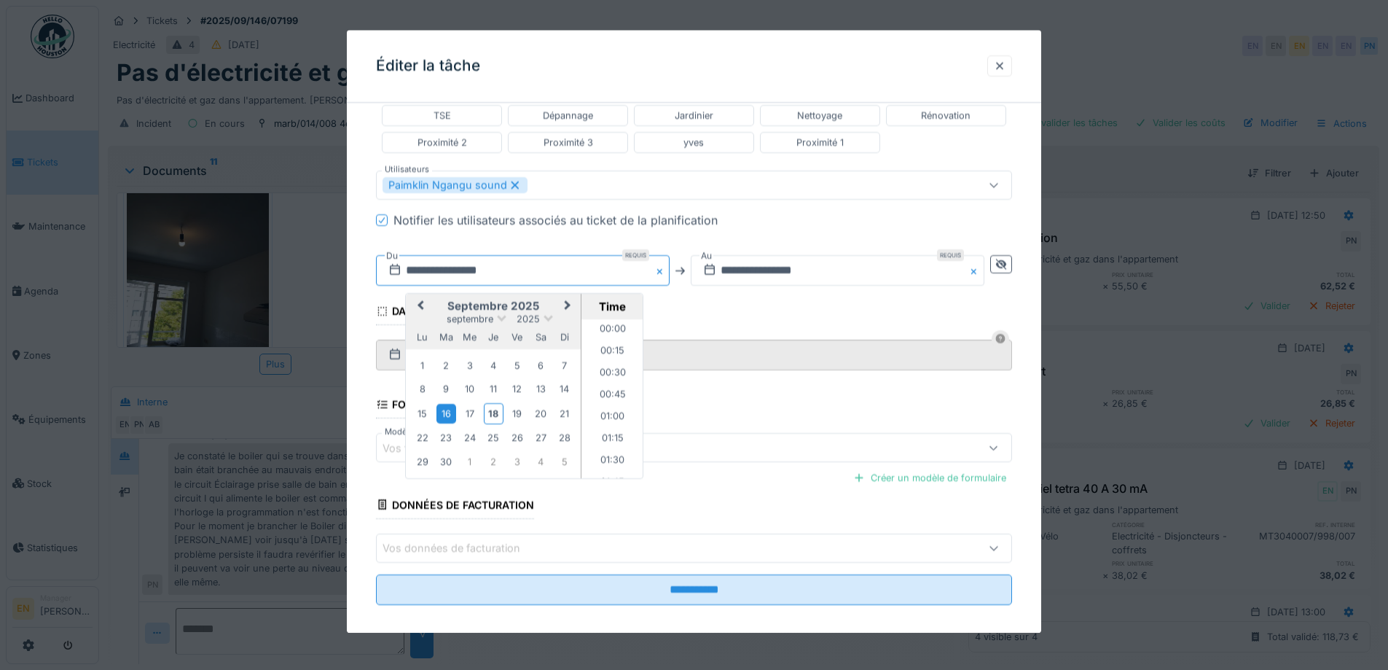
scroll to position [631, 0]
click at [493, 414] on div "18" at bounding box center [494, 413] width 20 height 21
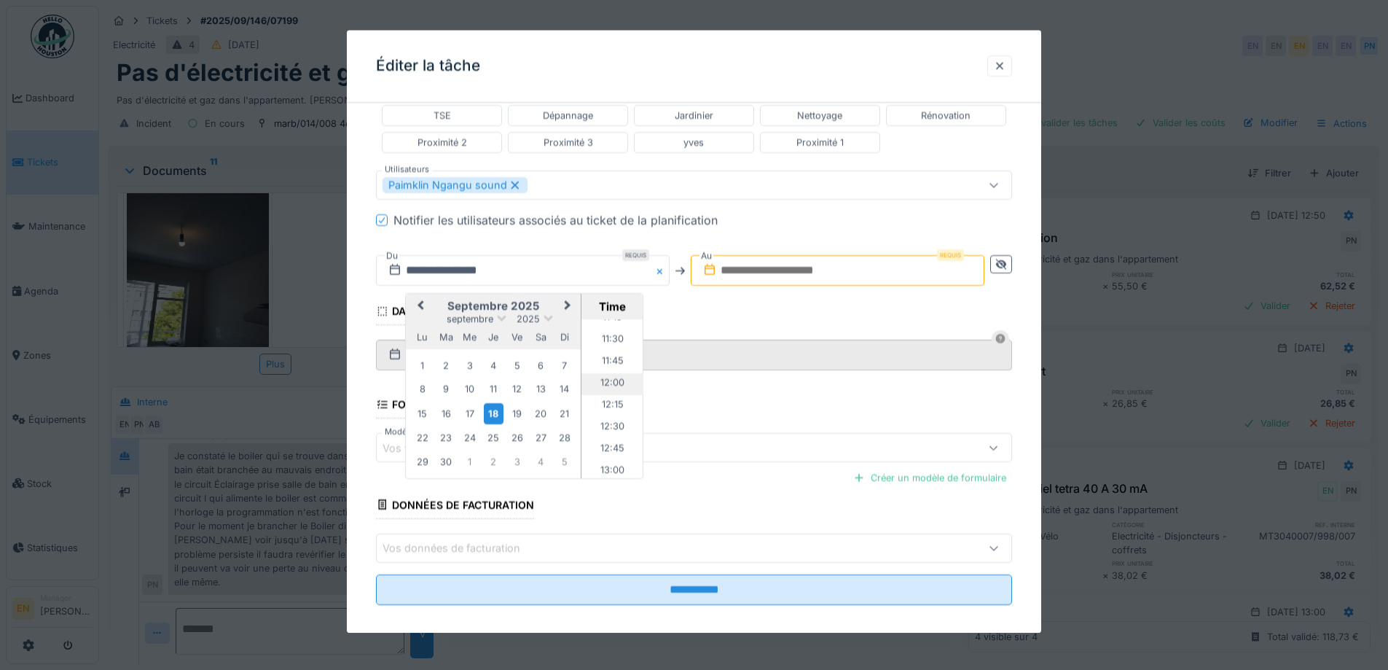
scroll to position [923, 0]
click at [610, 366] on li "11:00" at bounding box center [613, 370] width 62 height 22
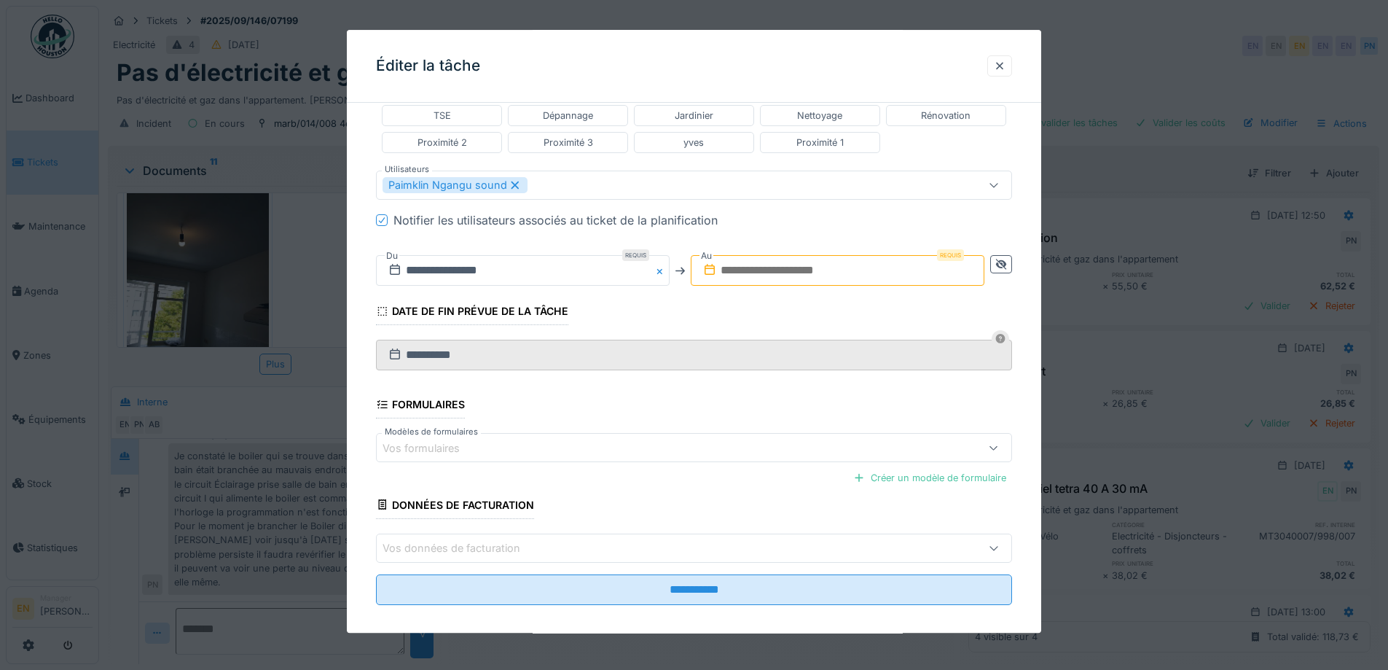
click at [806, 273] on input "text" at bounding box center [838, 270] width 294 height 31
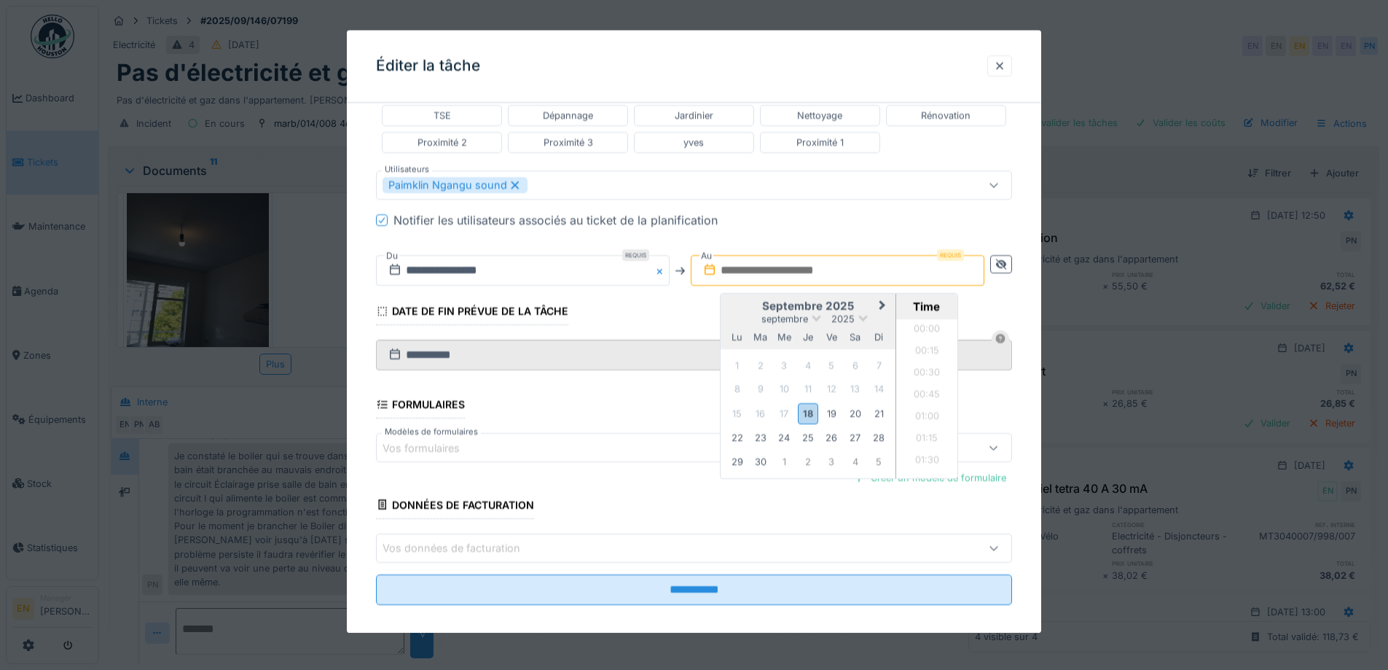
scroll to position [893, 0]
click at [810, 415] on div "18" at bounding box center [808, 413] width 20 height 21
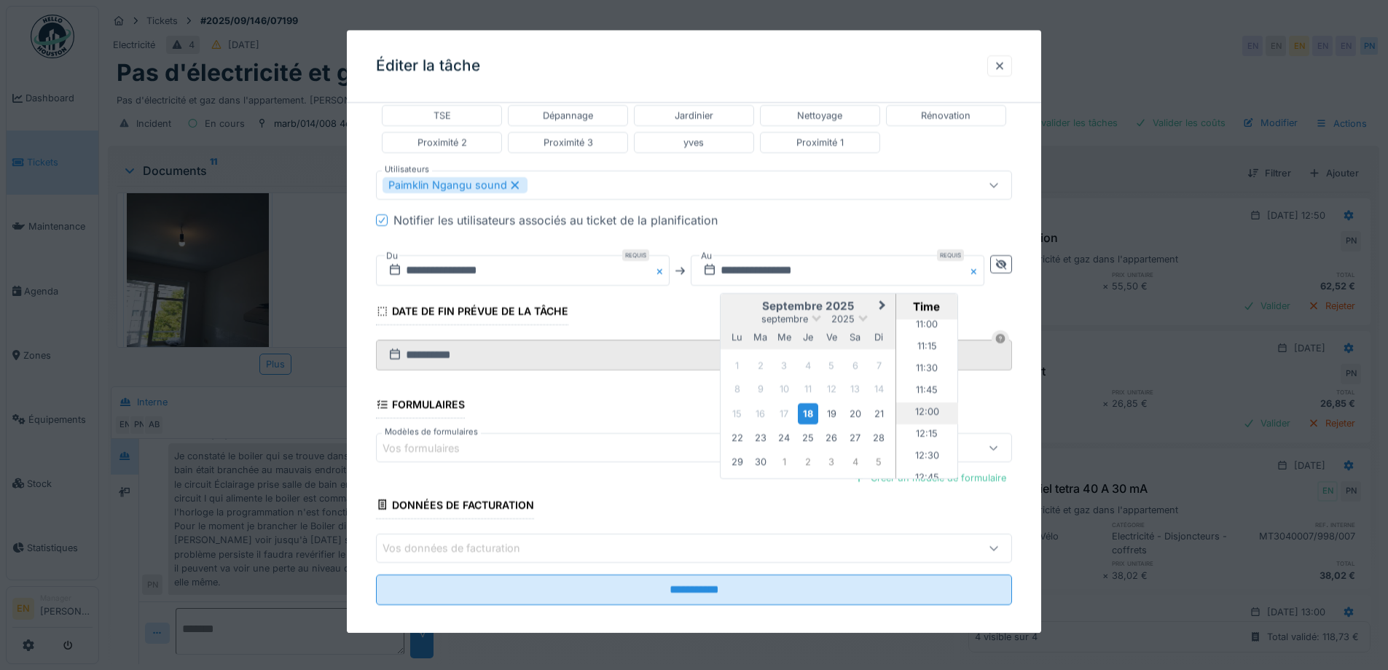
click at [925, 412] on li "12:00" at bounding box center [927, 413] width 62 height 22
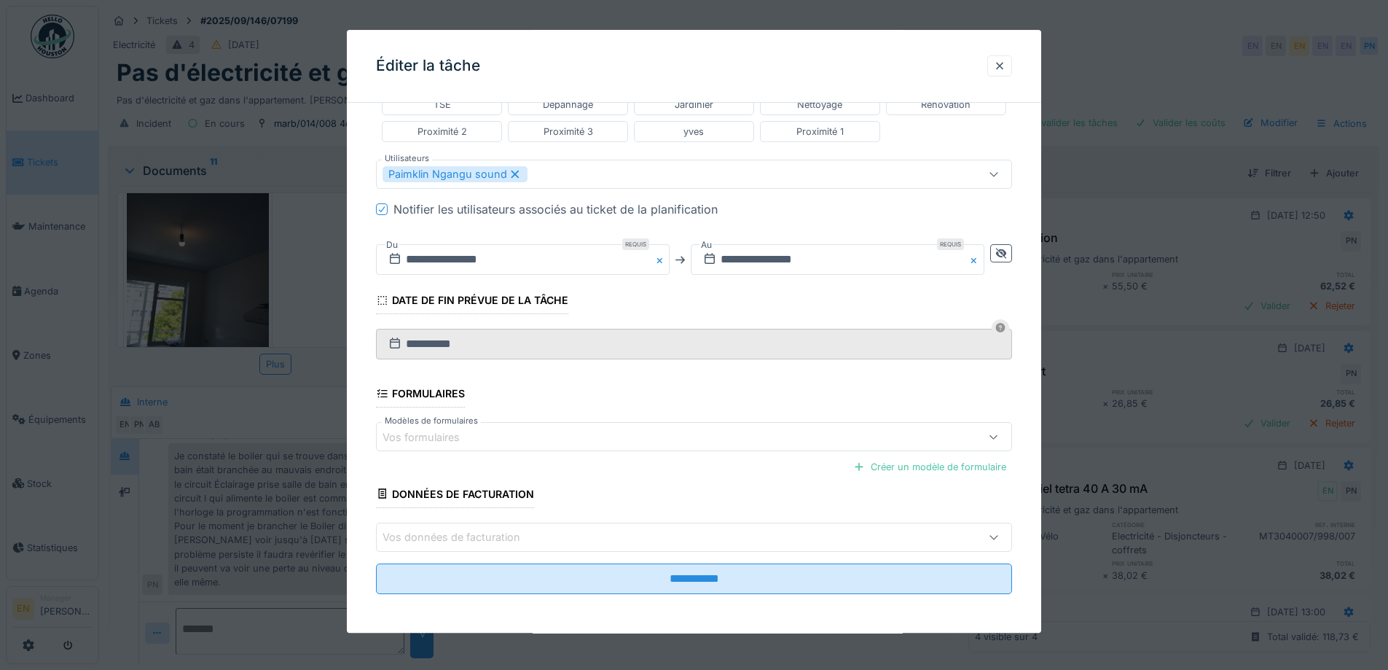
scroll to position [444, 0]
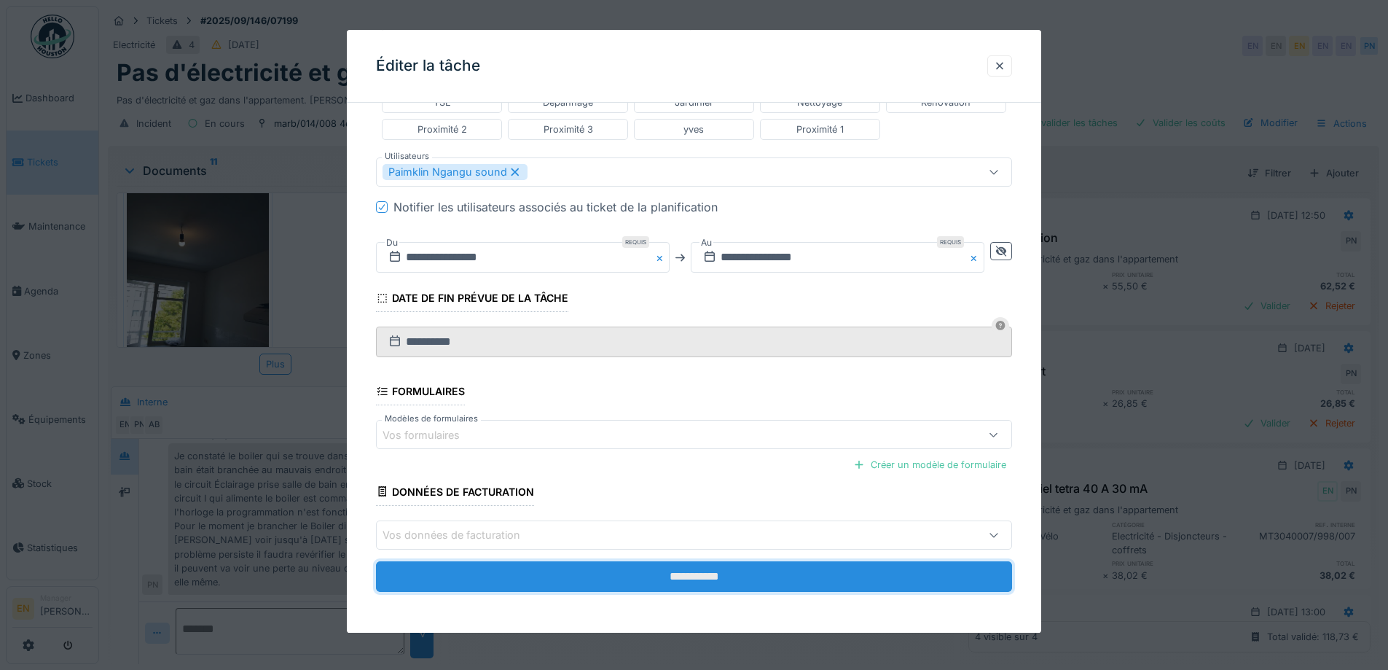
click at [713, 576] on input "**********" at bounding box center [694, 576] width 636 height 31
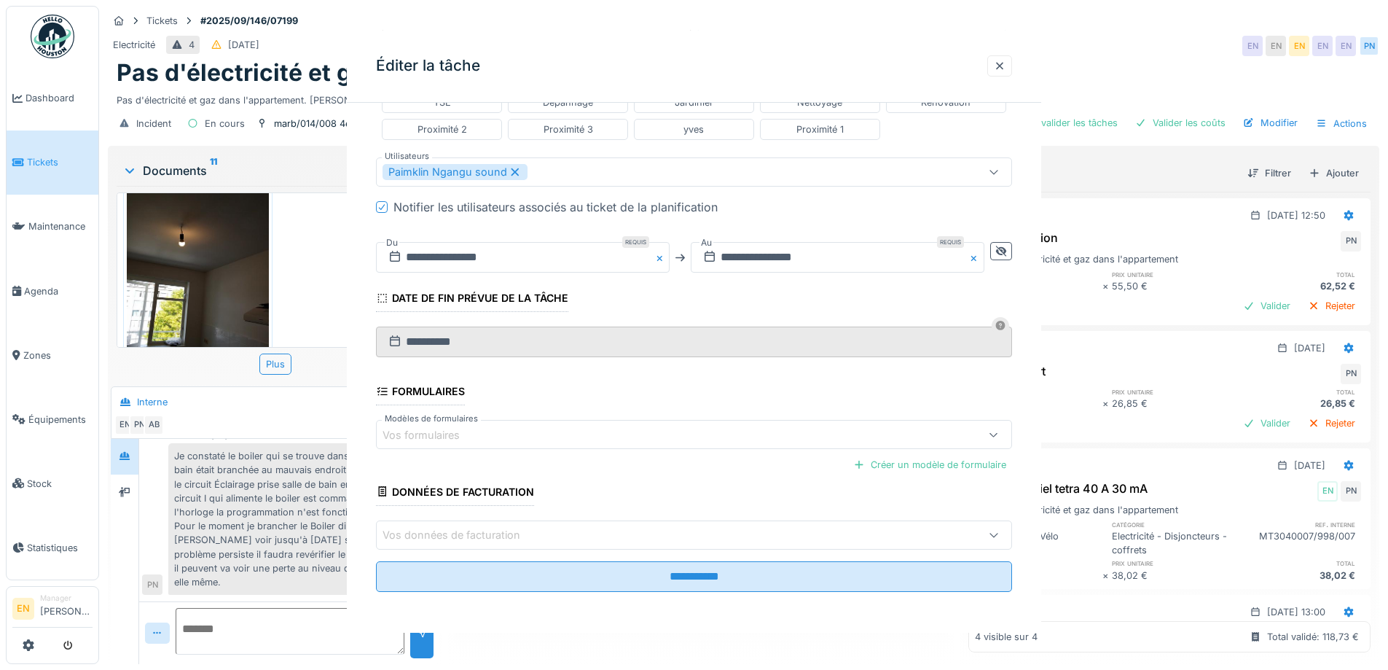
scroll to position [0, 0]
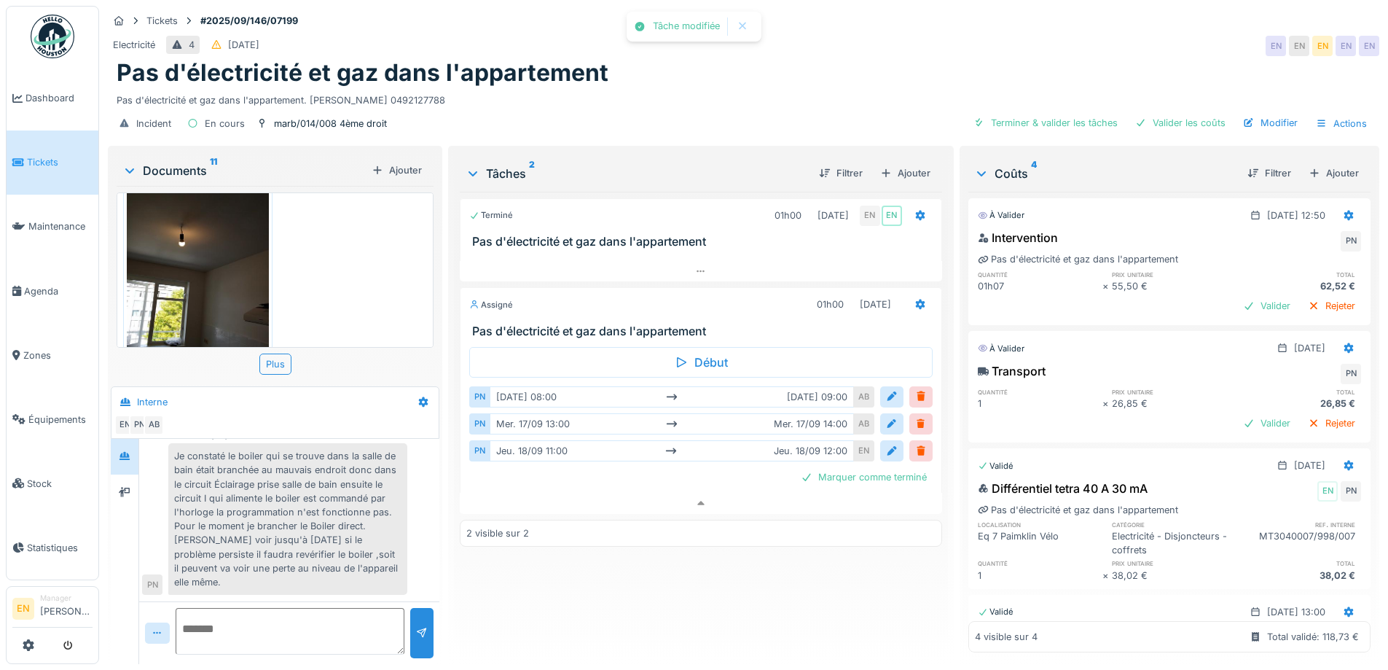
click at [708, 573] on div "Terminé 01h00 12/09/2025 EN EN Pas d'électricité et gaz dans l'appartement Assi…" at bounding box center [701, 422] width 482 height 461
click at [760, 107] on div "Incident En cours marb/014/008 4ème droit Terminer & valider les tâches Valider…" at bounding box center [744, 123] width 1272 height 33
click at [283, 532] on div "Je constaté le boiler qui se trouve dans la salle de bain était branchée au mau…" at bounding box center [287, 519] width 239 height 152
click at [724, 559] on div "Terminé 01h00 12/09/2025 EN EN Pas d'électricité et gaz dans l'appartement Assi…" at bounding box center [701, 422] width 482 height 461
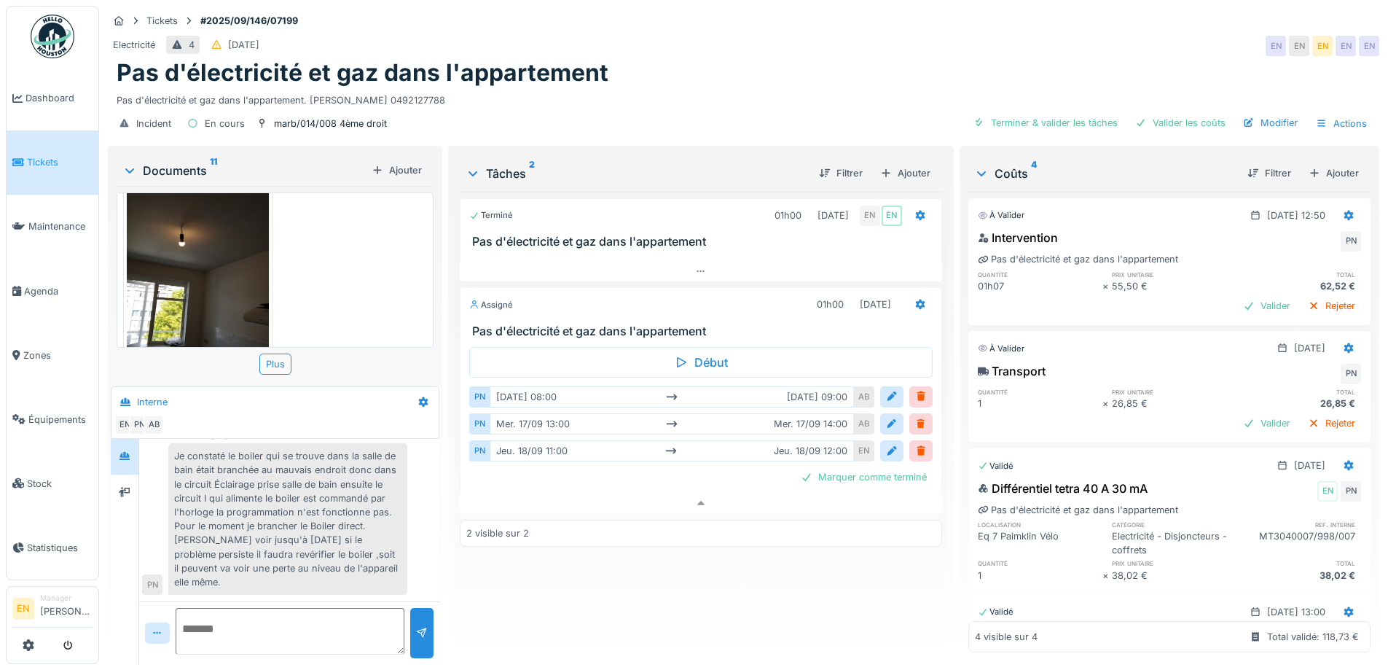
click at [724, 69] on div "Pas d'électricité et gaz dans l'appartement" at bounding box center [744, 73] width 1254 height 28
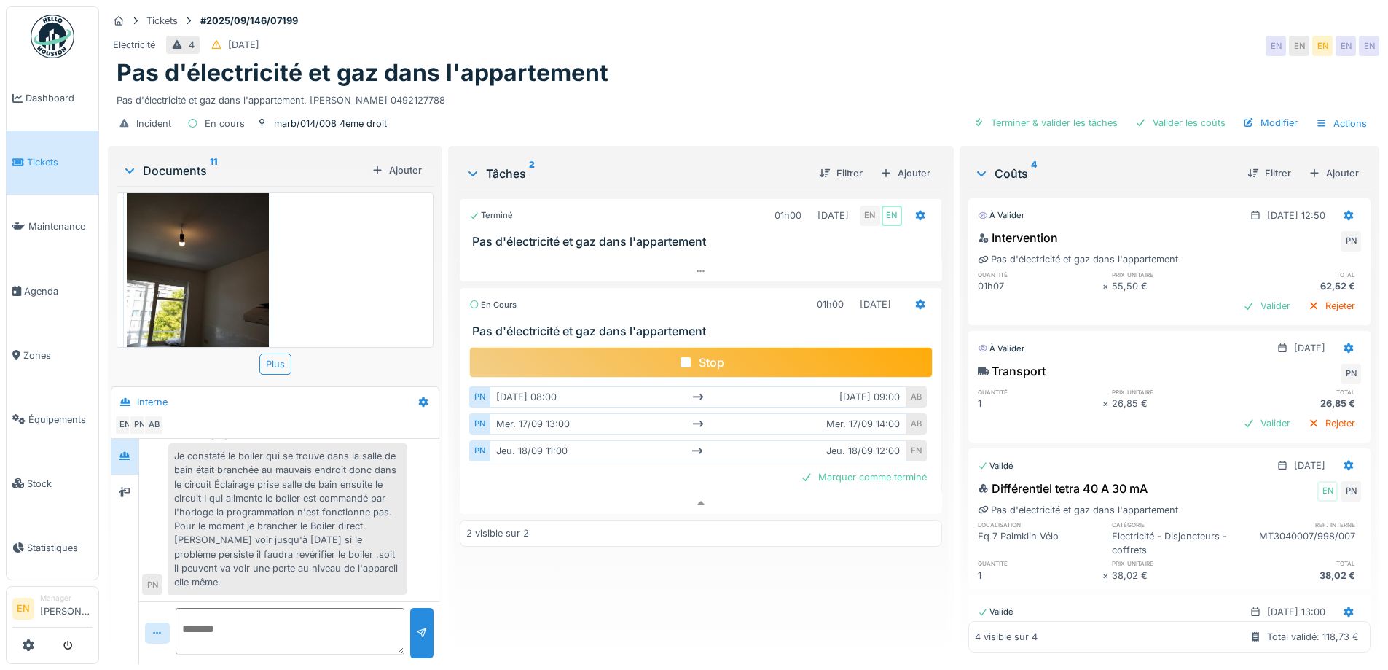
click at [612, 636] on div "Terminé 01h00 12/09/2025 EN EN Pas d'électricité et gaz dans l'appartement En c…" at bounding box center [701, 422] width 482 height 461
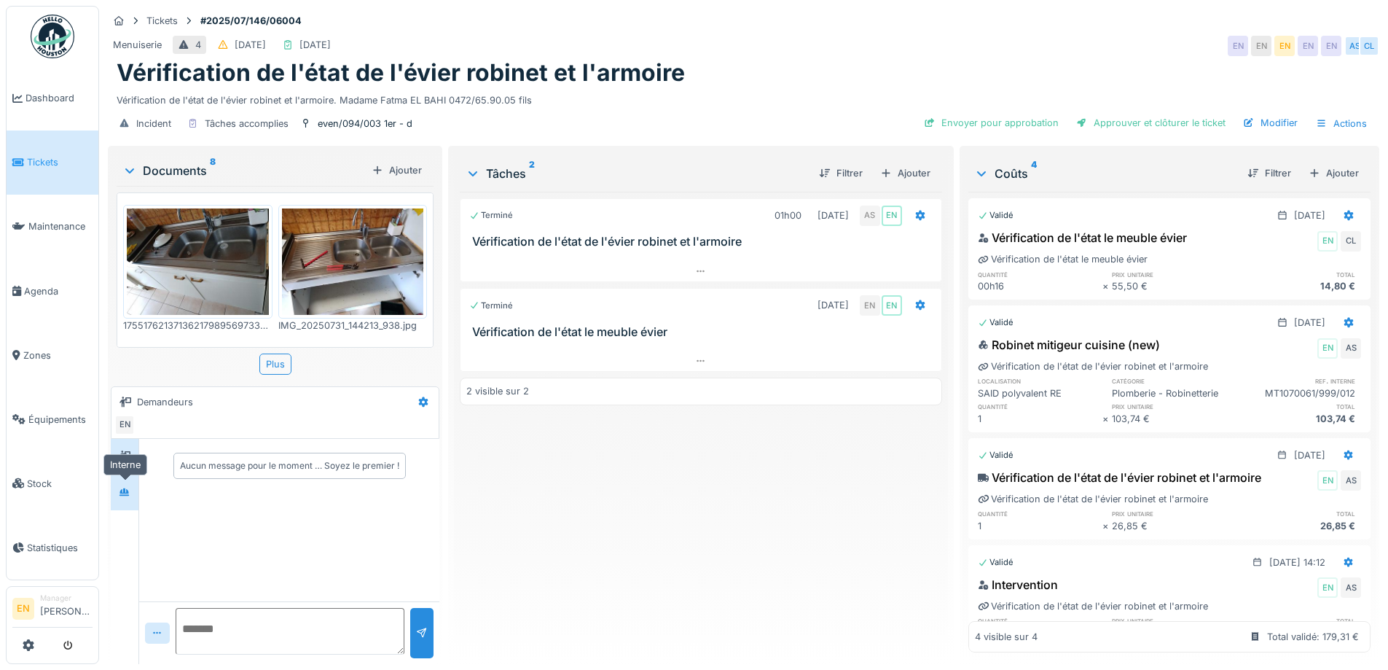
click at [128, 493] on icon at bounding box center [125, 492] width 10 height 8
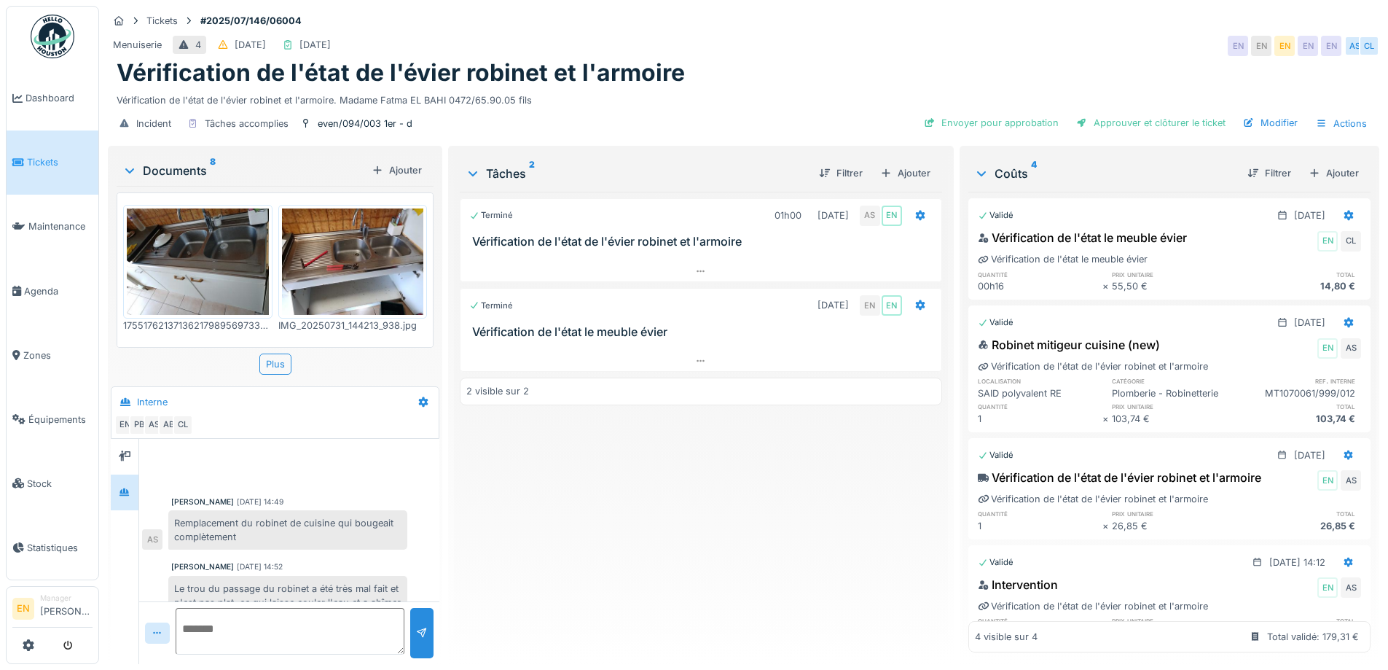
scroll to position [151, 0]
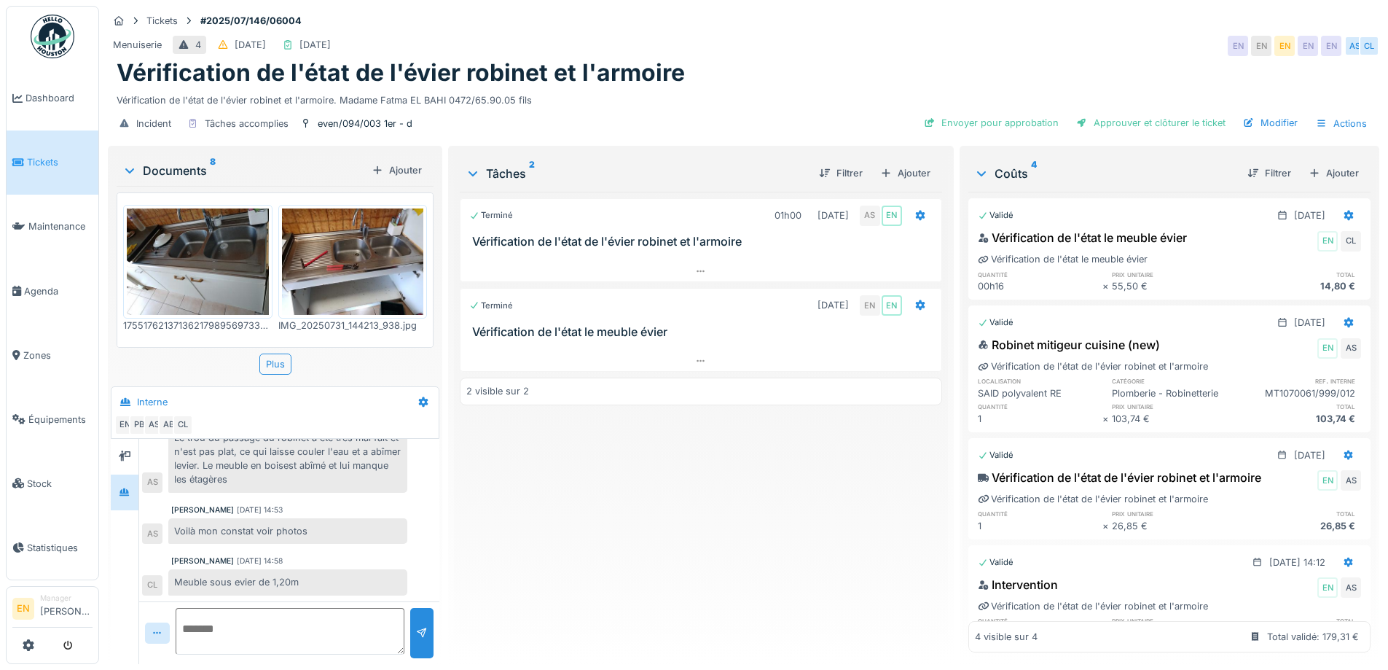
click at [573, 544] on div "Terminé 01h00 [DATE] AS EN Vérification de l'état de l'évier robinet et l'armoi…" at bounding box center [701, 422] width 482 height 461
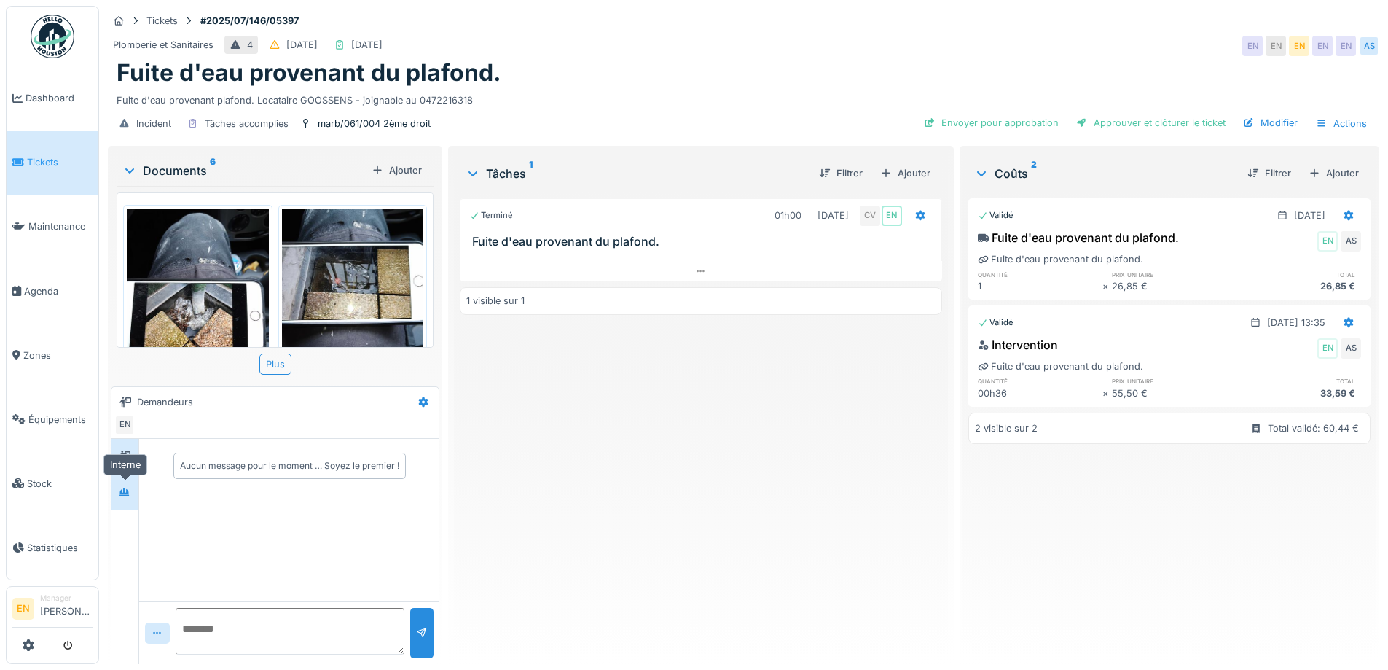
click at [128, 497] on div at bounding box center [125, 492] width 12 height 14
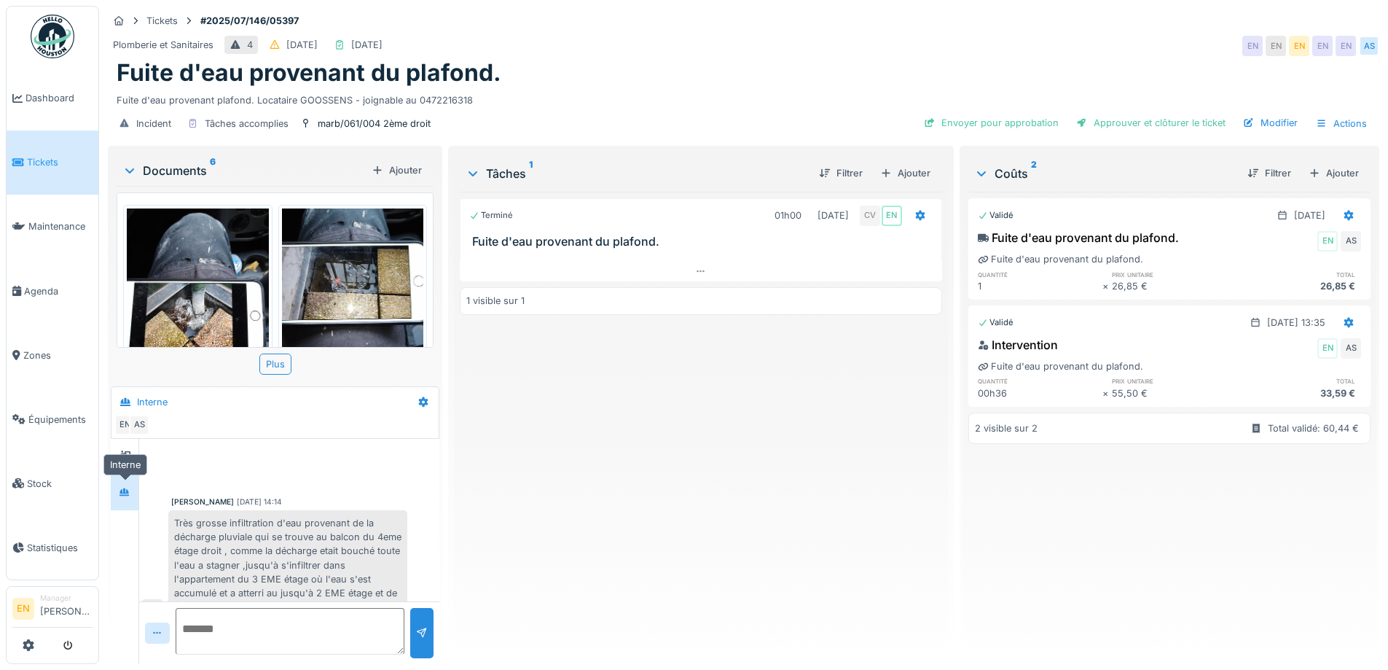
scroll to position [552, 0]
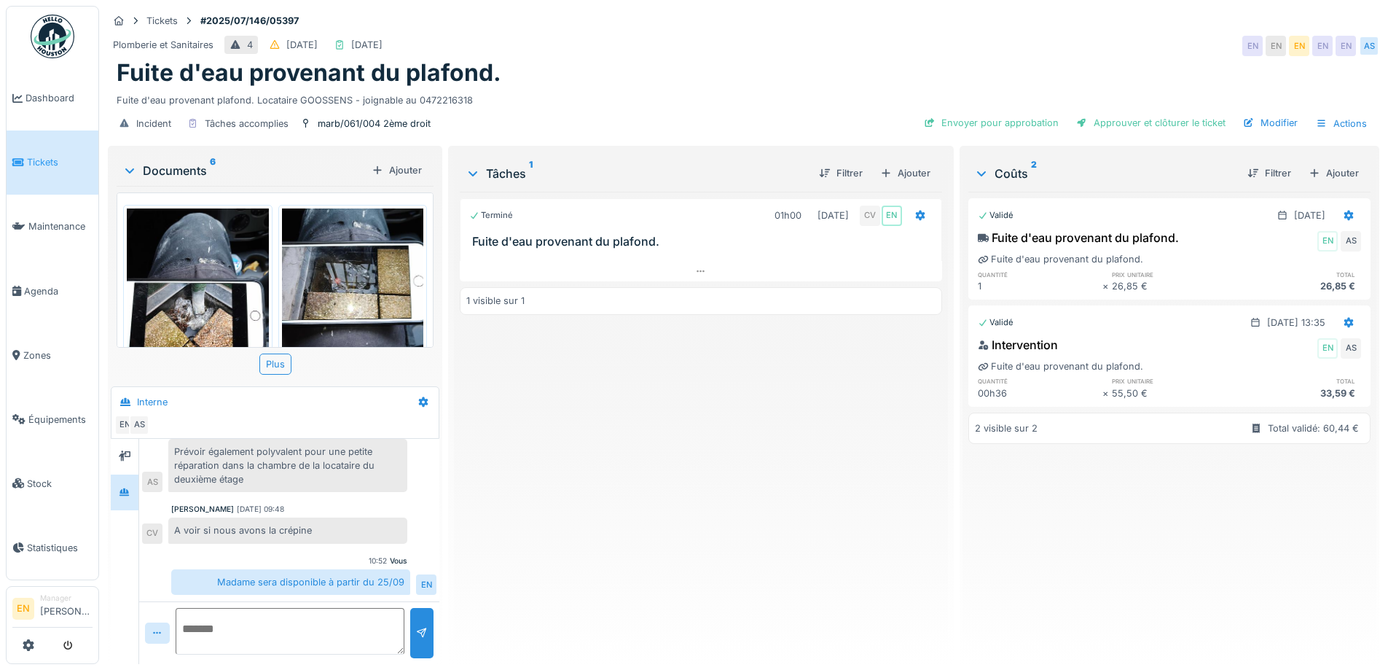
click at [283, 637] on textarea at bounding box center [290, 631] width 229 height 47
type textarea "**********"
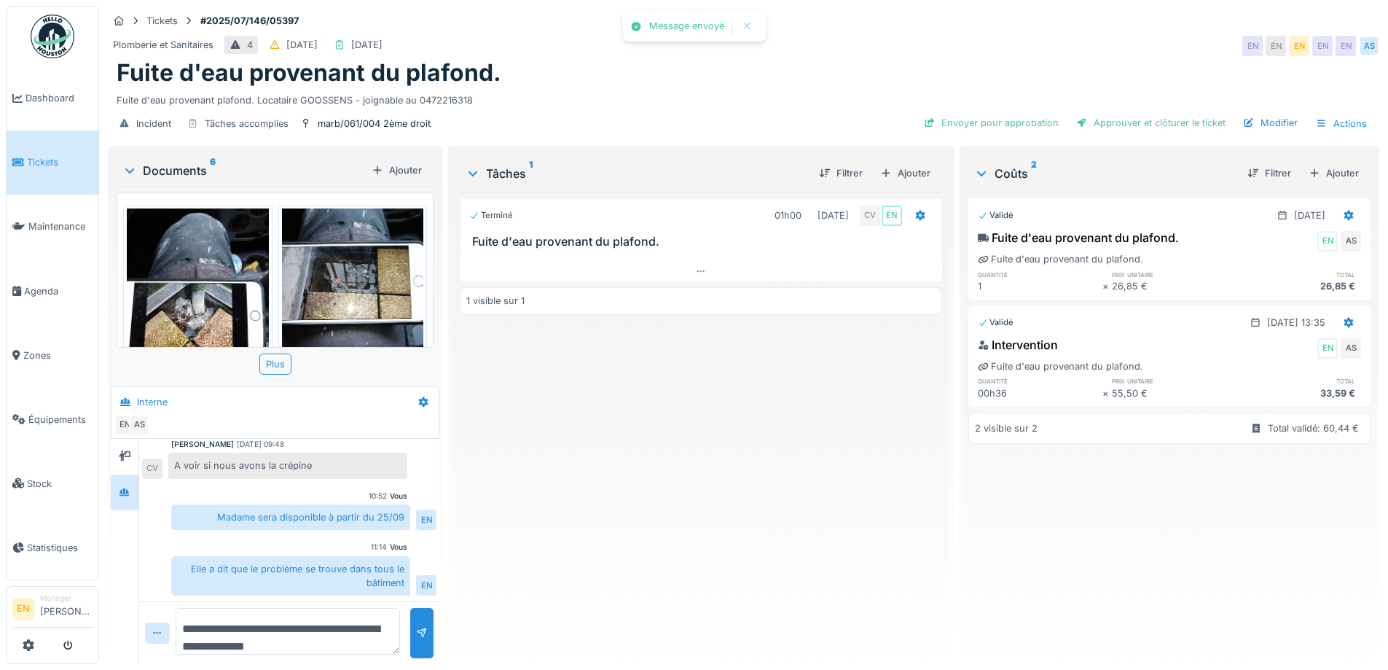
click at [725, 459] on div "Terminé 01h00 [DATE] CV EN Fuite d'eau provenant du plafond. 1 visible sur 1" at bounding box center [701, 422] width 482 height 461
click at [1001, 47] on div "Plomberie et Sanitaires 4 [DATE] [DATE] EN EN EN EN EN AS" at bounding box center [744, 46] width 1272 height 26
click at [674, 509] on div "Terminé 01h00 [DATE] CV EN Fuite d'eau provenant du plafond. 1 visible sur 1" at bounding box center [701, 422] width 482 height 461
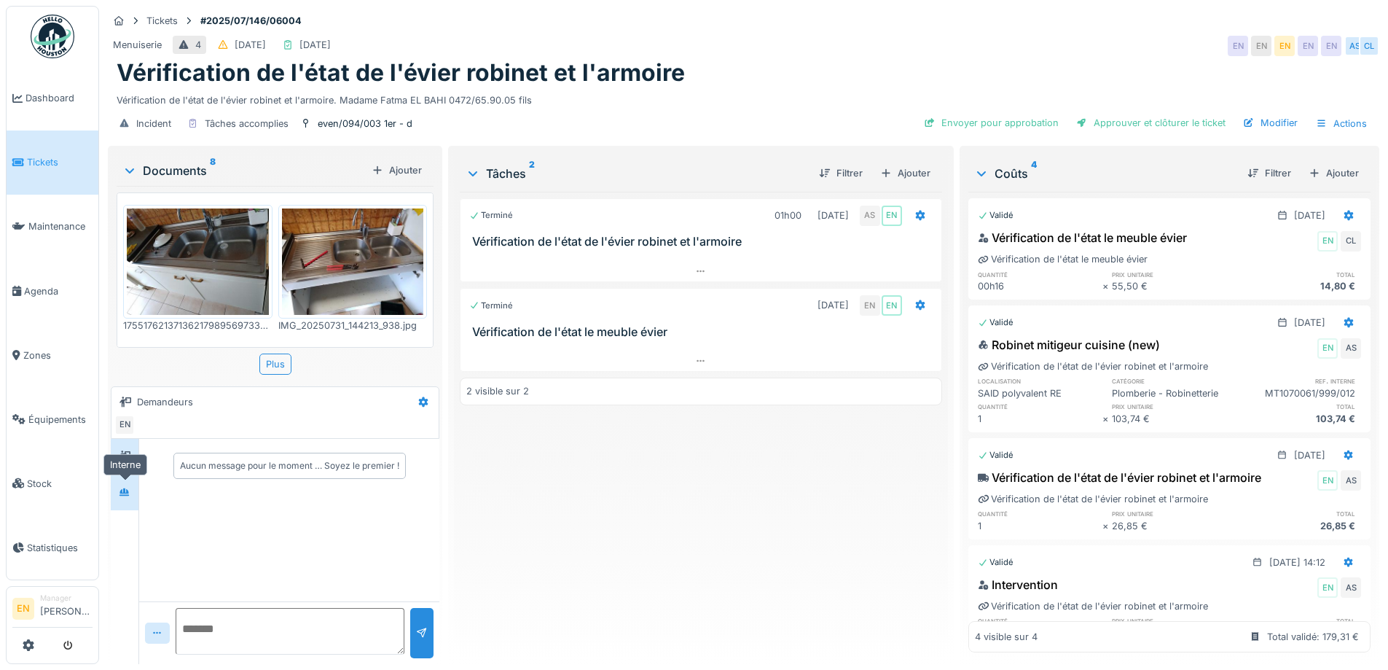
click at [133, 498] on div at bounding box center [125, 492] width 22 height 18
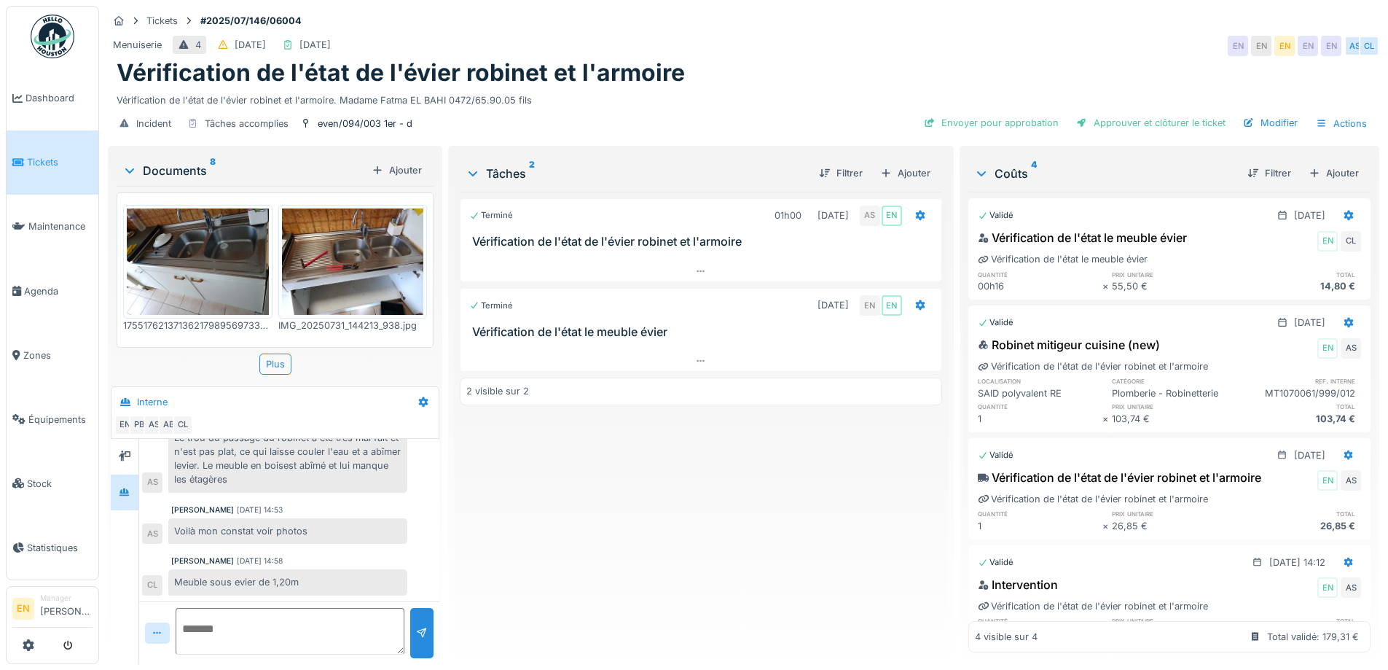
click at [544, 548] on div "Terminé 01h00 31/07/2025 AS EN Vérification de l'état de l'évier robinet et l'a…" at bounding box center [701, 422] width 482 height 461
click at [546, 547] on div "Terminé 01h00 31/07/2025 AS EN Vérification de l'état de l'évier robinet et l'a…" at bounding box center [701, 422] width 482 height 461
click at [893, 52] on div "Menuiserie 4 30/07/2025 25/08/2025 EN EN EN EN EN AS CL" at bounding box center [744, 46] width 1272 height 26
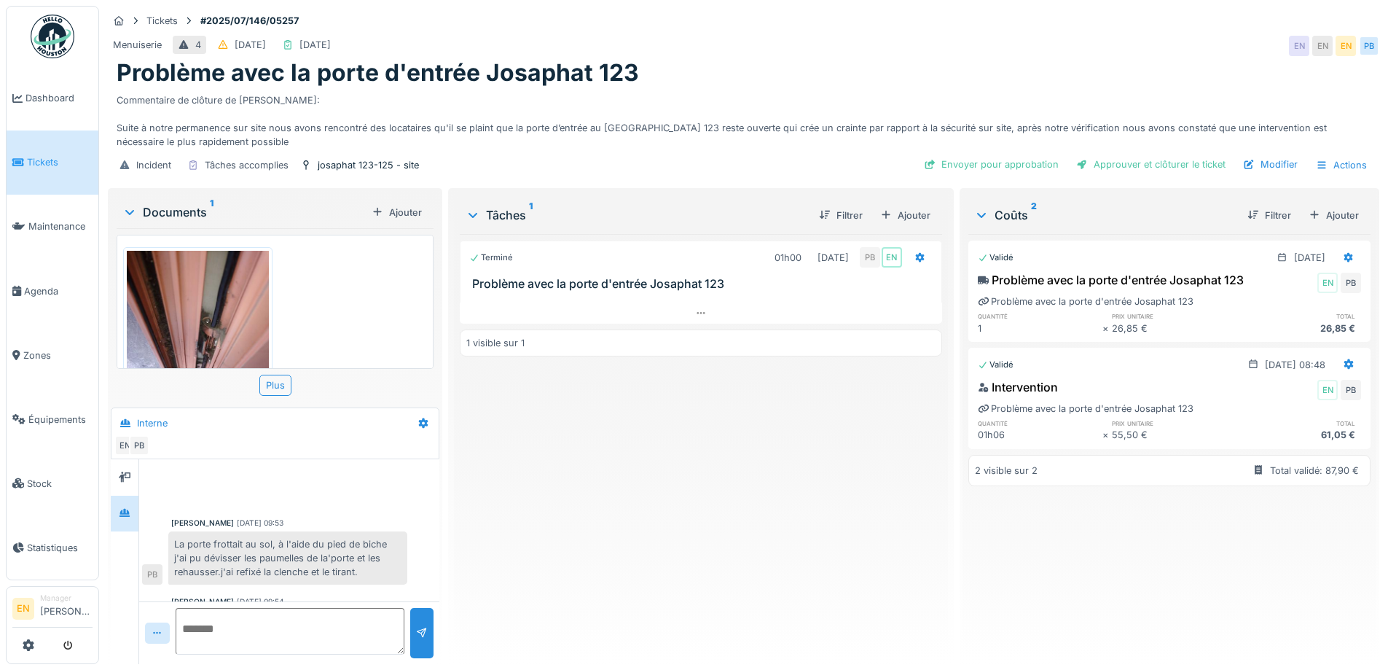
scroll to position [55, 0]
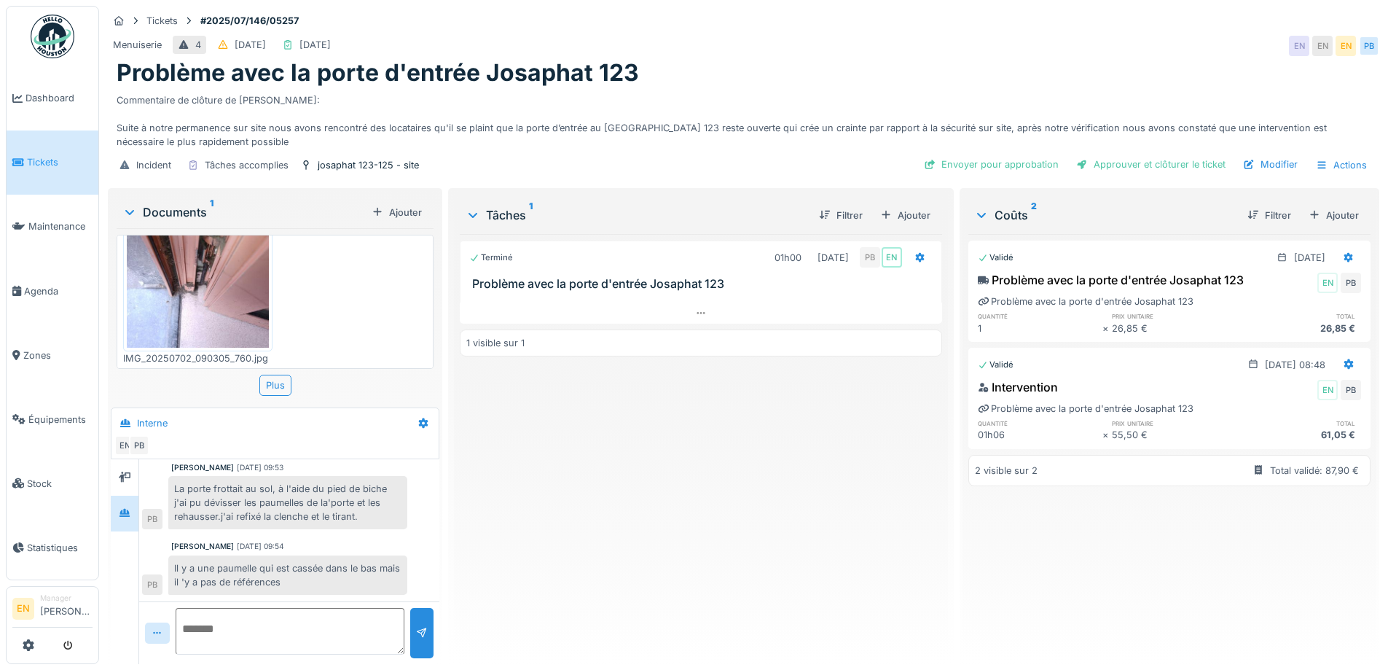
click at [543, 470] on div "Terminé 01h00 [DATE] PB EN Problème avec la porte d'entrée Josaphat 123 1 visib…" at bounding box center [701, 443] width 482 height 418
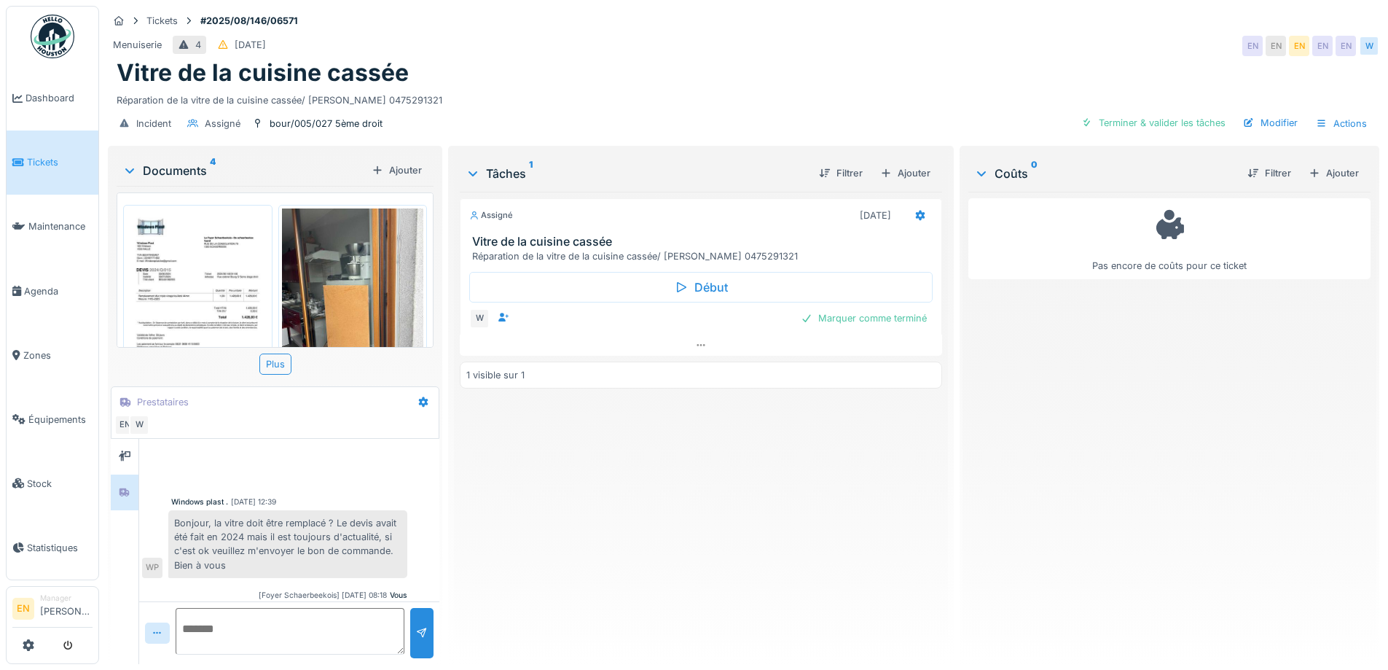
scroll to position [11, 0]
click at [655, 67] on div "Vitre de la cuisine cassée" at bounding box center [744, 73] width 1254 height 28
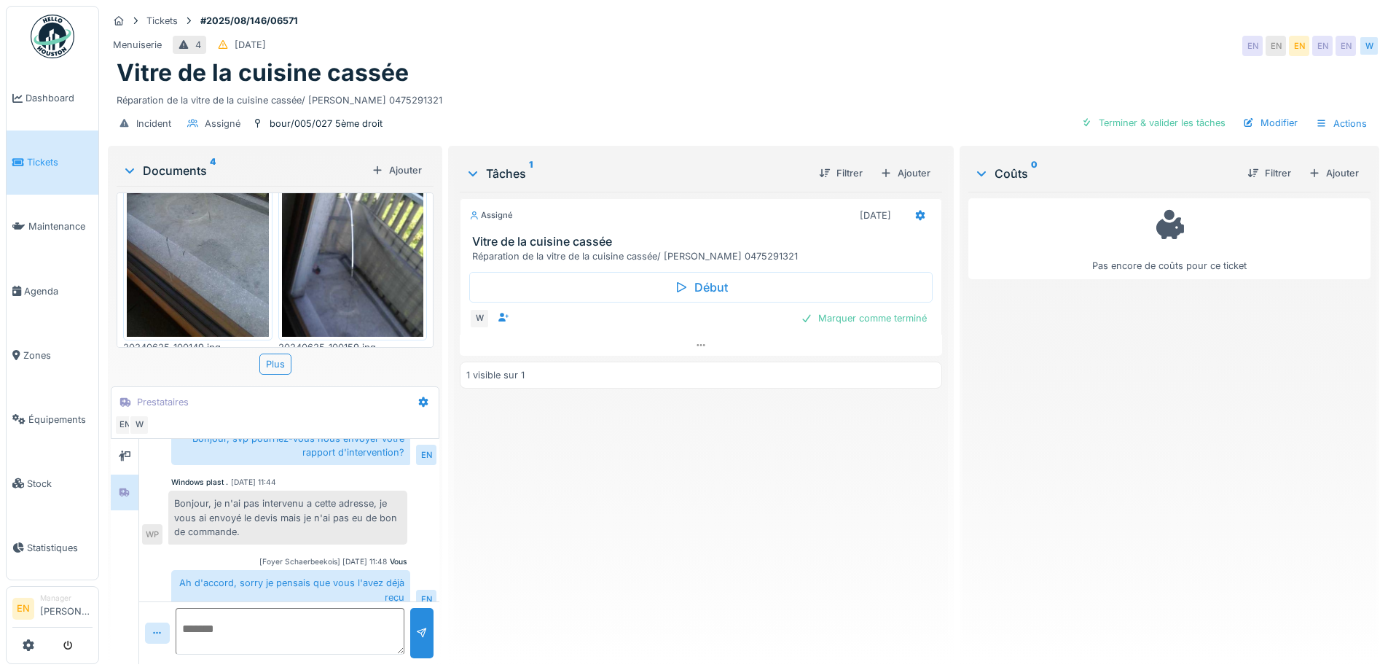
click at [514, 587] on div "Assigné [DATE] Vitre de la cuisine cassée Réparation de la vitre de la cuisine …" at bounding box center [701, 422] width 482 height 461
click at [1014, 47] on div "Menuiserie 4 [DATE] EN EN EN EN EN W" at bounding box center [744, 46] width 1272 height 26
click at [777, 507] on div "Assigné [DATE] Vitre de la cuisine cassée Réparation de la vitre de la cuisine …" at bounding box center [701, 422] width 482 height 461
click at [908, 42] on div "Menuiserie 4 26/08/2025 EN EN EN EN EN W" at bounding box center [744, 46] width 1272 height 26
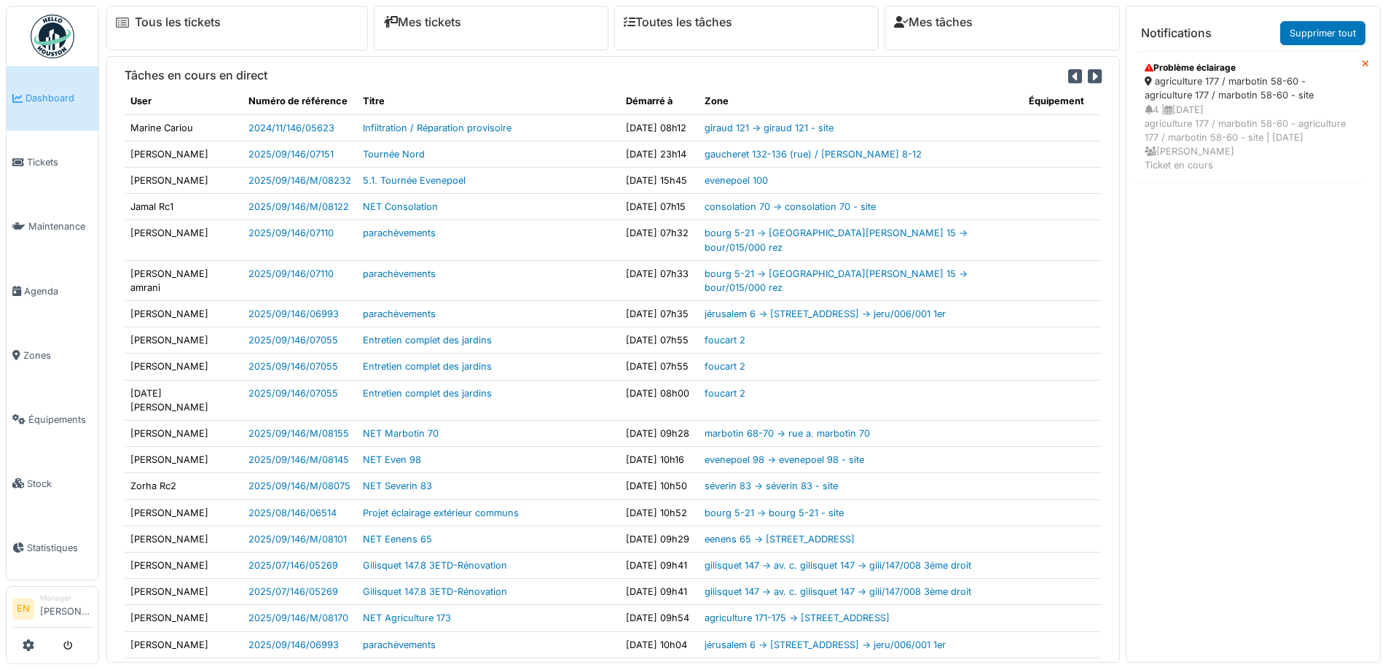
click at [1221, 91] on div "agriculture 177 / marbotin 58-60 - agriculture 177 / marbotin 58-60 - site" at bounding box center [1249, 88] width 208 height 28
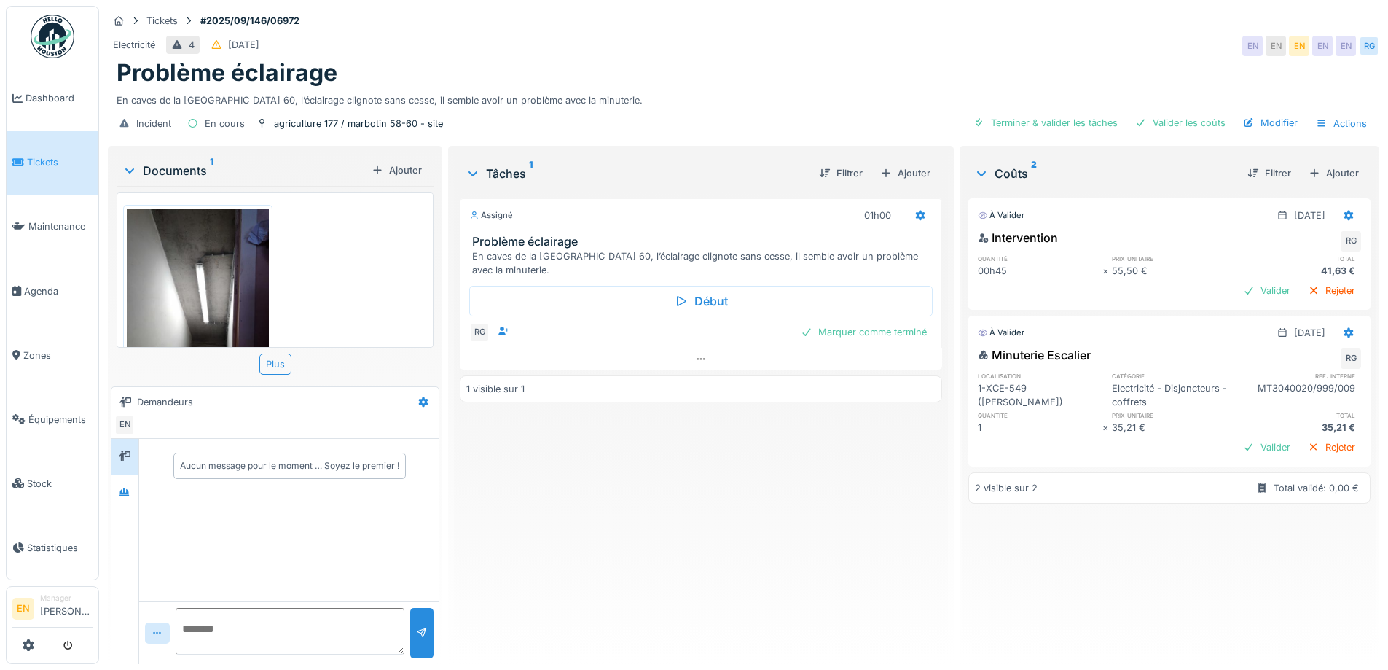
click at [715, 554] on div "Assigné 01h00 Problème éclairage En caves de la [GEOGRAPHIC_DATA], l’éclairage …" at bounding box center [701, 422] width 482 height 461
click at [120, 488] on icon at bounding box center [125, 492] width 12 height 9
click at [136, 485] on div at bounding box center [125, 492] width 28 height 36
click at [121, 489] on icon at bounding box center [125, 492] width 12 height 9
click at [603, 541] on div "Assigné 01h00 Problème éclairage En caves de la rue Marbotin 60, l’éclairage cl…" at bounding box center [701, 422] width 482 height 461
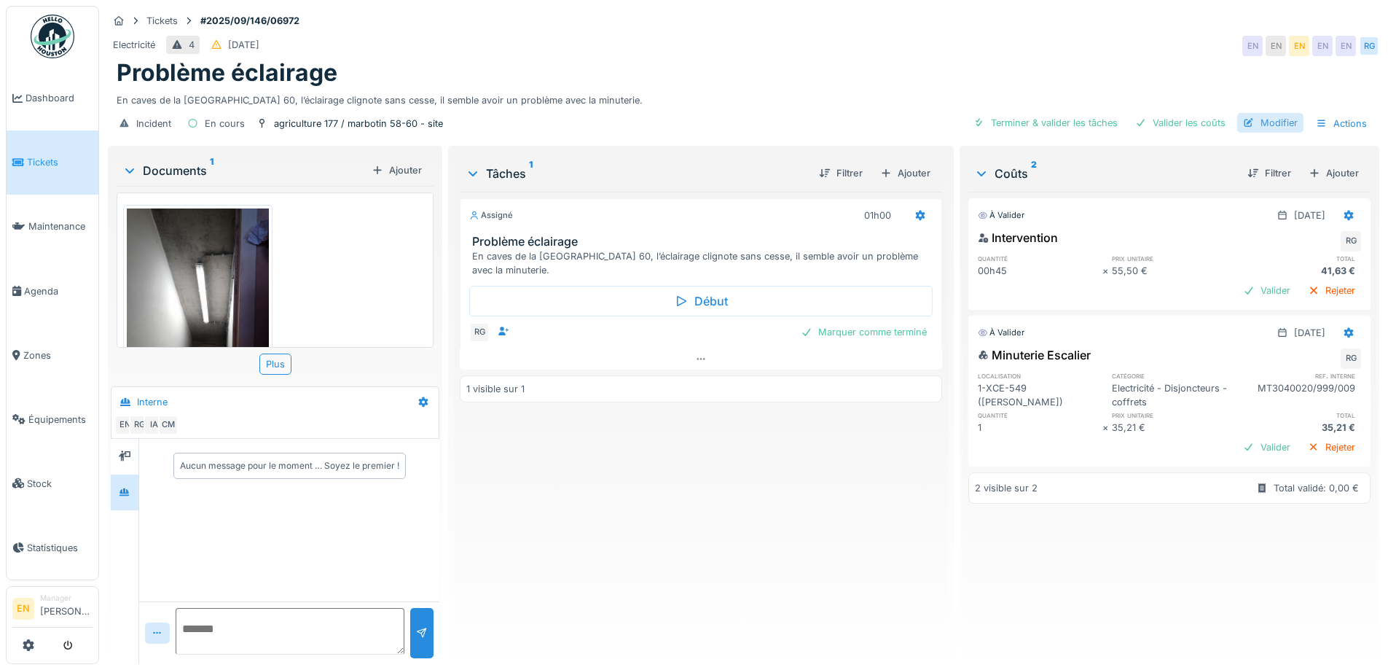
click at [1275, 129] on div "Modifier" at bounding box center [1270, 123] width 66 height 20
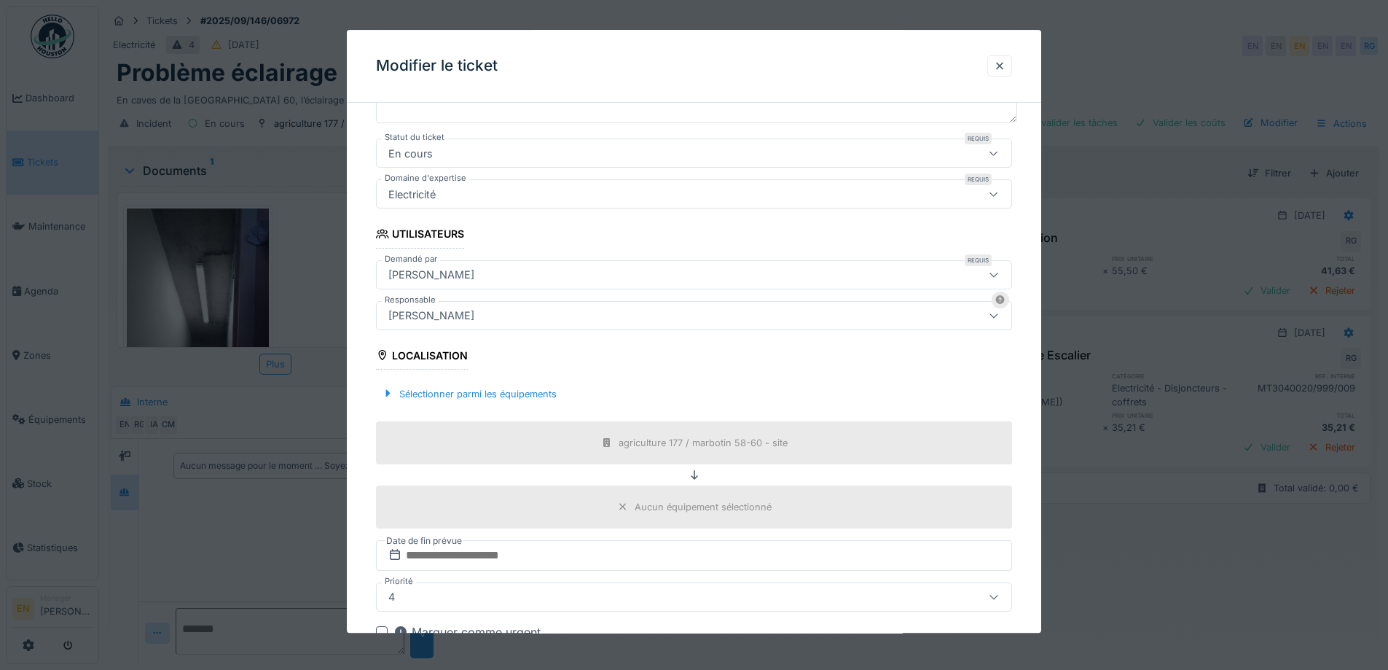
click at [608, 322] on div "[PERSON_NAME]" at bounding box center [657, 316] width 549 height 16
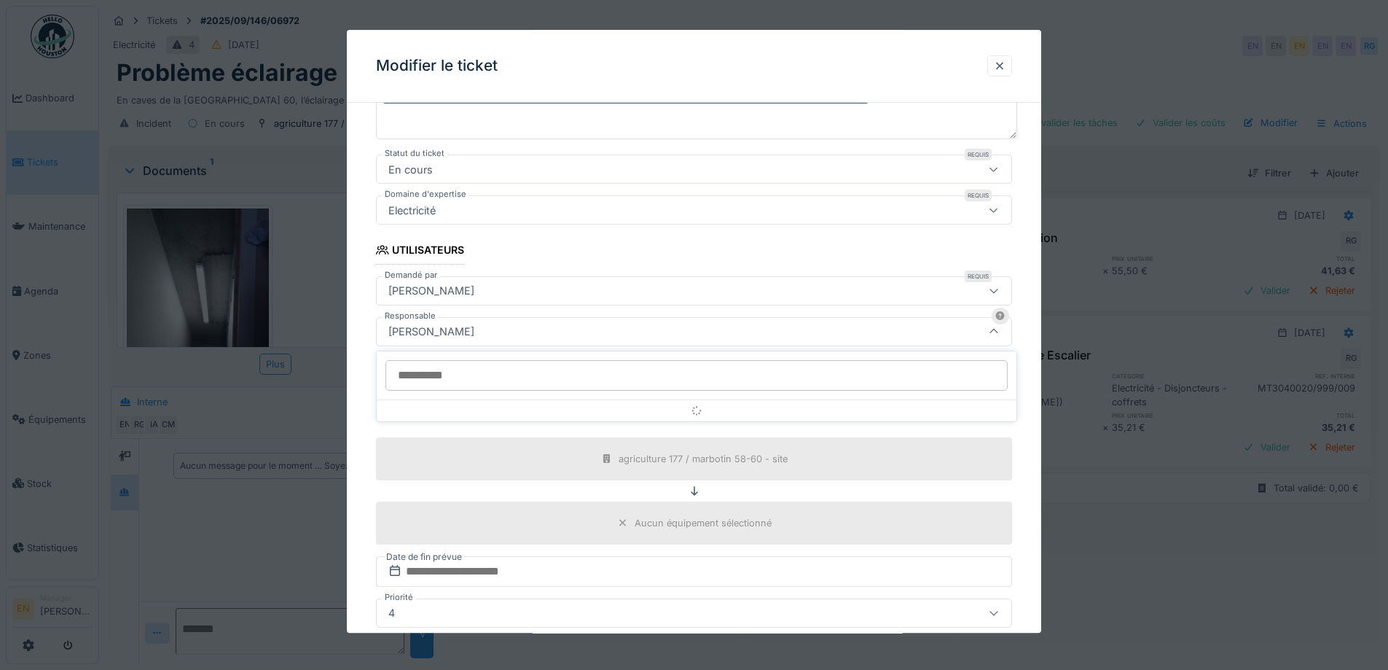
click at [546, 379] on input "Responsable" at bounding box center [696, 375] width 622 height 31
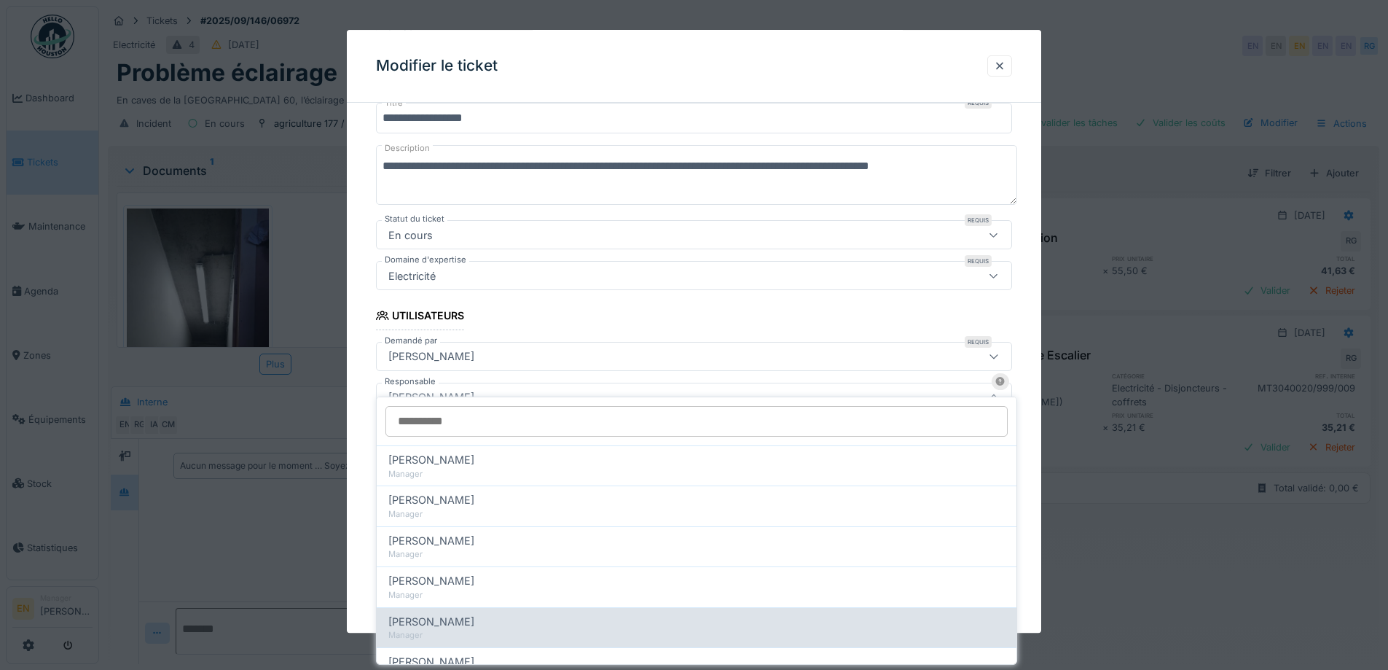
scroll to position [0, 0]
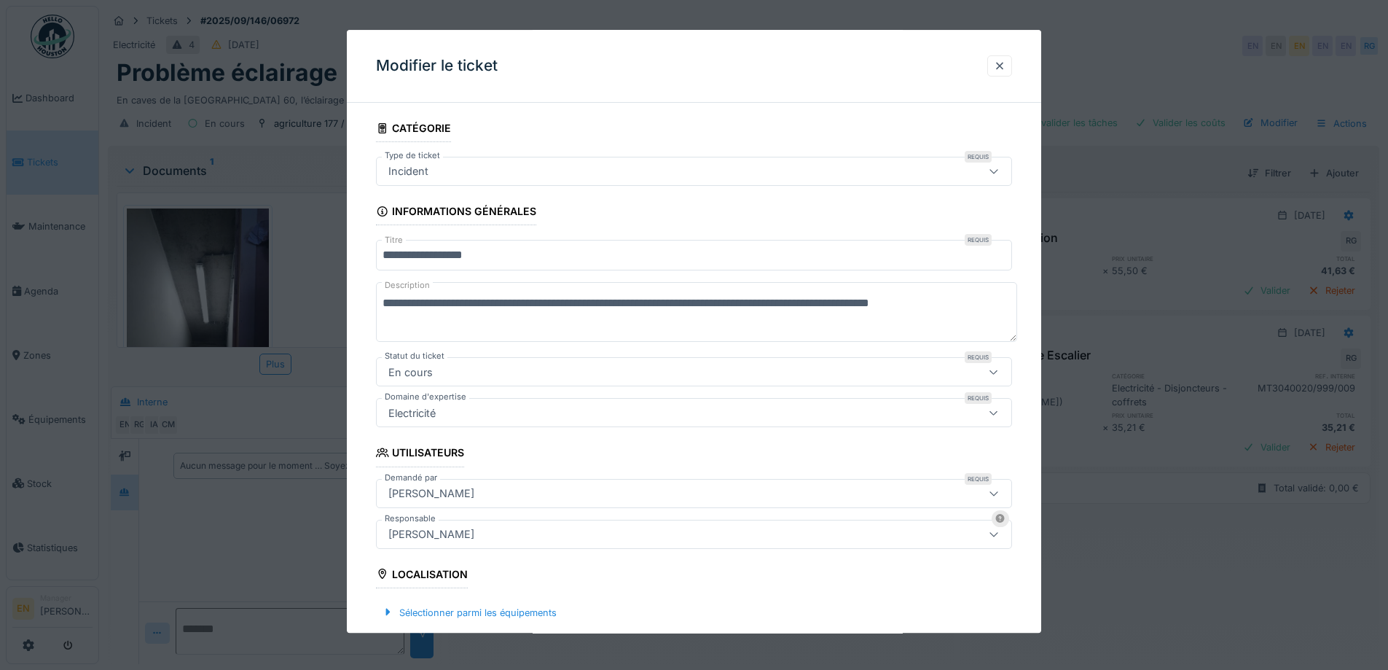
drag, startPoint x: 1009, startPoint y: 69, endPoint x: 1027, endPoint y: 87, distance: 25.8
click at [1006, 71] on div at bounding box center [1000, 66] width 12 height 14
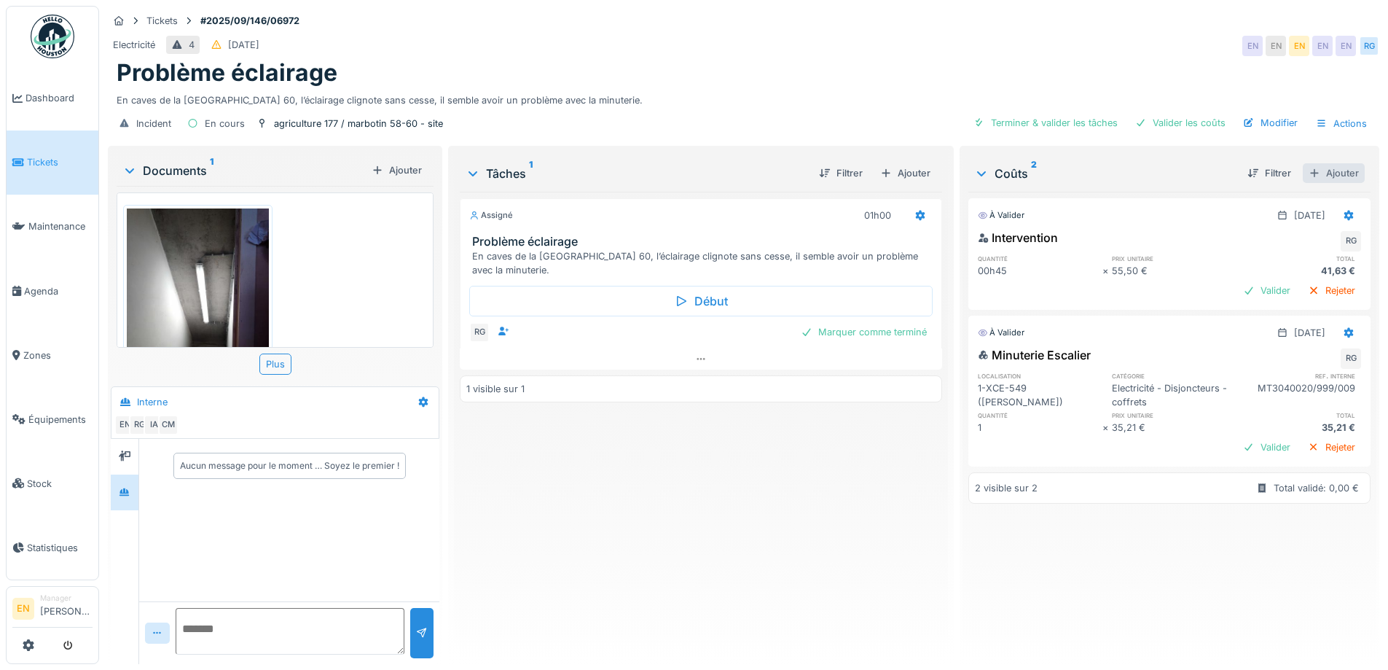
click at [1314, 174] on div "Ajouter" at bounding box center [1334, 173] width 62 height 20
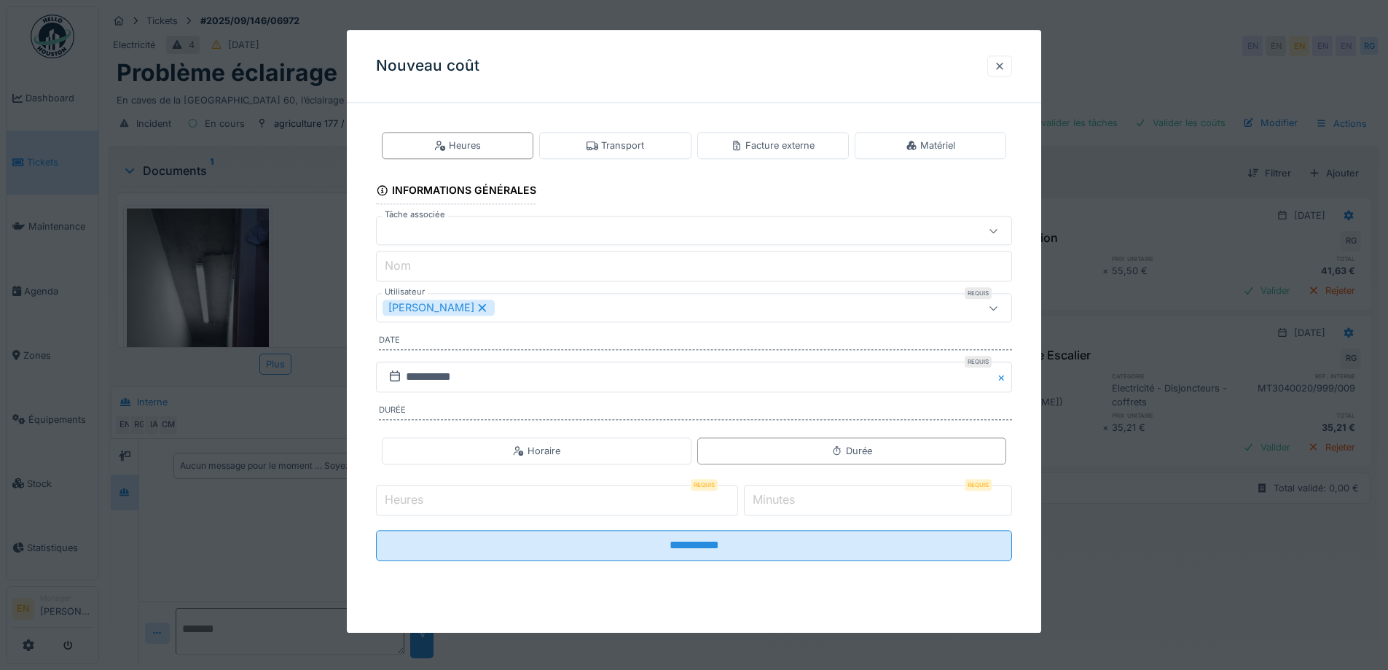
click at [1006, 64] on div at bounding box center [1000, 66] width 12 height 14
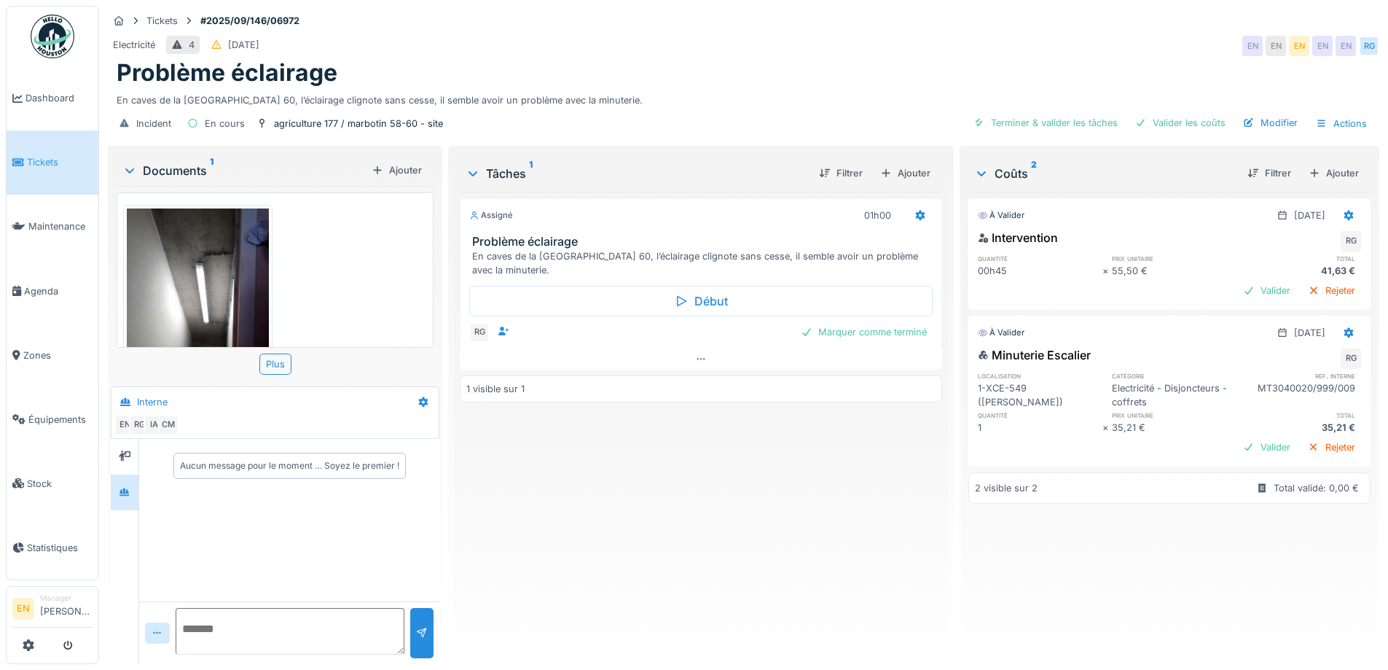
click at [763, 538] on div "Assigné 01h00 Problème éclairage En caves de la rue Marbotin 60, l’éclairage cl…" at bounding box center [701, 422] width 482 height 461
click at [735, 532] on div "Assigné 01h00 Problème éclairage En caves de la [GEOGRAPHIC_DATA], l’éclairage …" at bounding box center [701, 422] width 482 height 461
click at [700, 363] on icon at bounding box center [701, 358] width 12 height 9
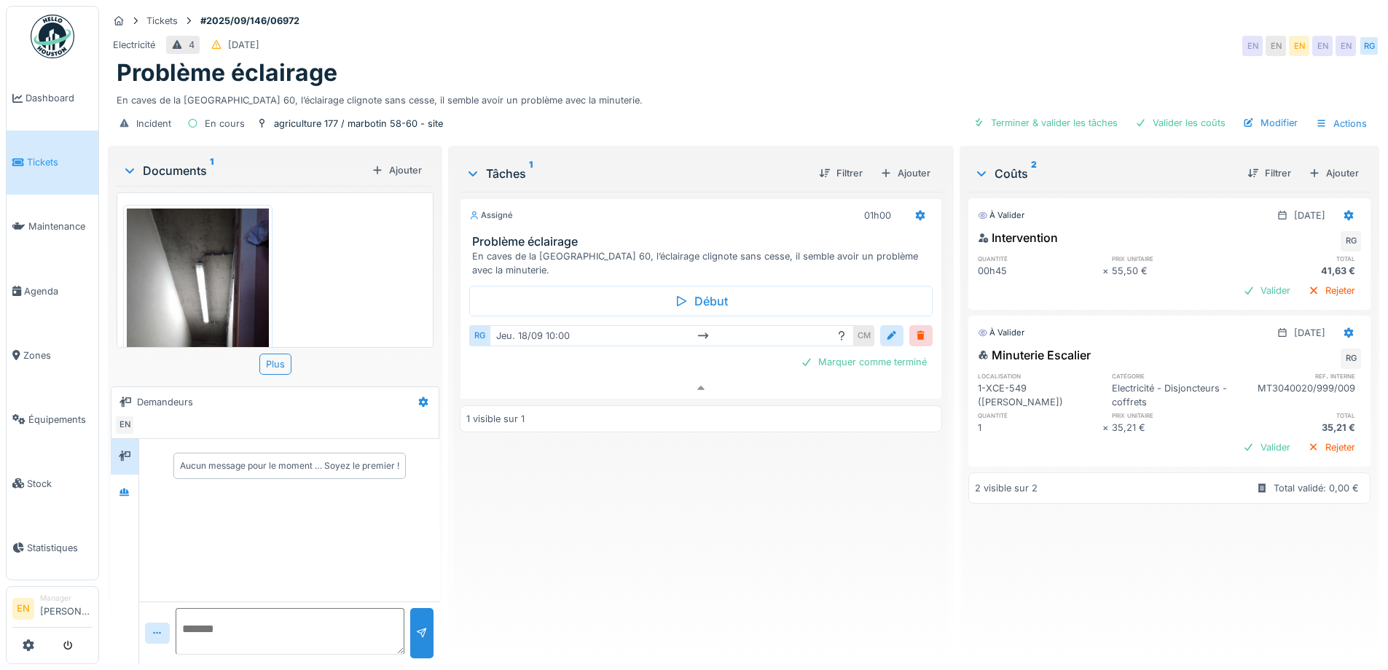
click at [765, 493] on div "Assigné 01h00 Problème éclairage En caves de la [GEOGRAPHIC_DATA], l’éclairage …" at bounding box center [701, 422] width 482 height 461
click at [726, 560] on div "Assigné 01h00 Problème éclairage En caves de la [GEOGRAPHIC_DATA], l’éclairage …" at bounding box center [701, 422] width 482 height 461
click at [723, 563] on div "Assigné 01h00 Problème éclairage En caves de la [GEOGRAPHIC_DATA], l’éclairage …" at bounding box center [701, 422] width 482 height 461
click at [1315, 163] on div "Ajouter" at bounding box center [1334, 173] width 62 height 20
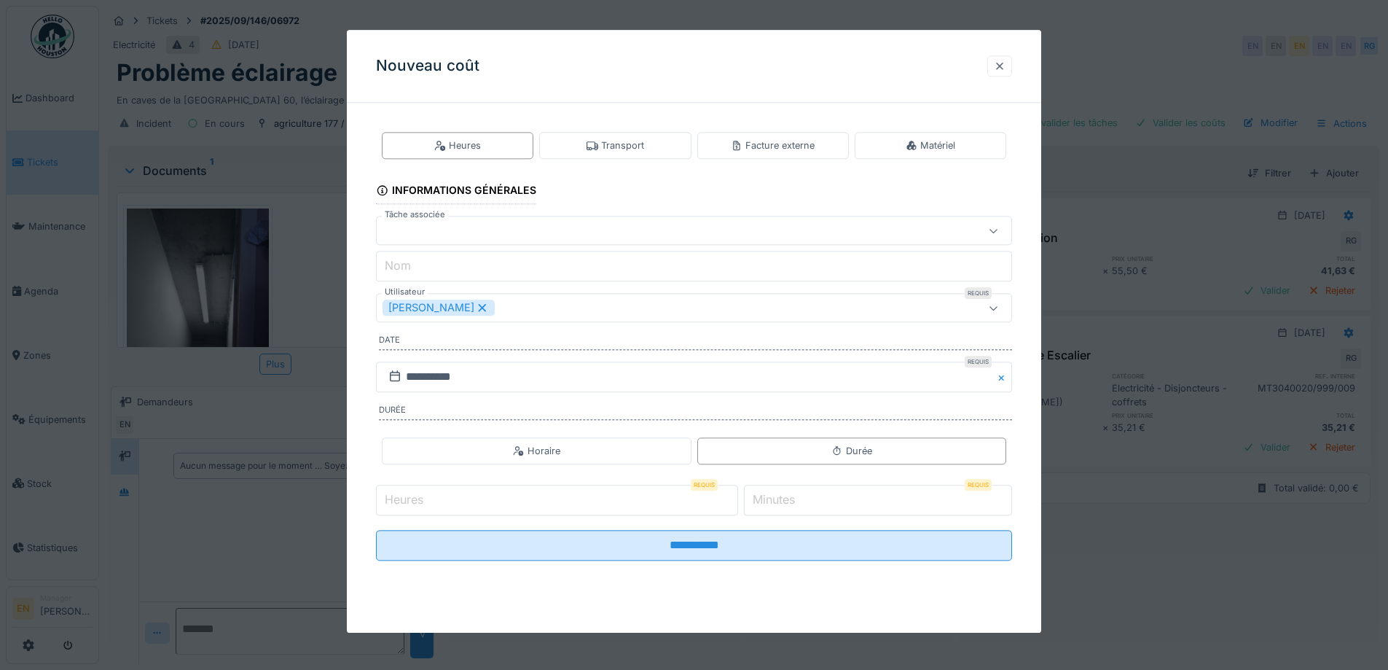
click at [1006, 66] on div at bounding box center [1000, 66] width 12 height 14
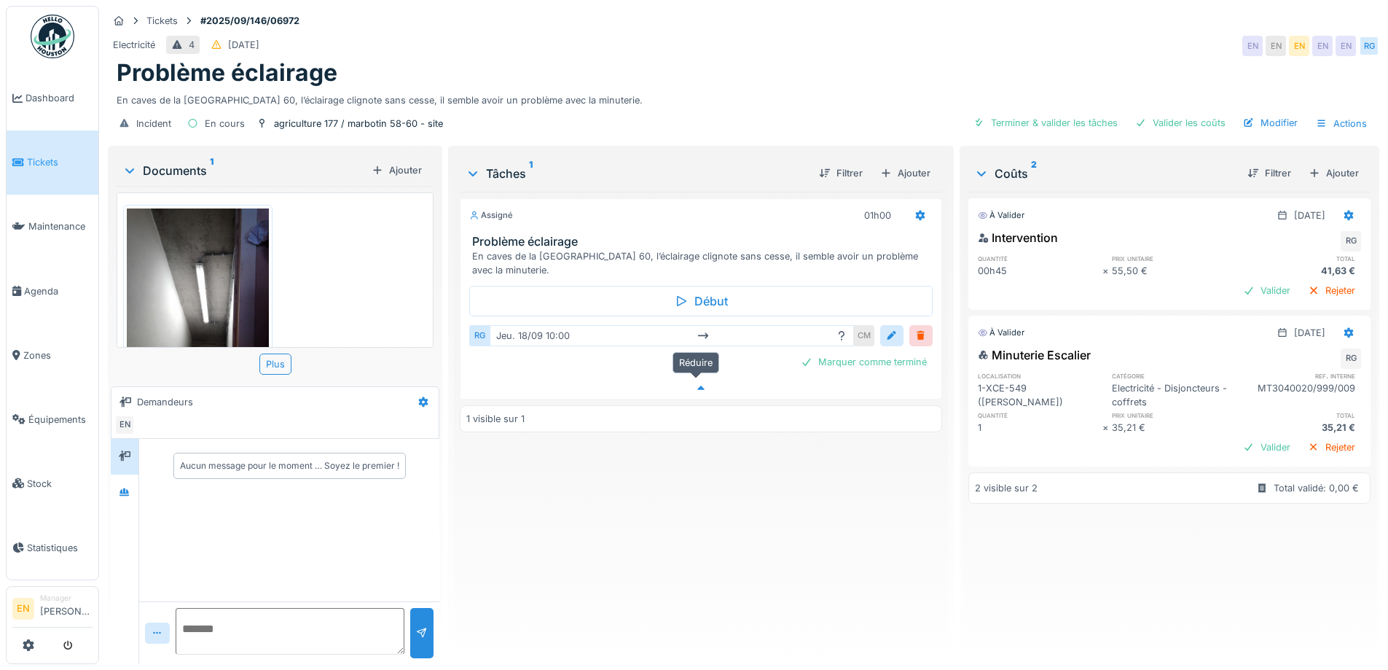
click at [694, 377] on div at bounding box center [701, 387] width 480 height 21
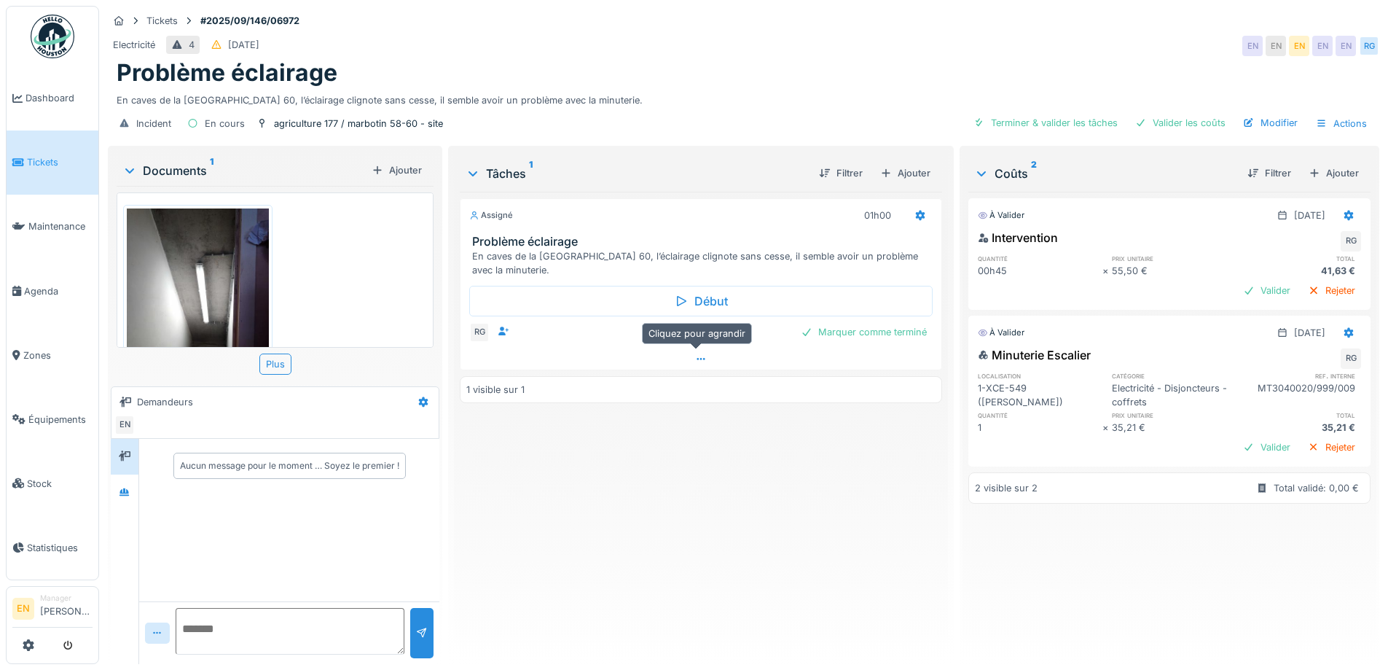
click at [701, 354] on icon at bounding box center [701, 358] width 12 height 9
click at [827, 325] on div "[DATE] 10:00" at bounding box center [672, 335] width 364 height 21
click at [839, 331] on icon at bounding box center [842, 335] width 6 height 9
click at [778, 501] on div "Assigné 01h00 Problème éclairage En caves de la [GEOGRAPHIC_DATA], l’éclairage …" at bounding box center [701, 422] width 482 height 461
click at [779, 501] on div "Assigné 01h00 Problème éclairage En caves de la [GEOGRAPHIC_DATA], l’éclairage …" at bounding box center [701, 422] width 482 height 461
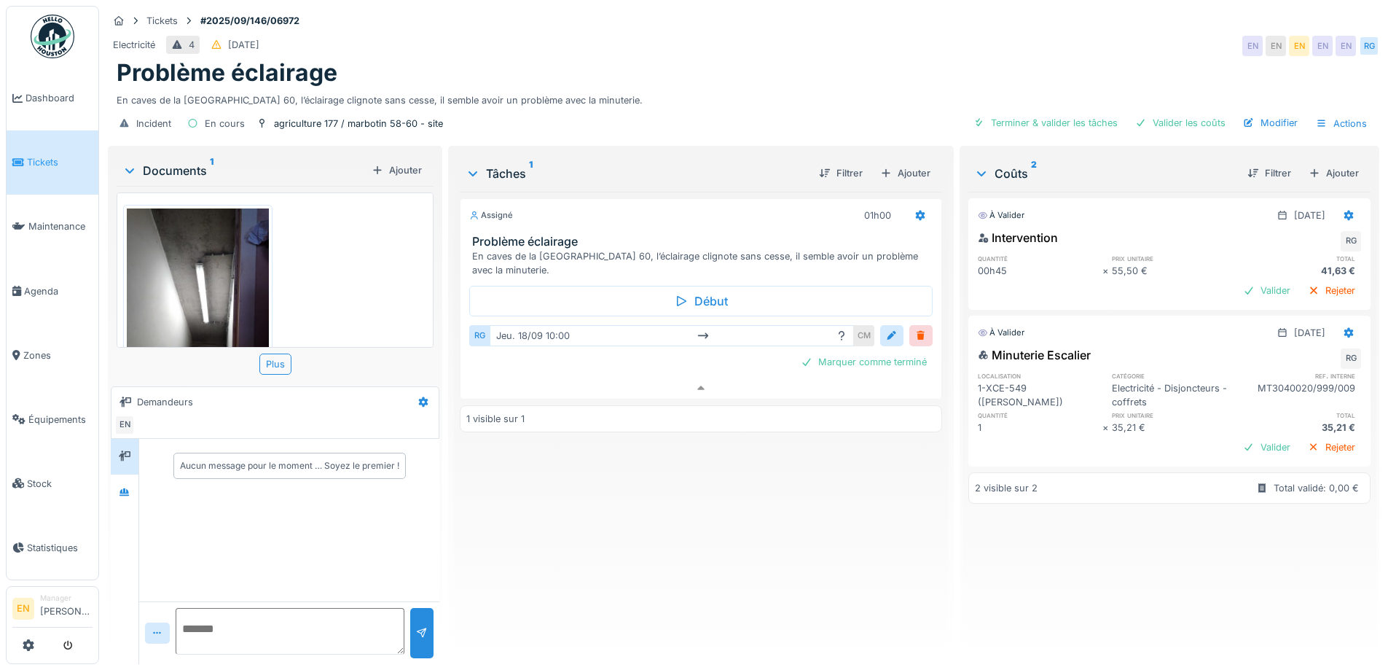
click at [952, 72] on div "Problème éclairage" at bounding box center [744, 73] width 1254 height 28
click at [1108, 165] on div "Coûts 2" at bounding box center [1105, 173] width 262 height 17
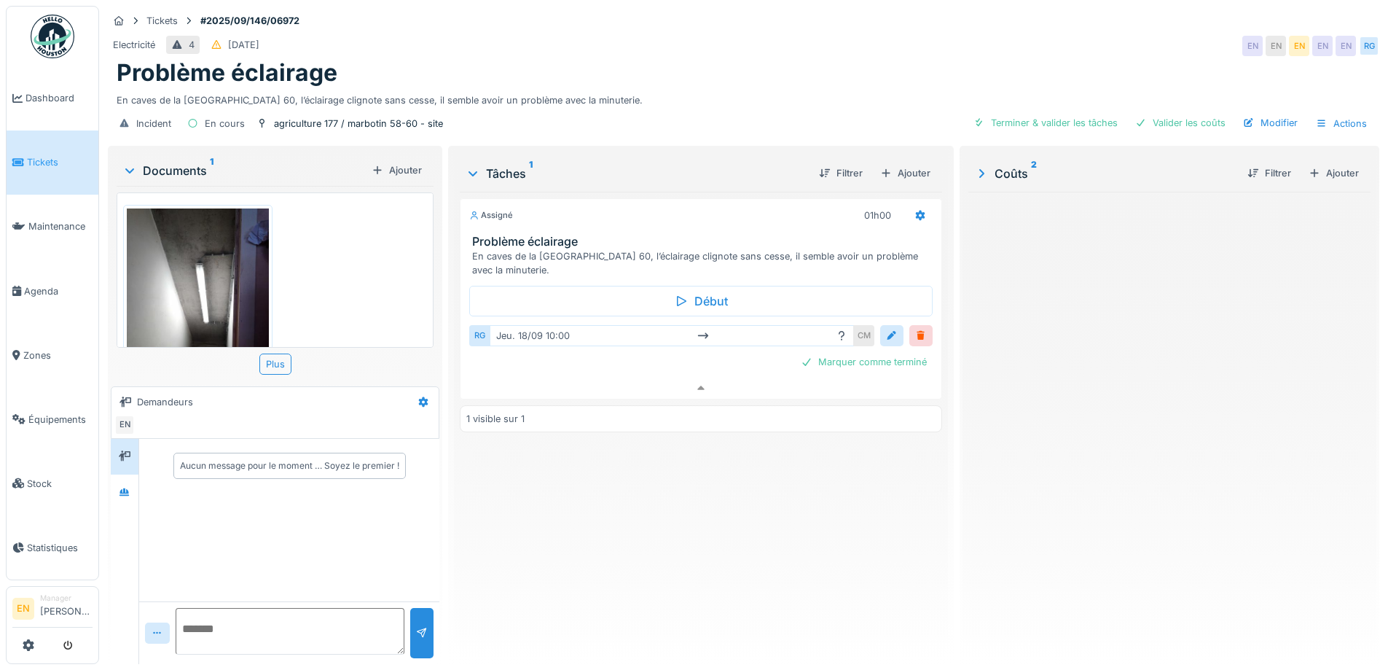
click at [1108, 165] on div "Coûts 2" at bounding box center [1105, 173] width 262 height 17
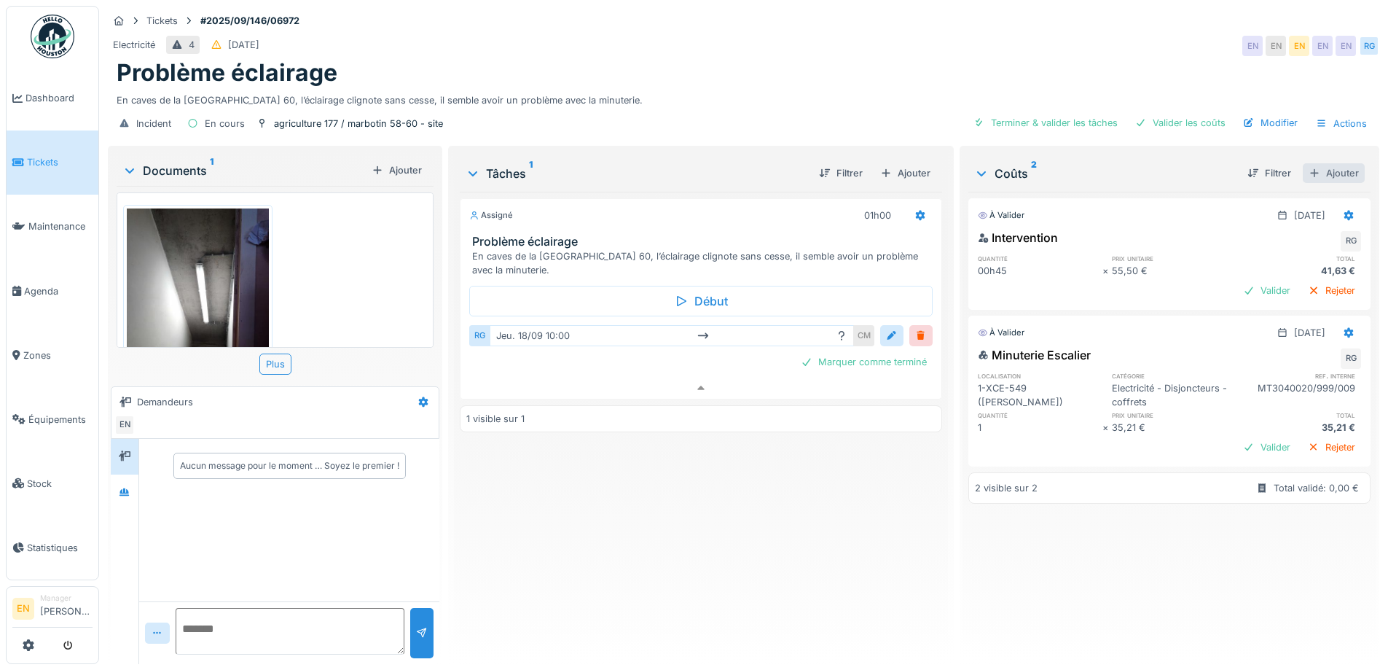
click at [1309, 163] on div "Ajouter" at bounding box center [1334, 173] width 62 height 20
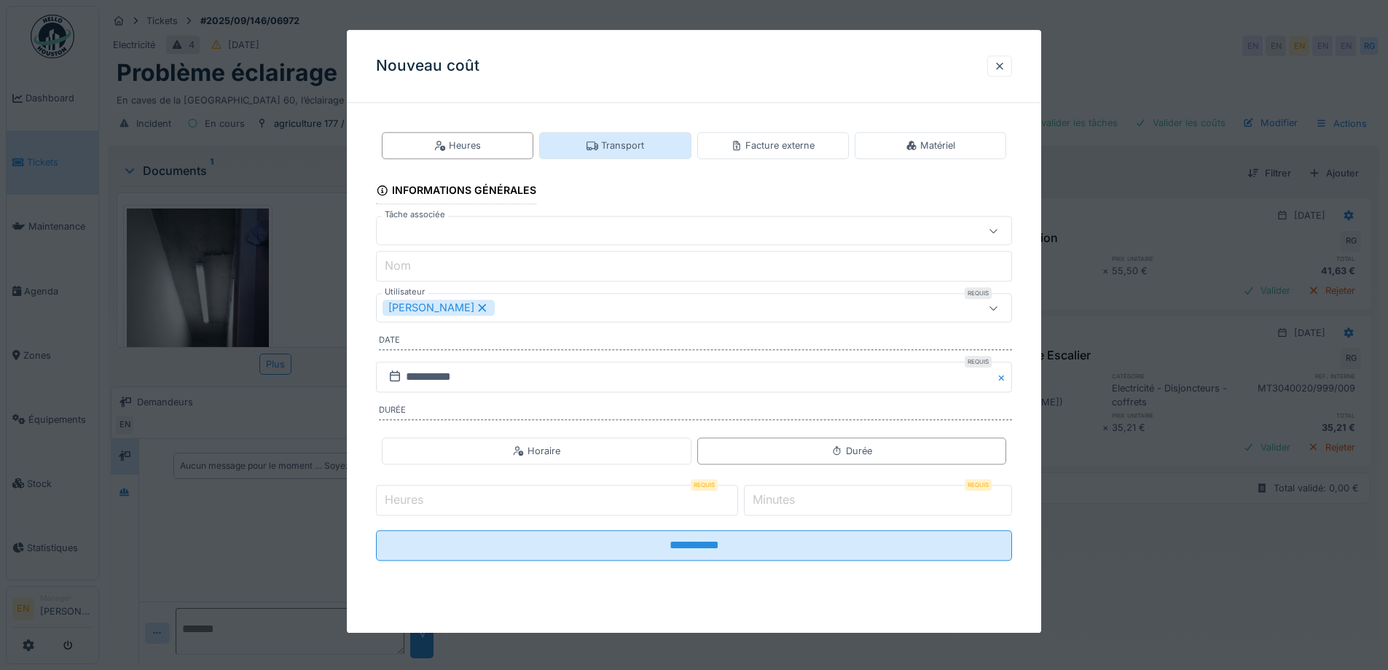
click at [620, 148] on div "Transport" at bounding box center [616, 145] width 58 height 14
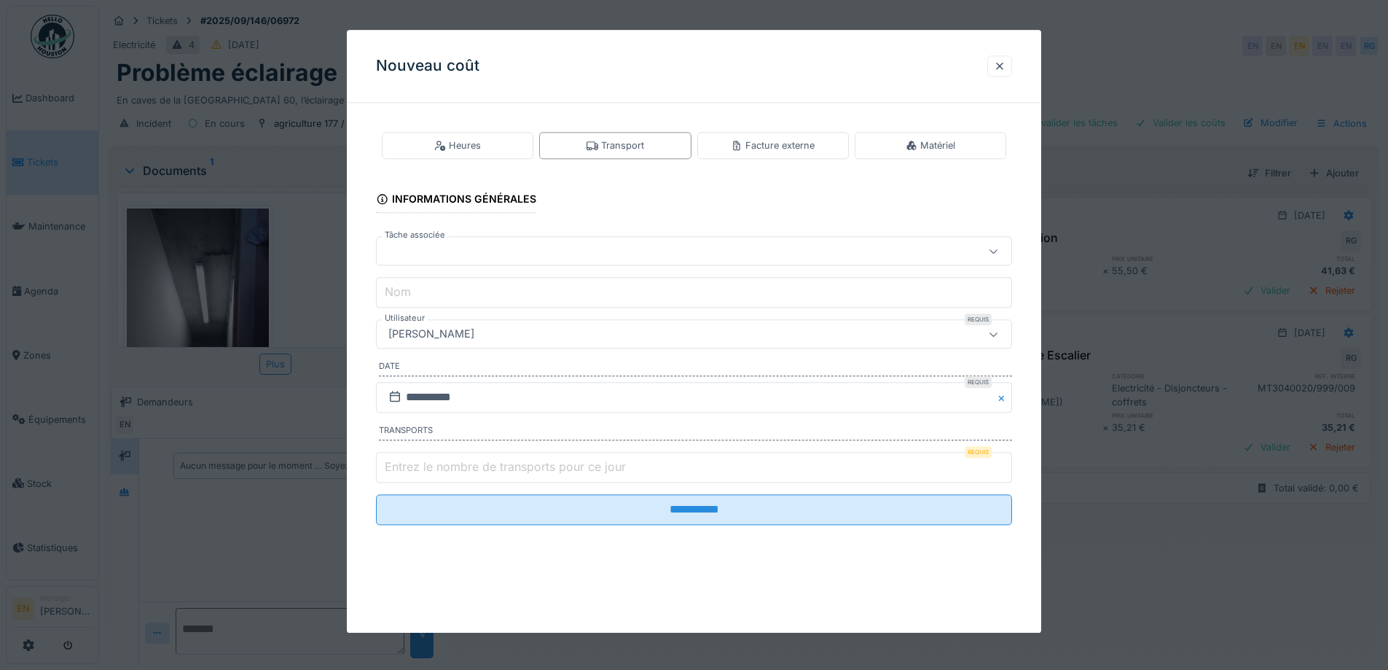
click at [562, 332] on div "[PERSON_NAME]" at bounding box center [657, 334] width 549 height 16
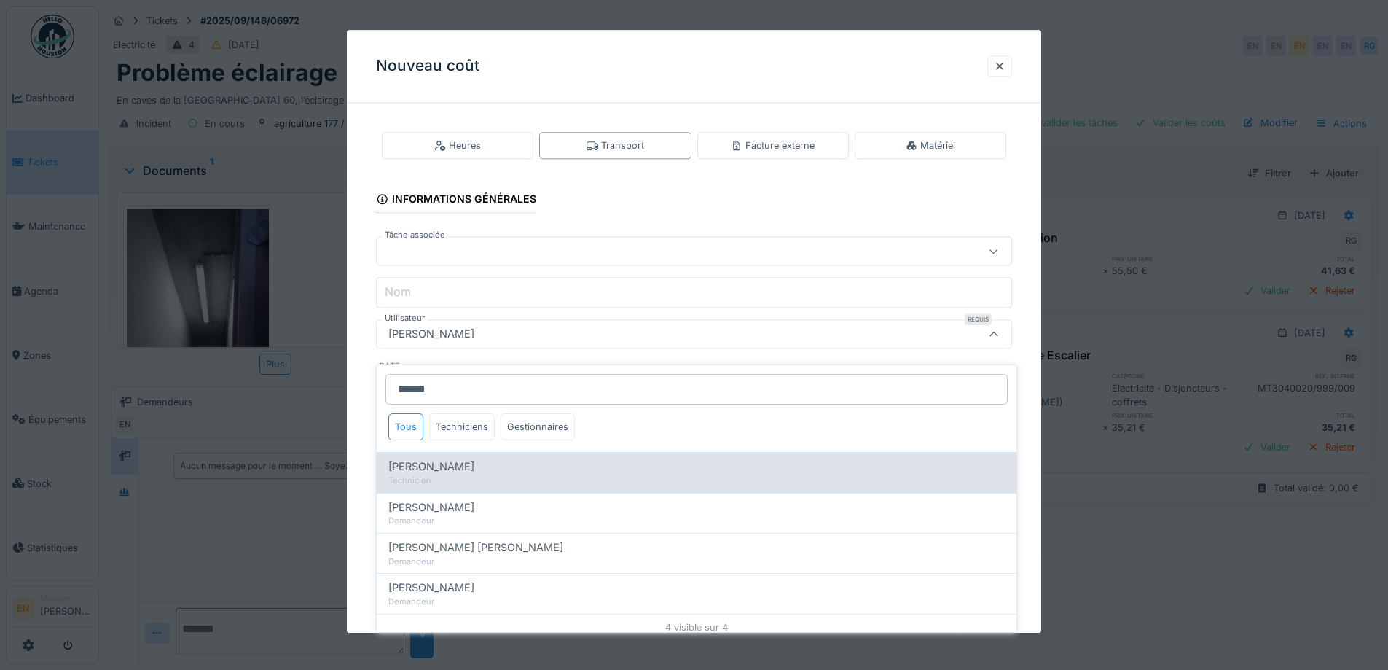
type input "******"
click at [466, 474] on div "Technicien" at bounding box center [696, 480] width 616 height 12
type input "****"
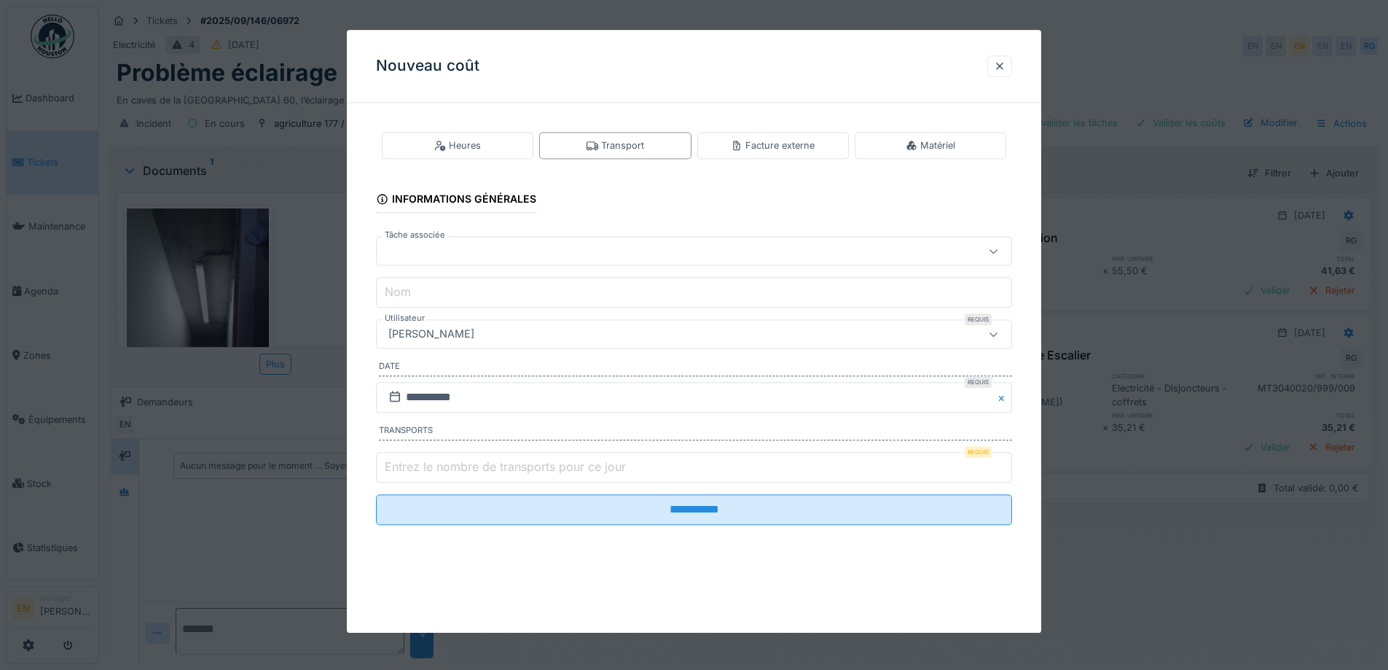
click at [1037, 447] on div "**********" at bounding box center [694, 339] width 694 height 451
type input "*"
click at [1007, 464] on input "*" at bounding box center [694, 467] width 636 height 31
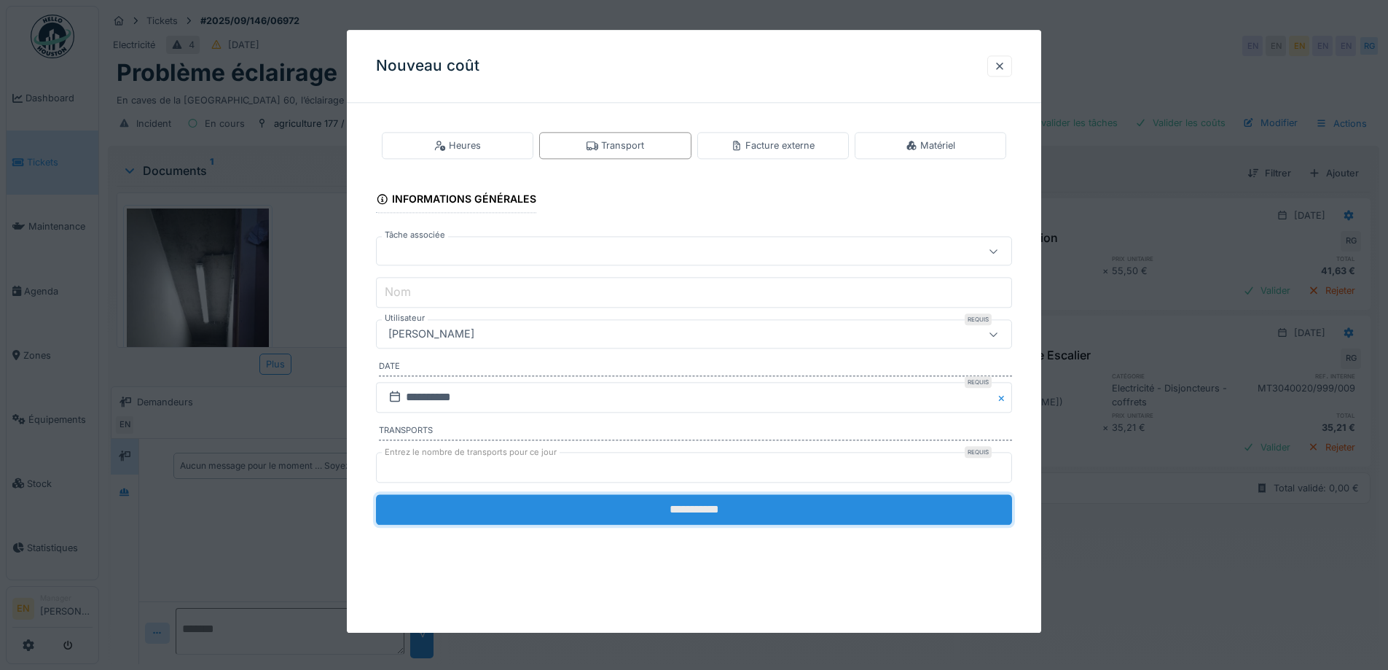
click at [711, 505] on input "**********" at bounding box center [694, 509] width 636 height 31
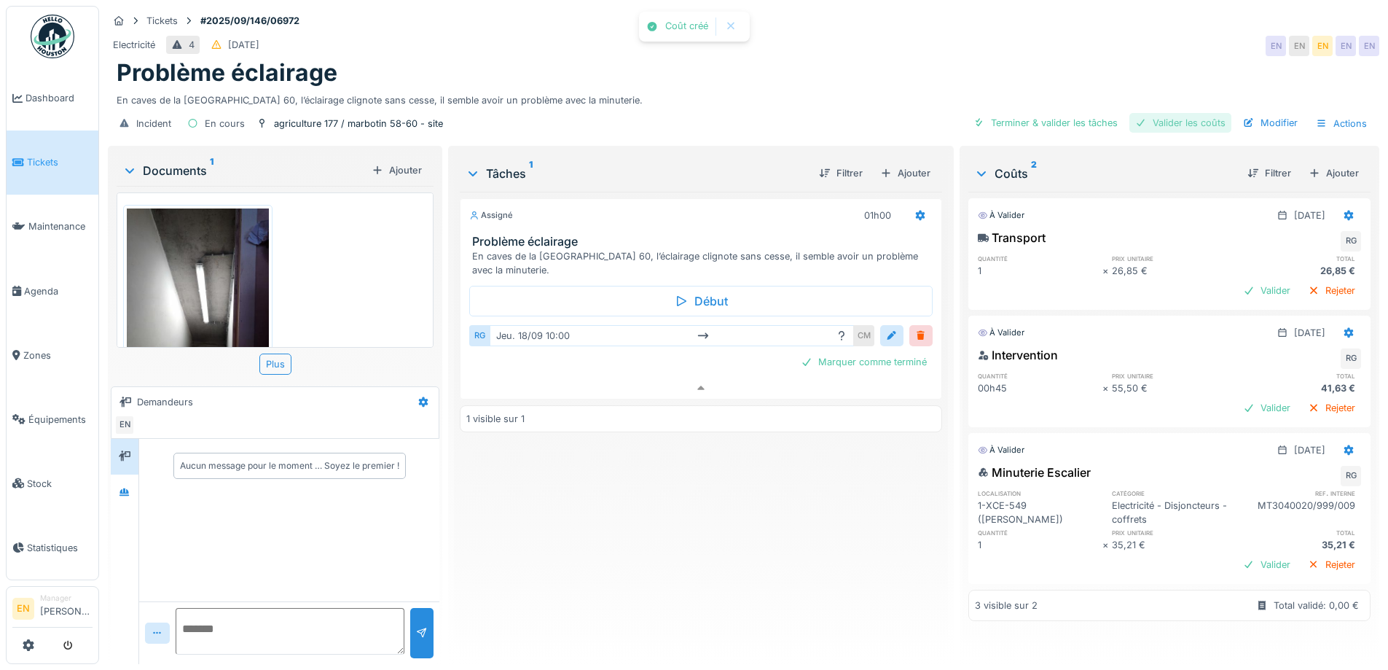
click at [1173, 113] on div "Valider les coûts" at bounding box center [1180, 123] width 102 height 20
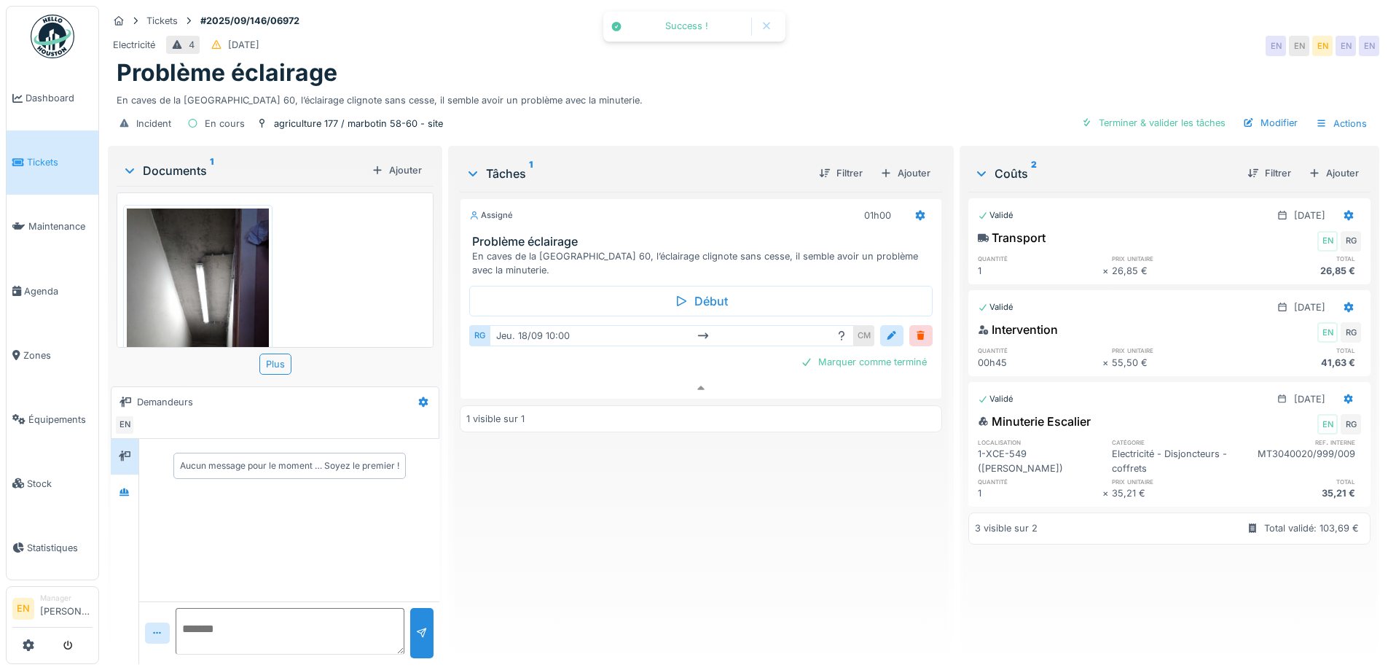
click at [701, 532] on div "Assigné 01h00 Problème éclairage En caves de la [GEOGRAPHIC_DATA], l’éclairage …" at bounding box center [701, 422] width 482 height 461
click at [1170, 113] on div "Terminer & valider les tâches" at bounding box center [1154, 123] width 156 height 20
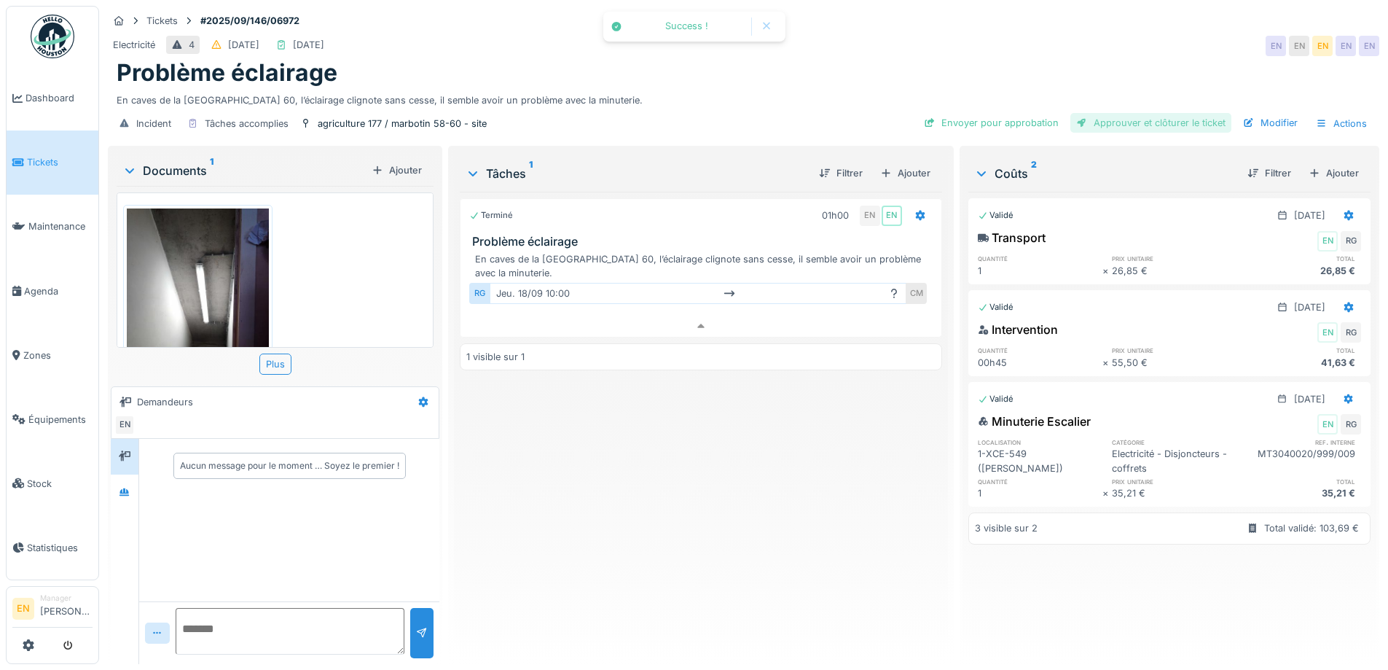
click at [1151, 113] on div "Approuver et clôturer le ticket" at bounding box center [1150, 123] width 161 height 20
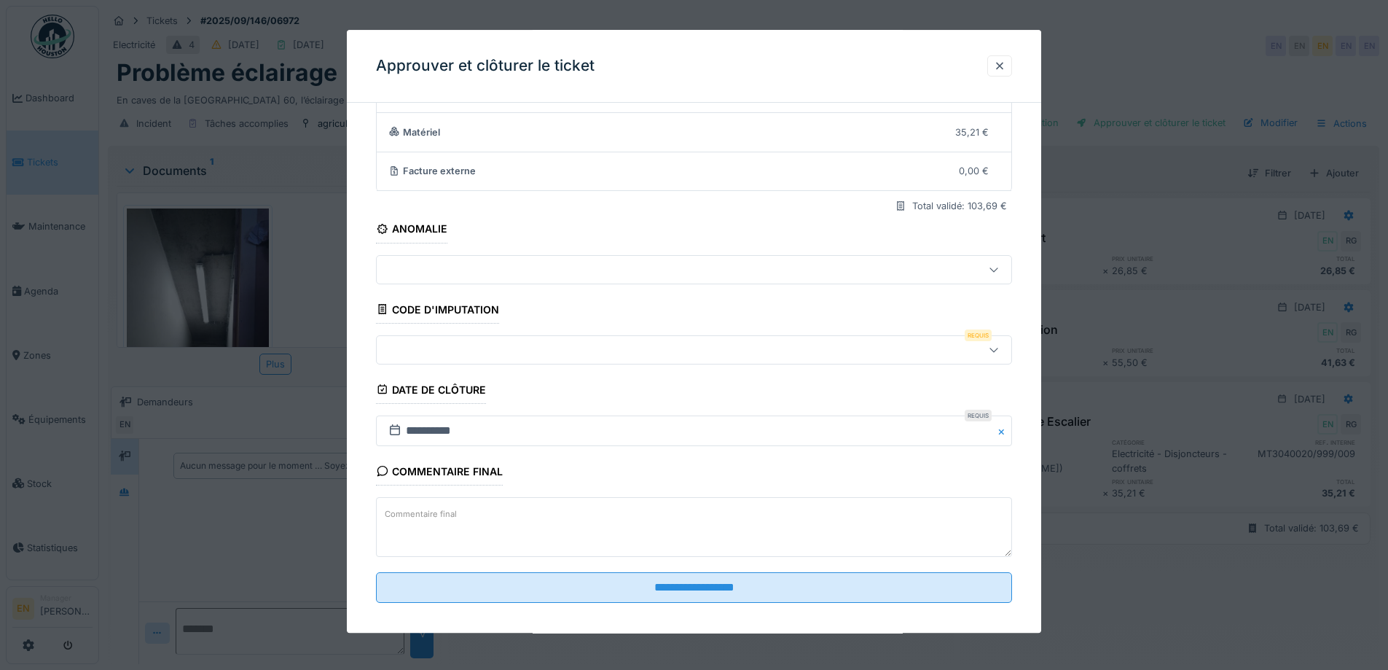
scroll to position [125, 0]
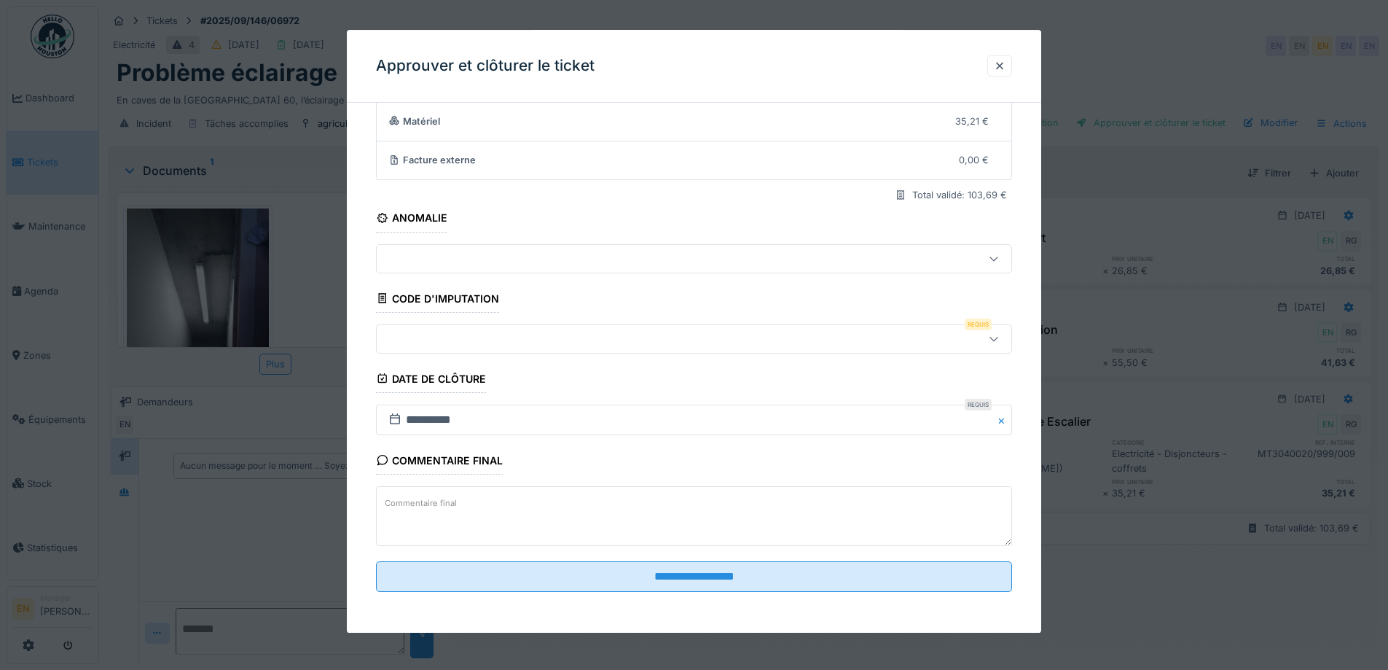
click at [1000, 341] on icon at bounding box center [994, 338] width 12 height 9
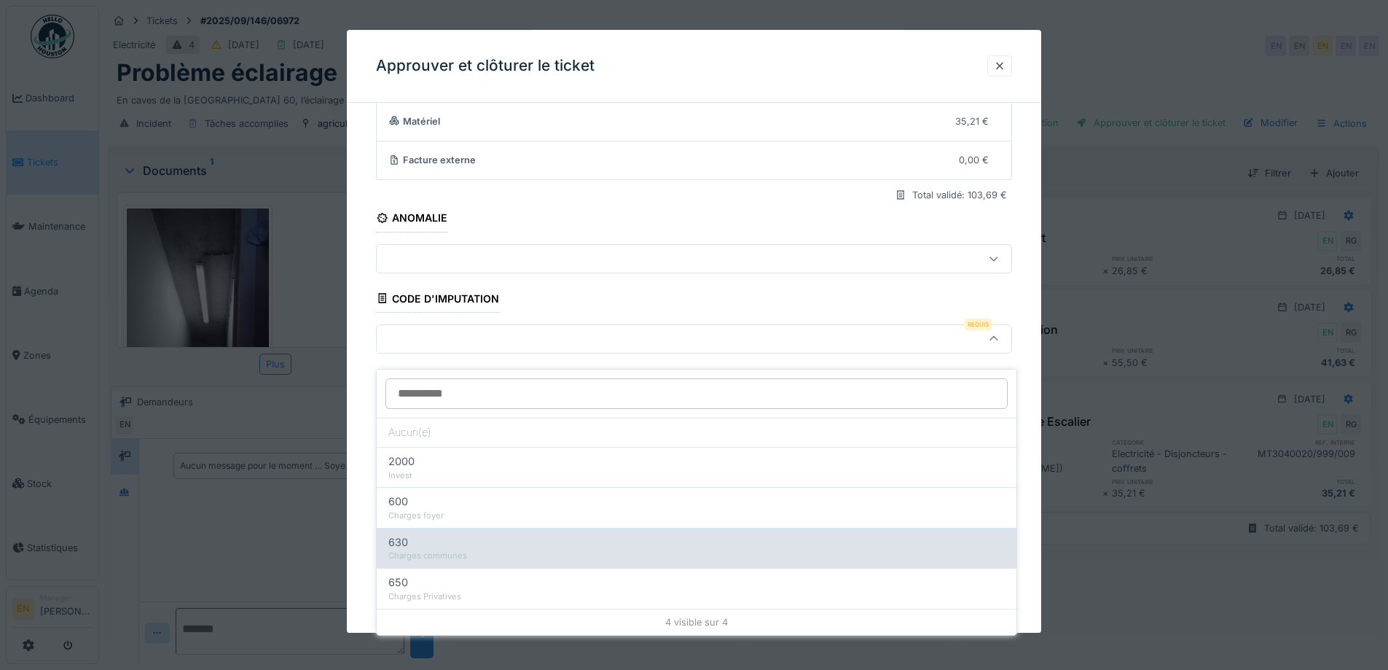
click at [471, 549] on div "Charges communes" at bounding box center [696, 555] width 616 height 12
type input "***"
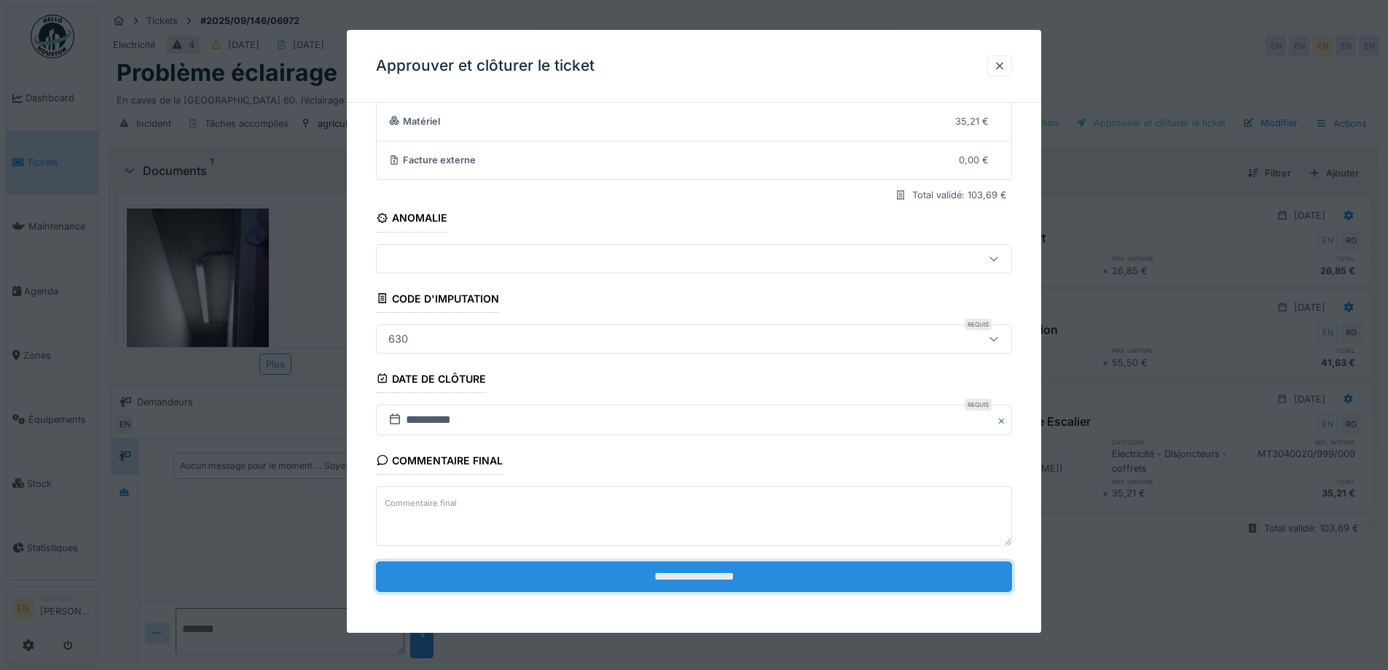
click at [681, 574] on input "**********" at bounding box center [694, 576] width 636 height 31
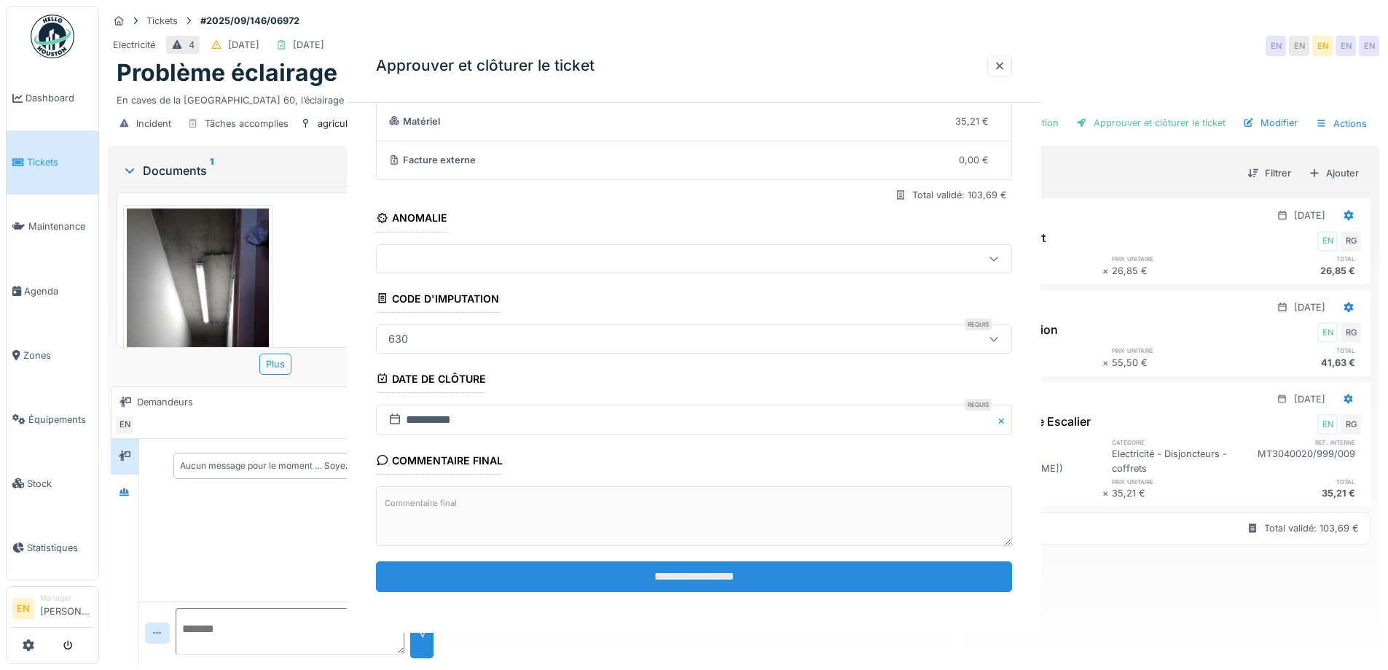
scroll to position [0, 0]
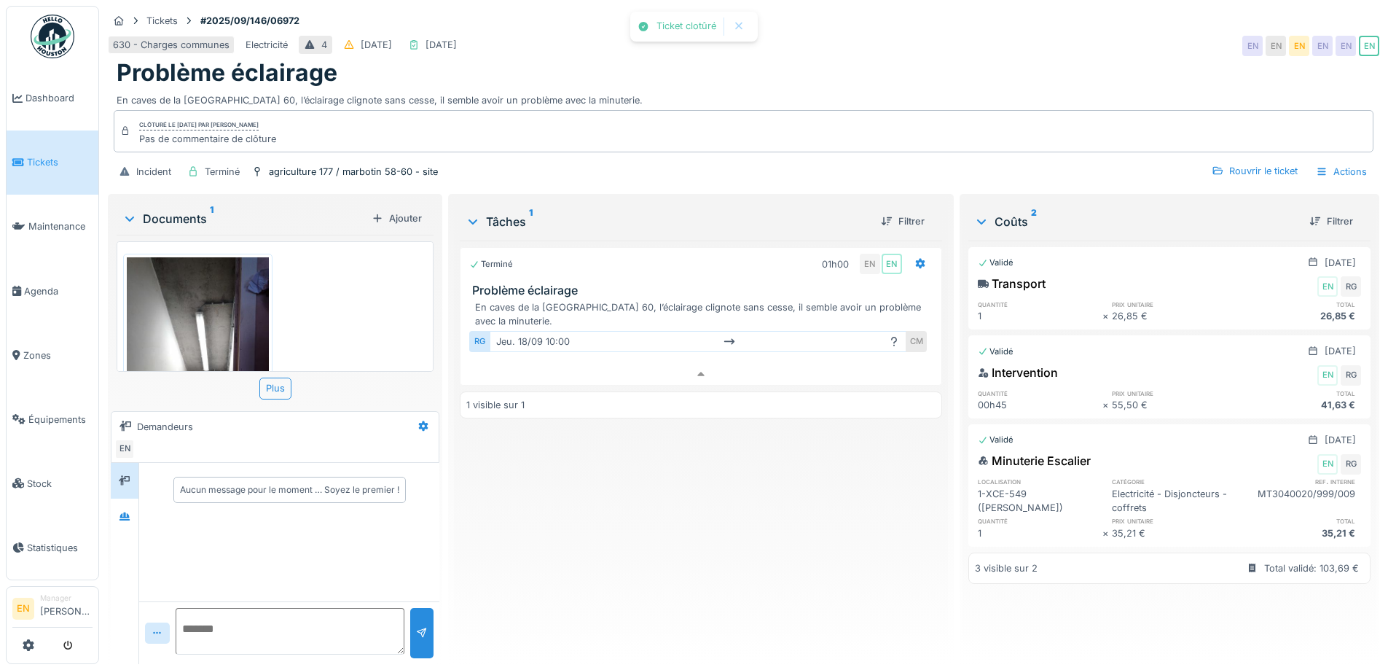
click at [657, 502] on div "Terminé 01h00 EN EN Problème éclairage En caves de la [GEOGRAPHIC_DATA], l’écla…" at bounding box center [701, 446] width 482 height 412
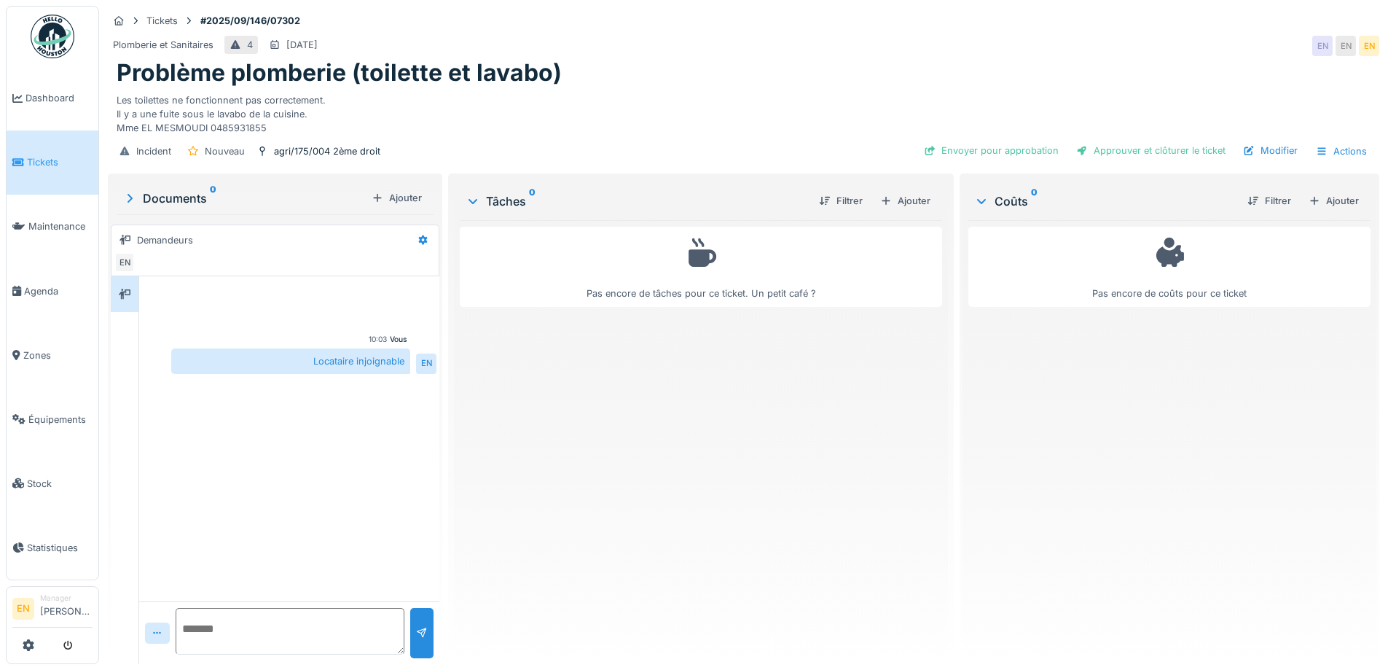
click at [990, 46] on div "Plomberie et Sanitaires 4 [DATE] EN EN EN" at bounding box center [744, 46] width 1272 height 26
